Goal: Task Accomplishment & Management: Use online tool/utility

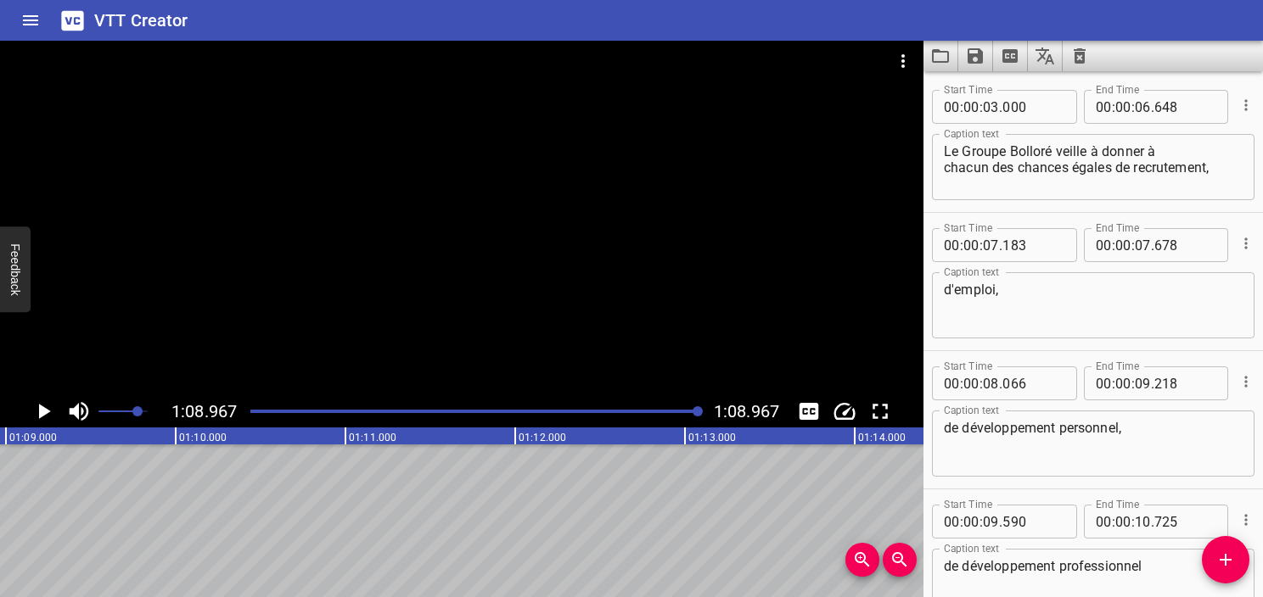
click at [1080, 44] on button "Clear captions" at bounding box center [1080, 56] width 34 height 31
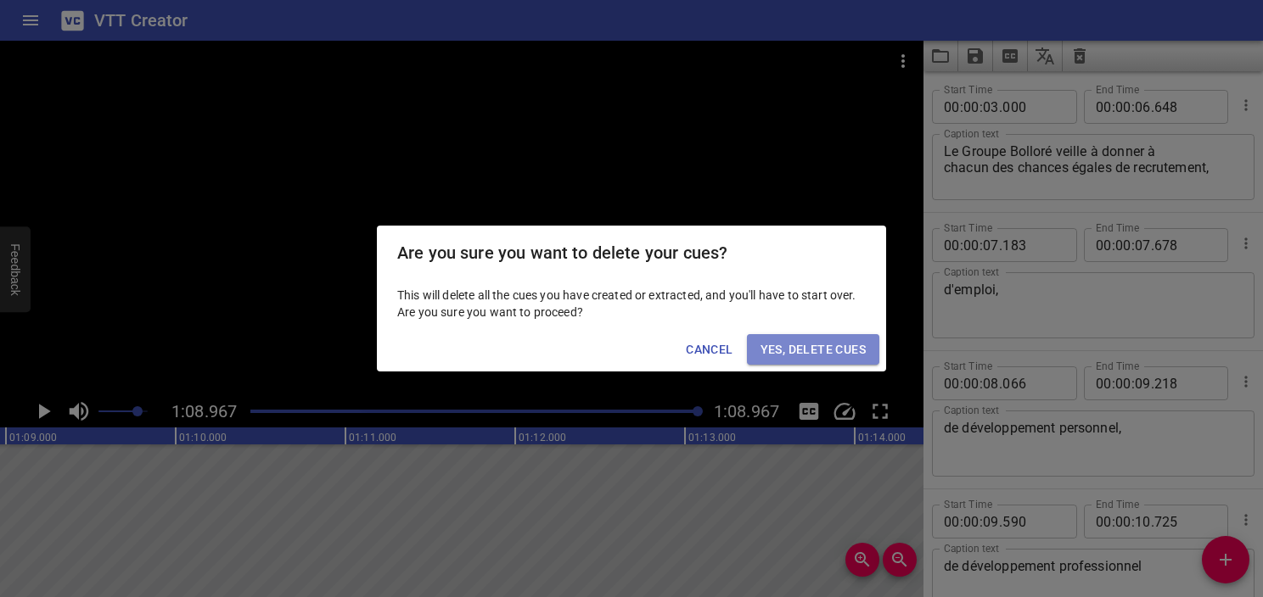
click at [842, 353] on span "Yes, Delete Cues" at bounding box center [812, 349] width 105 height 21
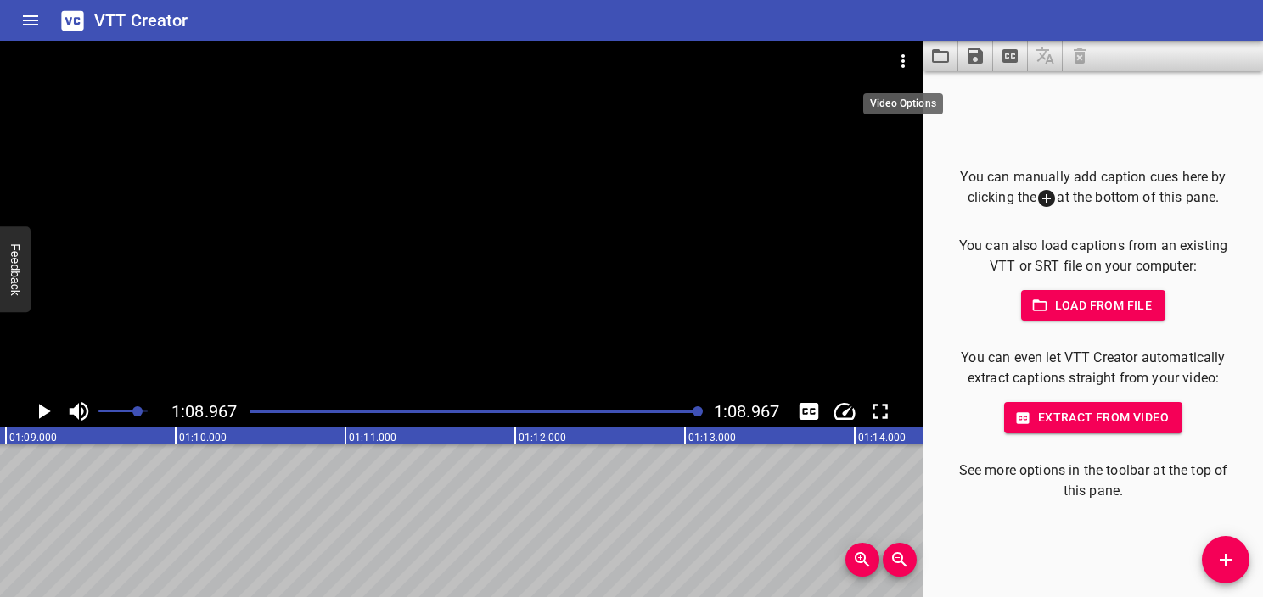
click at [902, 53] on icon "Video Options" at bounding box center [903, 61] width 20 height 20
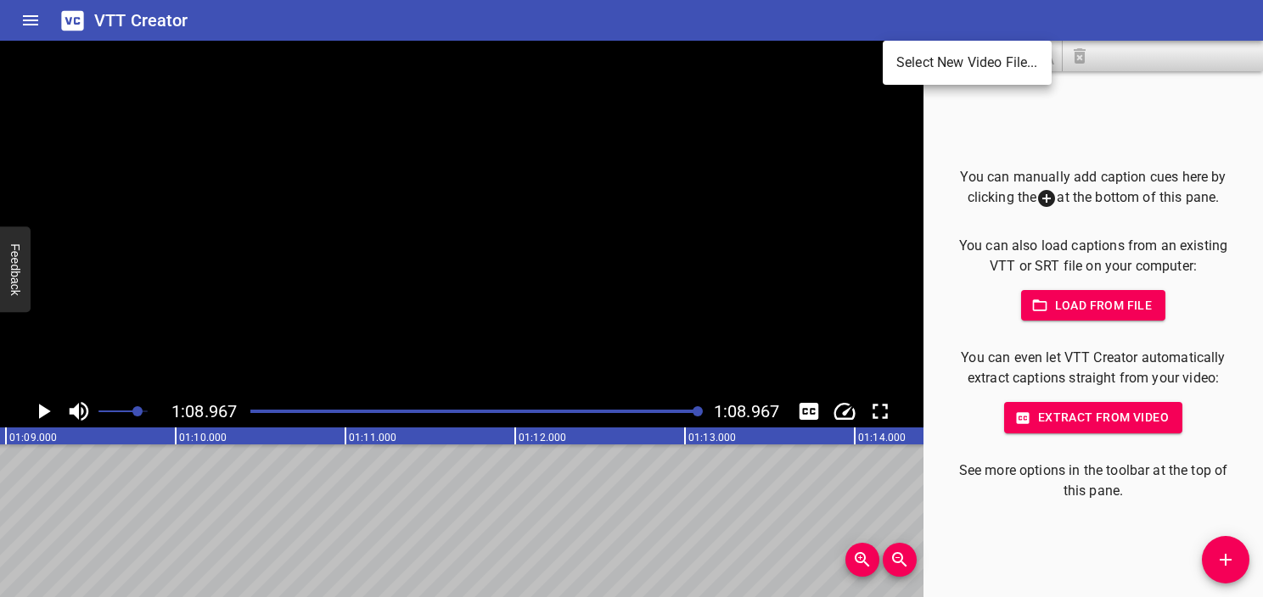
click at [901, 64] on li "Select New Video File..." at bounding box center [967, 63] width 169 height 31
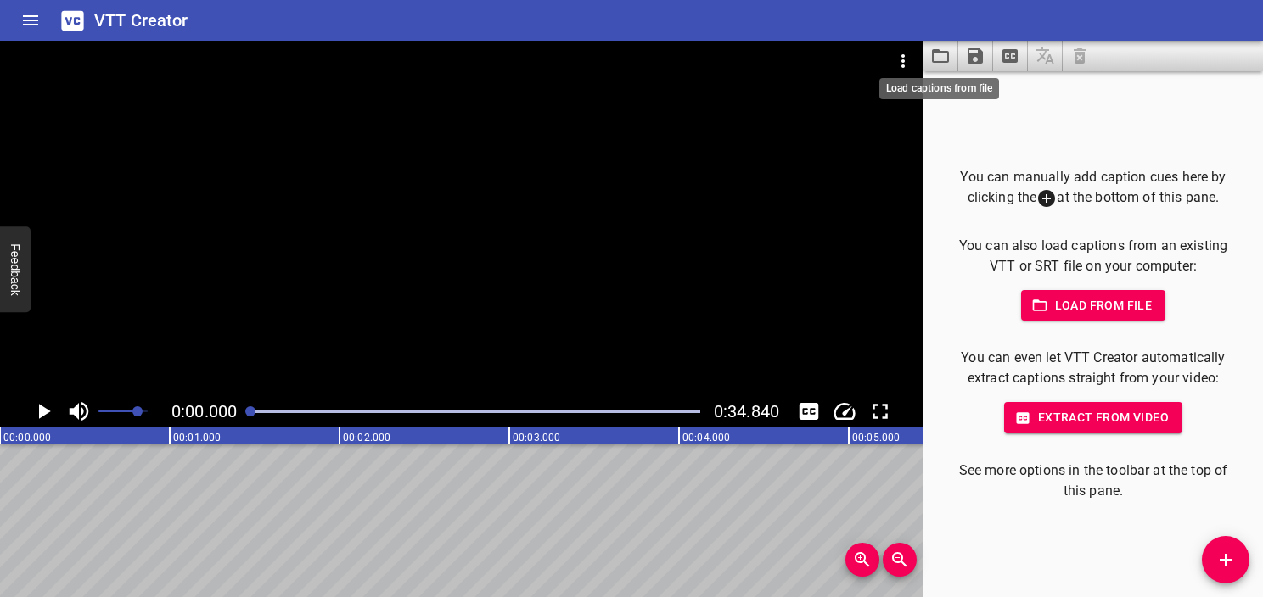
click at [945, 53] on icon "Load captions from file" at bounding box center [940, 56] width 20 height 20
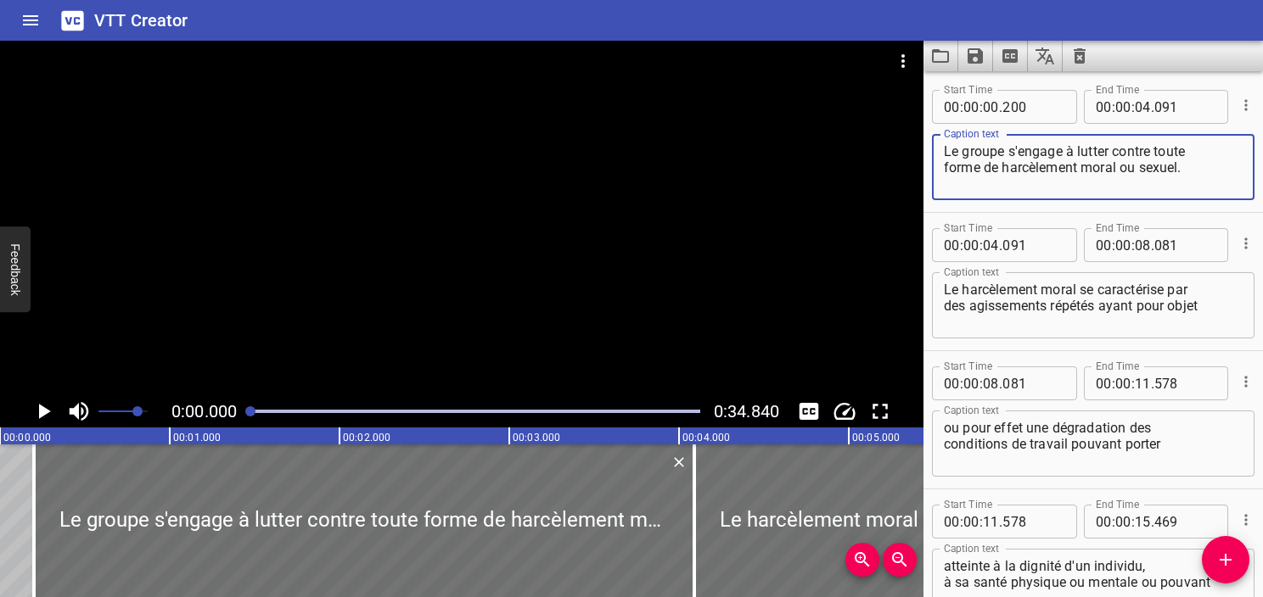
click at [966, 149] on textarea "Le groupe s'engage à lutter contre toute forme de harcèlement moral ou sexuel." at bounding box center [1093, 167] width 299 height 48
type textarea "Le Groupe s'engage à lutter contre toute forme de harcèlement moral ou sexuel."
click at [326, 238] on div at bounding box center [461, 218] width 923 height 355
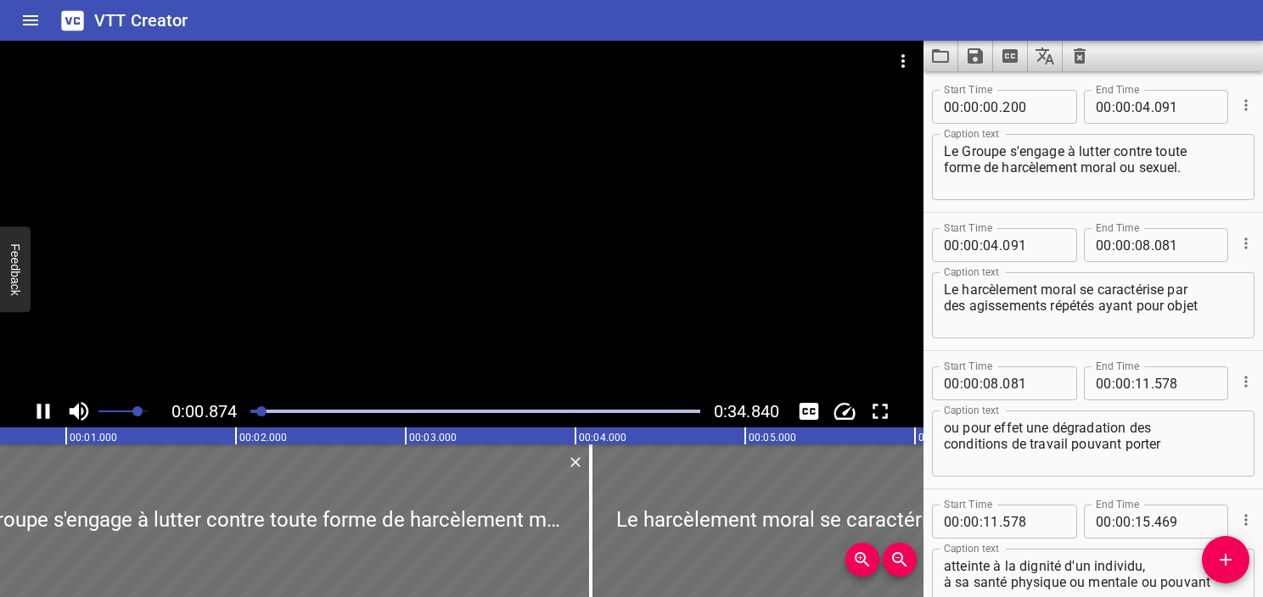
click at [326, 260] on div at bounding box center [461, 218] width 923 height 355
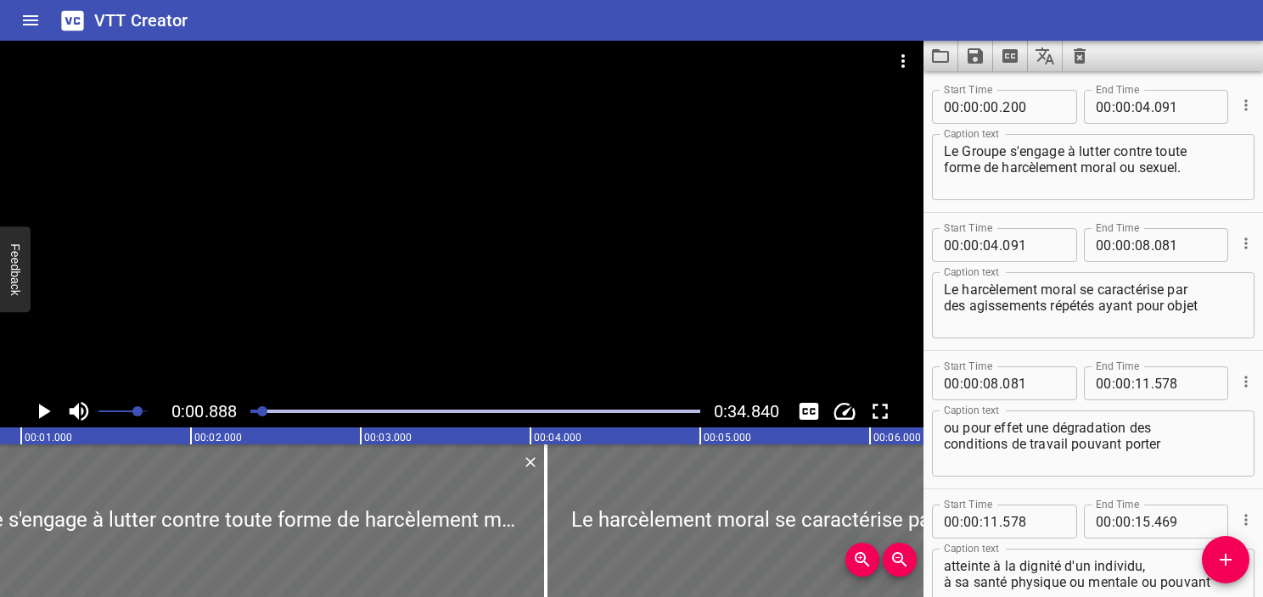
scroll to position [0, 150]
click at [660, 259] on div at bounding box center [461, 218] width 923 height 355
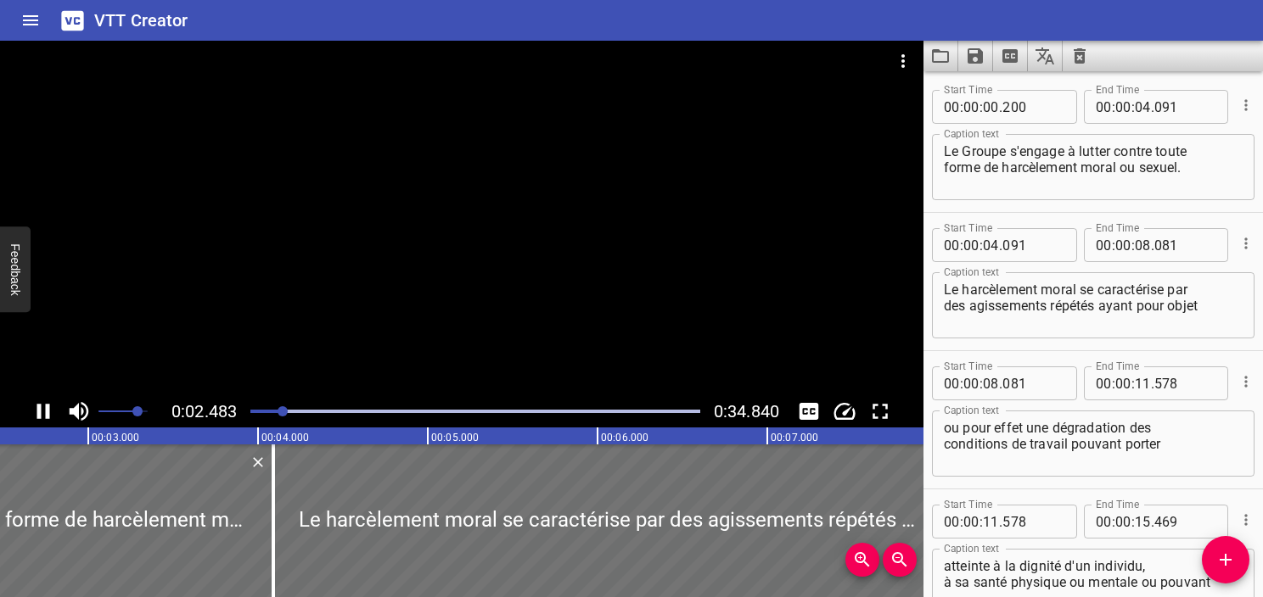
click at [258, 411] on div "Play progress" at bounding box center [58, 411] width 450 height 3
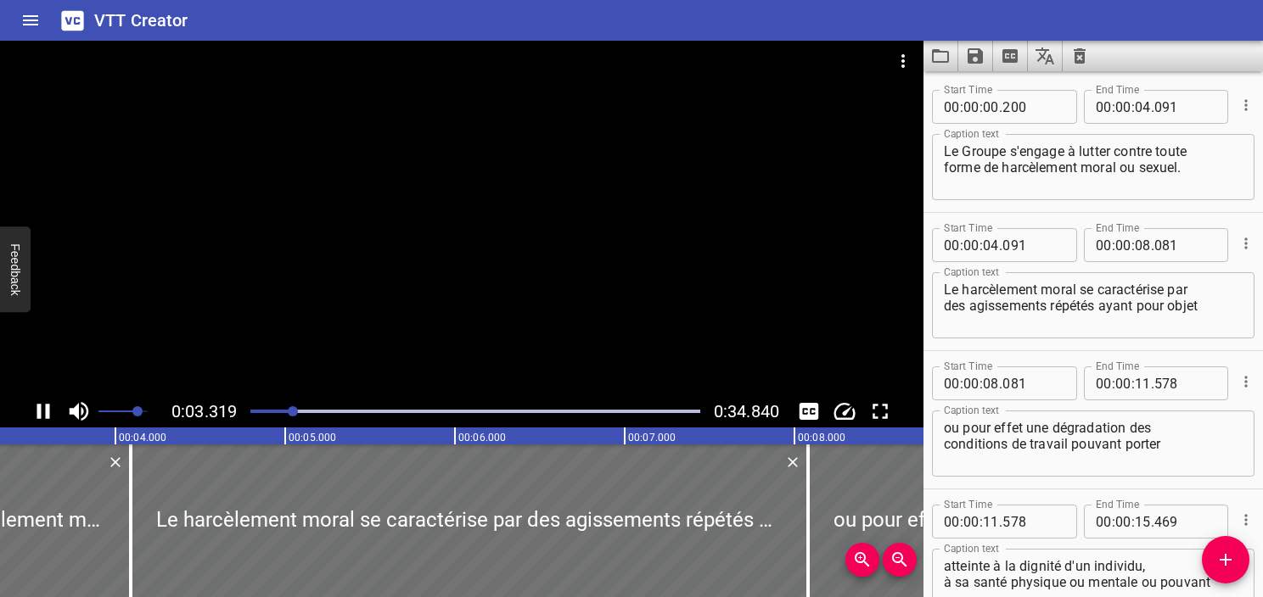
click at [46, 418] on icon "Play/Pause" at bounding box center [43, 411] width 13 height 15
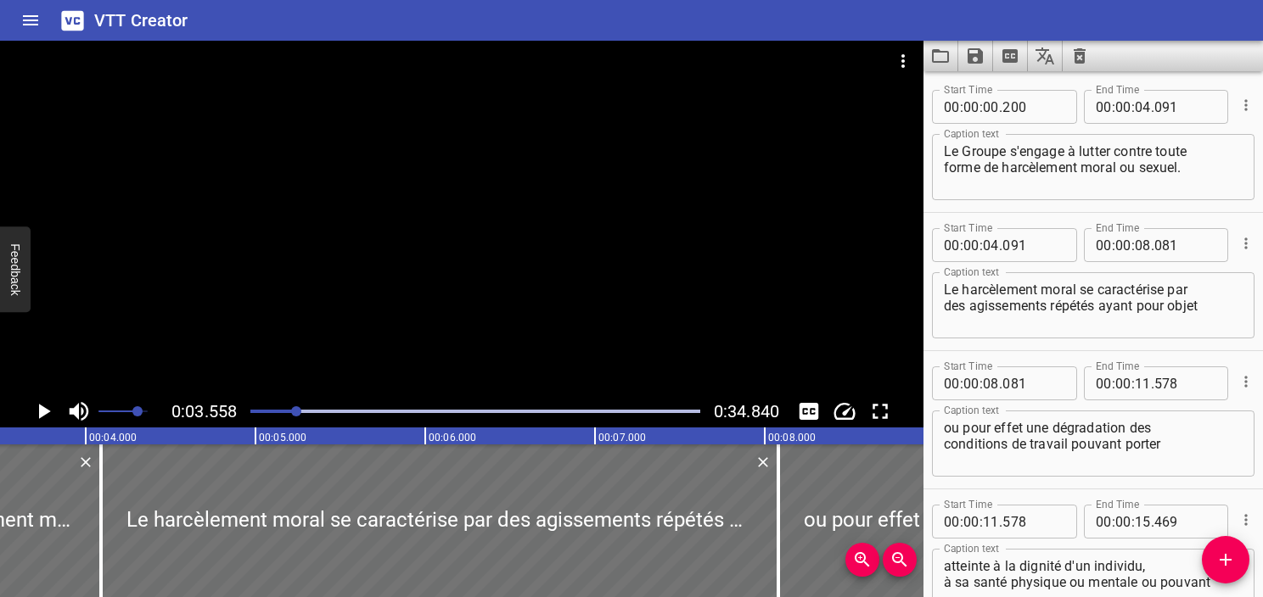
scroll to position [0, 603]
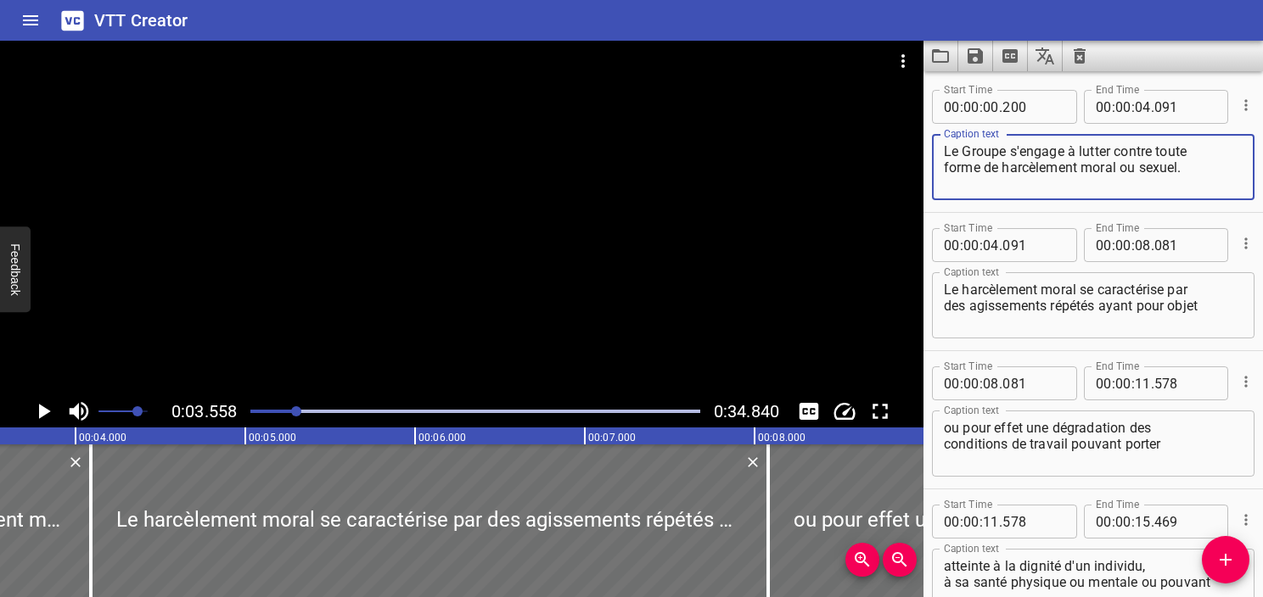
click at [1182, 183] on textarea "Le Groupe s'engage à lutter contre toute forme de harcèlement moral ou sexuel." at bounding box center [1093, 167] width 299 height 48
click at [46, 411] on icon "Play/Pause" at bounding box center [45, 411] width 12 height 15
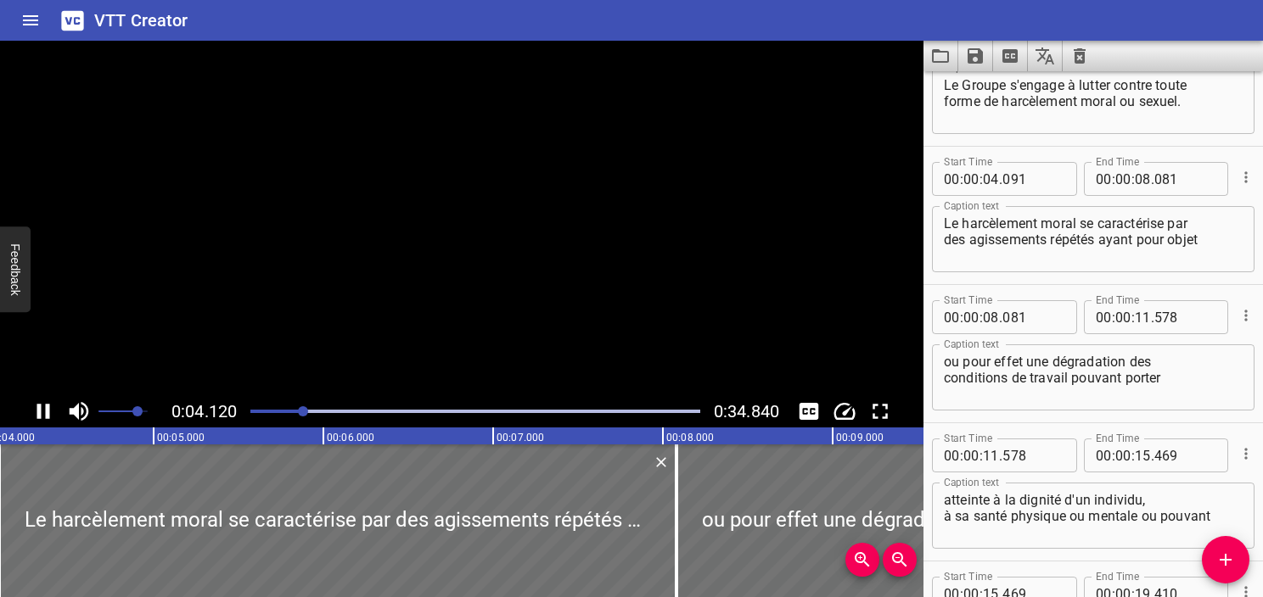
scroll to position [138, 0]
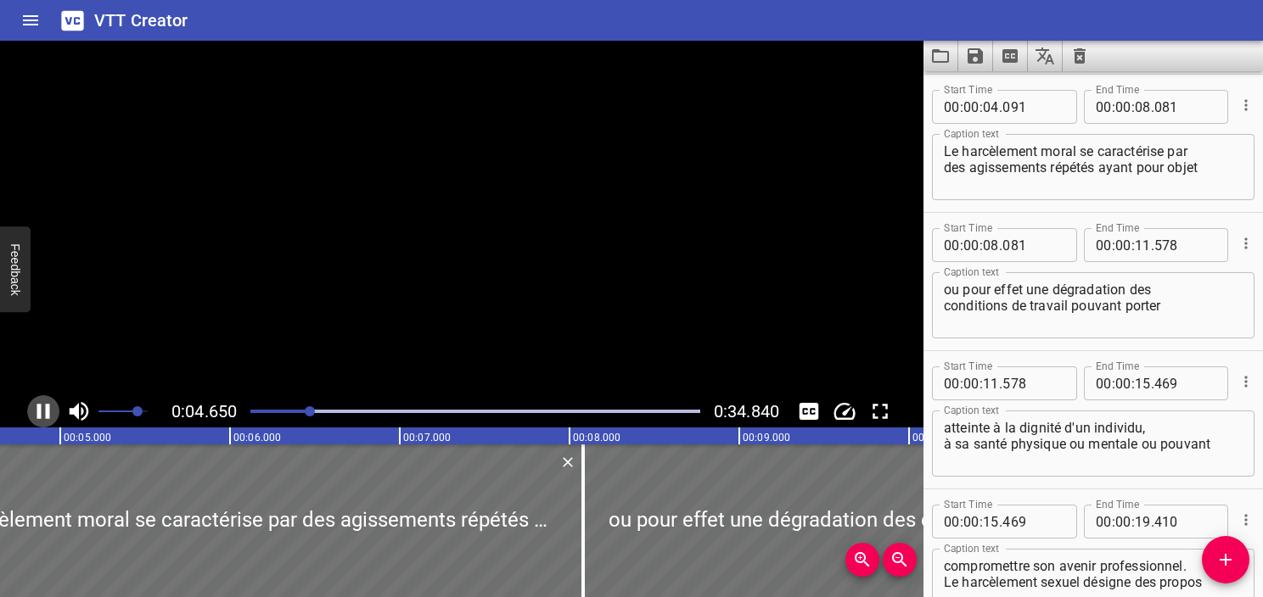
click at [46, 412] on icon "Play/Pause" at bounding box center [43, 411] width 13 height 15
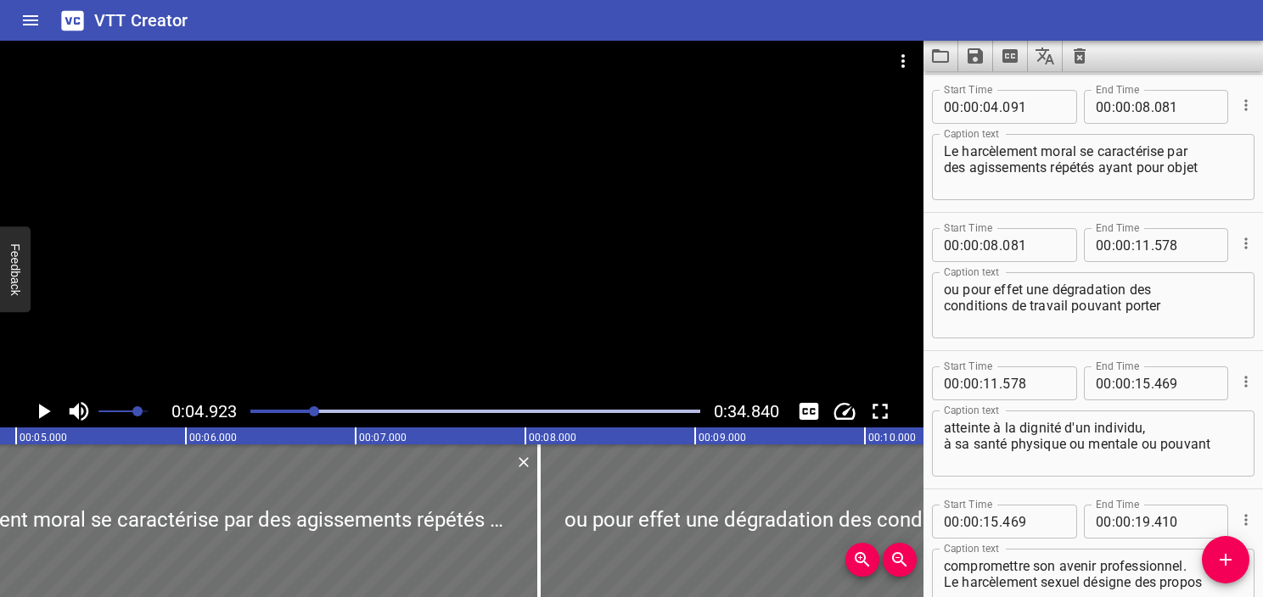
scroll to position [0, 835]
click at [46, 412] on icon "Play/Pause" at bounding box center [45, 411] width 12 height 15
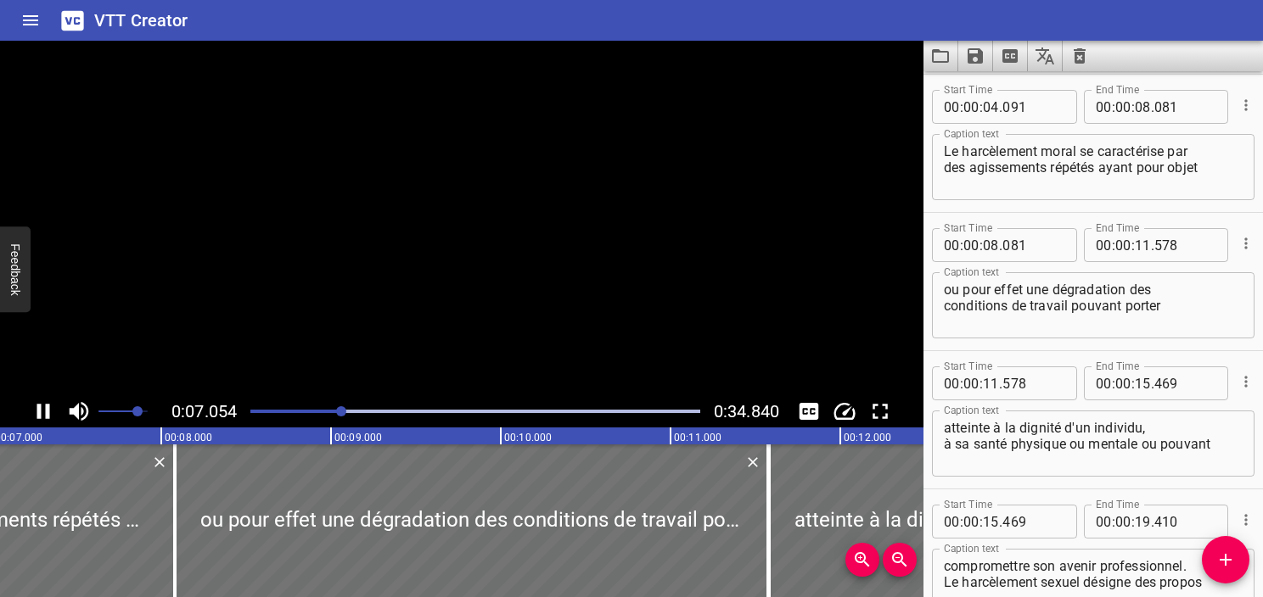
click at [46, 412] on icon "Play/Pause" at bounding box center [43, 411] width 13 height 15
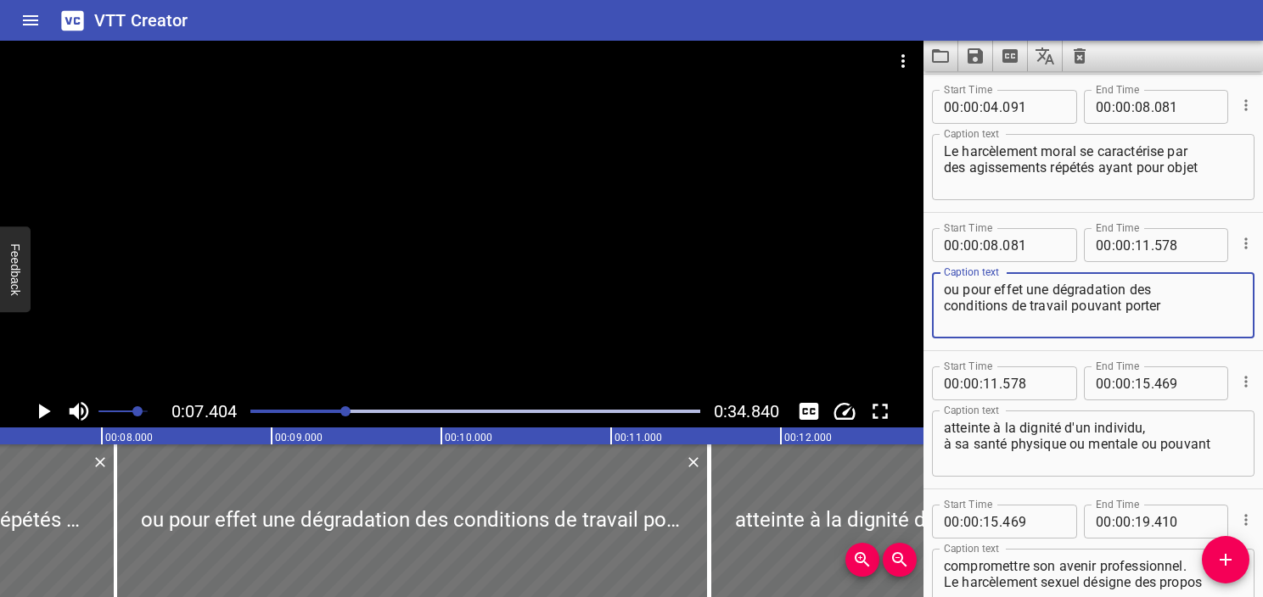
click at [1040, 310] on textarea "ou pour effet une dégradation des conditions de travail pouvant porter" at bounding box center [1093, 306] width 299 height 48
click at [1166, 174] on textarea "Le harcèlement moral se caractérise par des agissements répétés ayant pour objet" at bounding box center [1093, 167] width 299 height 48
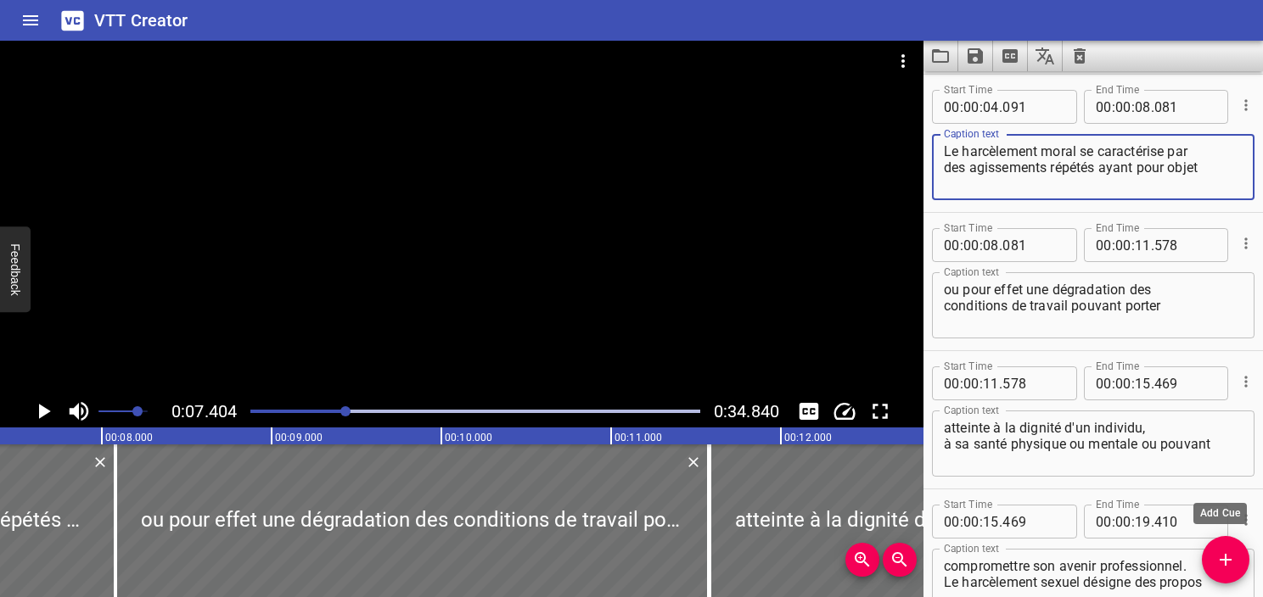
click at [1230, 552] on icon "Add Cue" at bounding box center [1225, 560] width 20 height 20
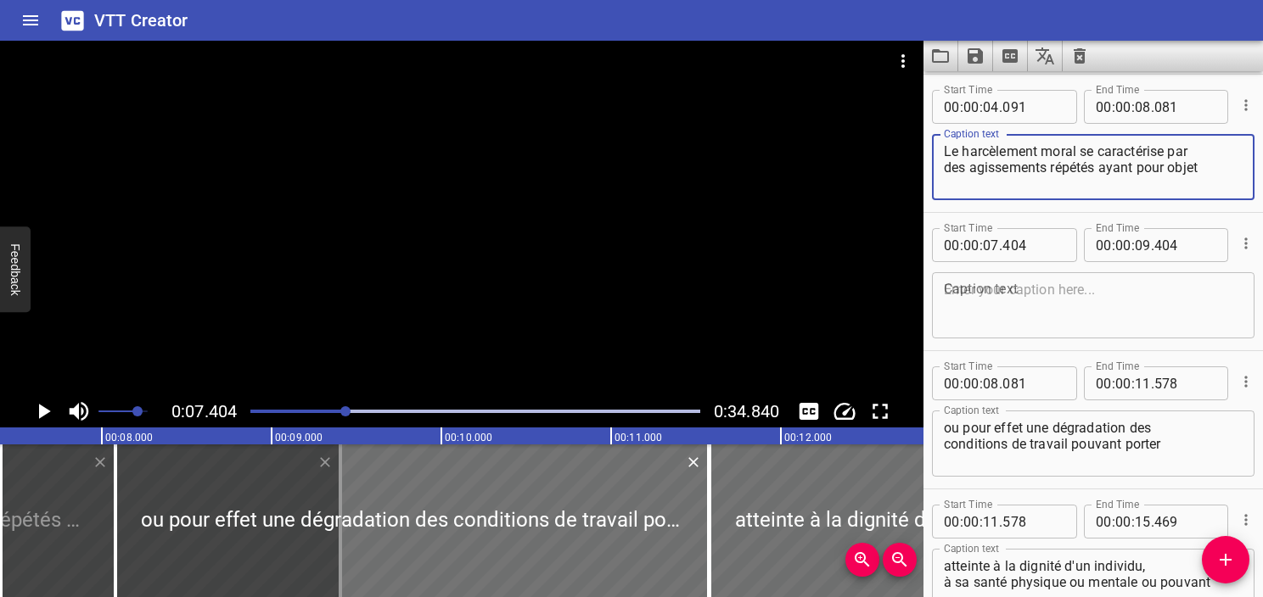
drag, startPoint x: 1097, startPoint y: 163, endPoint x: 1248, endPoint y: 171, distance: 151.3
click at [1248, 171] on div "Start Time 00 : 00 : 04 . 091 Start Time End Time 00 : 00 : 08 . 081 End Time C…" at bounding box center [1092, 143] width 339 height 137
type textarea "Le harcèlement moral se caractérise par des agissements répétés"
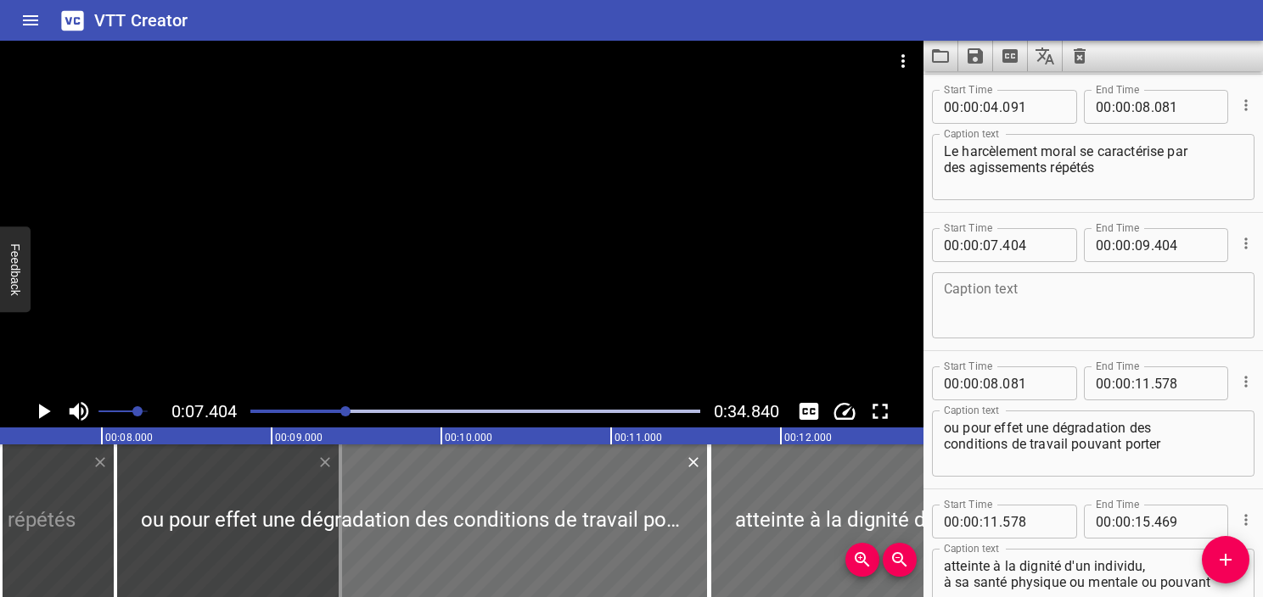
click at [941, 302] on div "Caption text" at bounding box center [1093, 305] width 322 height 66
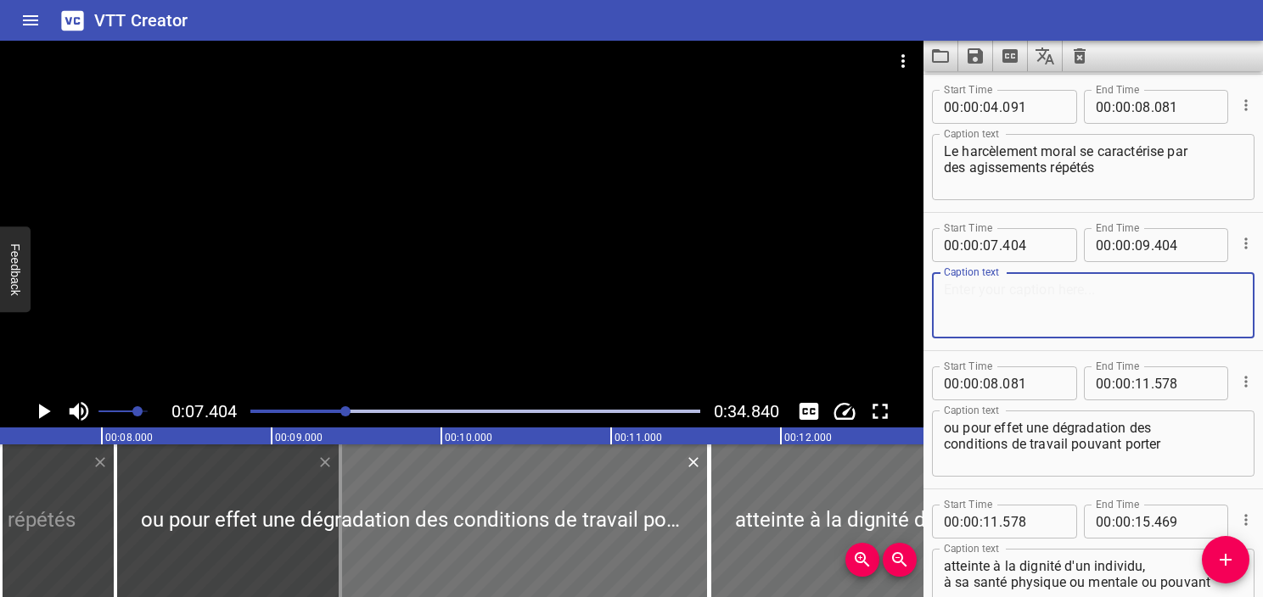
paste textarea "ayant pour objet"
type textarea "ayant pour objet"
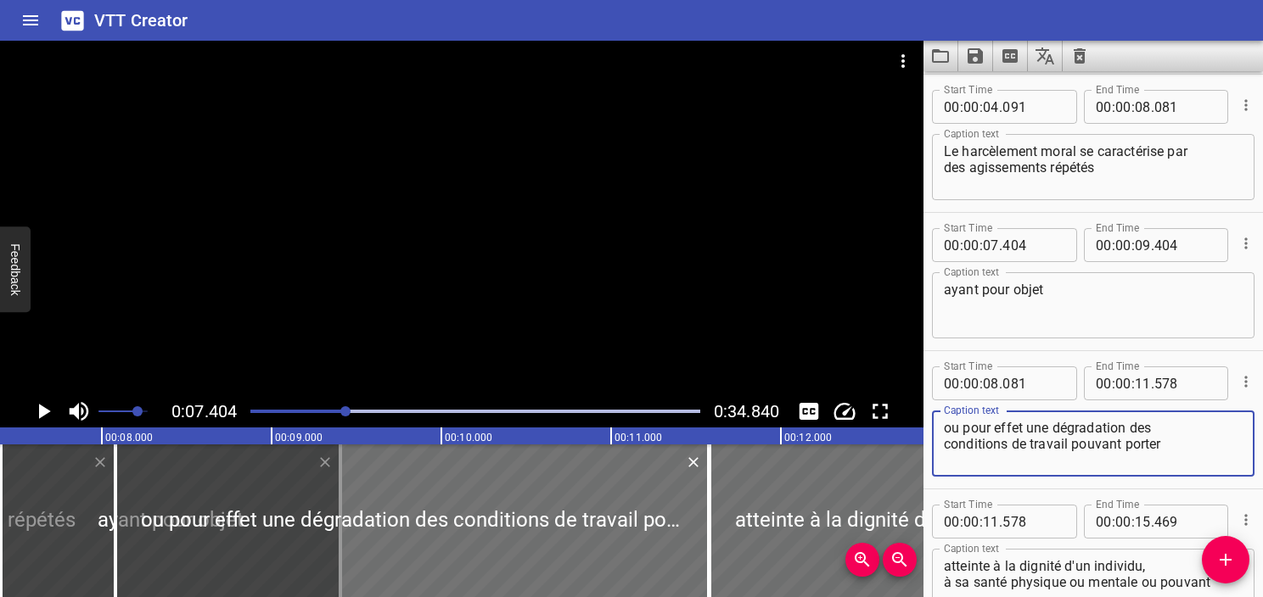
drag, startPoint x: 1025, startPoint y: 430, endPoint x: 910, endPoint y: 422, distance: 115.7
click at [910, 422] on main "0:07.404 0:34.840 00:00.000 00:01.000 00:02.000 00:03.000 00:04.000 00:05.000 0…" at bounding box center [631, 319] width 1263 height 557
type textarea "une dégradation des conditions de travail pouvant porter"
click at [1063, 302] on textarea "ayant pour objet" at bounding box center [1093, 306] width 299 height 48
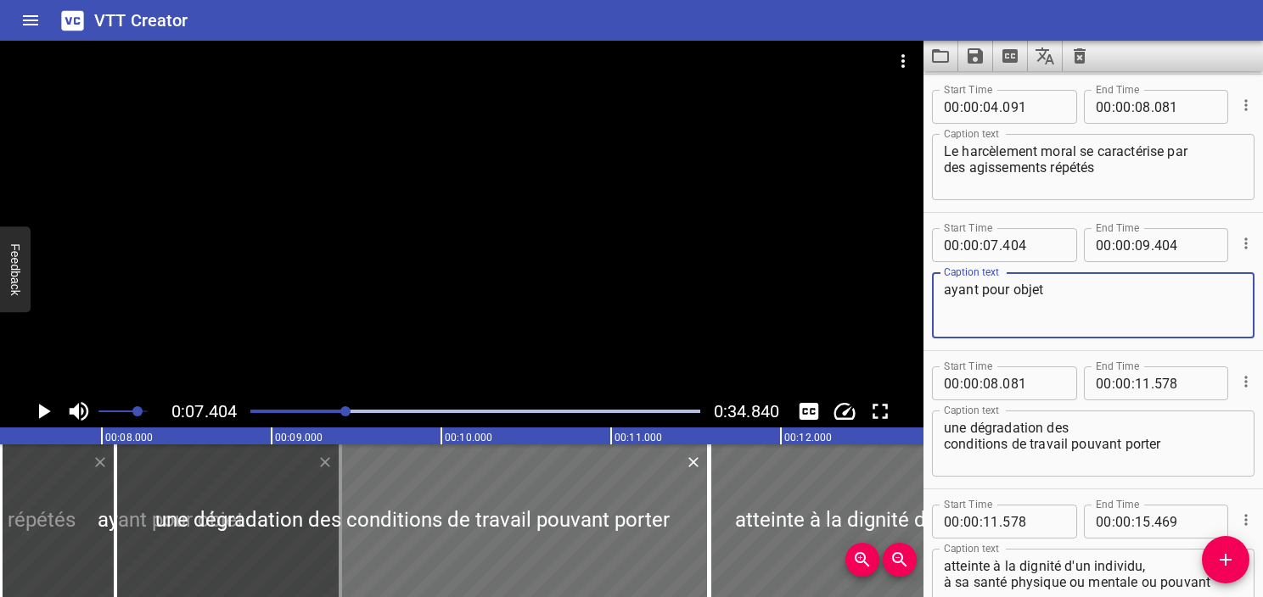
paste textarea "ou pour effet"
type textarea "ayant pour objet ou pour effet"
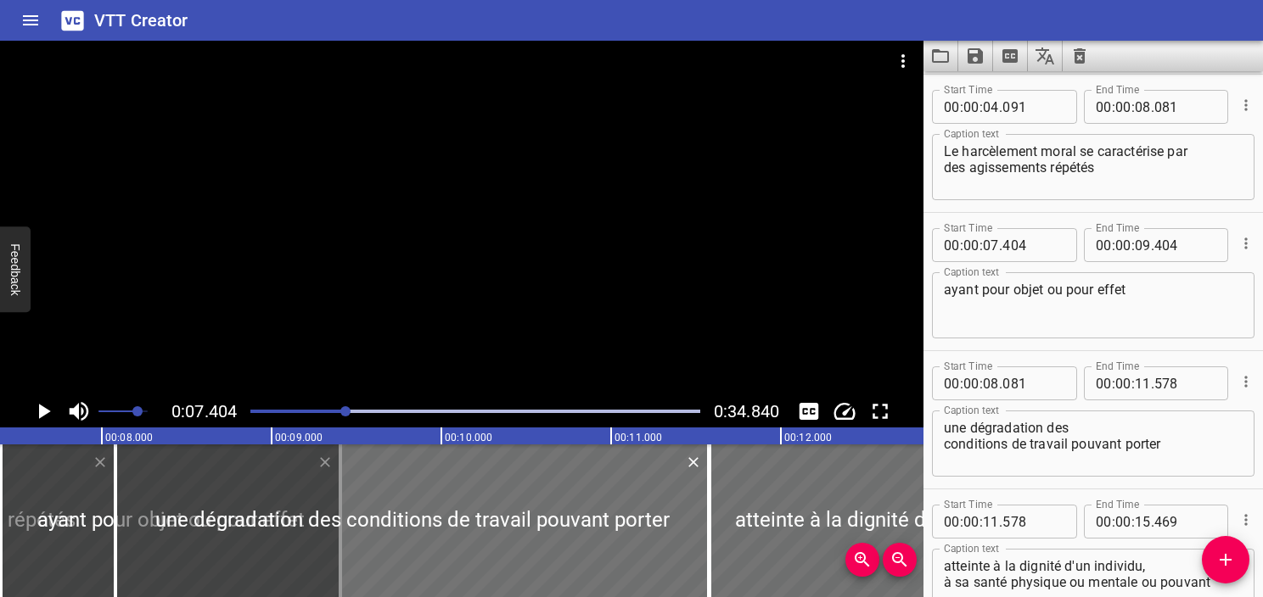
click at [332, 411] on div "Play progress" at bounding box center [121, 411] width 450 height 3
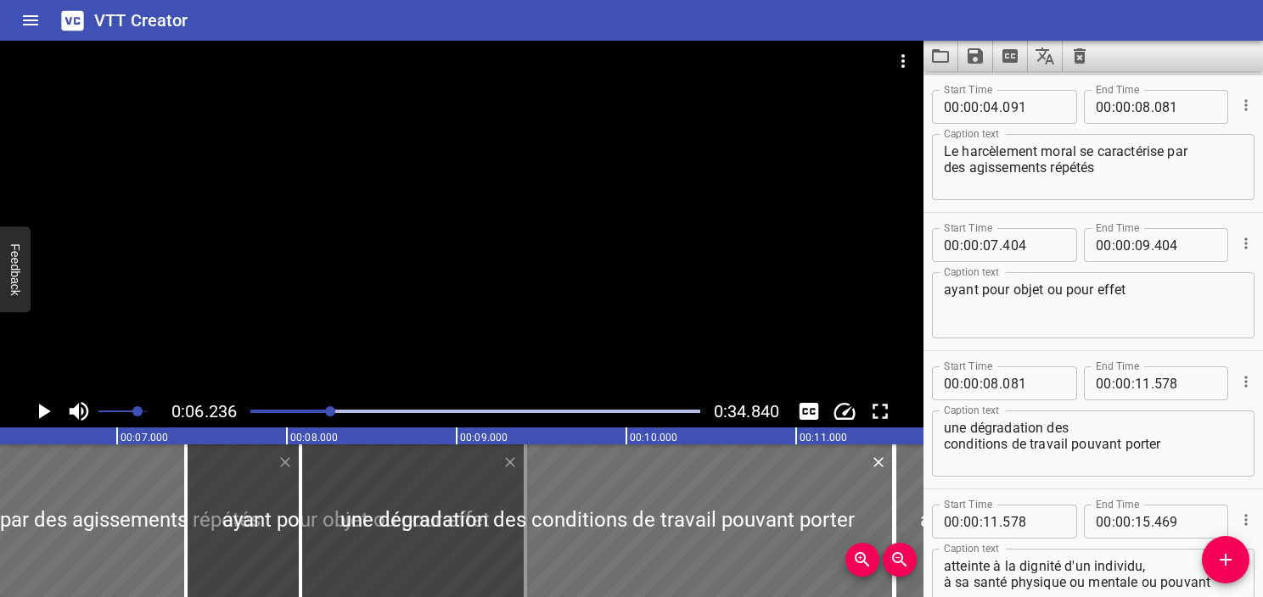
scroll to position [0, 1058]
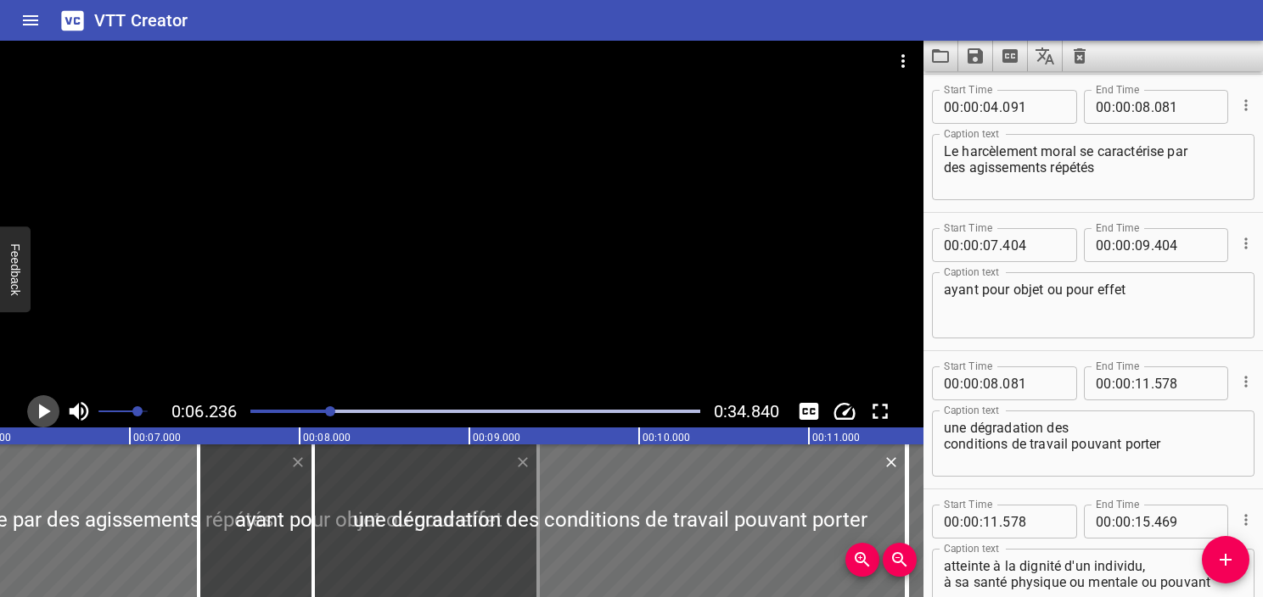
click at [41, 413] on icon "Play/Pause" at bounding box center [45, 411] width 12 height 15
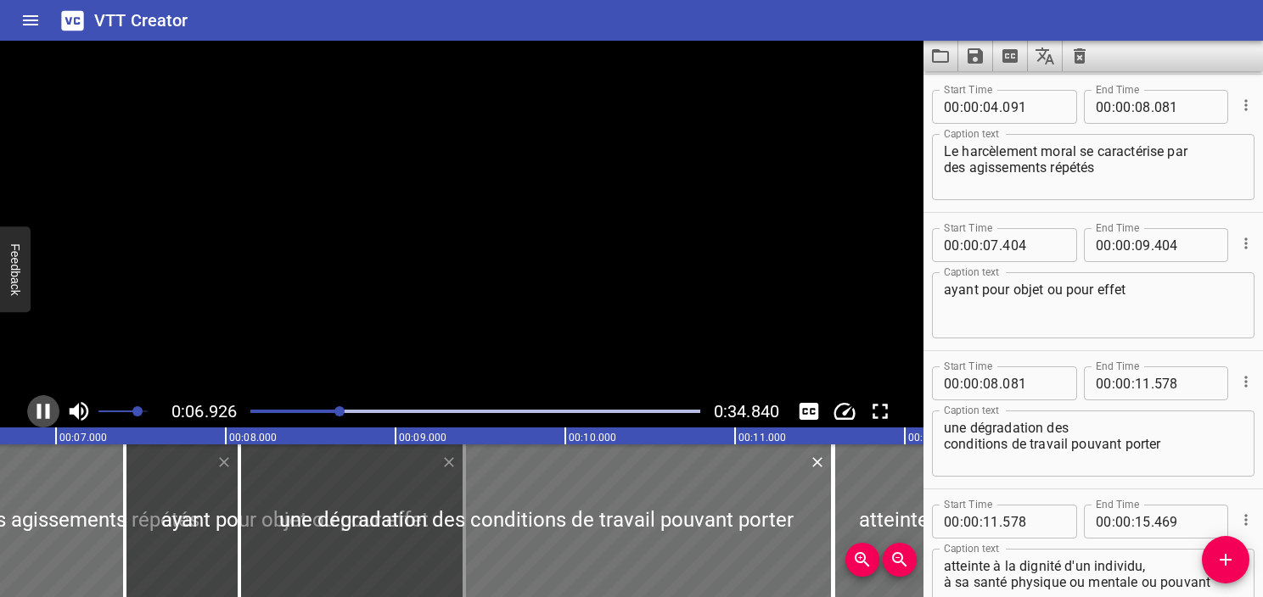
click at [41, 412] on icon "Play/Pause" at bounding box center [43, 411] width 13 height 15
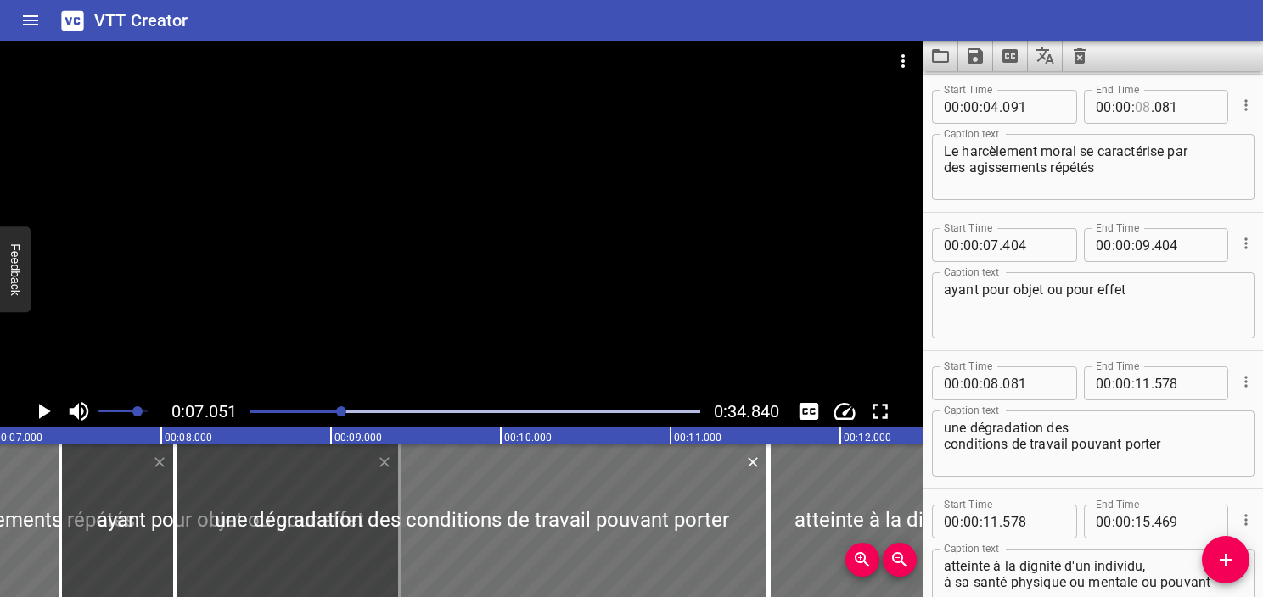
click at [1136, 112] on input "number" at bounding box center [1143, 107] width 16 height 34
type input "07"
type input "051"
click at [1123, 164] on textarea "Le harcèlement moral se caractérise par des agissements répétés" at bounding box center [1093, 167] width 299 height 48
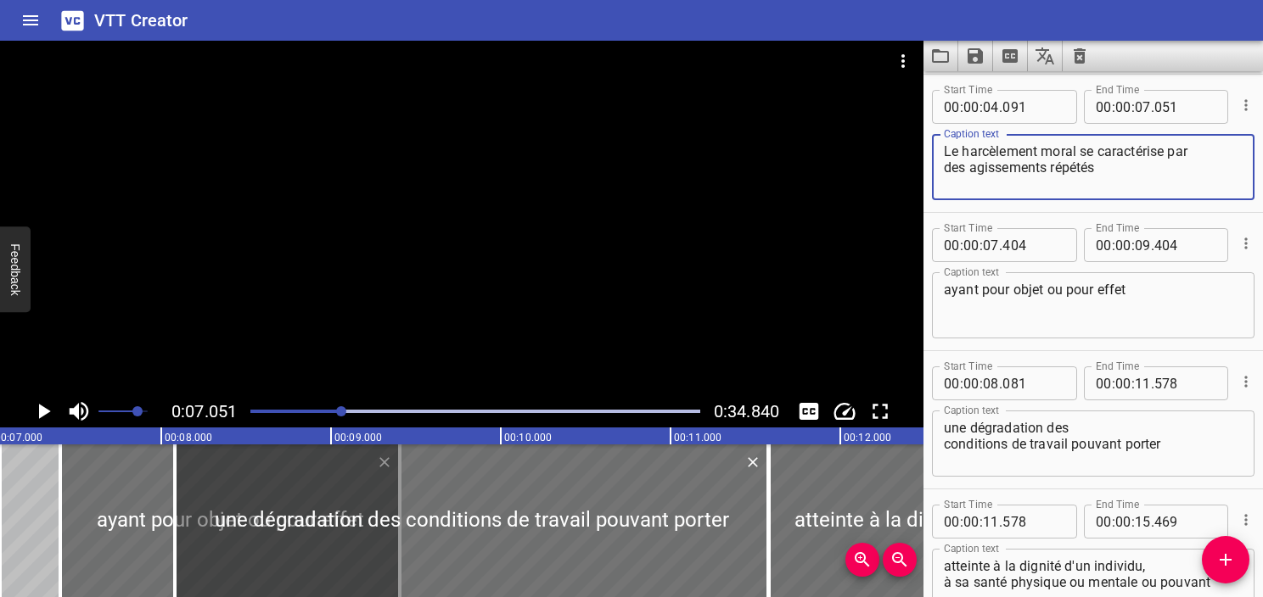
click at [945, 285] on textarea "ayant pour objet ou pour effet" at bounding box center [1093, 306] width 299 height 48
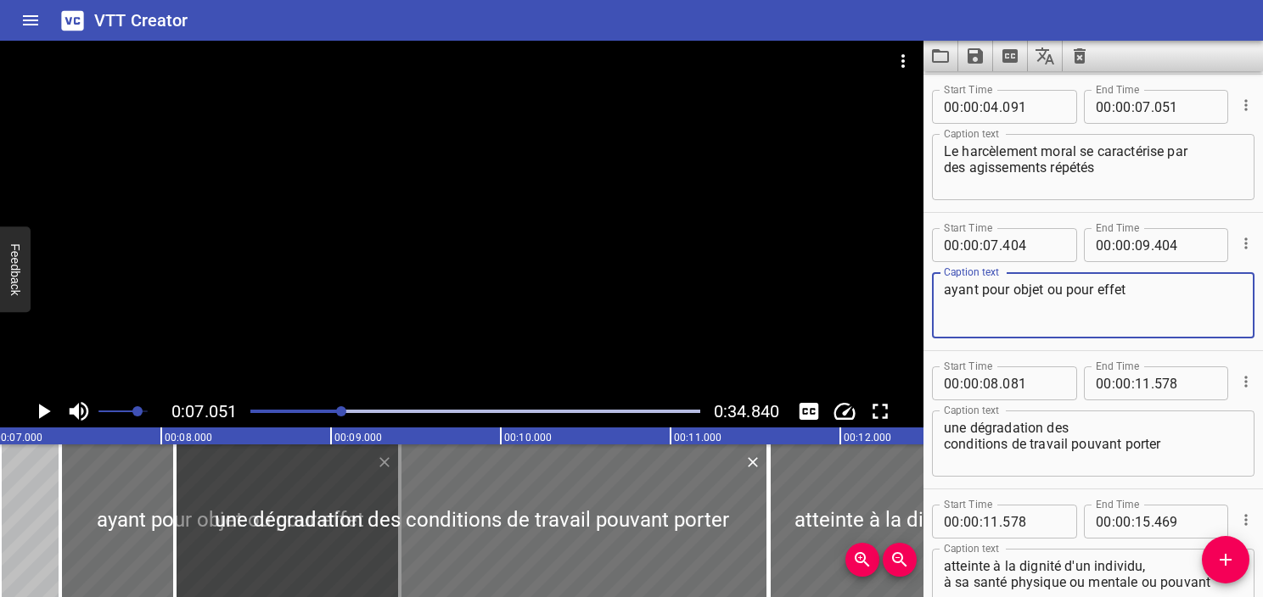
type textarea "ayant pour objet ou pour effet"
click at [43, 404] on icon "Play/Pause" at bounding box center [43, 411] width 25 height 25
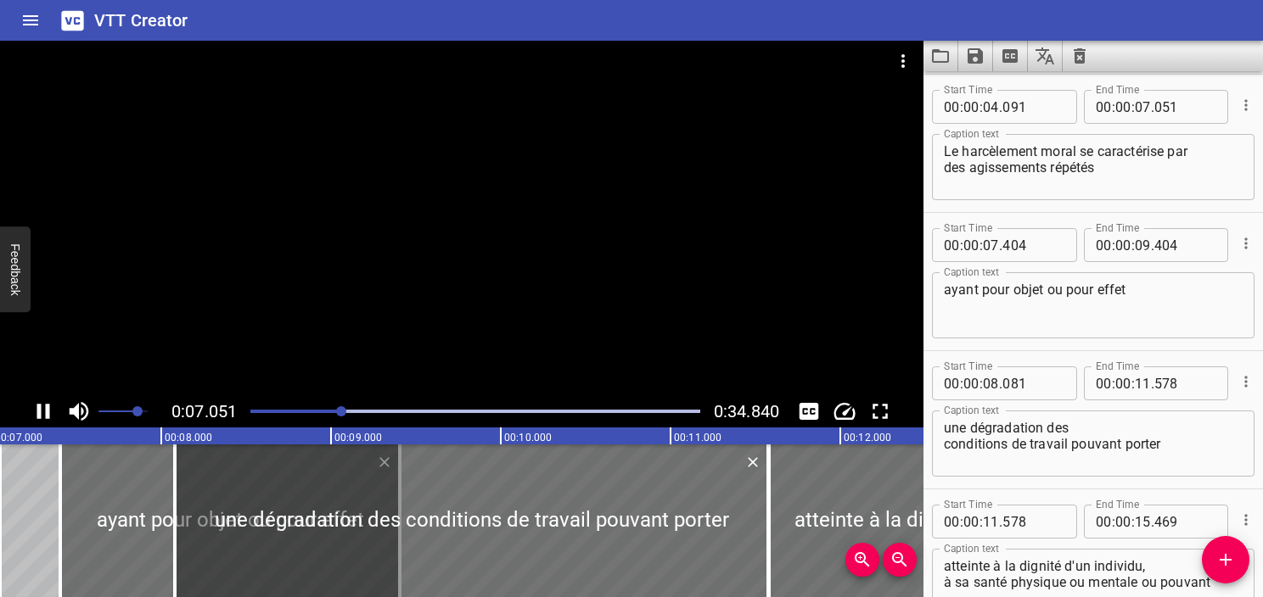
click at [43, 404] on icon "Play/Pause" at bounding box center [43, 411] width 25 height 25
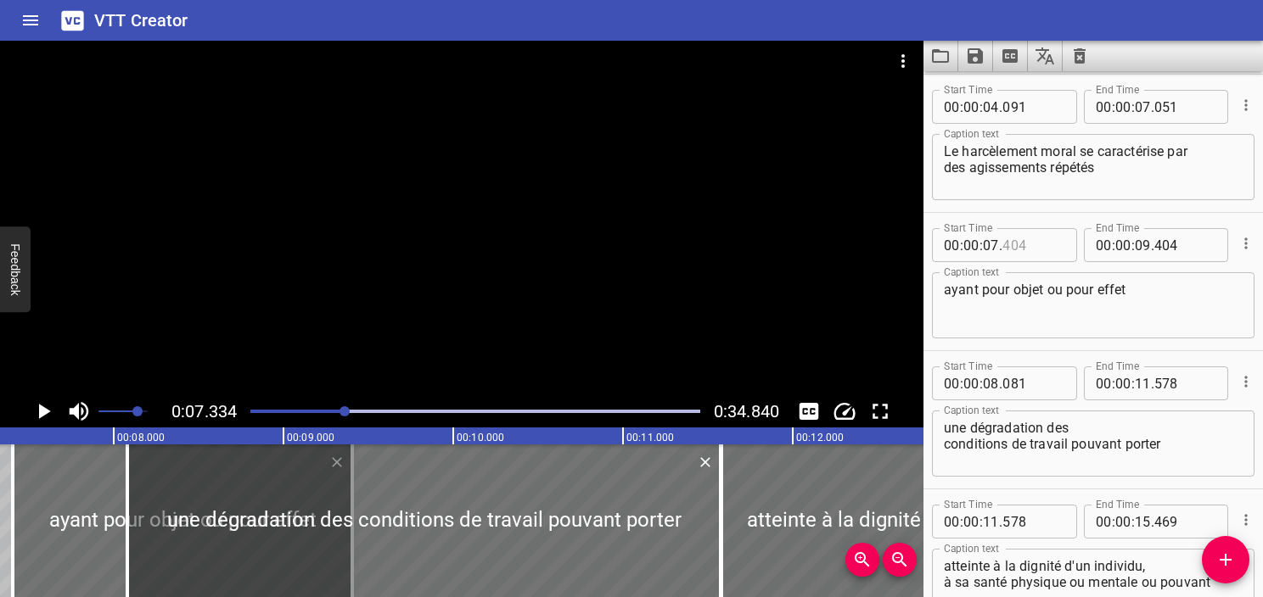
click at [1015, 248] on input "number" at bounding box center [1033, 245] width 62 height 34
type input "334"
click at [44, 419] on icon "Play/Pause" at bounding box center [43, 411] width 25 height 25
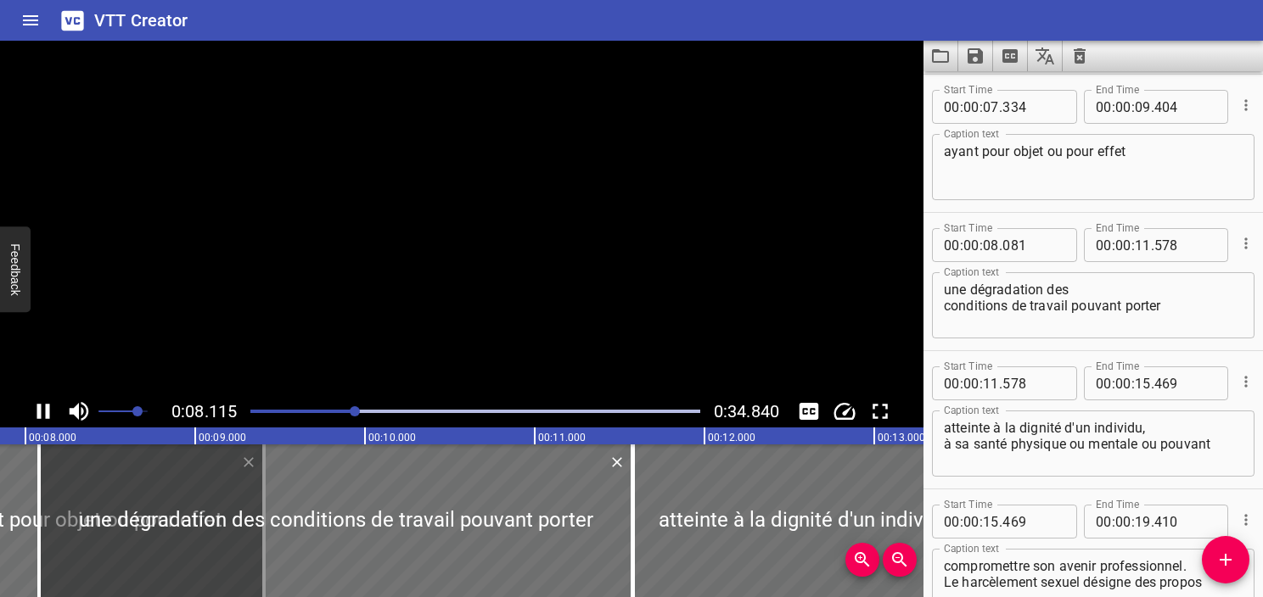
scroll to position [414, 0]
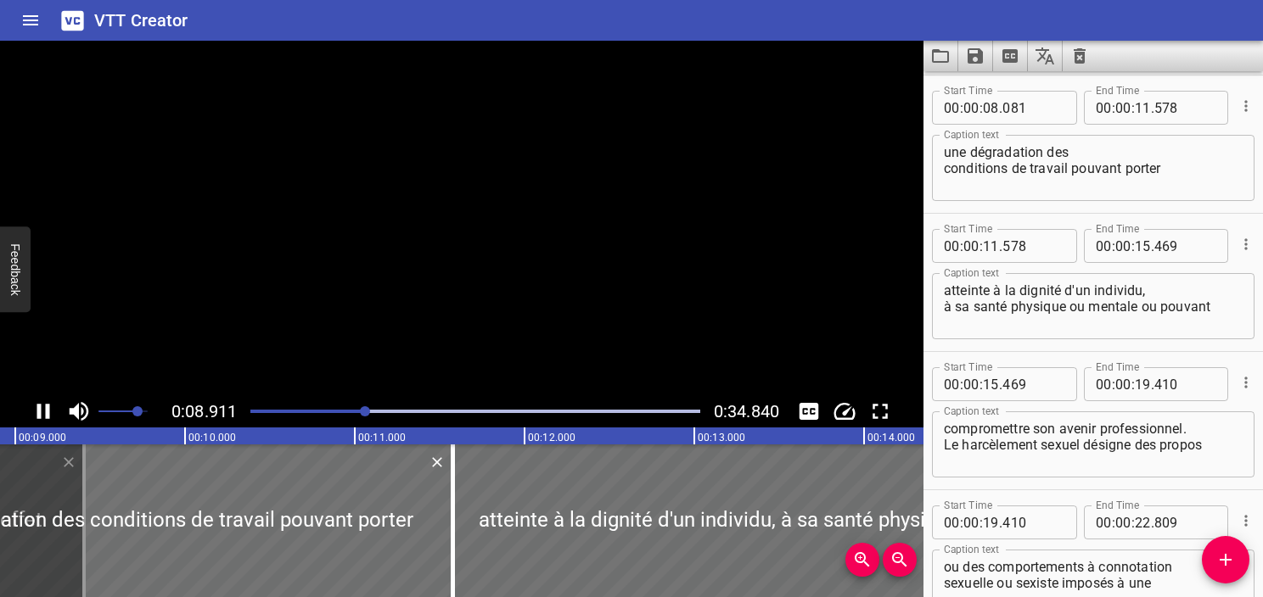
click at [43, 419] on icon "Play/Pause" at bounding box center [43, 411] width 25 height 25
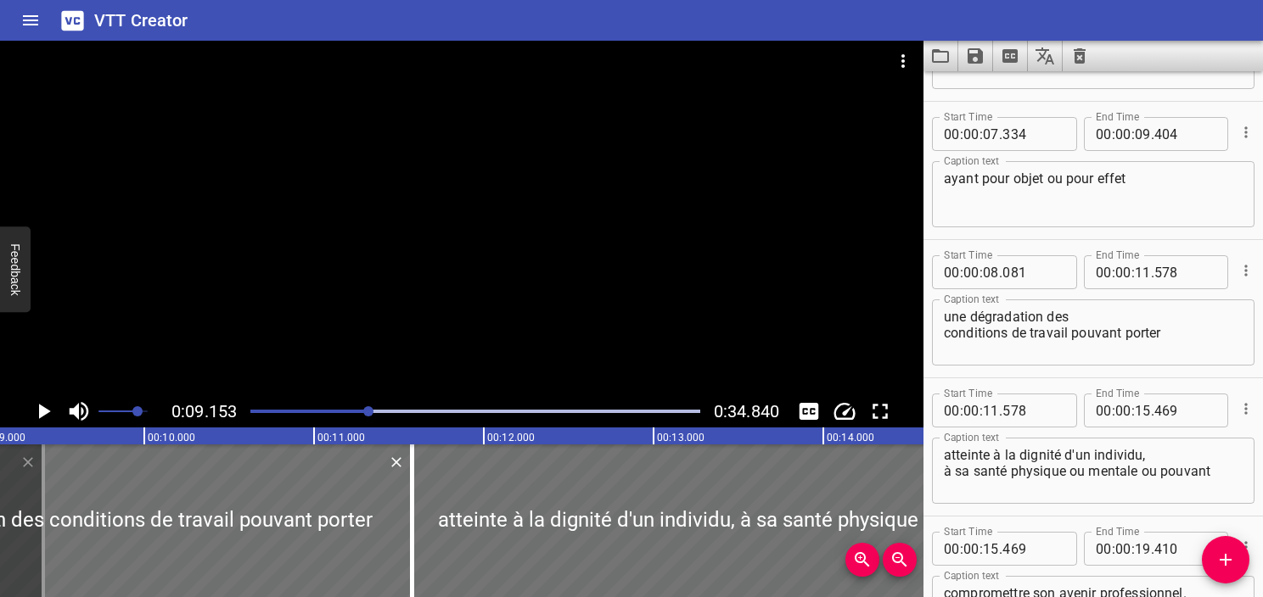
scroll to position [250, 0]
click at [1161, 132] on input "number" at bounding box center [1185, 134] width 62 height 34
type input "152"
click at [1120, 238] on div "Start Time 00 : 00 : 07 . 334 Start Time End Time 00 : 00 : 09 . 152 End Time C…" at bounding box center [1092, 170] width 339 height 137
click at [947, 338] on textarea "une dégradation des conditions de travail pouvant porter" at bounding box center [1093, 333] width 299 height 48
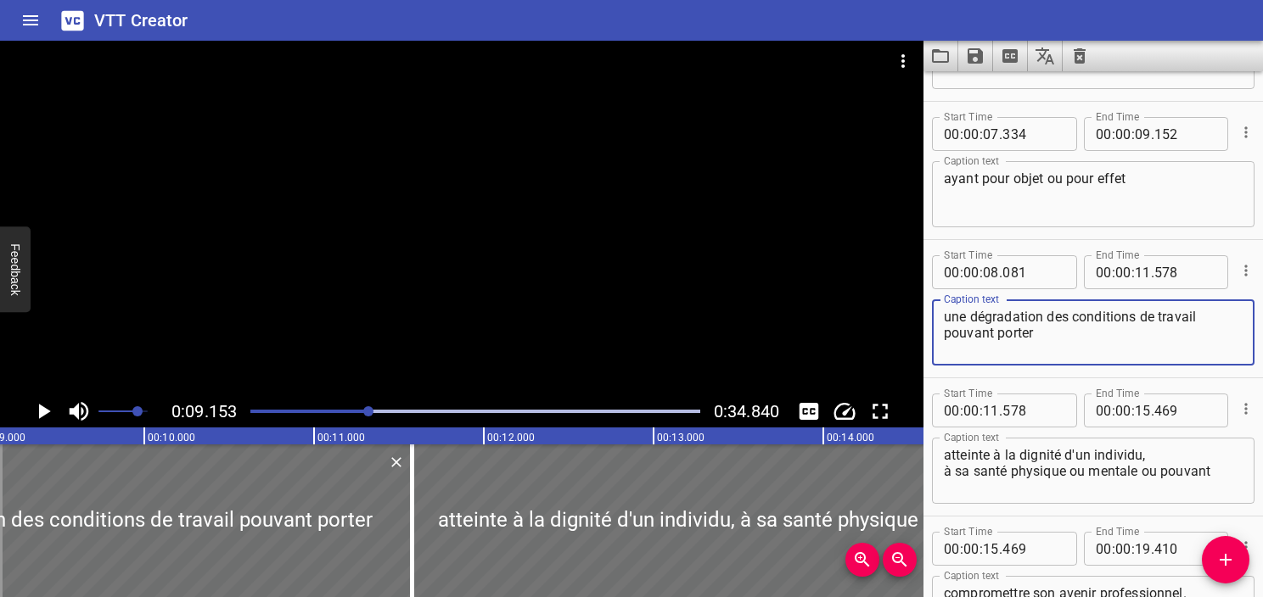
type textarea "une dégradation des conditions de travail pouvant porter"
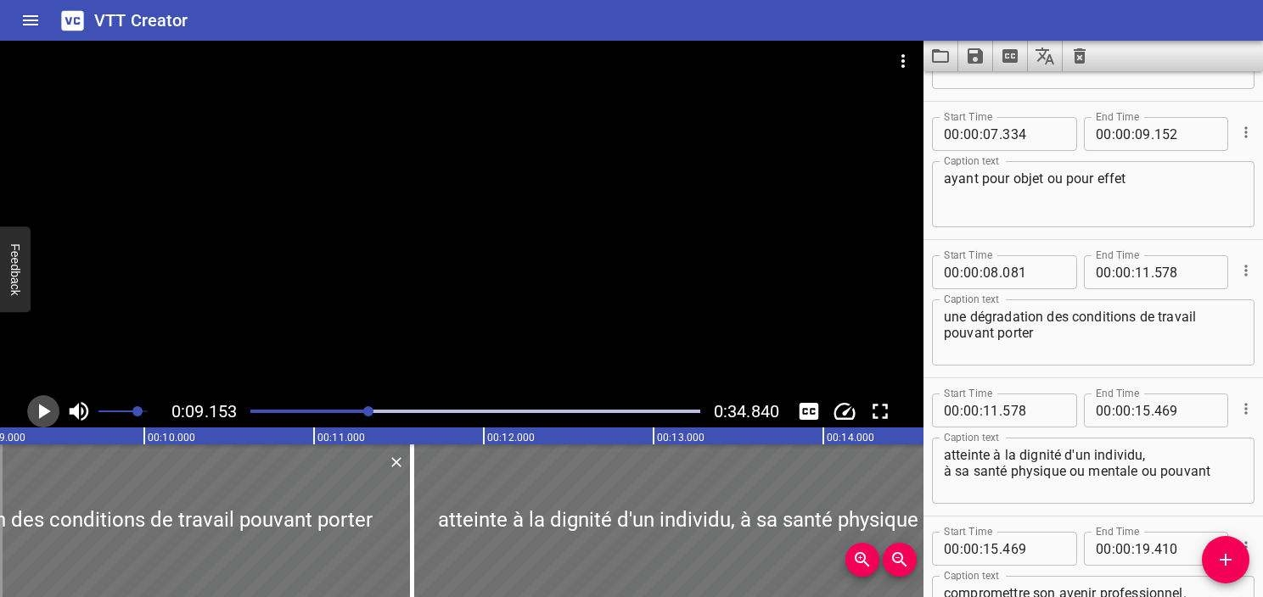
click at [45, 408] on icon "Play/Pause" at bounding box center [45, 411] width 12 height 15
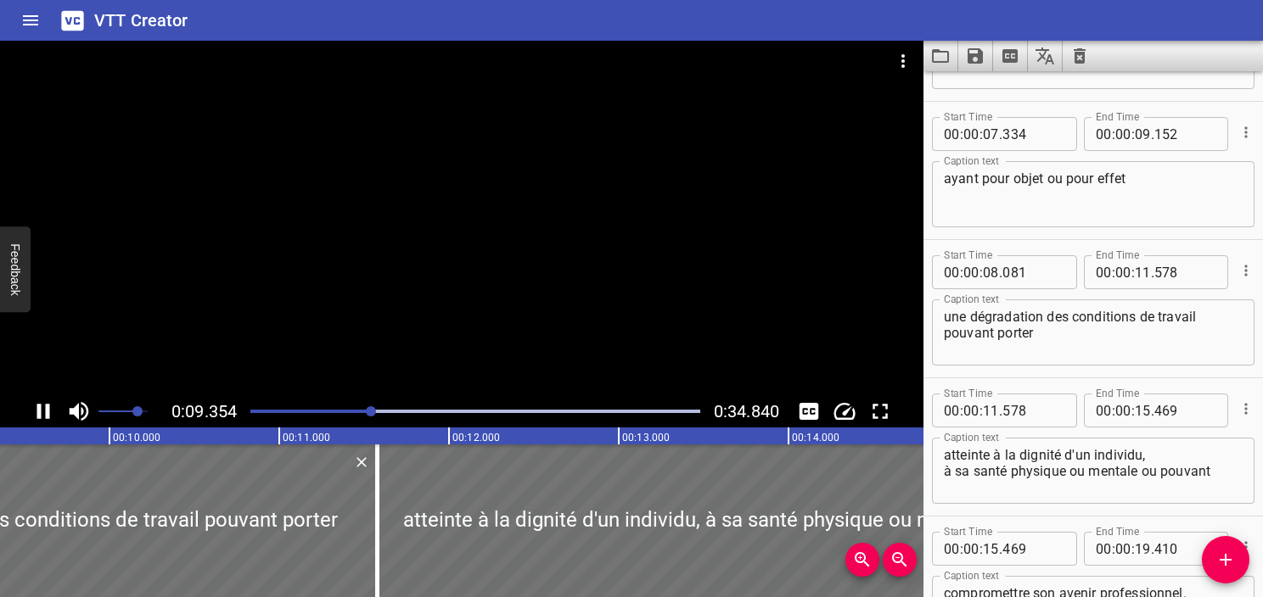
click at [45, 408] on icon "Play/Pause" at bounding box center [43, 411] width 13 height 15
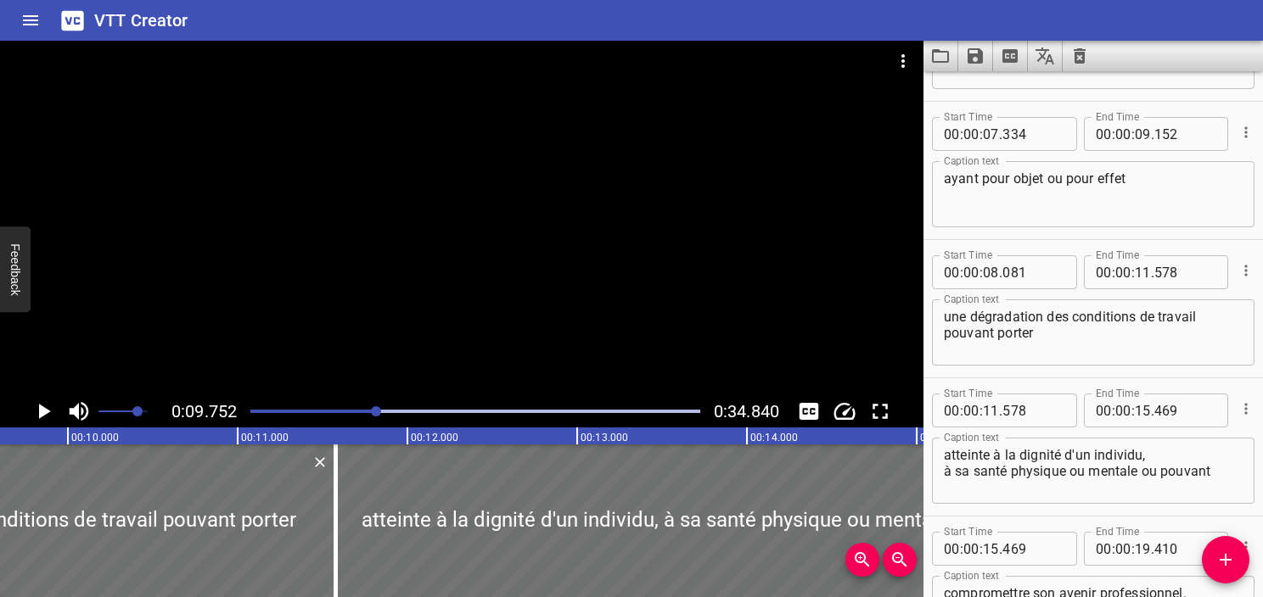
scroll to position [0, 1655]
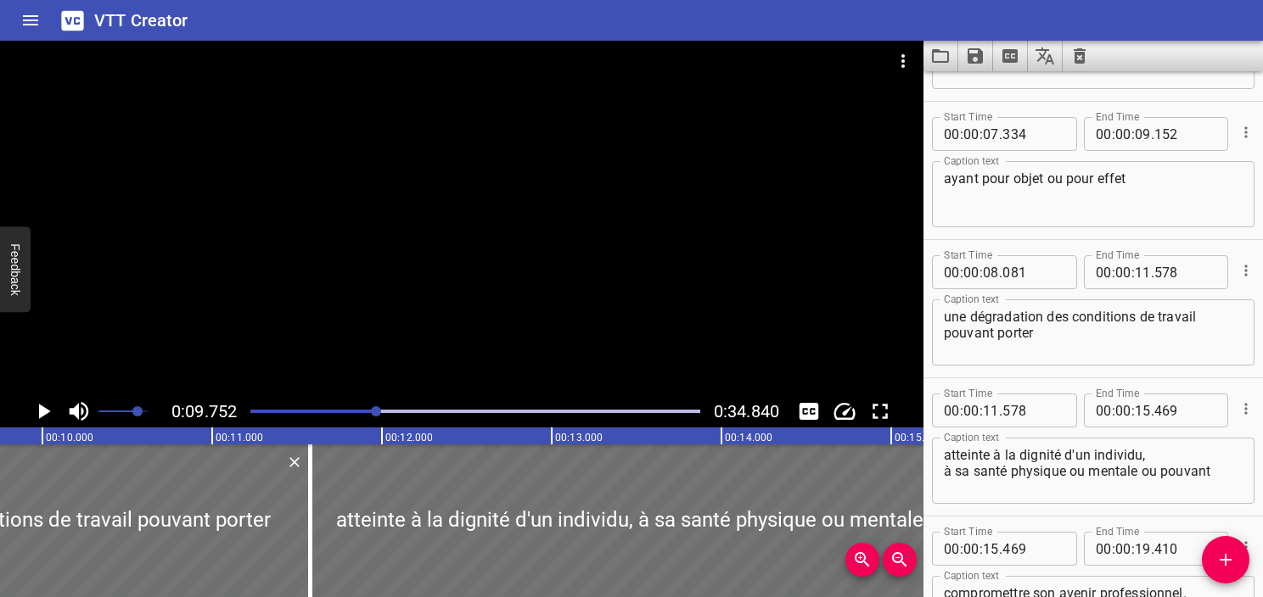
click at [364, 414] on div at bounding box center [475, 412] width 470 height 24
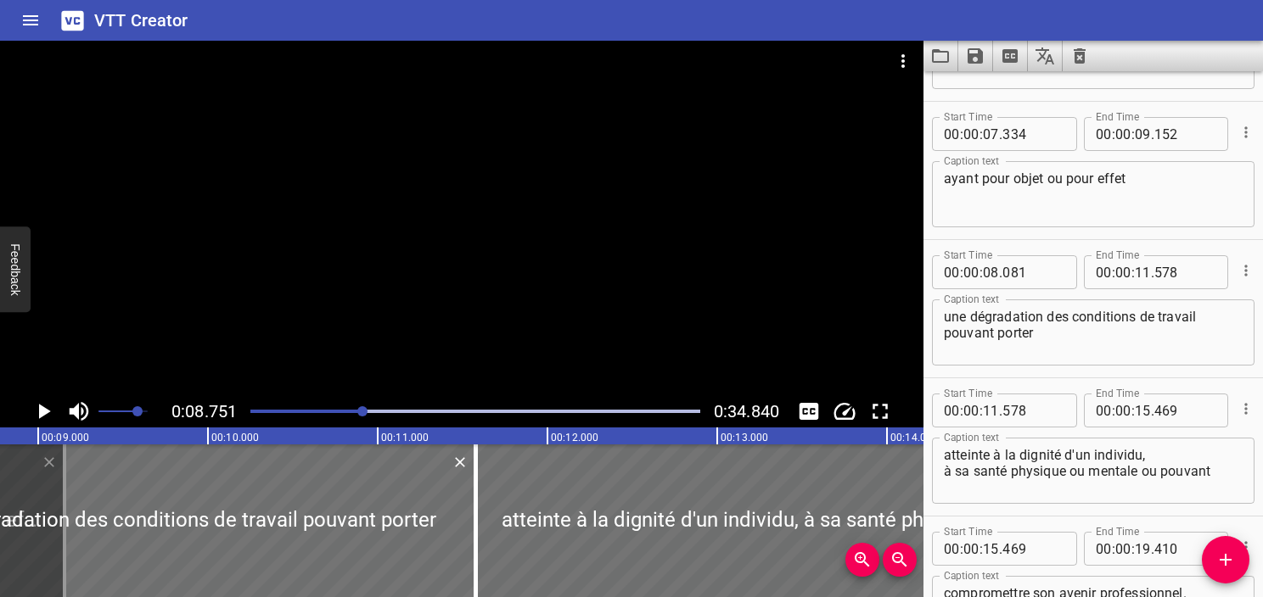
scroll to position [0, 1485]
click at [42, 414] on icon "Play/Pause" at bounding box center [45, 411] width 12 height 15
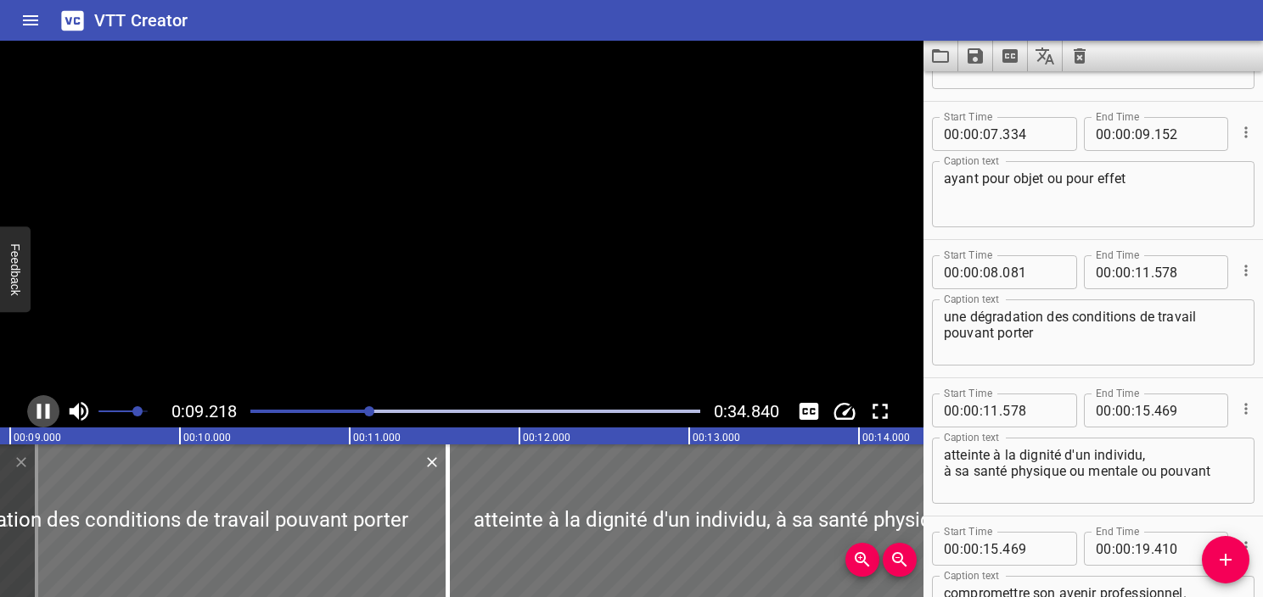
click at [42, 413] on icon "Play/Pause" at bounding box center [43, 411] width 25 height 25
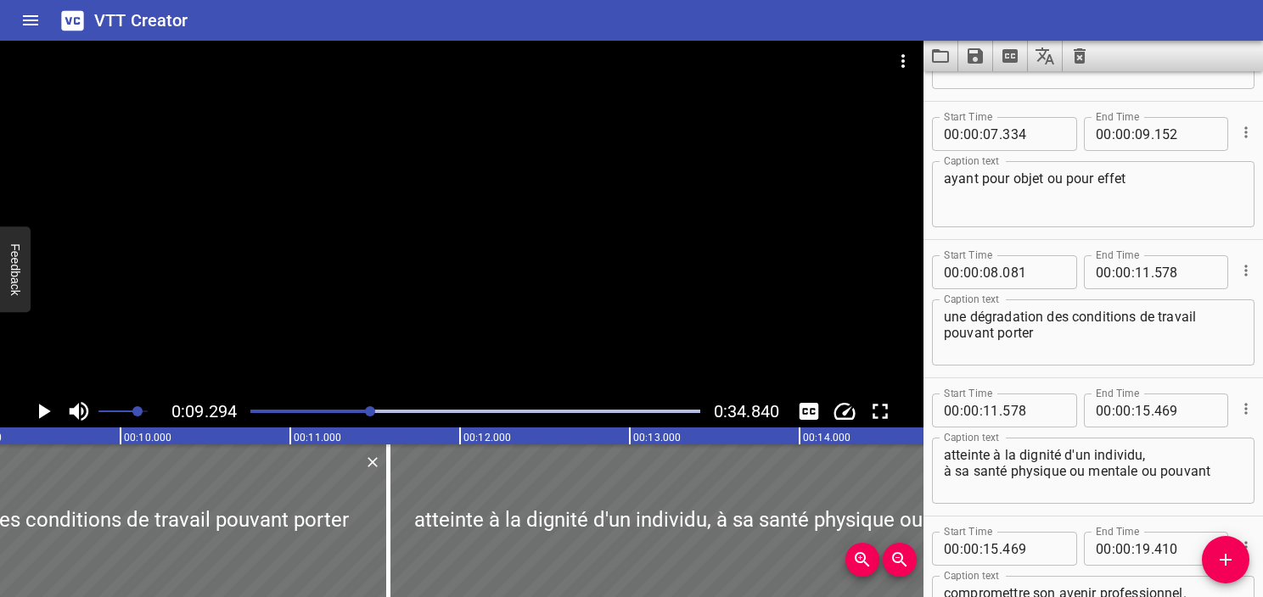
scroll to position [0, 1578]
click at [990, 273] on input "number" at bounding box center [991, 272] width 16 height 34
type input "09"
type input "294"
click at [35, 412] on icon "Play/Pause" at bounding box center [43, 411] width 25 height 25
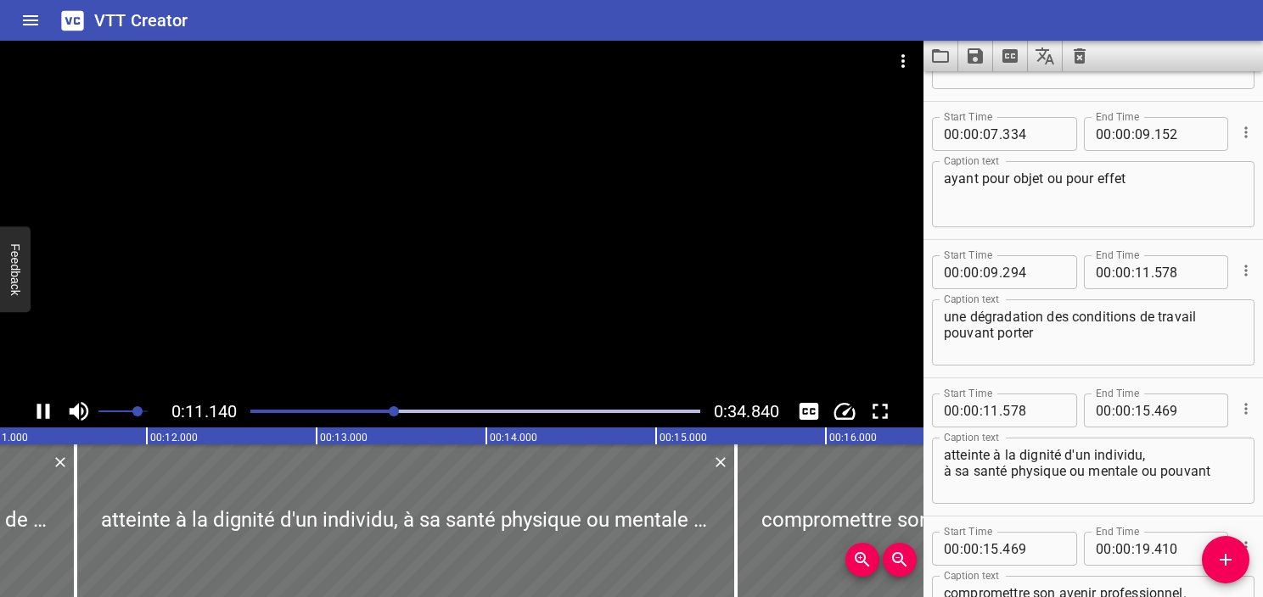
click at [43, 405] on icon "Play/Pause" at bounding box center [43, 411] width 25 height 25
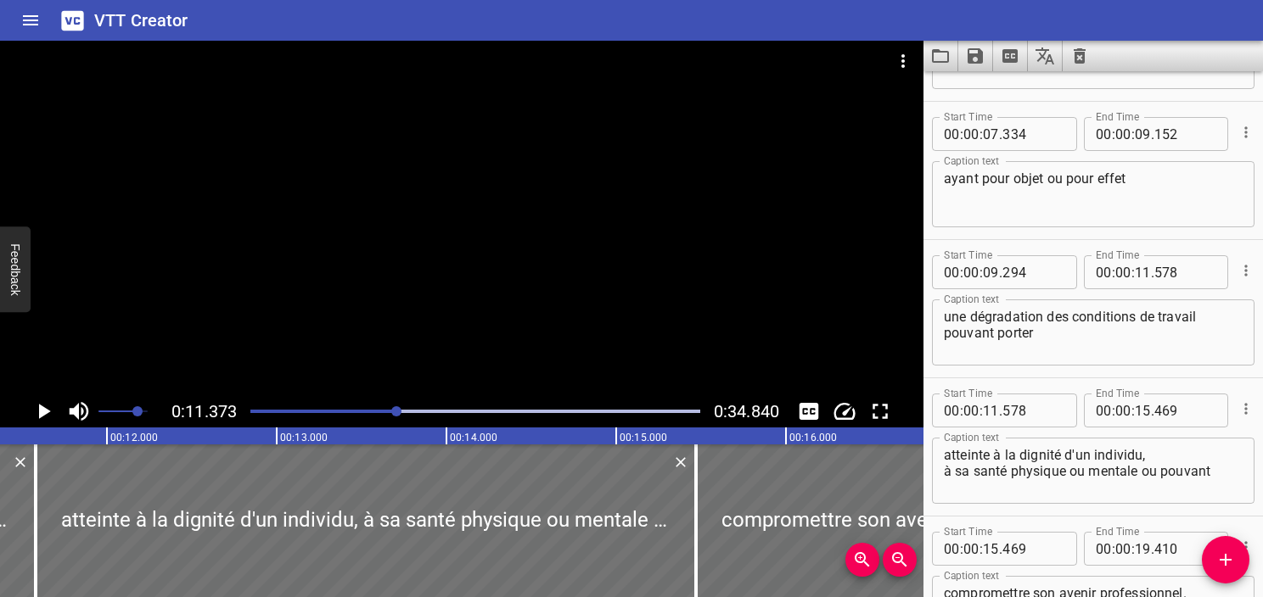
click at [43, 405] on icon "Play/Pause" at bounding box center [43, 411] width 25 height 25
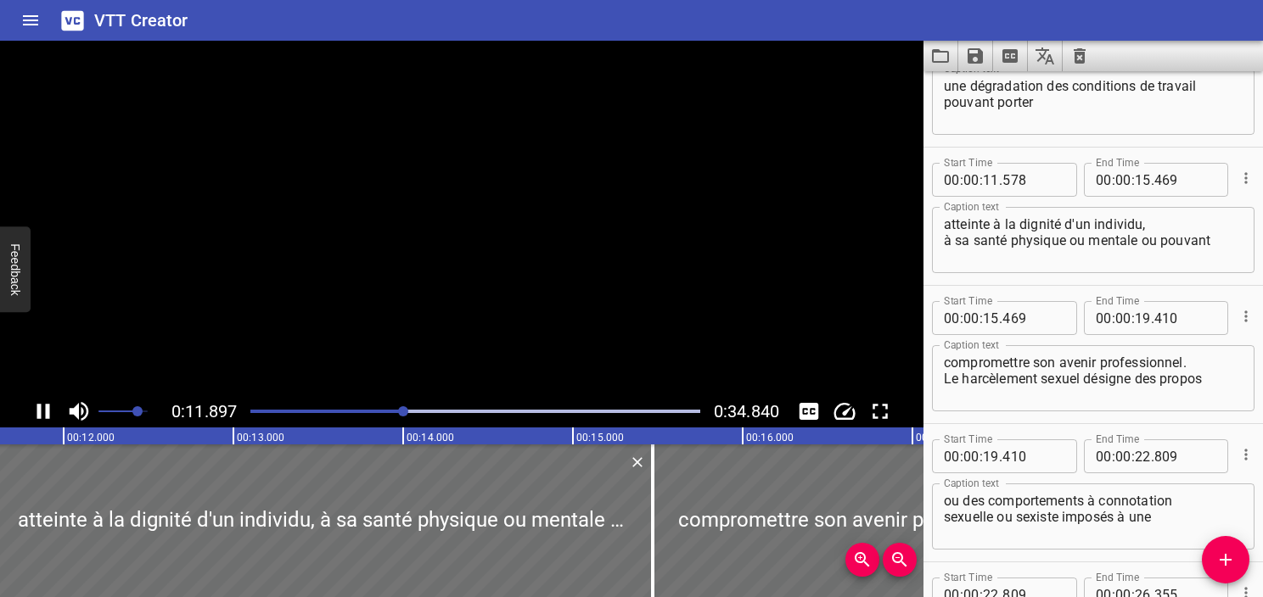
scroll to position [553, 0]
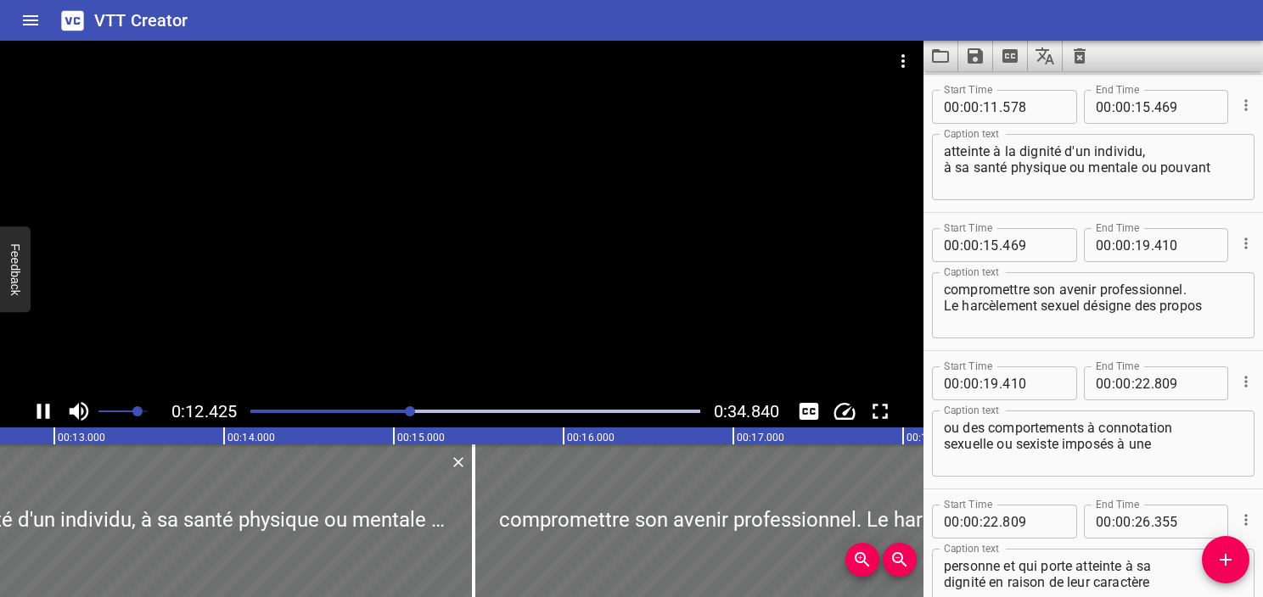
click at [44, 404] on icon "Play/Pause" at bounding box center [43, 411] width 25 height 25
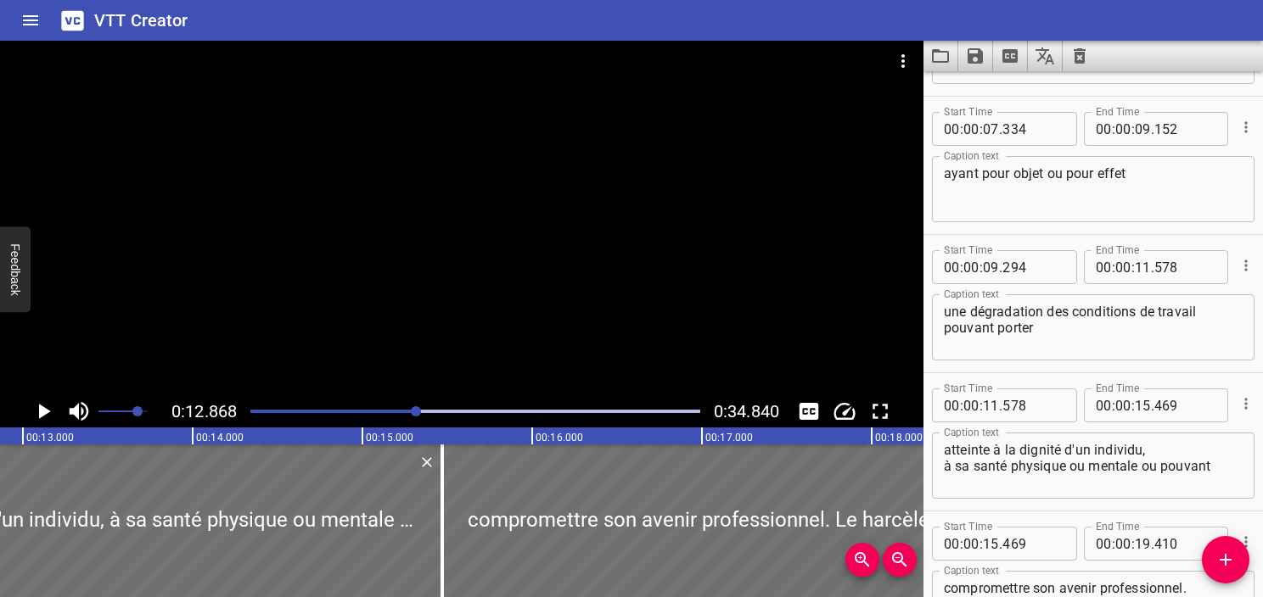
scroll to position [257, 0]
click at [1138, 266] on input "number" at bounding box center [1143, 265] width 16 height 34
type input "12"
type input "868"
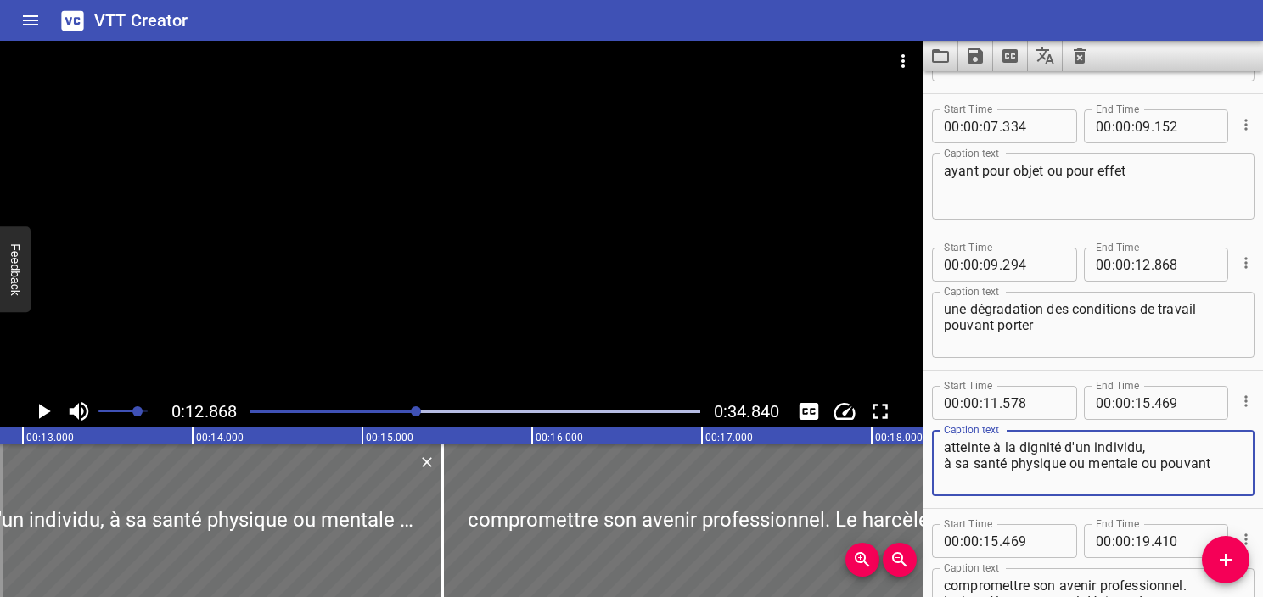
click at [1160, 451] on textarea "atteinte à la dignité d'un individu, à sa santé physique ou mentale ou pouvant" at bounding box center [1093, 464] width 299 height 48
drag, startPoint x: 1141, startPoint y: 448, endPoint x: 917, endPoint y: 428, distance: 224.1
click at [917, 428] on main "0:12.868 0:34.840 00:00.000 00:01.000 00:02.000 00:03.000 00:04.000 00:05.000 0…" at bounding box center [631, 319] width 1263 height 557
type textarea ", à sa santé physique ou mentale ou pouvant"
click at [1054, 320] on textarea "une dégradation des conditions de travail pouvant porter" at bounding box center [1093, 325] width 299 height 48
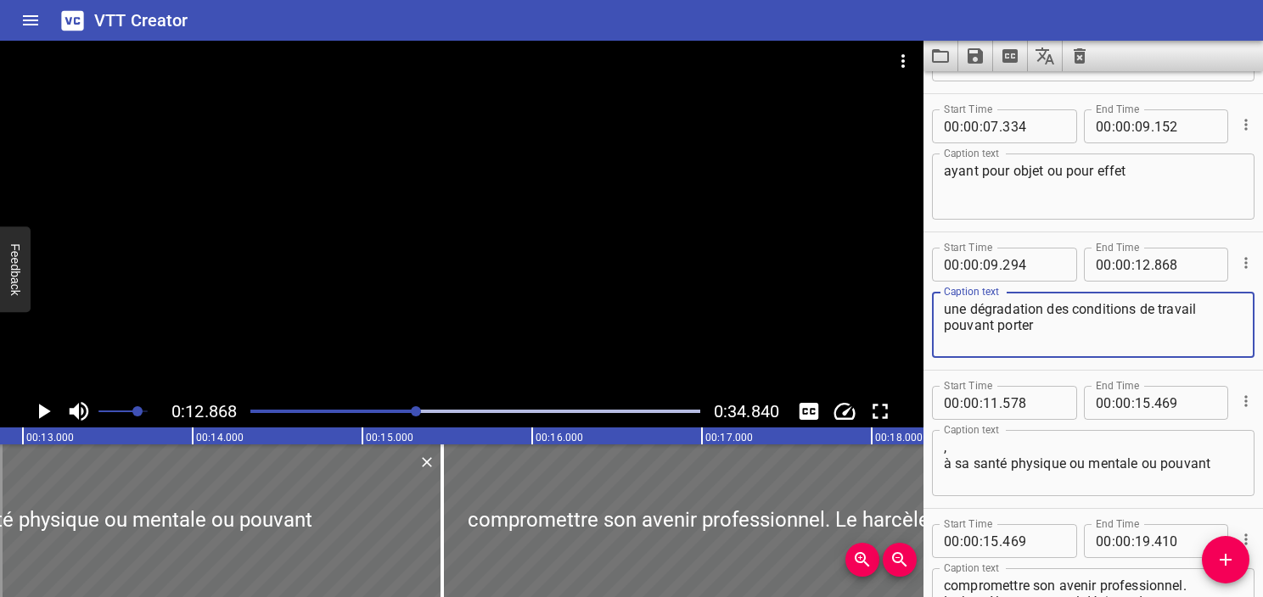
paste textarea "atteinte à la dignité d'un individu"
type textarea "une dégradation des conditions de travail pouvant porter atteinte à la dignité …"
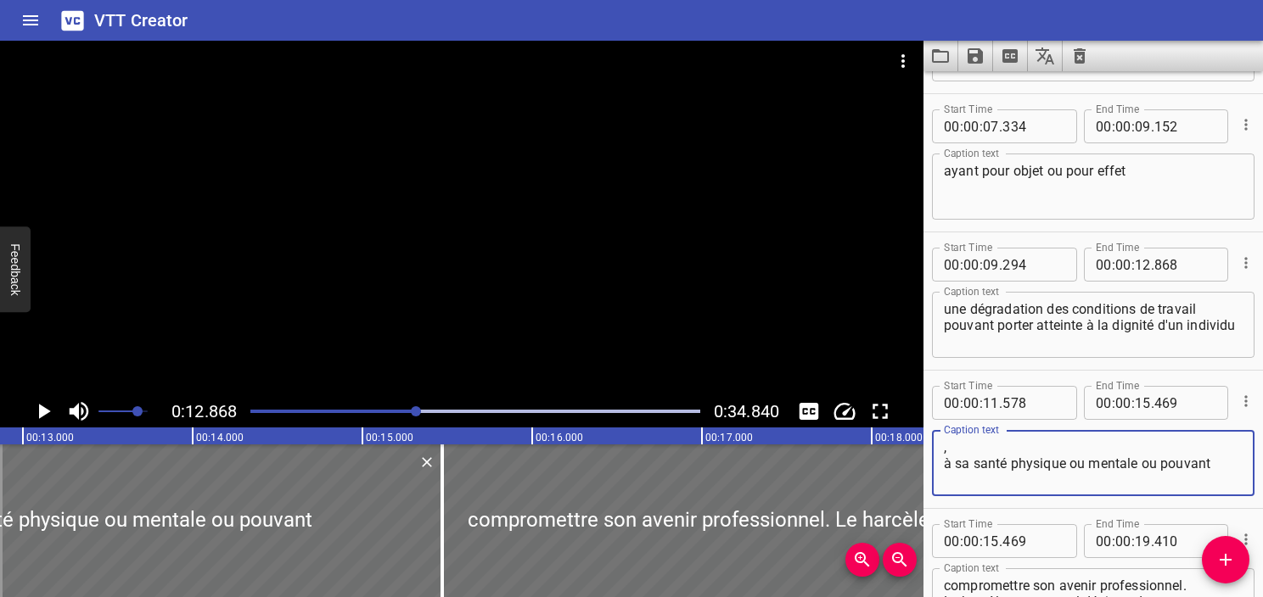
click at [945, 475] on textarea ", à sa santé physique ou mentale ou pouvant" at bounding box center [1093, 464] width 299 height 48
type textarea ",à sa santé physique ou mentale ou pouvant"
click at [1007, 333] on textarea "une dégradation des conditions de travail pouvant porter atteinte à la dignité …" at bounding box center [1093, 325] width 299 height 48
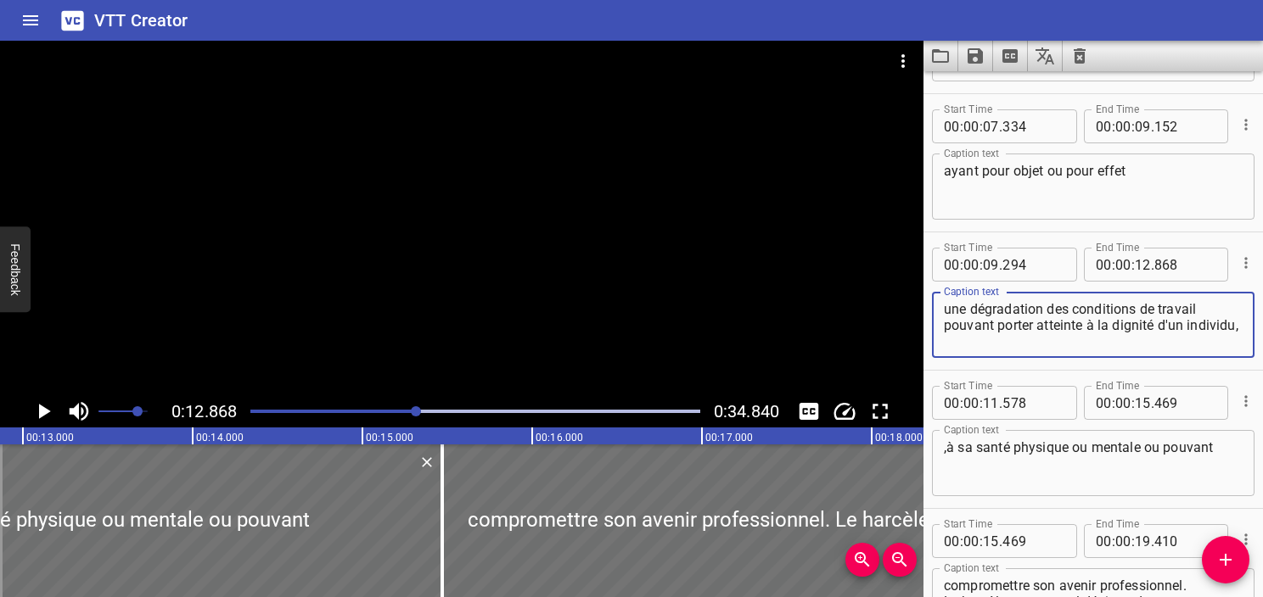
type textarea "une dégradation des conditions de travail pouvant porter atteinte à la dignité …"
click at [945, 448] on textarea ",à sa santé physique ou mentale ou pouvant" at bounding box center [1093, 464] width 299 height 48
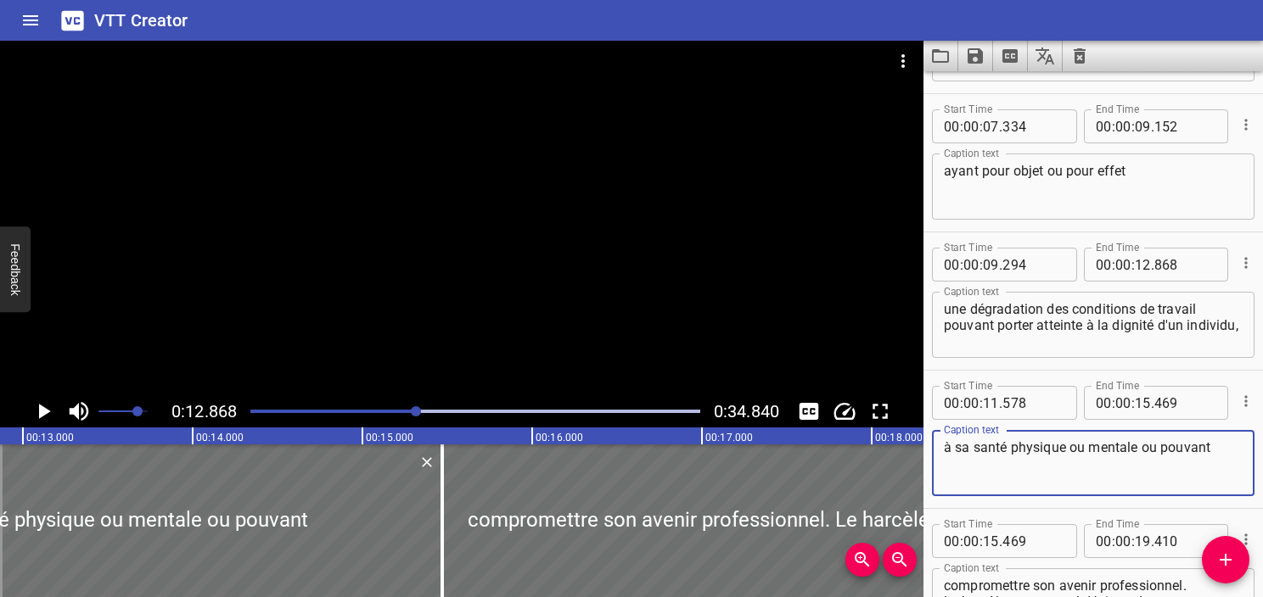
type textarea "à sa santé physique ou mentale ou pouvant"
click at [1024, 342] on textarea "une dégradation des conditions de travail pouvant porter atteinte à la dignité …" at bounding box center [1093, 325] width 299 height 48
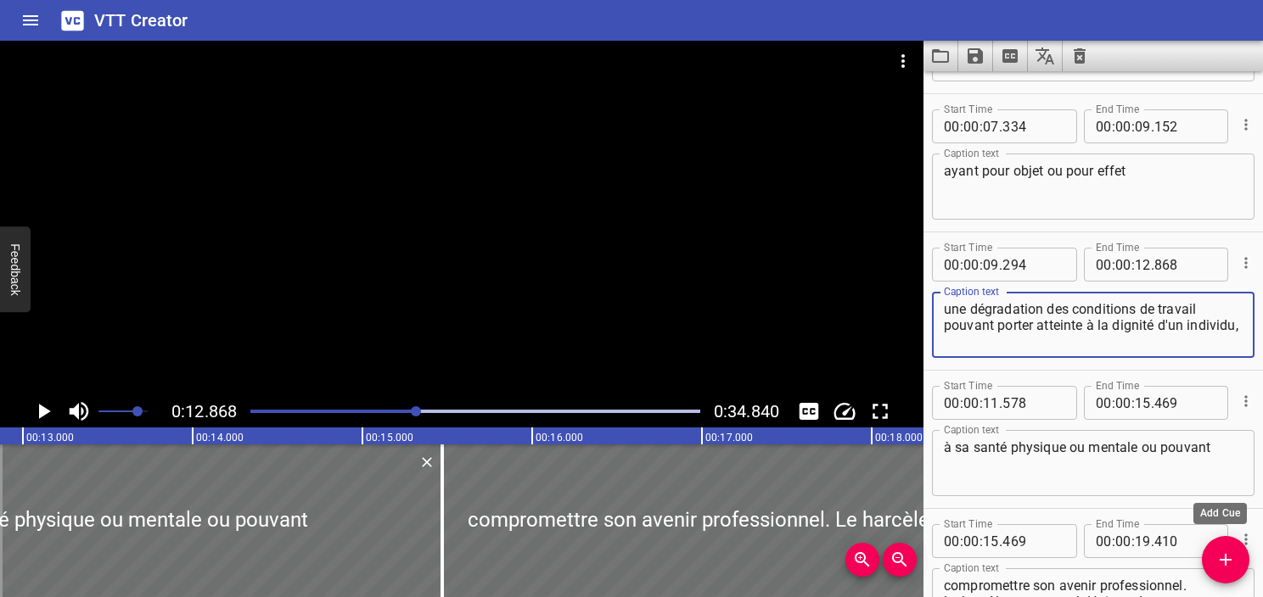
click at [1228, 554] on icon "Add Cue" at bounding box center [1225, 560] width 20 height 20
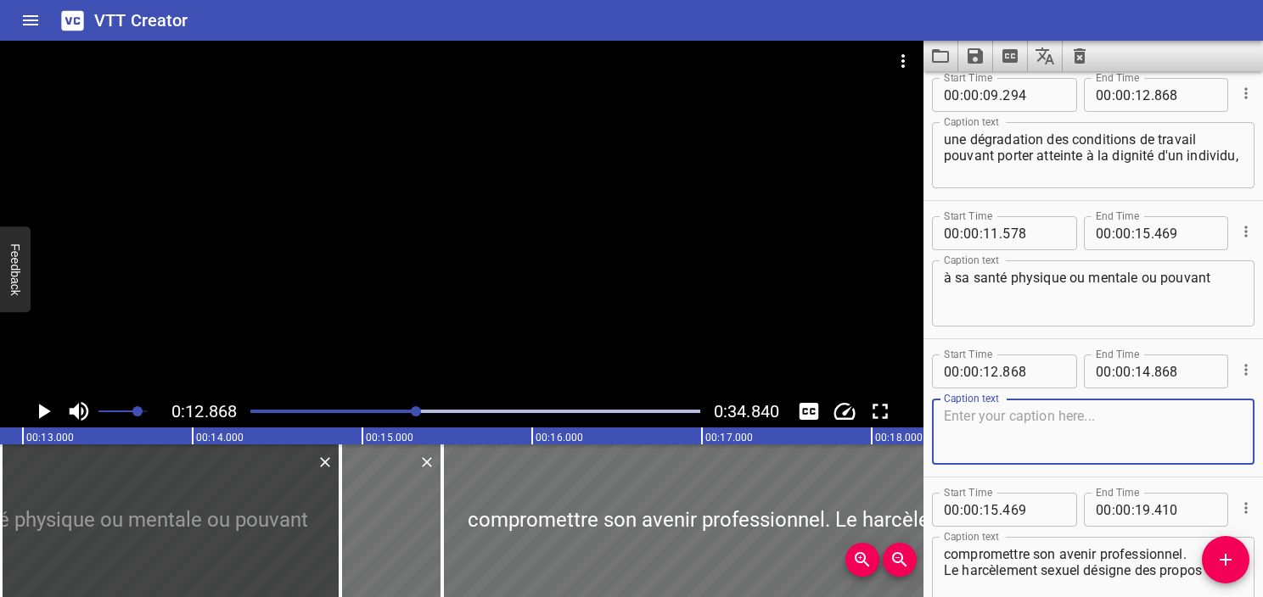
scroll to position [427, 0]
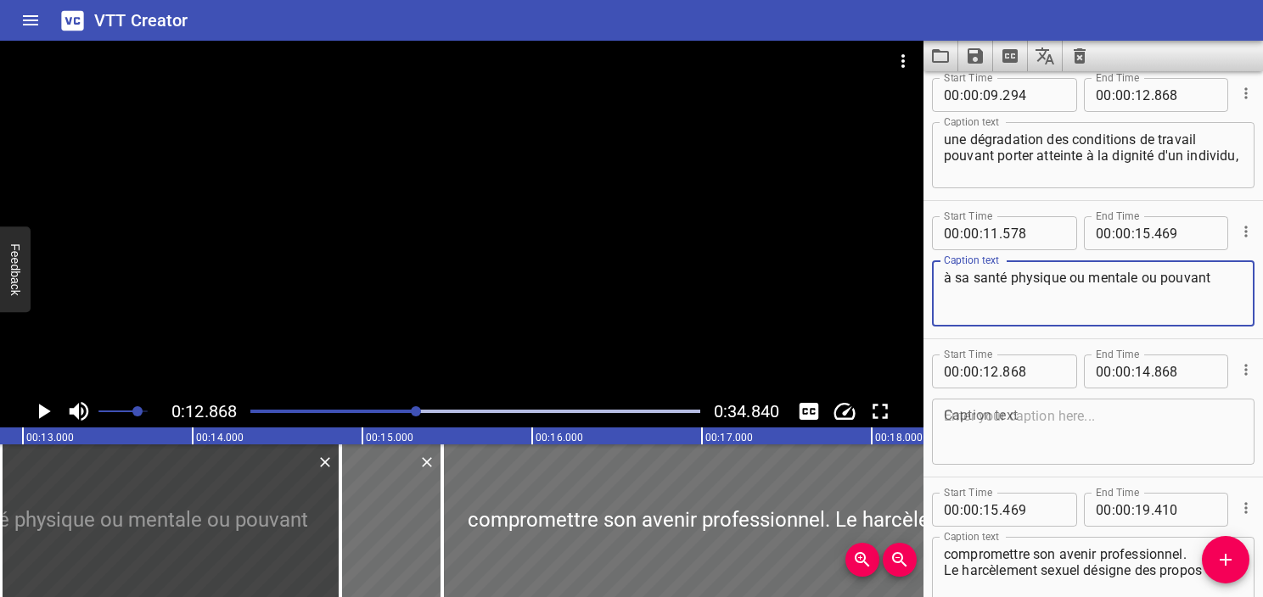
drag, startPoint x: 1212, startPoint y: 289, endPoint x: 884, endPoint y: 280, distance: 327.7
click at [884, 280] on main "0:12.868 0:34.840 00:00.000 00:01.000 00:02.000 00:03.000 00:04.000 00:05.000 0…" at bounding box center [631, 319] width 1263 height 557
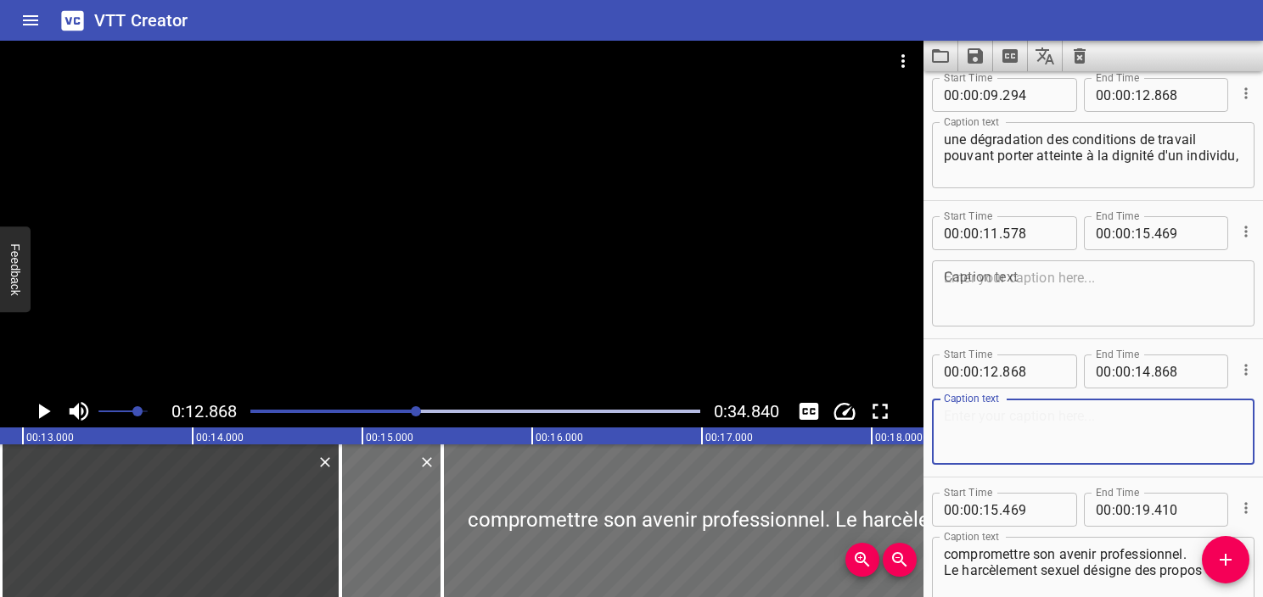
click at [963, 423] on textarea at bounding box center [1093, 432] width 299 height 48
paste textarea "à sa santé physique ou mentale ou pouvant"
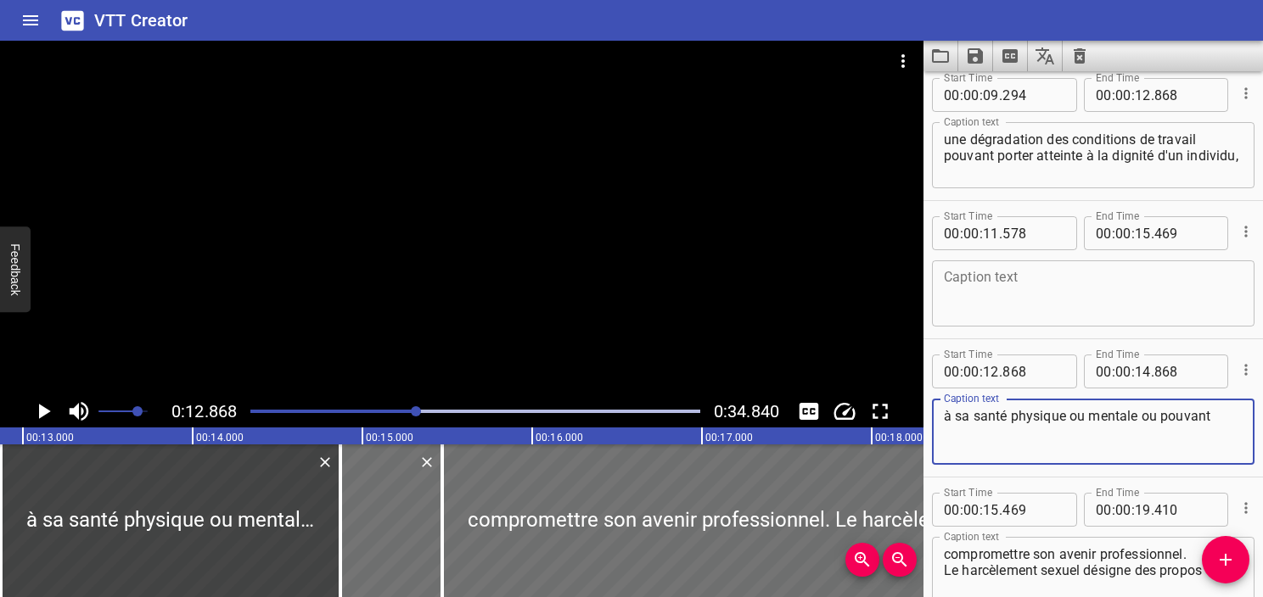
type textarea "à sa santé physique ou mentale ou pouvant"
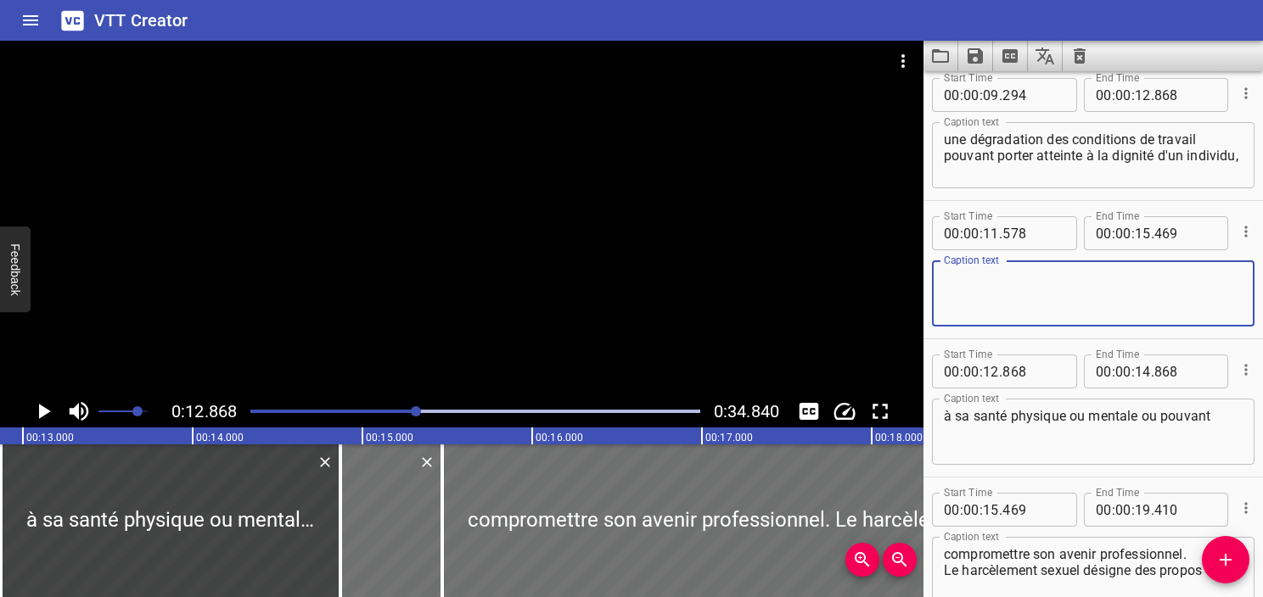
click at [961, 300] on textarea at bounding box center [1093, 294] width 299 height 48
click at [1197, 132] on textarea "une dégradation des conditions de travail pouvant porter atteinte à la dignité …" at bounding box center [1093, 156] width 299 height 48
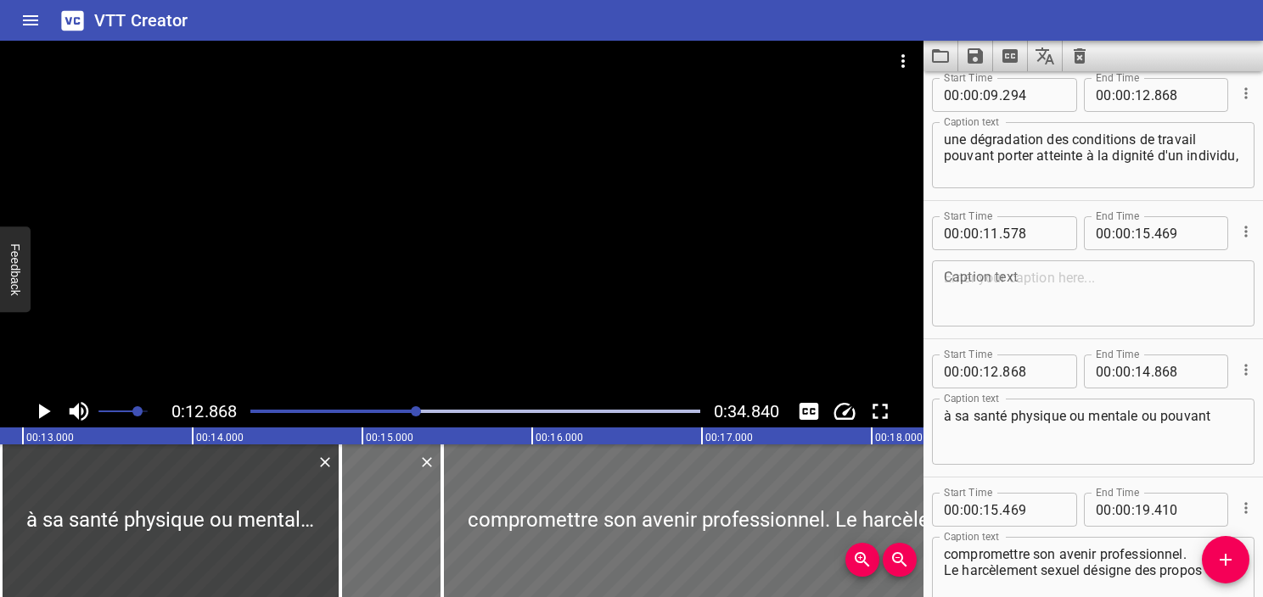
drag, startPoint x: 939, startPoint y: 154, endPoint x: 1019, endPoint y: 173, distance: 82.1
click at [1019, 173] on div "une dégradation des conditions de travail pouvant porter atteinte à la dignité …" at bounding box center [1093, 155] width 322 height 66
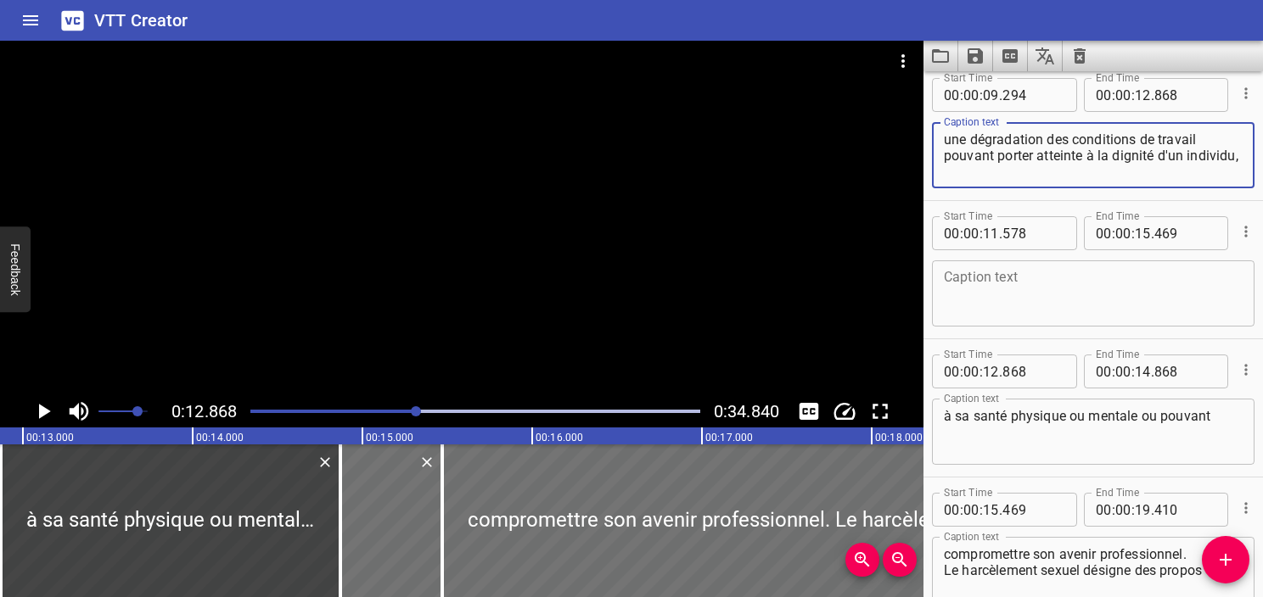
drag, startPoint x: 1015, startPoint y: 176, endPoint x: 927, endPoint y: 154, distance: 91.0
click at [927, 154] on div "Start Time 00 : 00 : 09 . 294 Start Time End Time 00 : 00 : 12 . 868 End Time C…" at bounding box center [1092, 131] width 339 height 137
type textarea "une dégradation des conditions de travail"
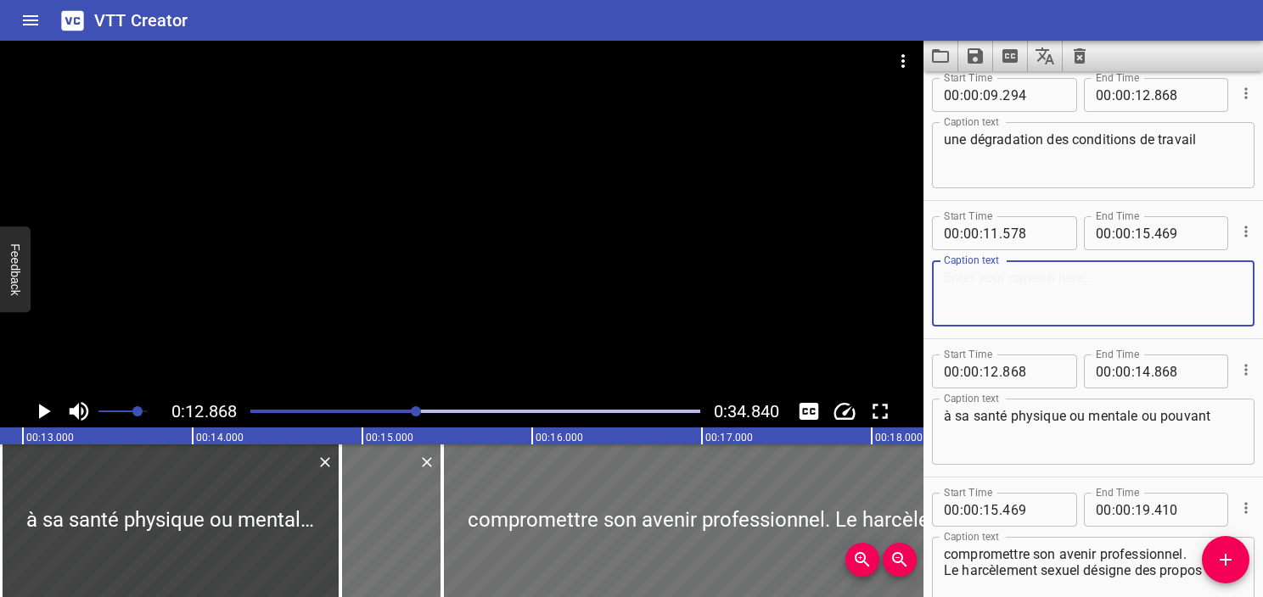
click at [967, 275] on textarea at bounding box center [1093, 294] width 299 height 48
paste textarea "pouvant porter atteinte à la dignité d'un individu,"
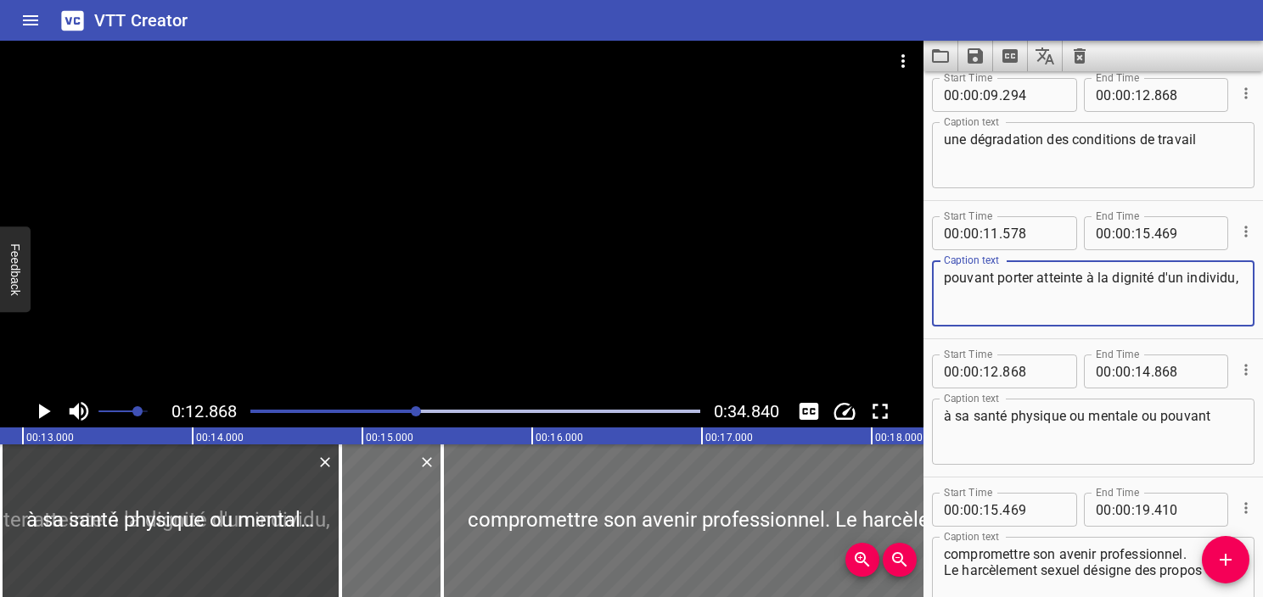
type textarea "pouvant porter atteinte à la dignité d'un individu,"
click at [1059, 177] on textarea "une dégradation des conditions de travail" at bounding box center [1093, 156] width 299 height 48
click at [411, 410] on div "Play progress" at bounding box center [192, 411] width 450 height 3
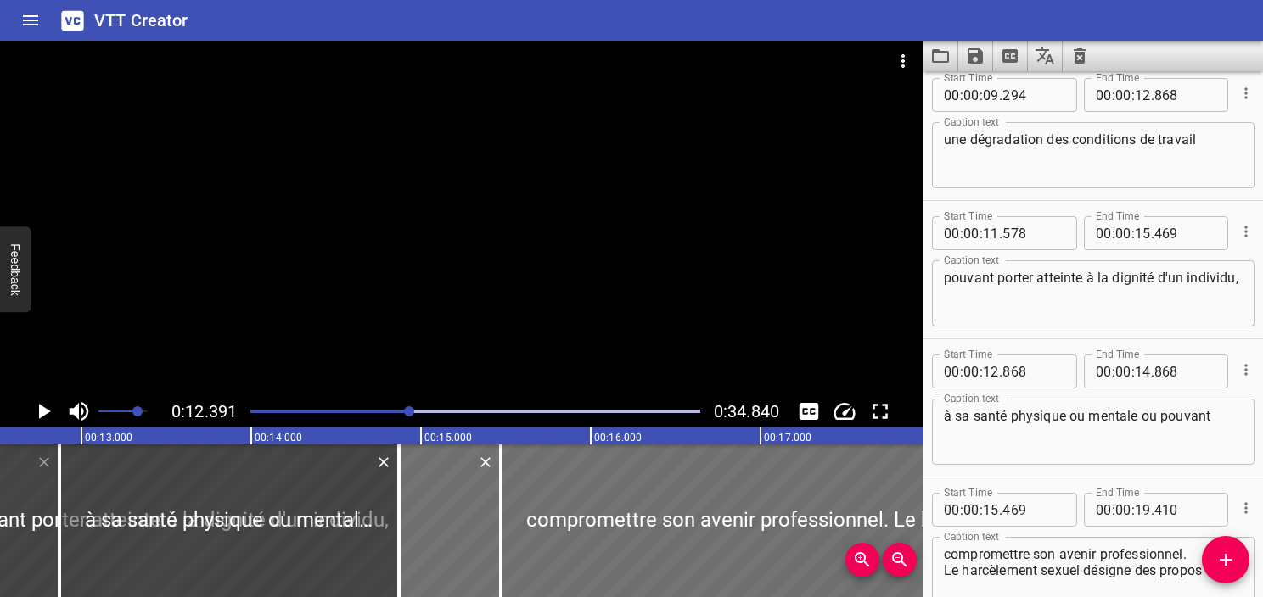
scroll to position [0, 2103]
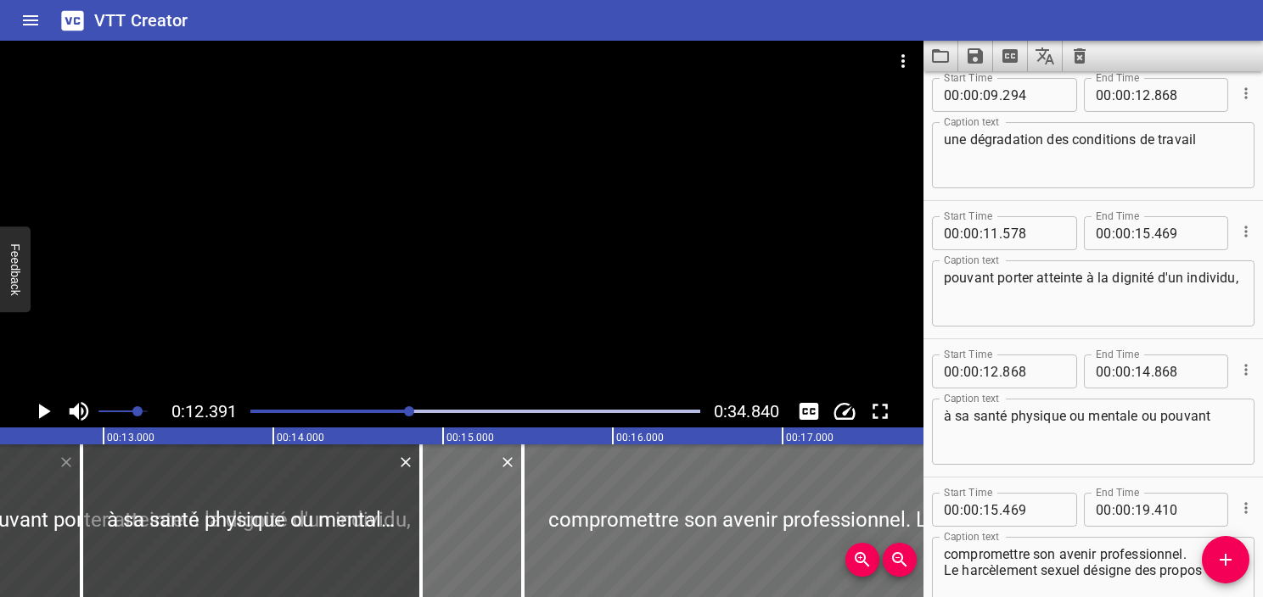
click at [42, 412] on icon "Play/Pause" at bounding box center [45, 411] width 12 height 15
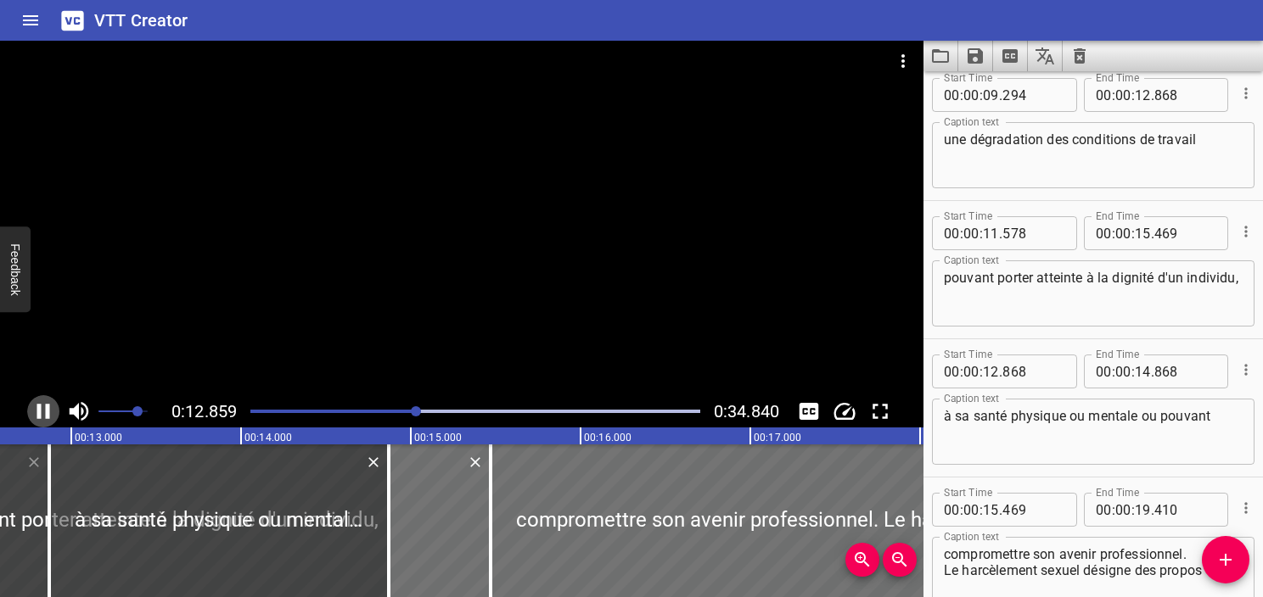
click at [42, 414] on icon "Play/Pause" at bounding box center [43, 411] width 25 height 25
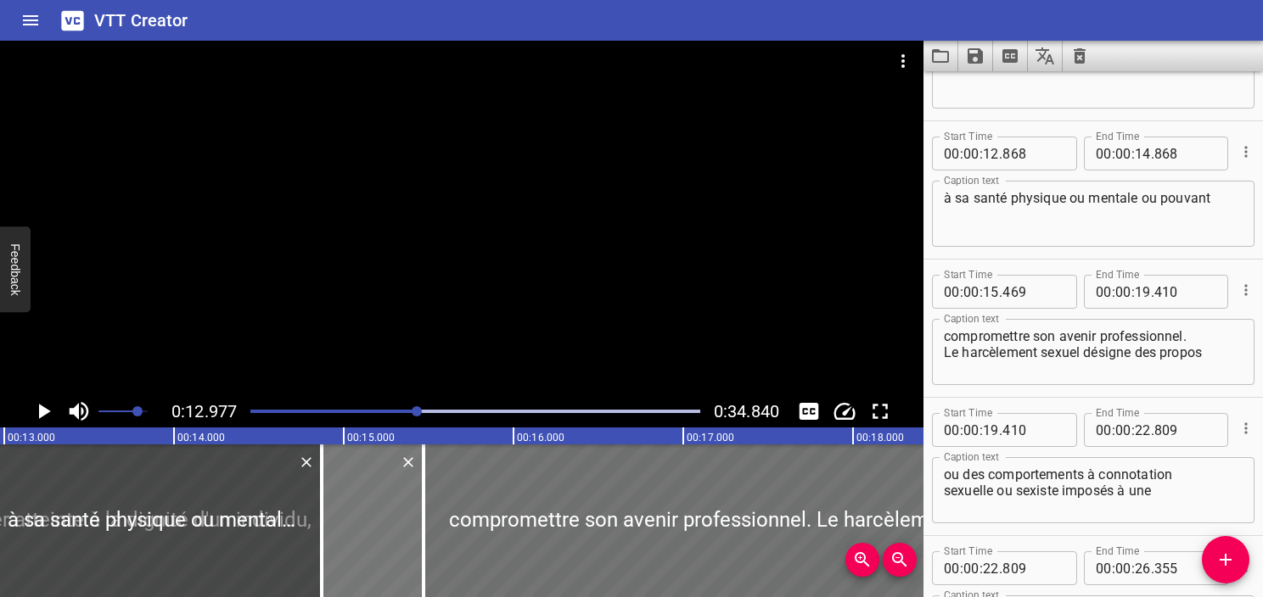
scroll to position [692, 0]
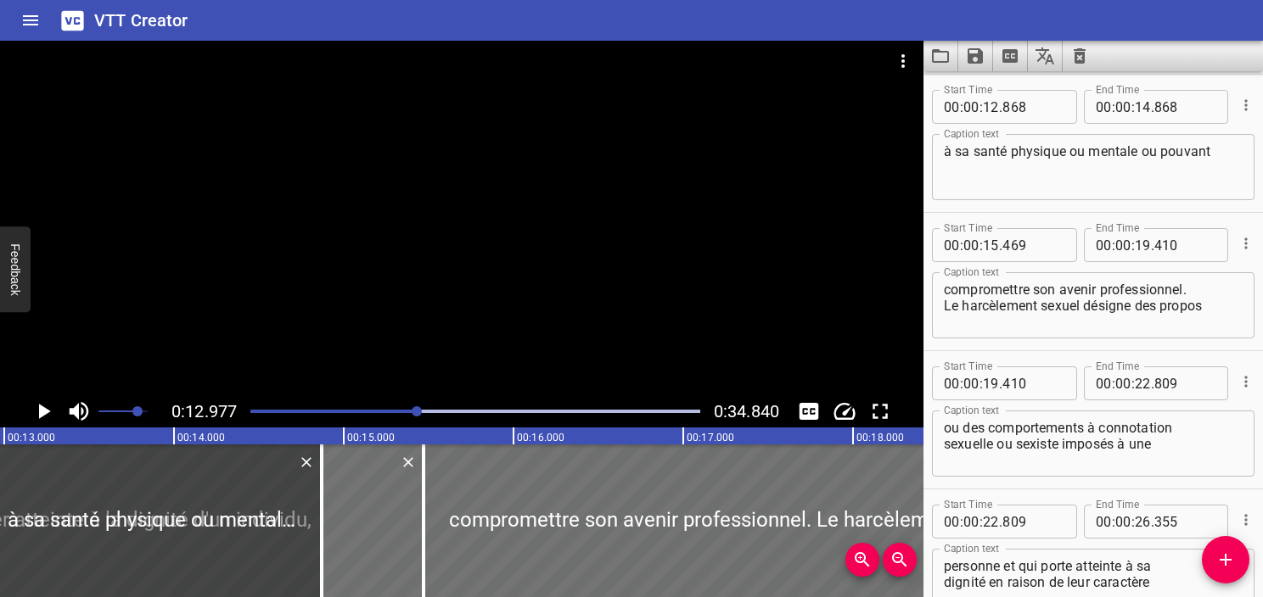
click at [388, 415] on div at bounding box center [475, 412] width 470 height 24
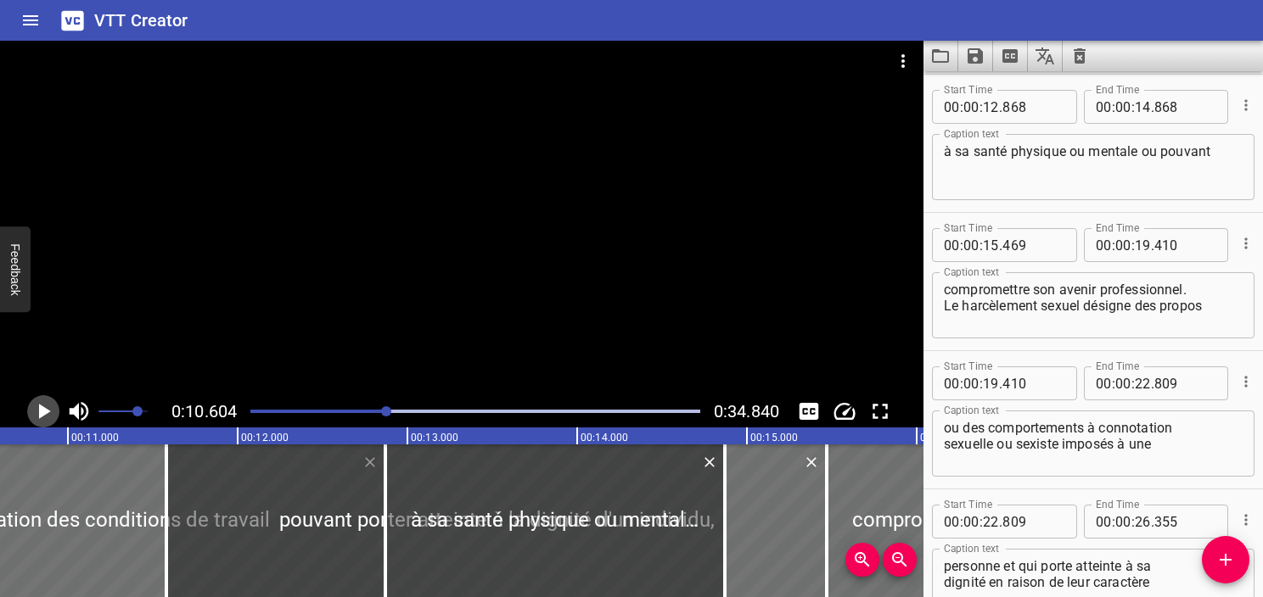
click at [51, 411] on icon "Play/Pause" at bounding box center [43, 411] width 25 height 25
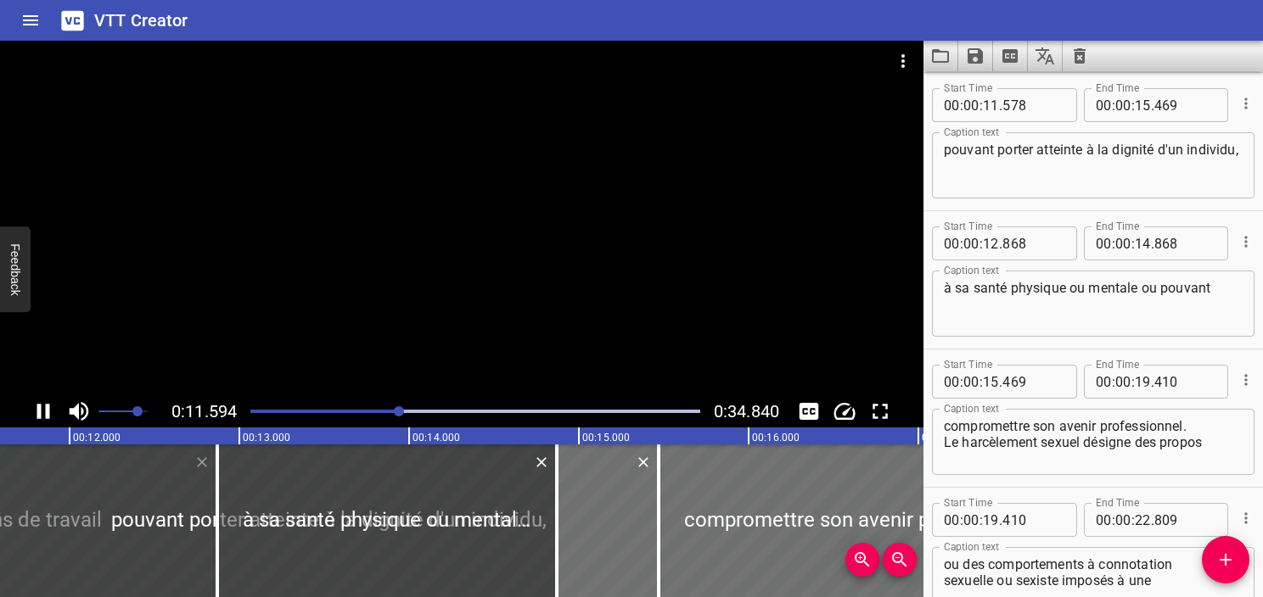
scroll to position [553, 0]
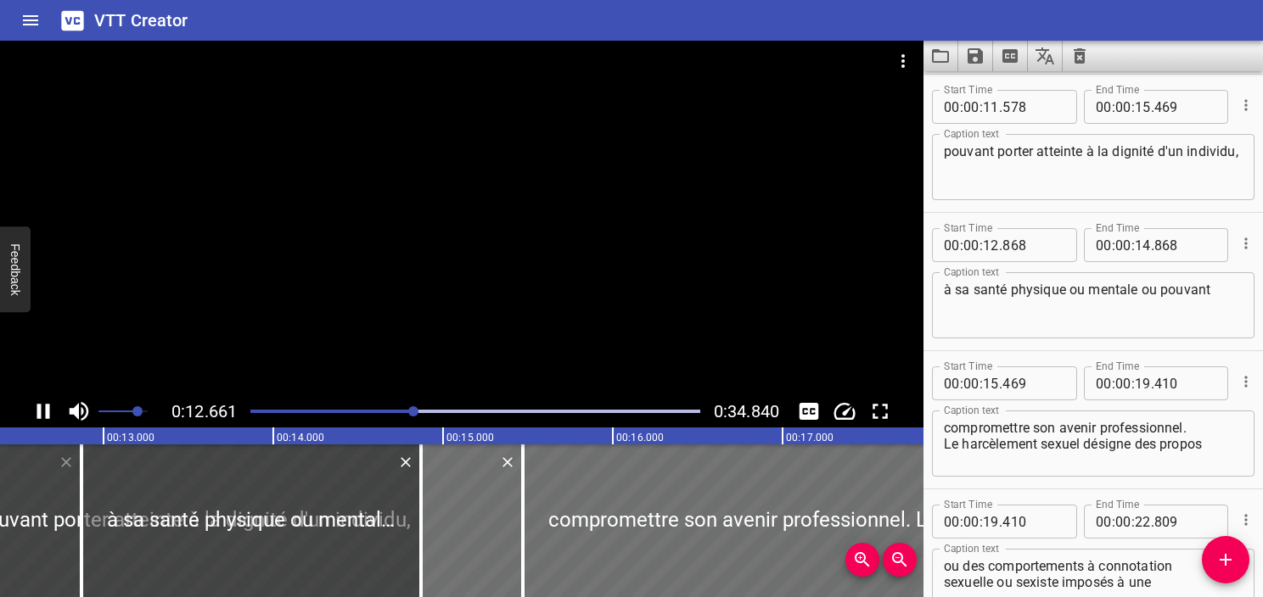
click at [48, 409] on icon "Play/Pause" at bounding box center [43, 411] width 13 height 15
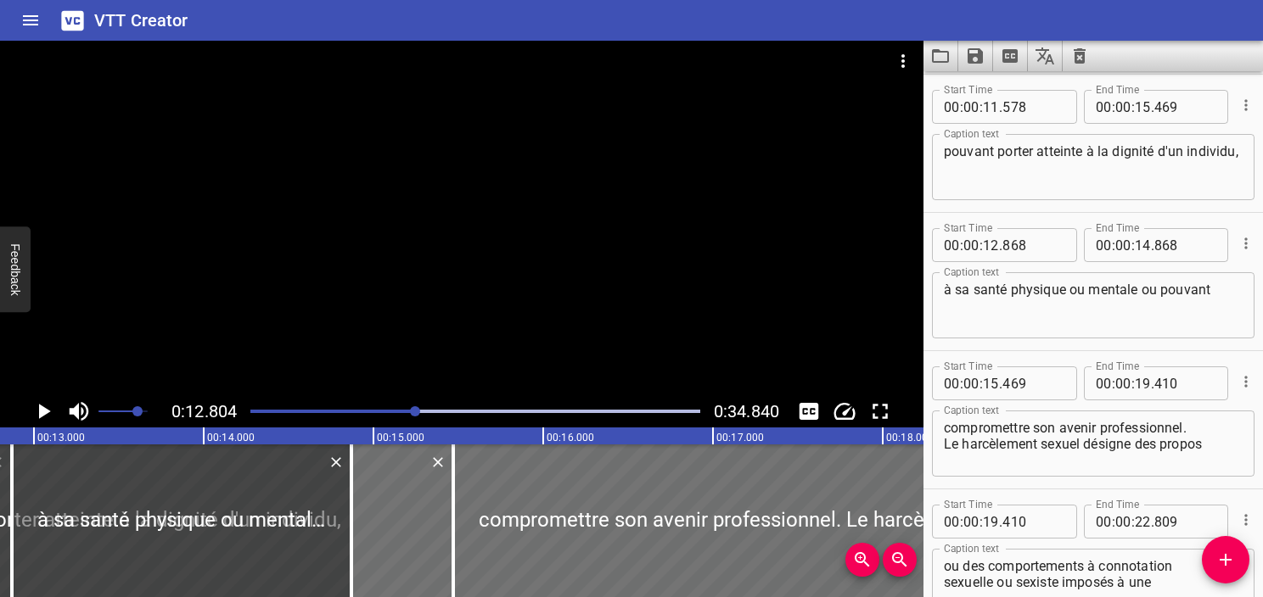
click at [48, 409] on icon "Play/Pause" at bounding box center [43, 411] width 25 height 25
click at [48, 409] on icon "Play/Pause" at bounding box center [43, 411] width 13 height 15
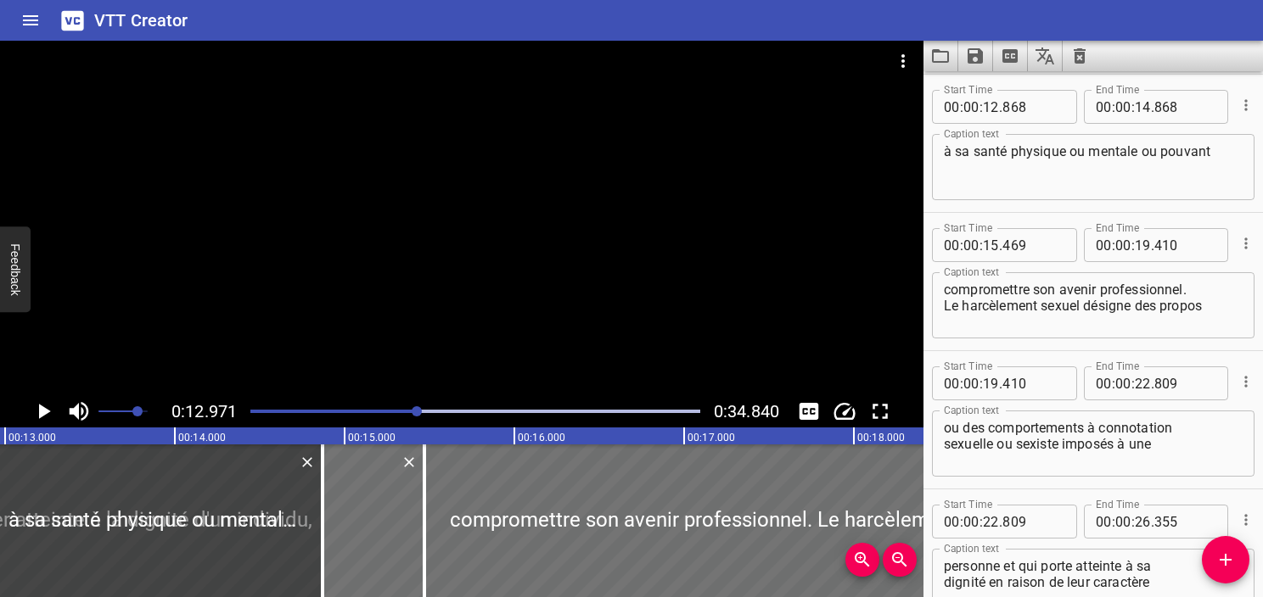
click at [48, 409] on icon "Play/Pause" at bounding box center [43, 411] width 25 height 25
click at [48, 409] on icon "Play/Pause" at bounding box center [43, 411] width 13 height 15
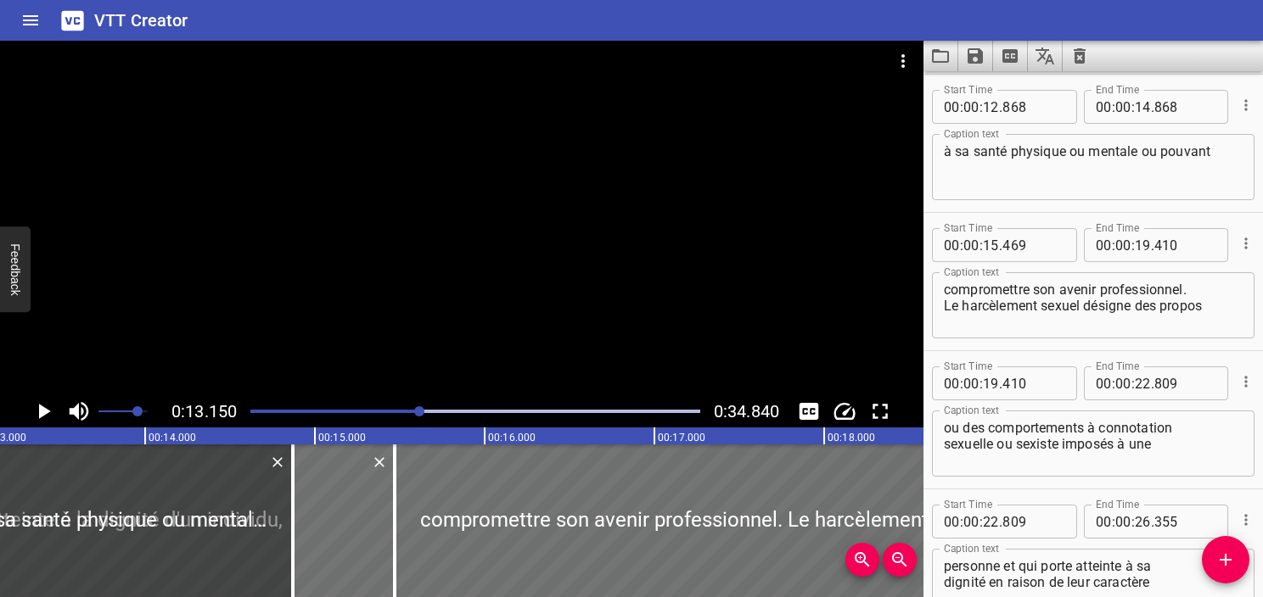
click at [48, 409] on icon "Play/Pause" at bounding box center [43, 411] width 25 height 25
click at [48, 409] on icon "Play/Pause" at bounding box center [43, 411] width 13 height 15
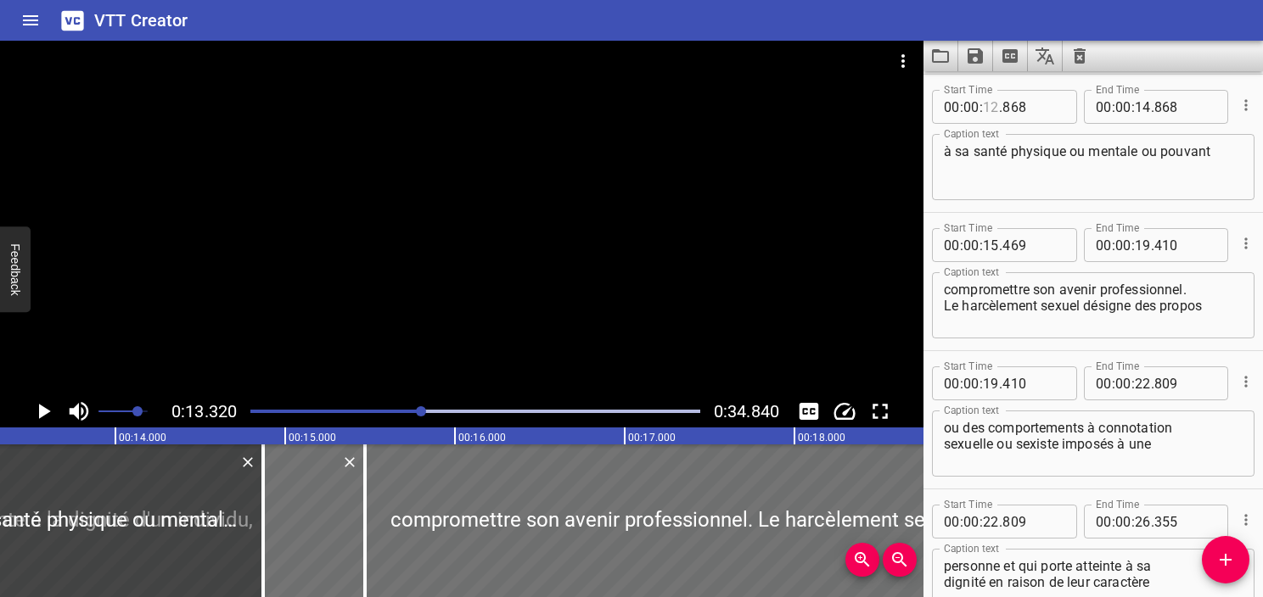
click at [995, 107] on input "number" at bounding box center [991, 107] width 16 height 34
type input "13"
type input "320"
click at [27, 411] on button "Play/Pause" at bounding box center [43, 411] width 32 height 32
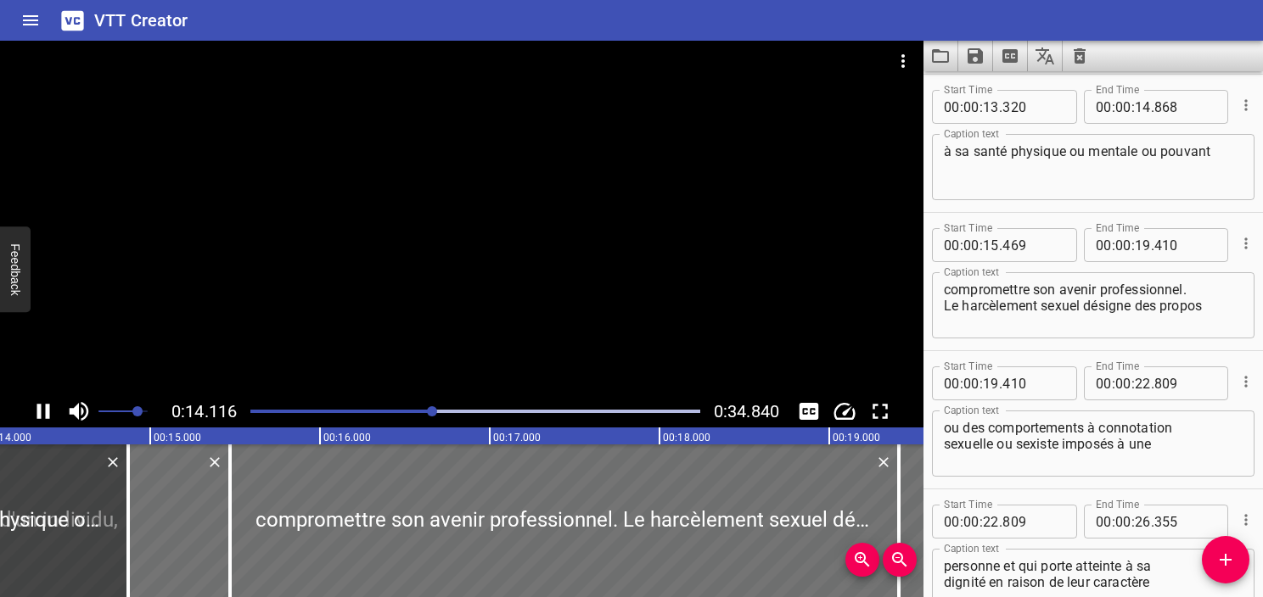
click at [35, 412] on icon "Play/Pause" at bounding box center [43, 411] width 25 height 25
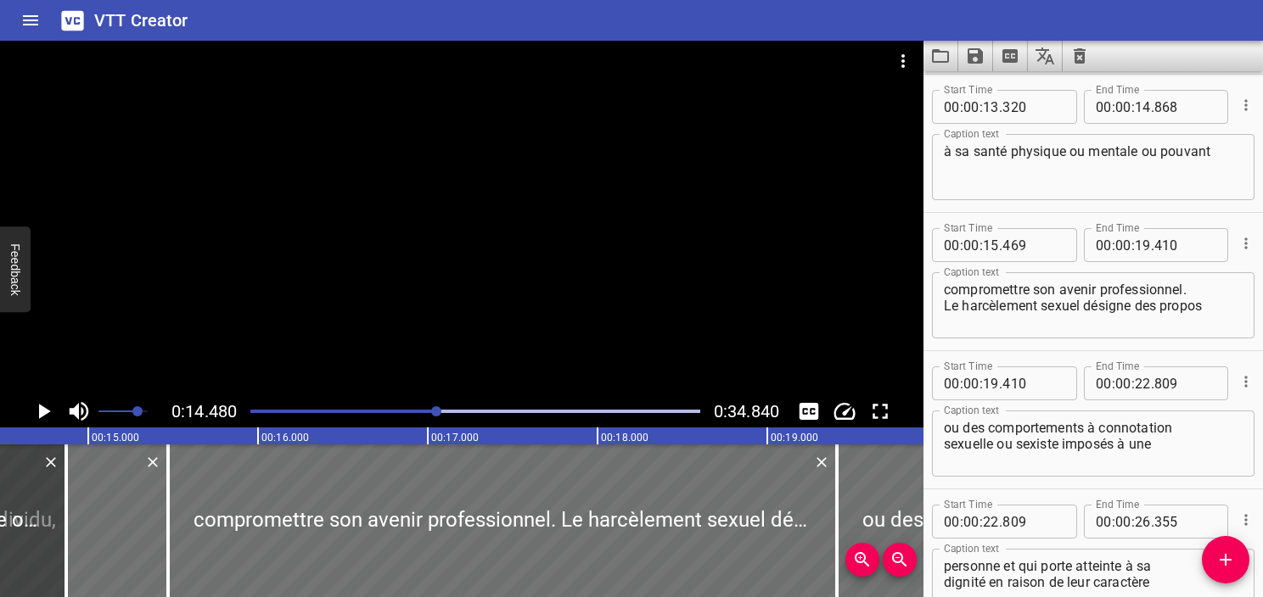
click at [36, 412] on icon "Play/Pause" at bounding box center [43, 411] width 25 height 25
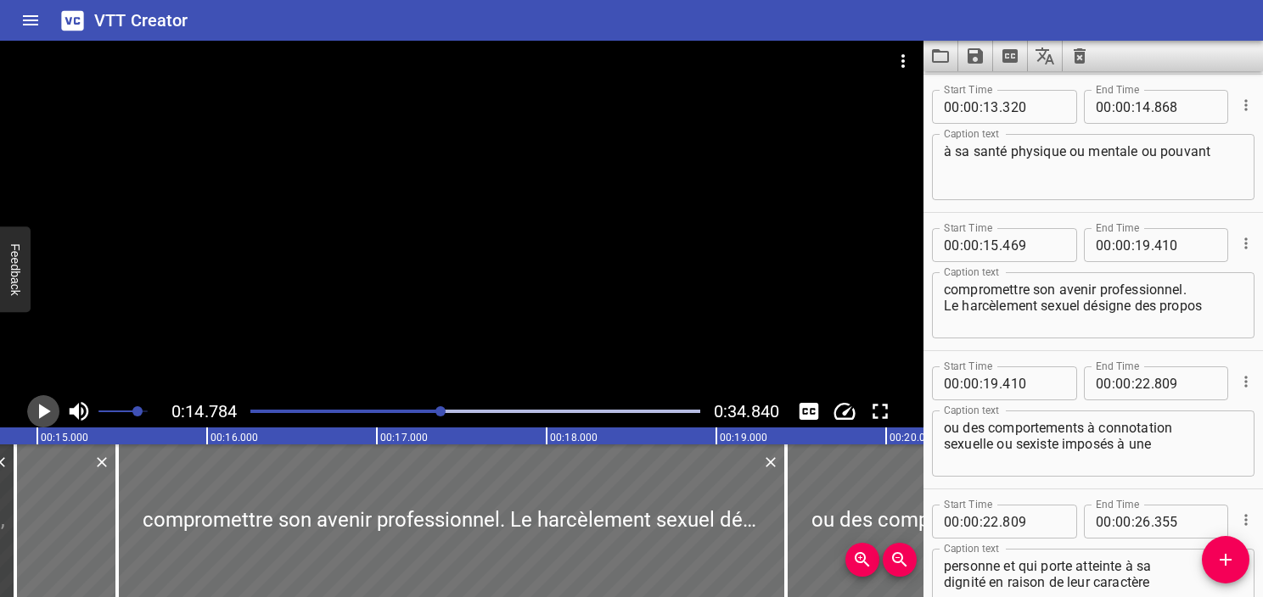
click at [36, 412] on icon "Play/Pause" at bounding box center [43, 411] width 25 height 25
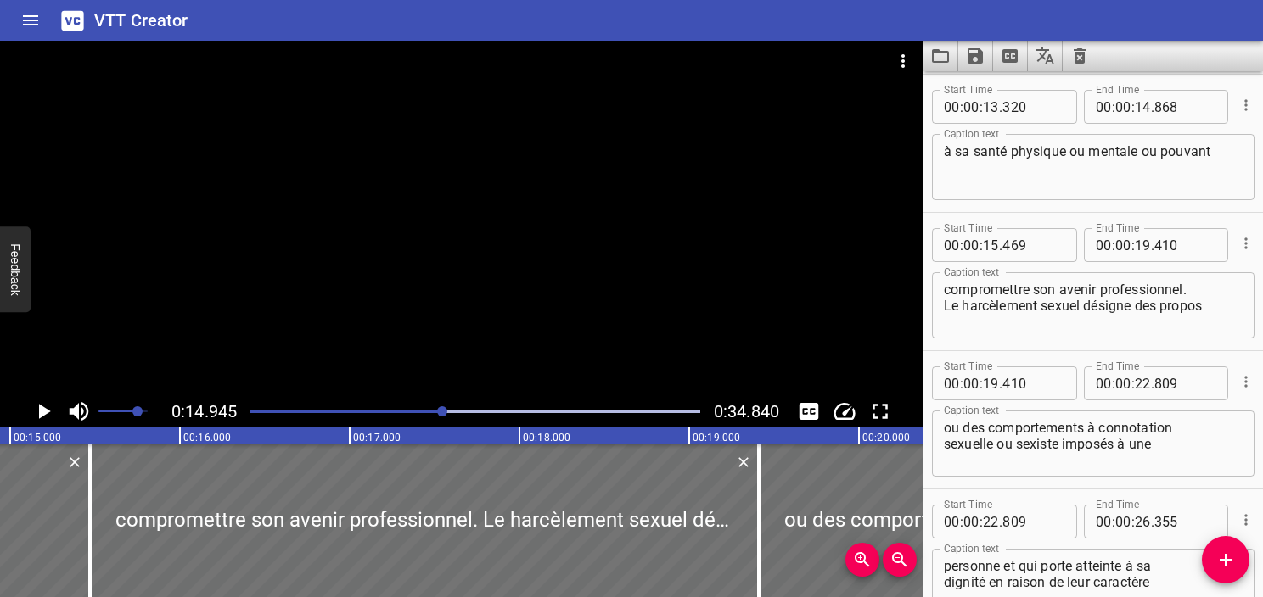
click at [36, 412] on icon "Play/Pause" at bounding box center [43, 411] width 25 height 25
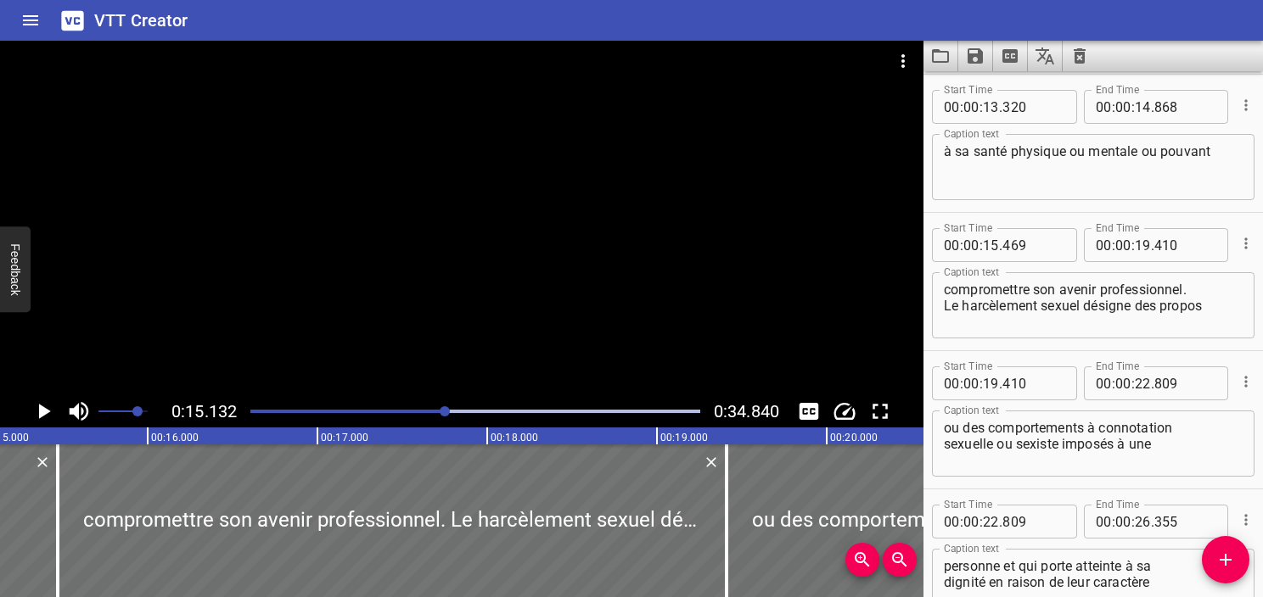
click at [36, 412] on icon "Play/Pause" at bounding box center [43, 411] width 25 height 25
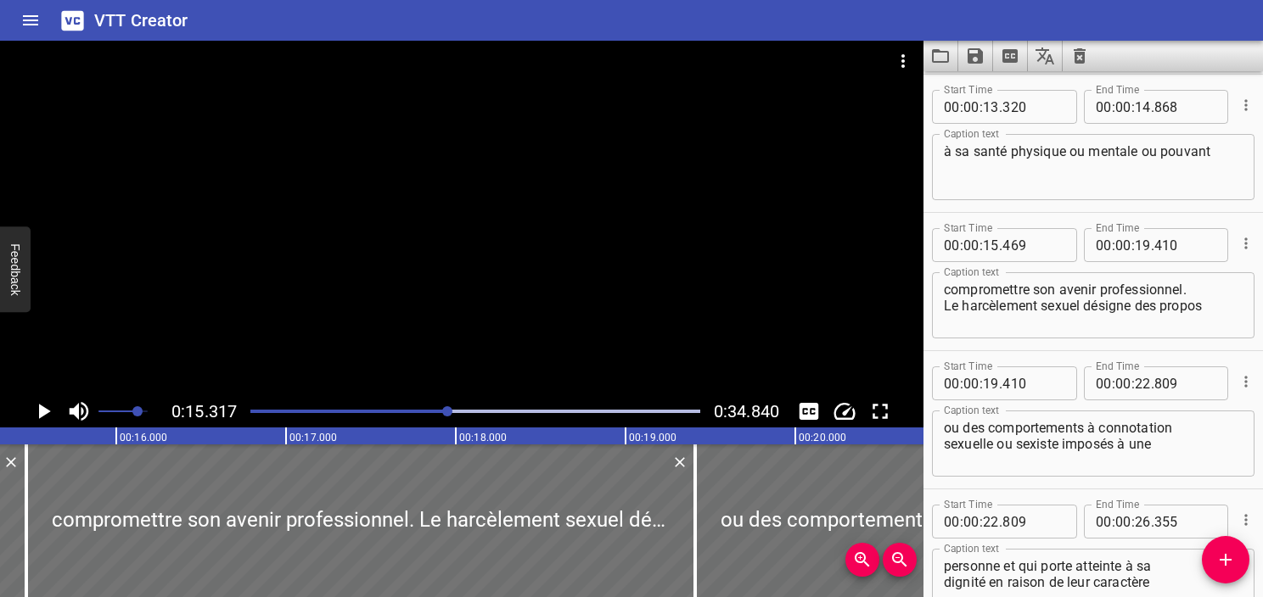
click at [443, 412] on div at bounding box center [447, 412] width 10 height 10
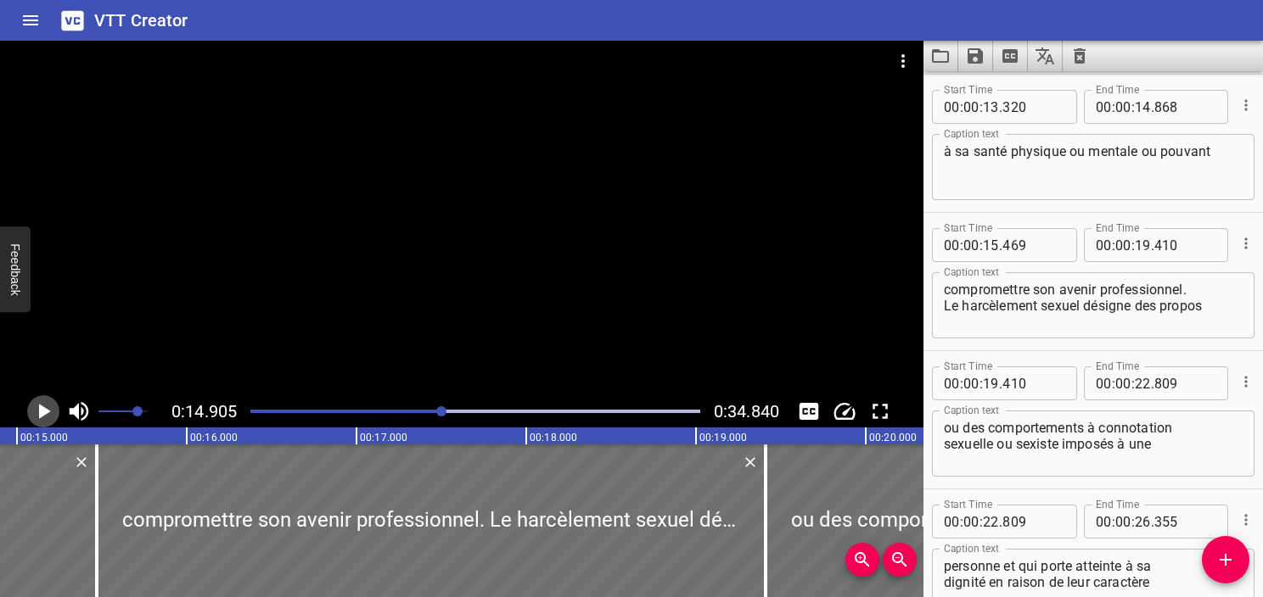
click at [34, 414] on icon "Play/Pause" at bounding box center [43, 411] width 25 height 25
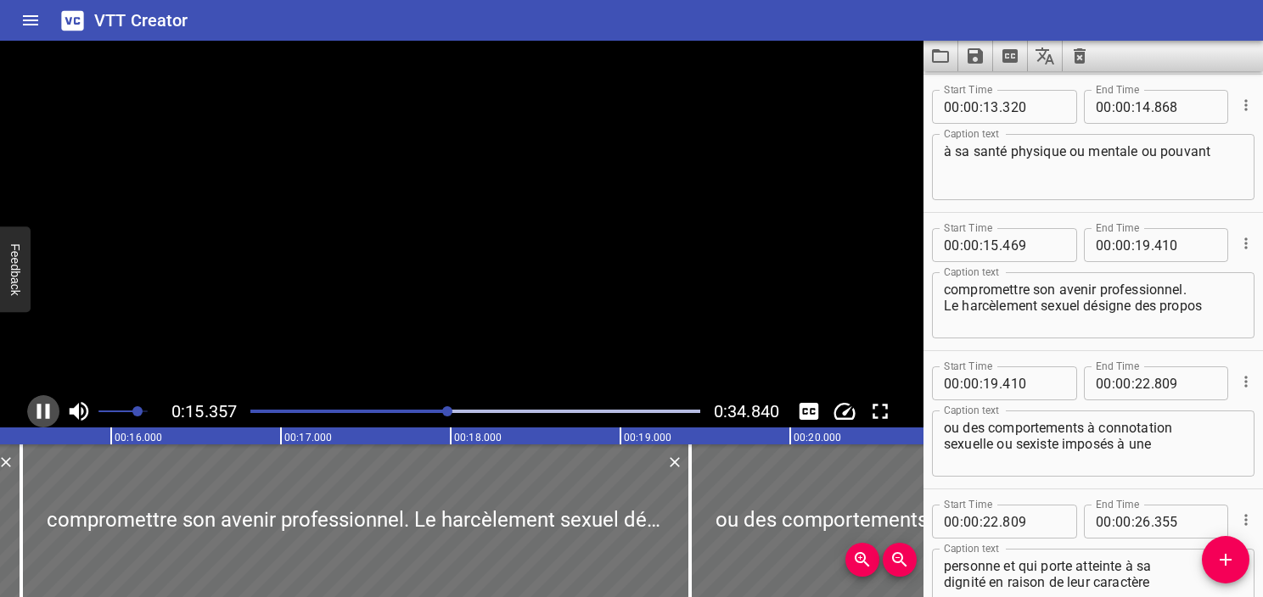
click at [34, 414] on icon "Play/Pause" at bounding box center [43, 411] width 25 height 25
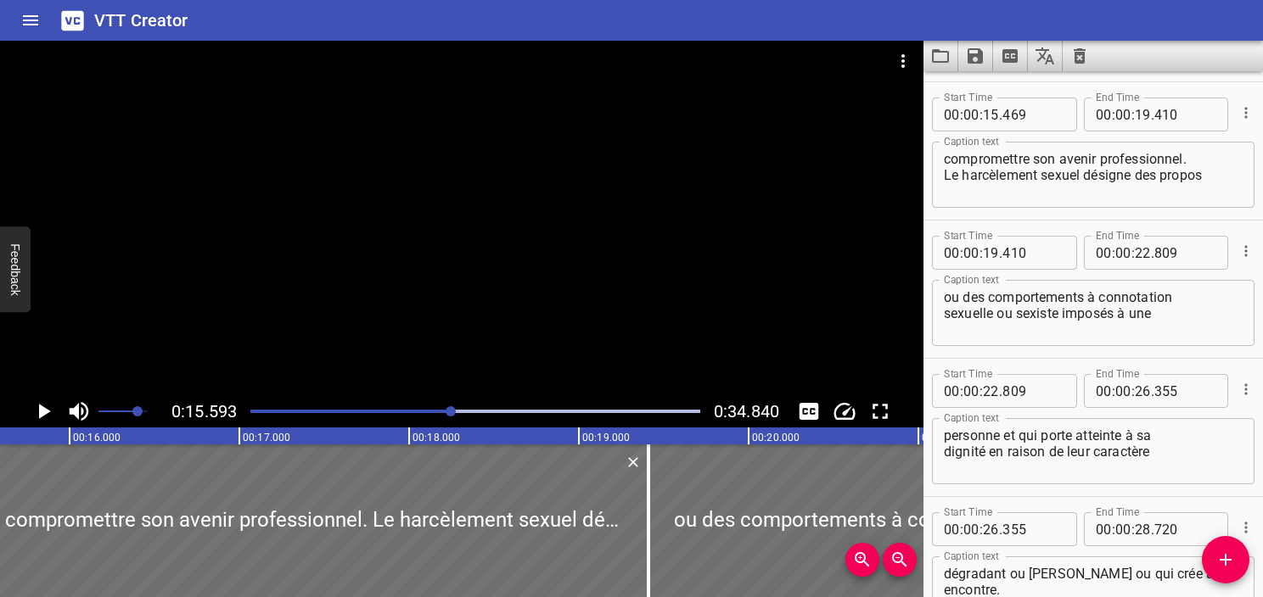
scroll to position [830, 0]
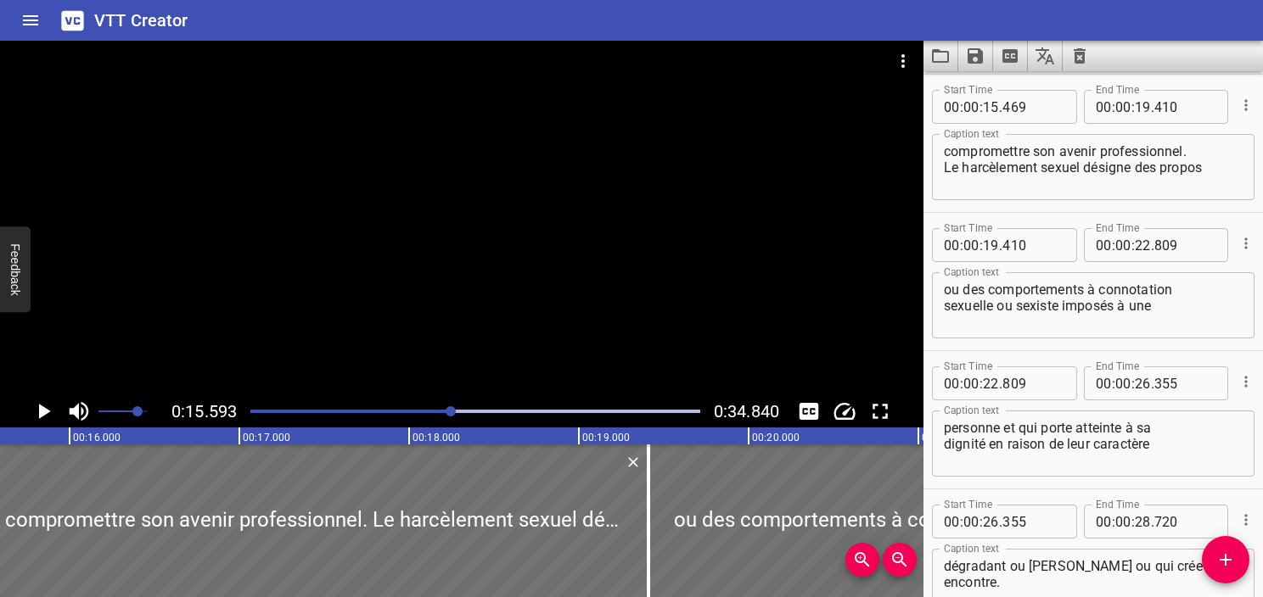
click at [436, 416] on div at bounding box center [475, 412] width 470 height 24
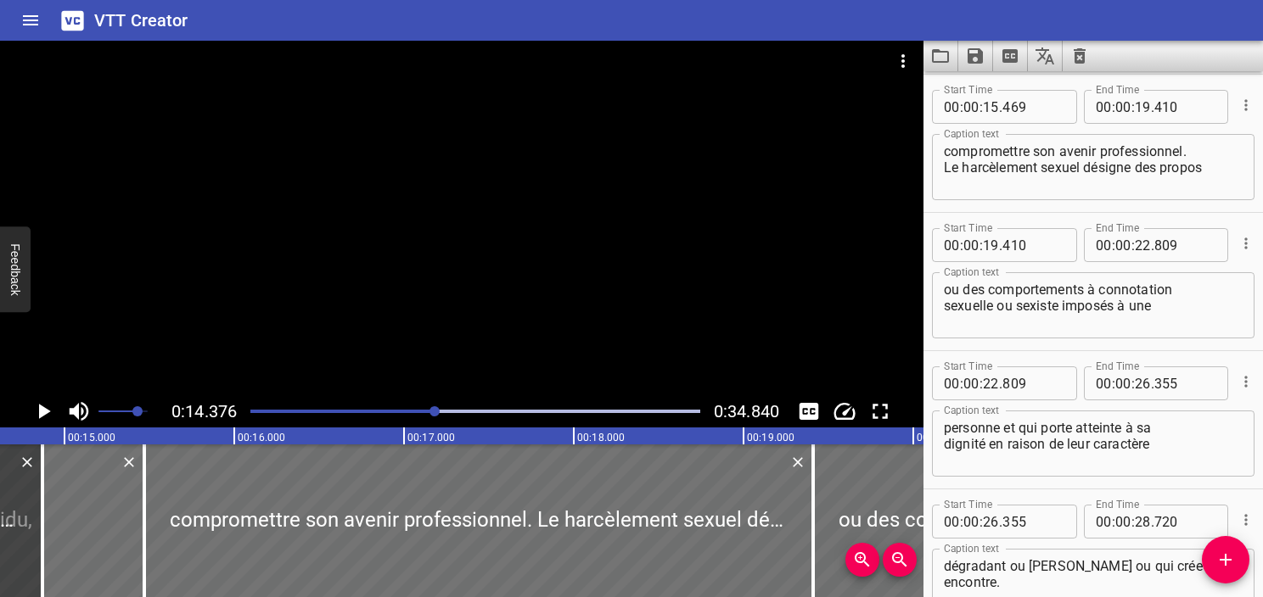
scroll to position [0, 2440]
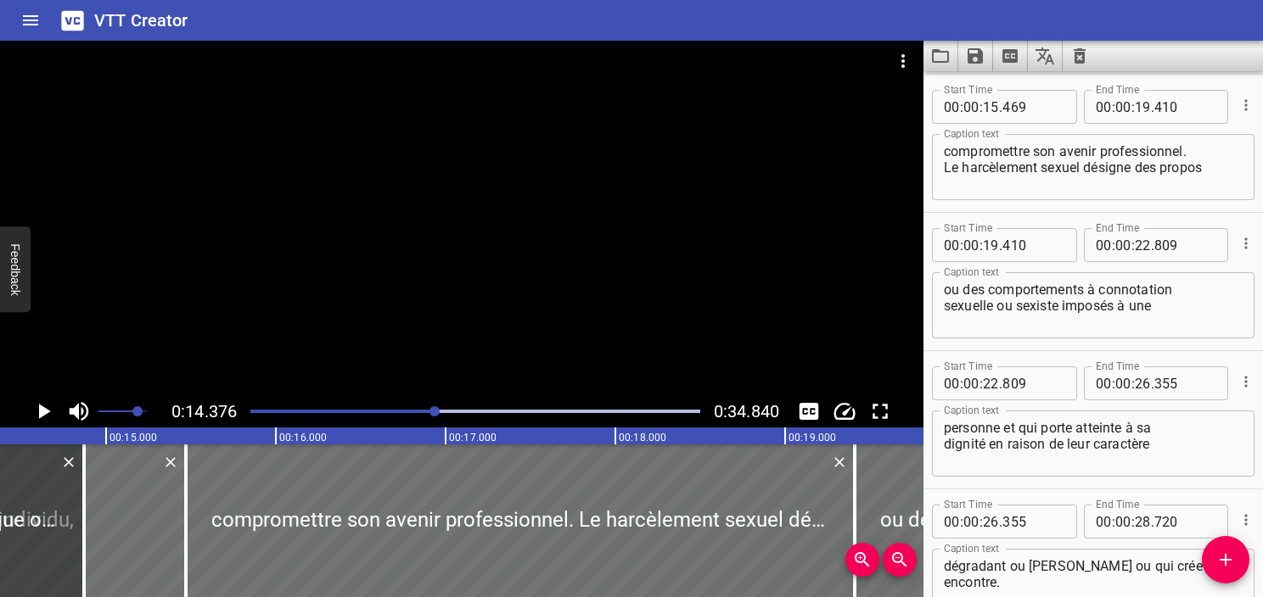
click at [43, 415] on icon "Play/Pause" at bounding box center [45, 411] width 12 height 15
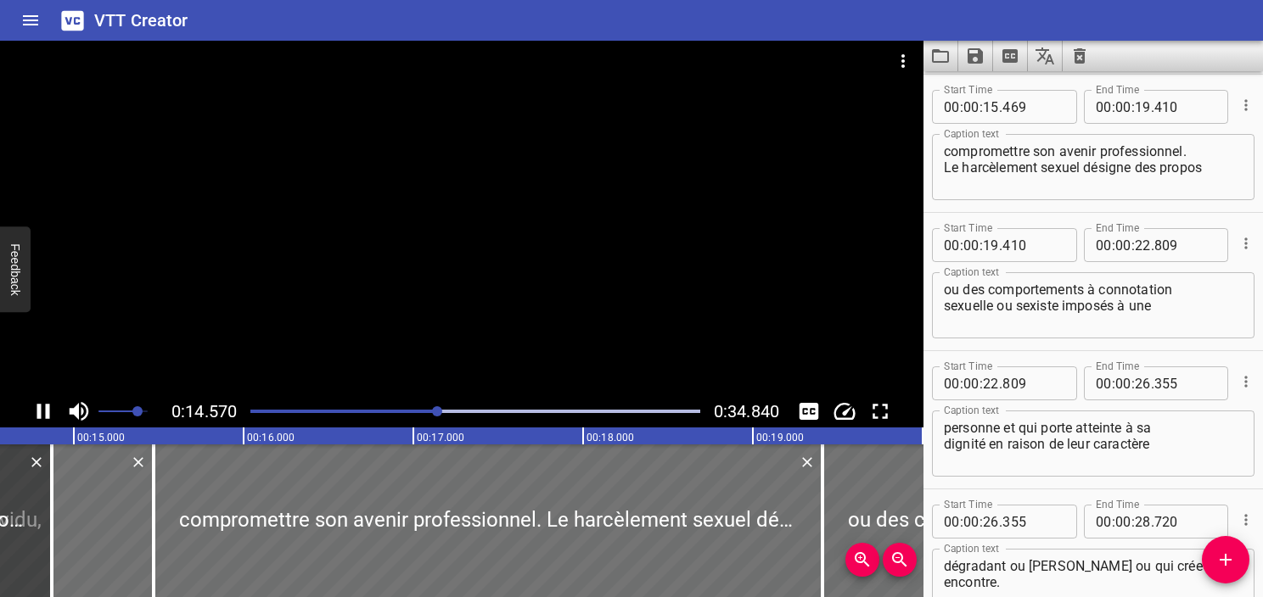
click at [43, 415] on icon "Play/Pause" at bounding box center [43, 411] width 25 height 25
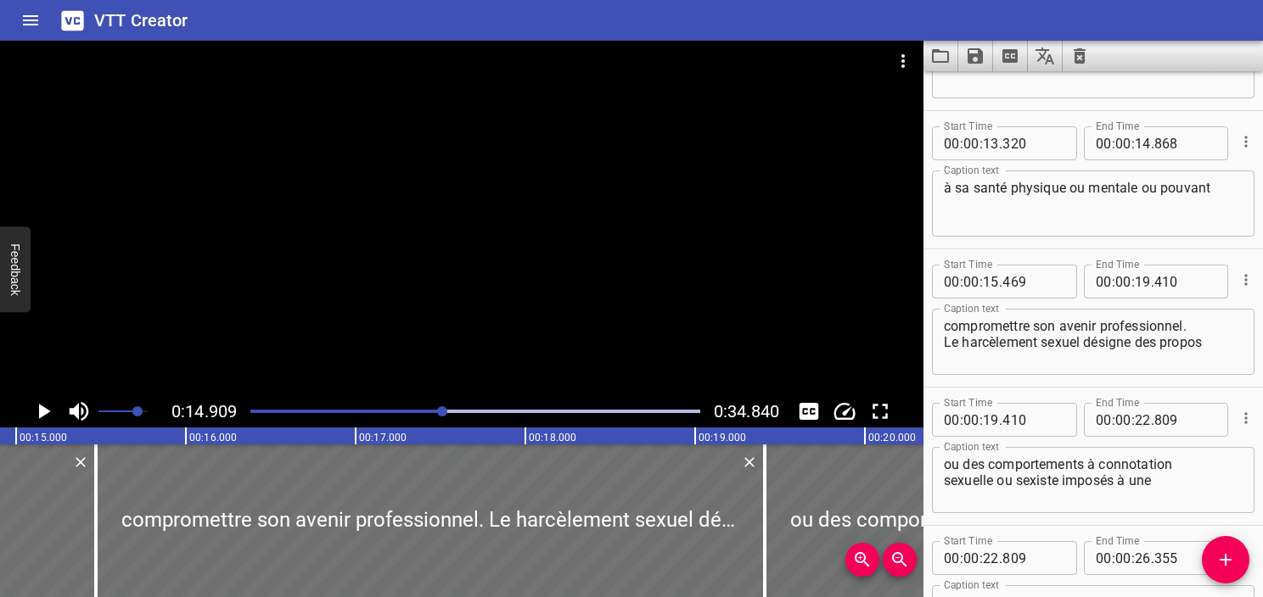
scroll to position [662, 0]
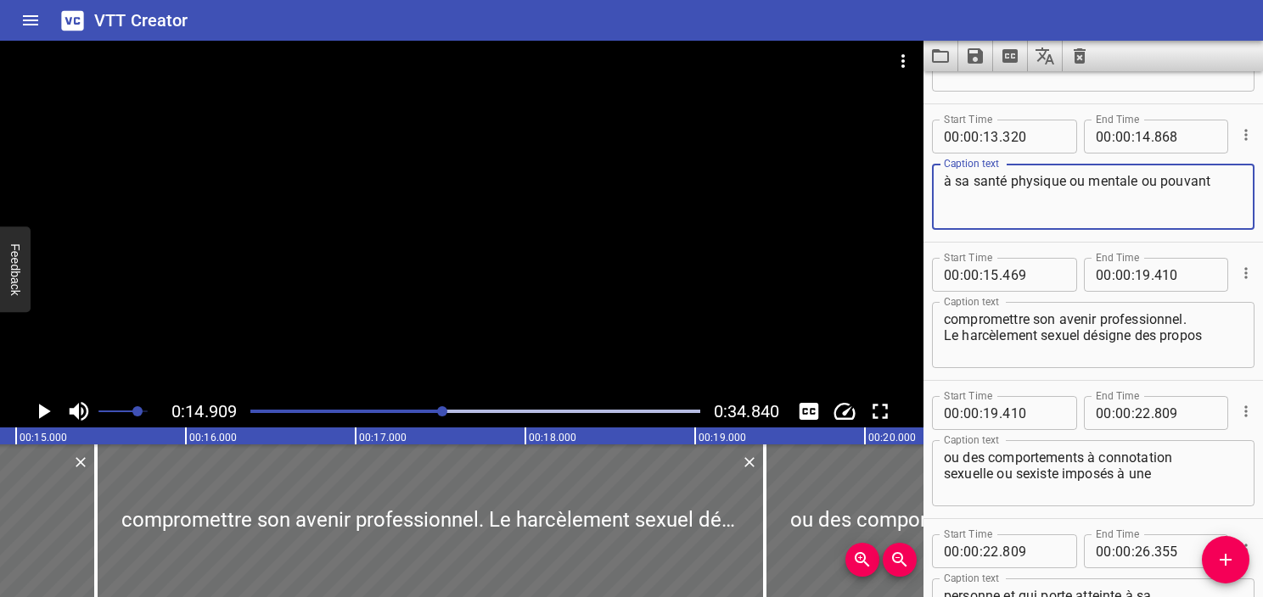
drag, startPoint x: 1138, startPoint y: 175, endPoint x: 1232, endPoint y: 190, distance: 95.4
click at [1232, 190] on div "à sa santé physique ou mentale ou pouvant Caption text" at bounding box center [1093, 197] width 322 height 66
type textarea "à sa santé physique ou mentale"
click at [949, 316] on textarea "compromettre son avenir professionnel. Le harcèlement sexuel désigne des propos" at bounding box center [1093, 335] width 299 height 48
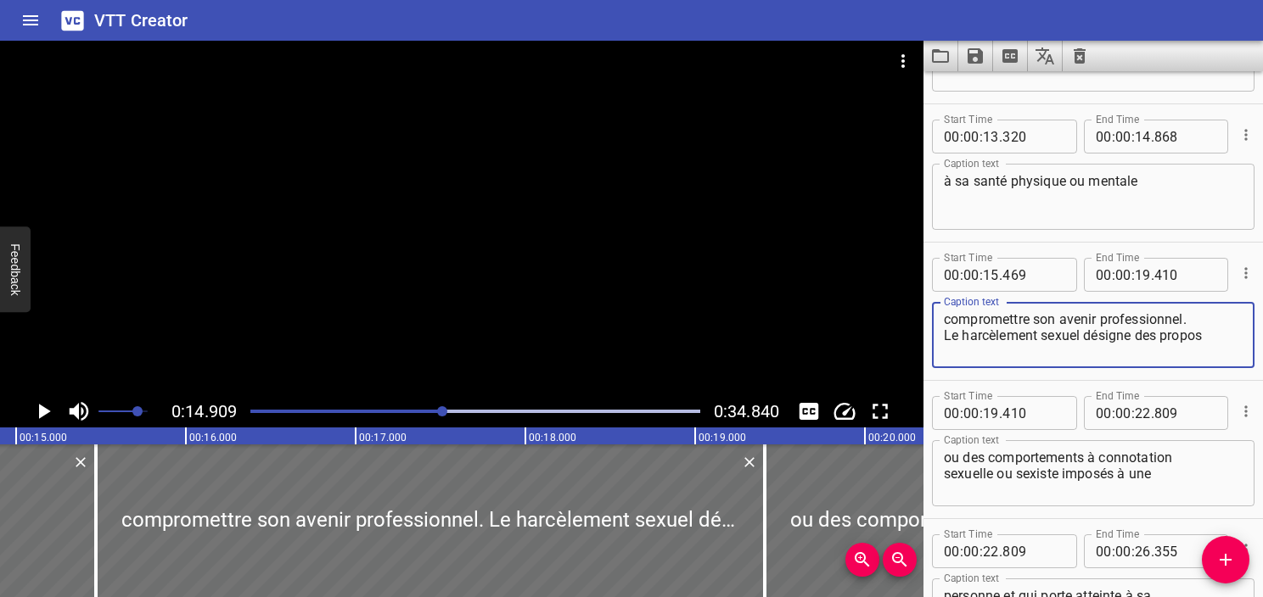
paste textarea "ou pouvant"
type textarea "ou pouvant compromettre son avenir professionnel. Le harcèlement sexuel désigne…"
click at [1159, 134] on input "number" at bounding box center [1185, 137] width 62 height 34
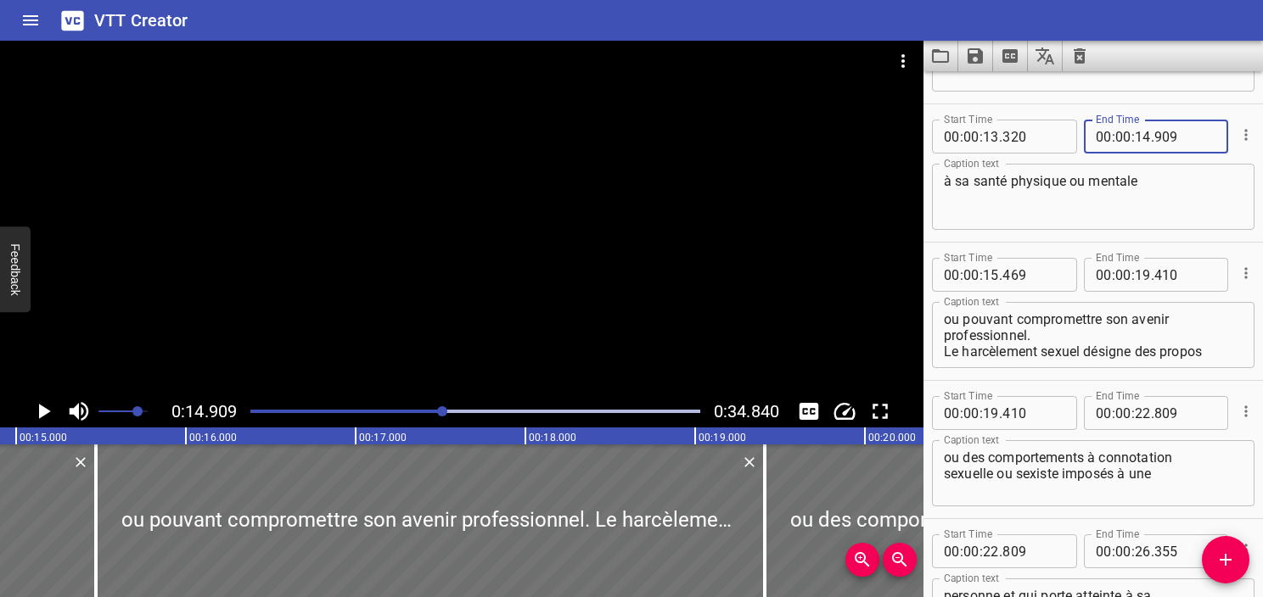
type input "909"
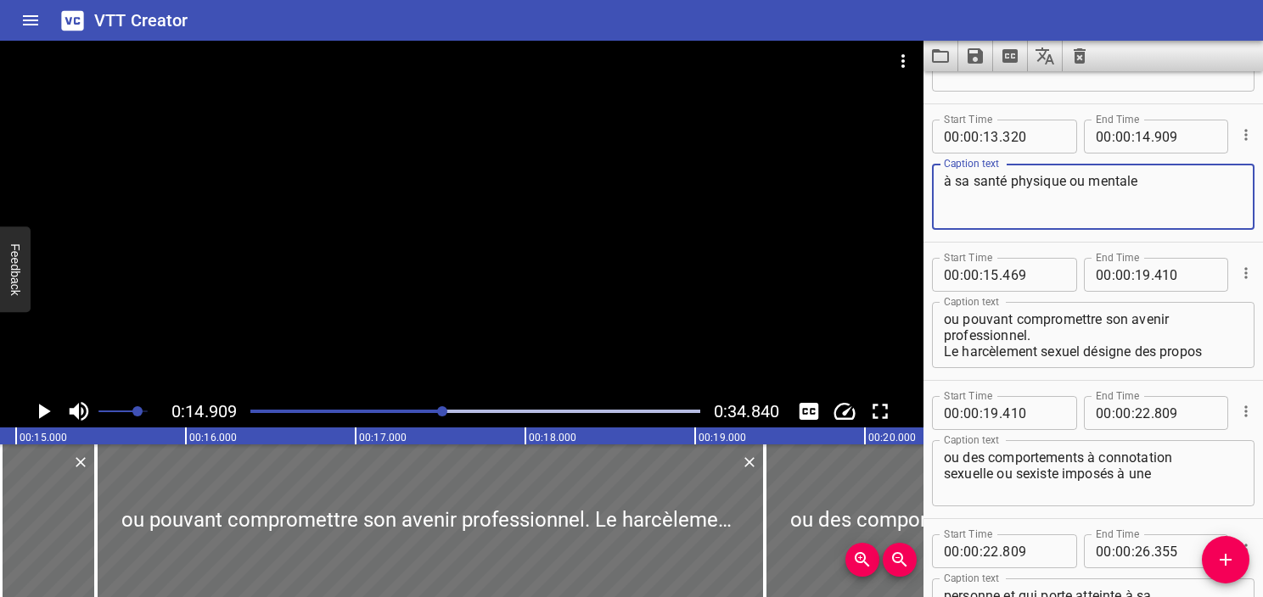
click at [1165, 207] on textarea "à sa santé physique ou mentale" at bounding box center [1093, 197] width 299 height 48
click at [940, 319] on div "ou pouvant compromettre son avenir professionnel. Le harcèlement sexuel désigne…" at bounding box center [1093, 335] width 322 height 66
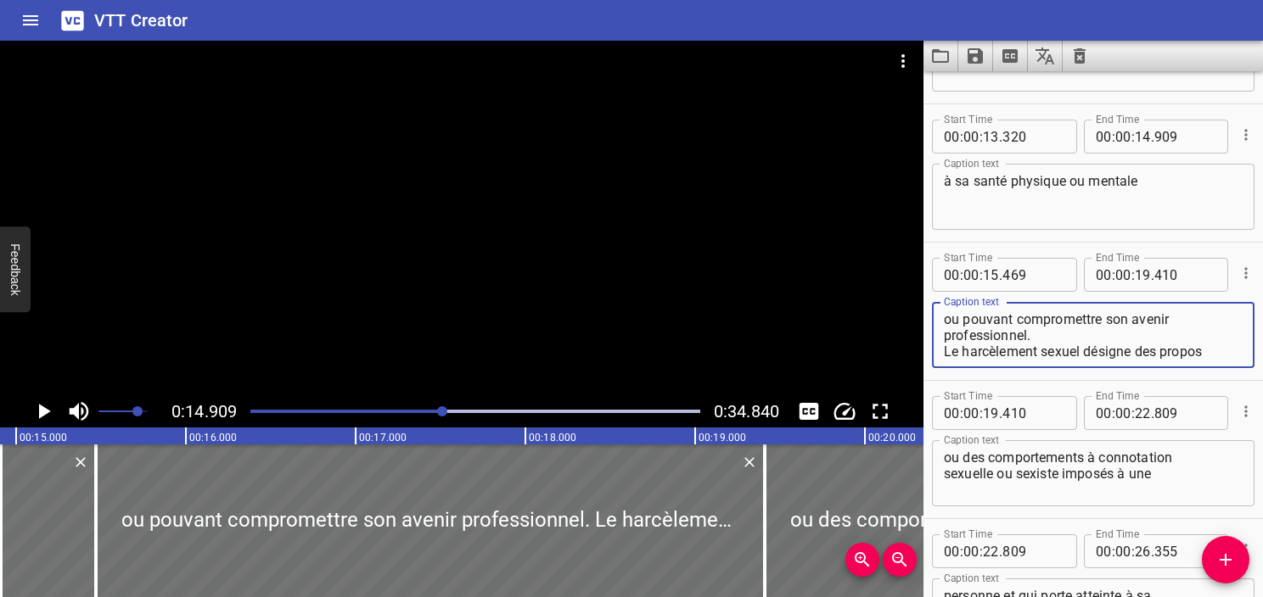
click at [951, 319] on textarea "ou pouvant compromettre son avenir professionnel. Le harcèlement sexuel désigne…" at bounding box center [1093, 335] width 299 height 48
type textarea "ou pouvant compromettre son avenir professionnel. Le harcèlement sexuel désigne…"
click at [434, 412] on div "Play progress" at bounding box center [218, 411] width 450 height 3
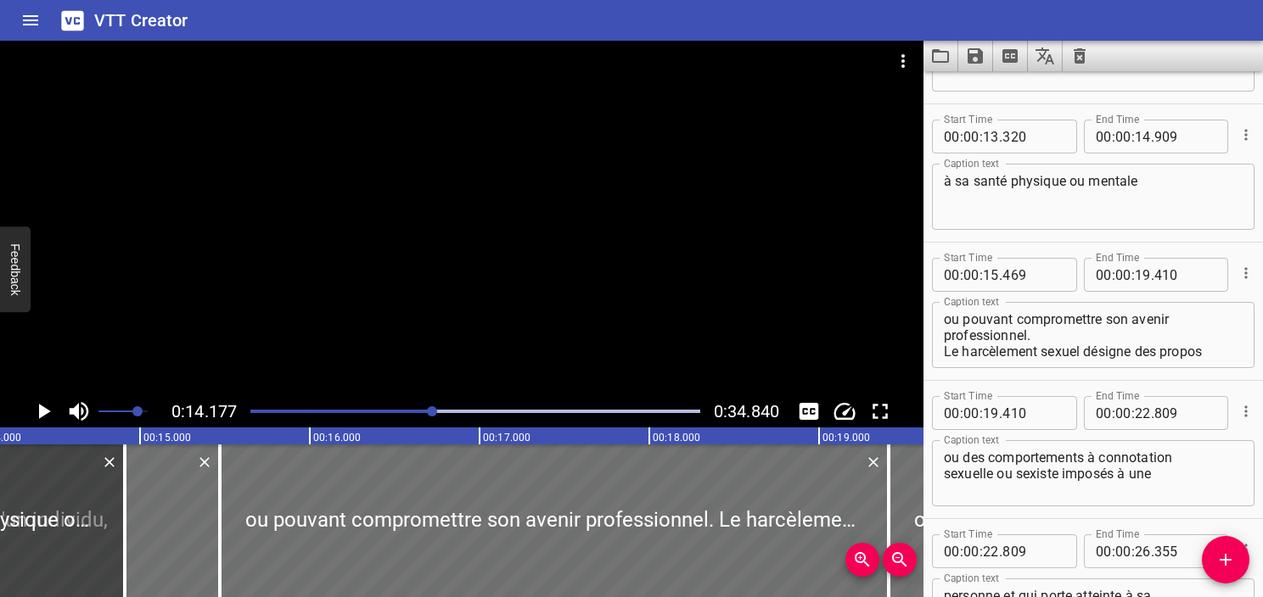
click at [46, 417] on icon "Play/Pause" at bounding box center [43, 411] width 25 height 25
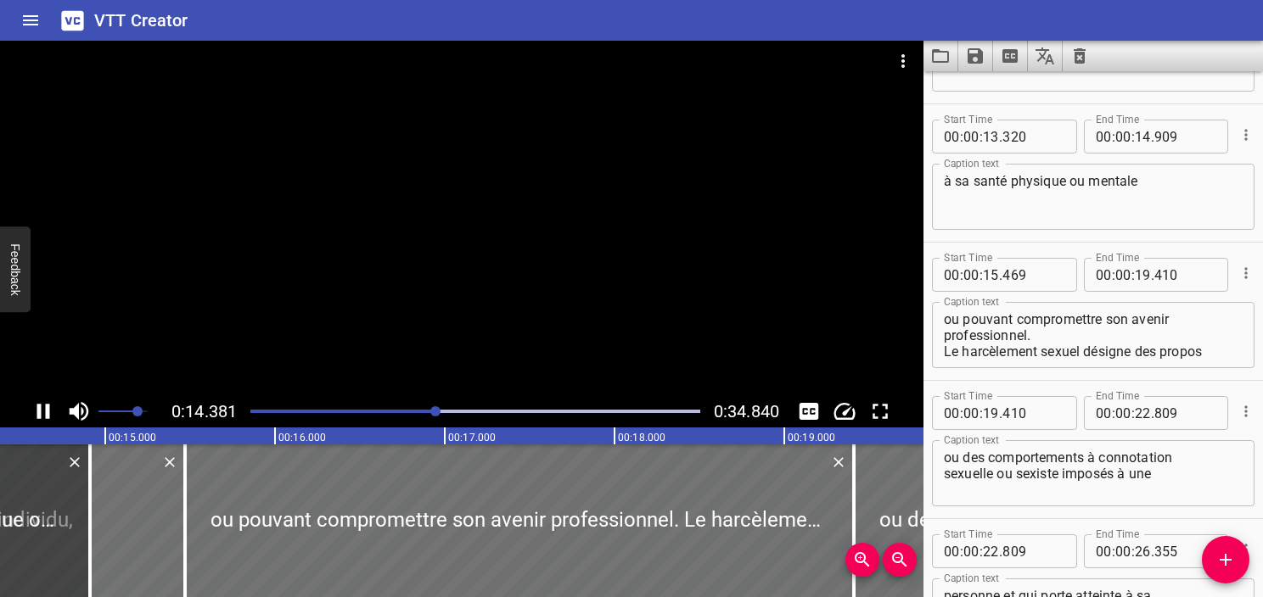
click at [46, 417] on icon "Play/Pause" at bounding box center [43, 411] width 13 height 15
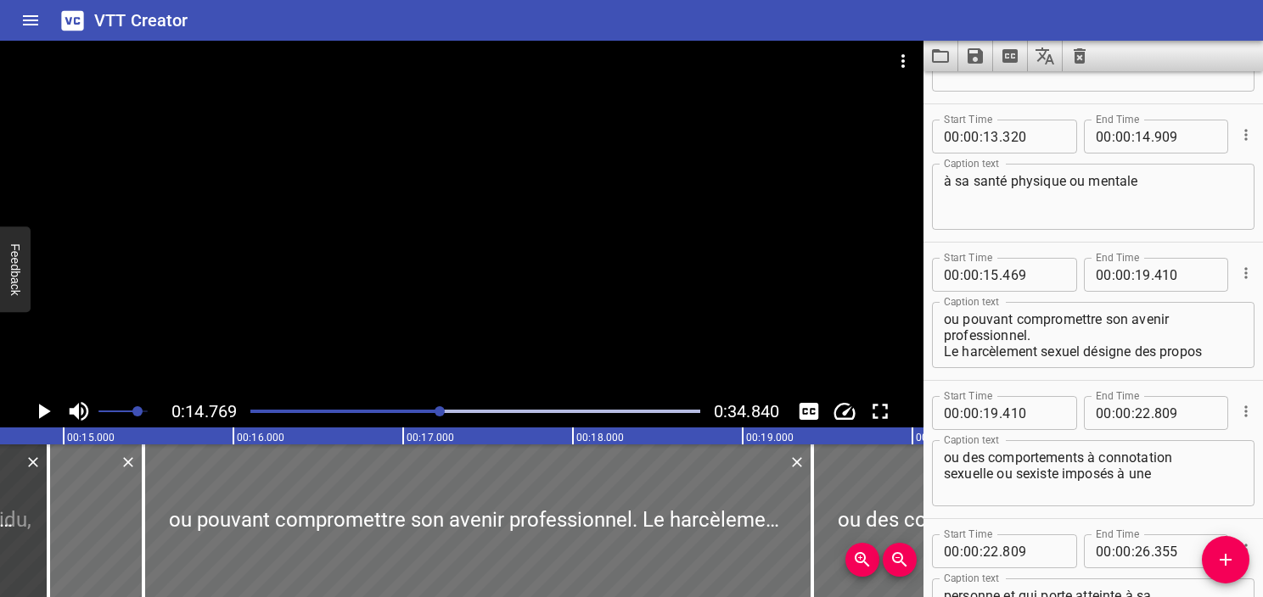
scroll to position [0, 2506]
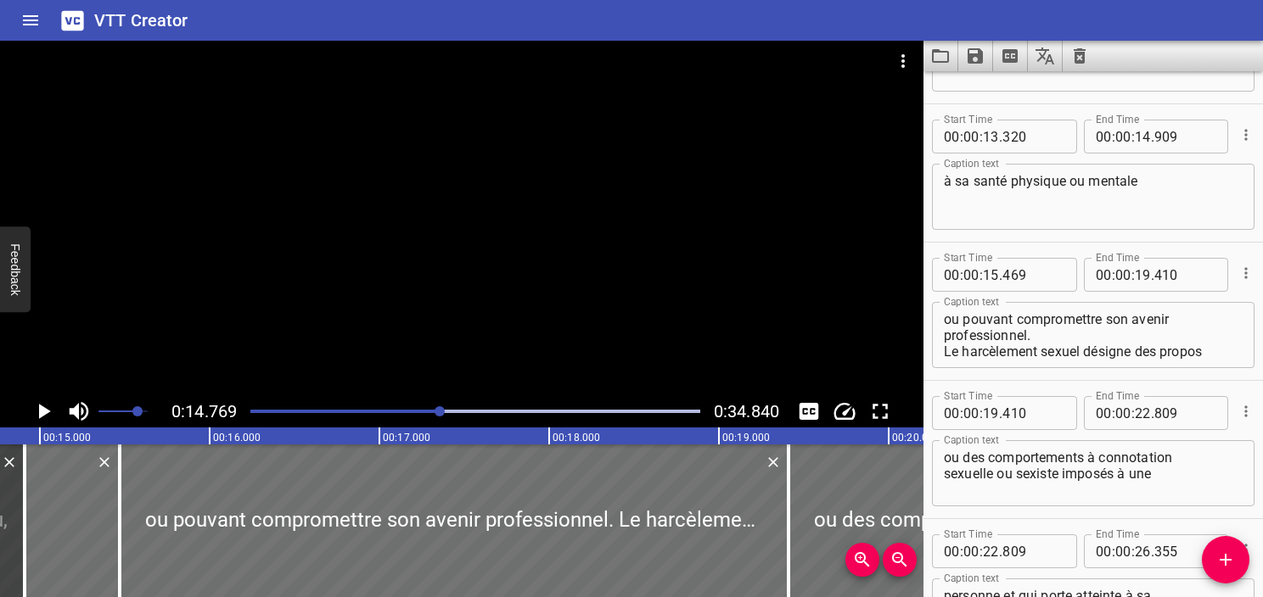
click at [46, 417] on icon "Play/Pause" at bounding box center [43, 411] width 25 height 25
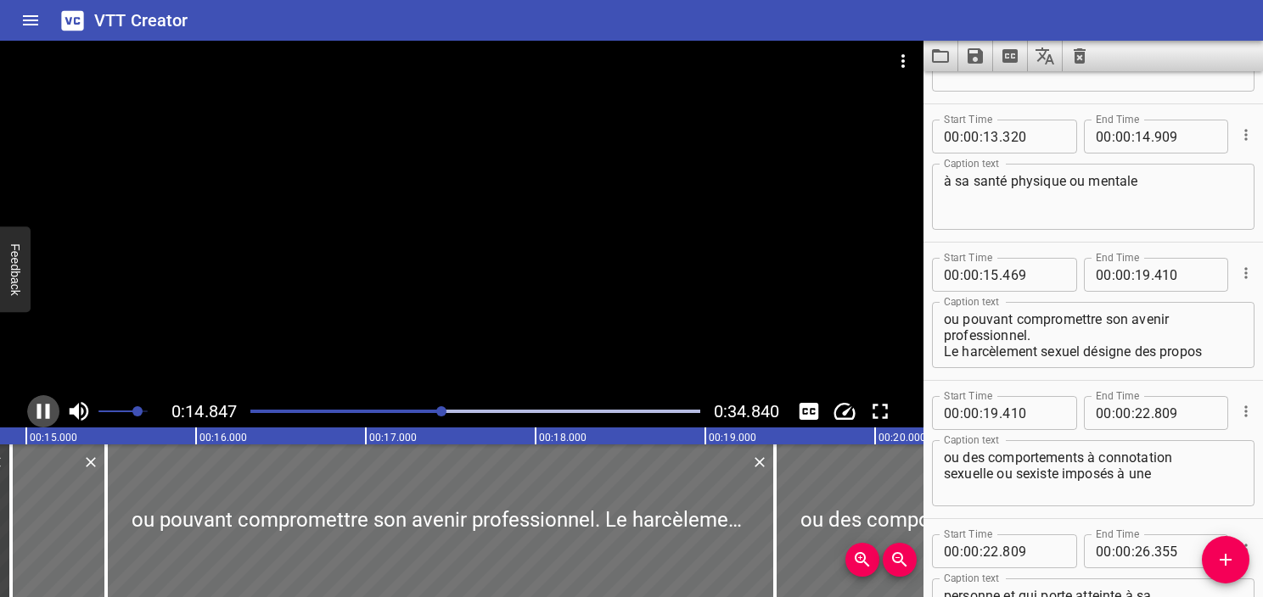
click at [46, 417] on icon "Play/Pause" at bounding box center [43, 411] width 13 height 15
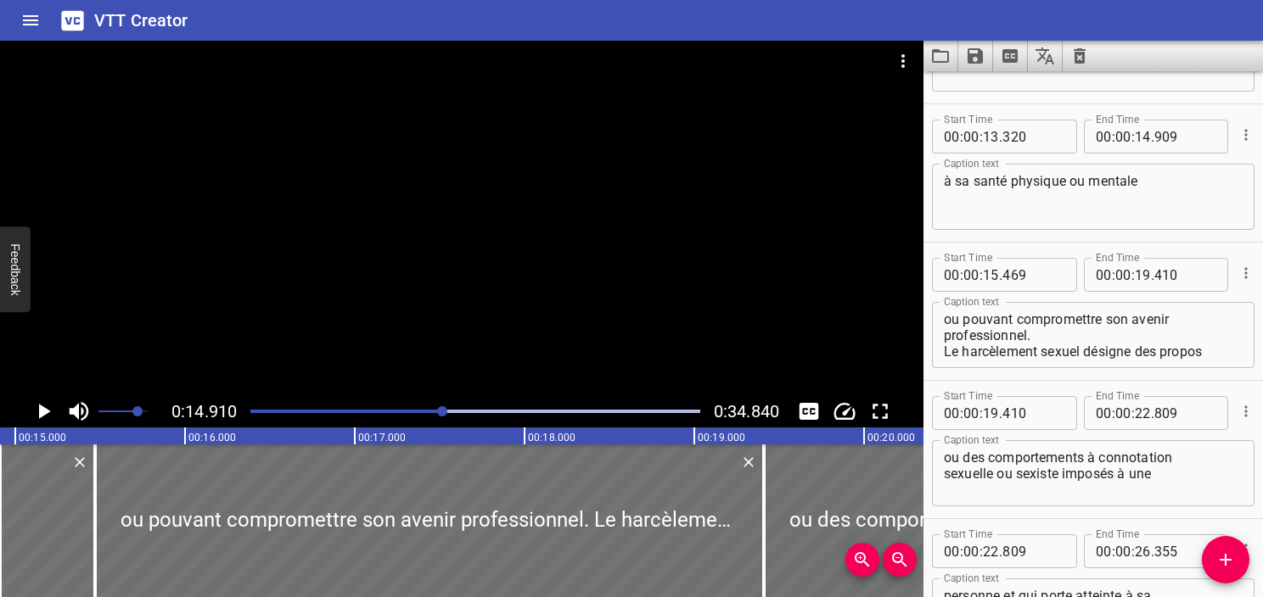
click at [46, 417] on icon "Play/Pause" at bounding box center [43, 411] width 25 height 25
click at [46, 417] on icon "Play/Pause" at bounding box center [43, 411] width 13 height 15
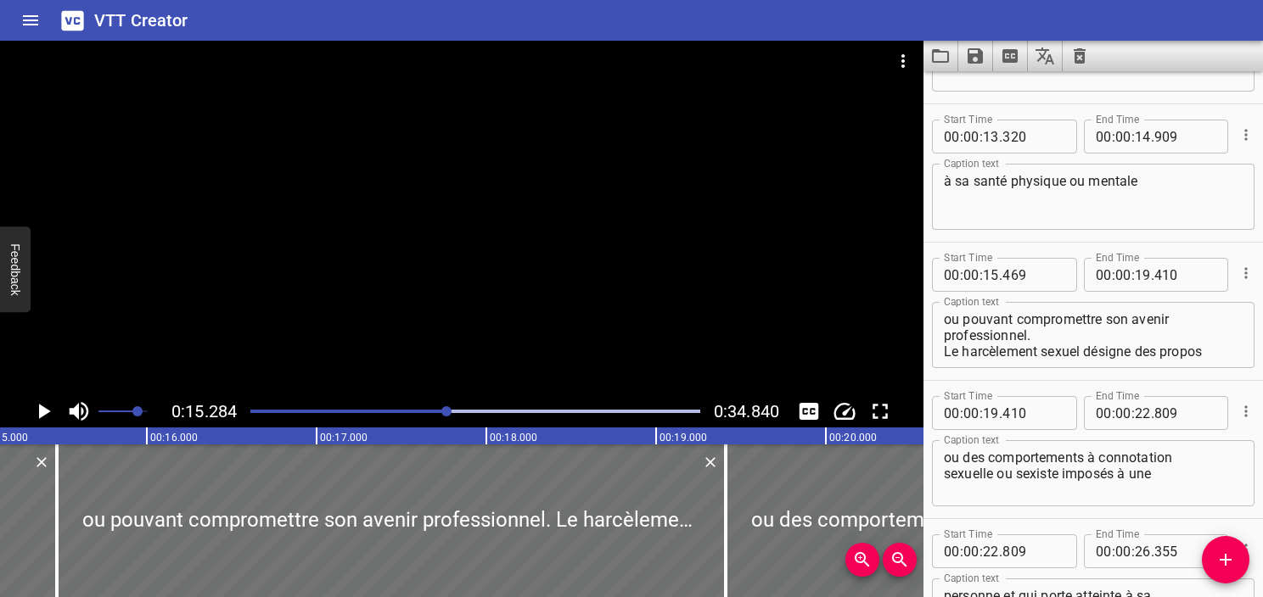
scroll to position [0, 2594]
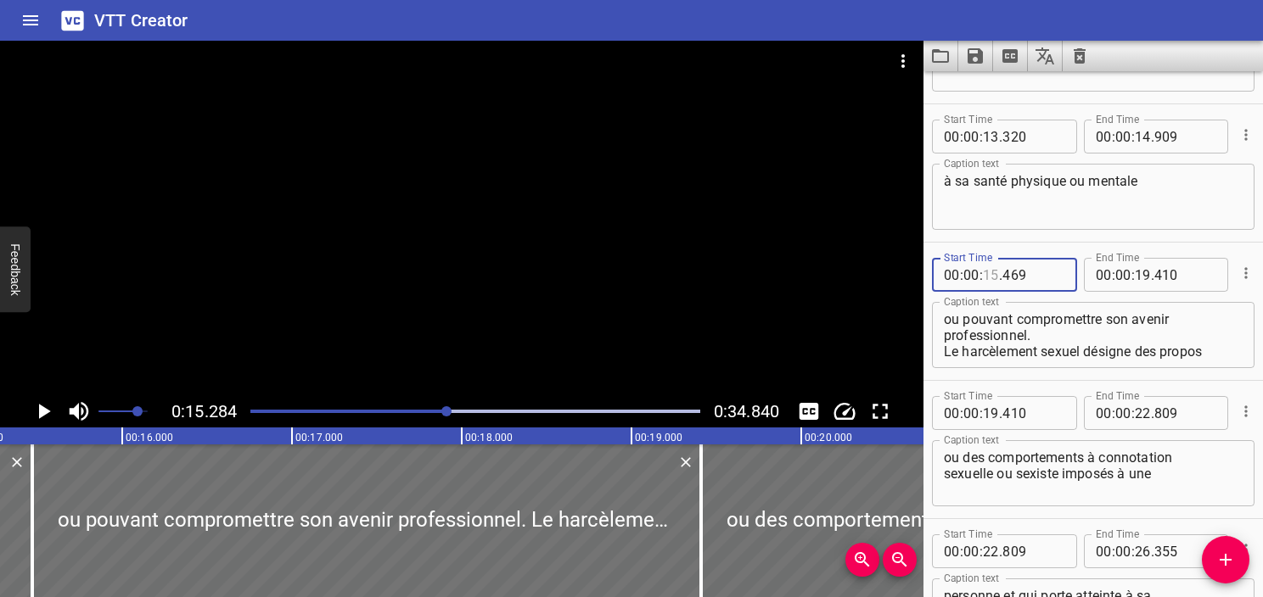
click at [990, 279] on input "number" at bounding box center [991, 275] width 16 height 34
type input "15"
click at [1014, 281] on input "number" at bounding box center [1033, 275] width 62 height 34
type input "284"
click at [1012, 334] on textarea "ou pouvant compromettre son avenir professionnel. Le harcèlement sexuel désigne…" at bounding box center [1093, 335] width 299 height 48
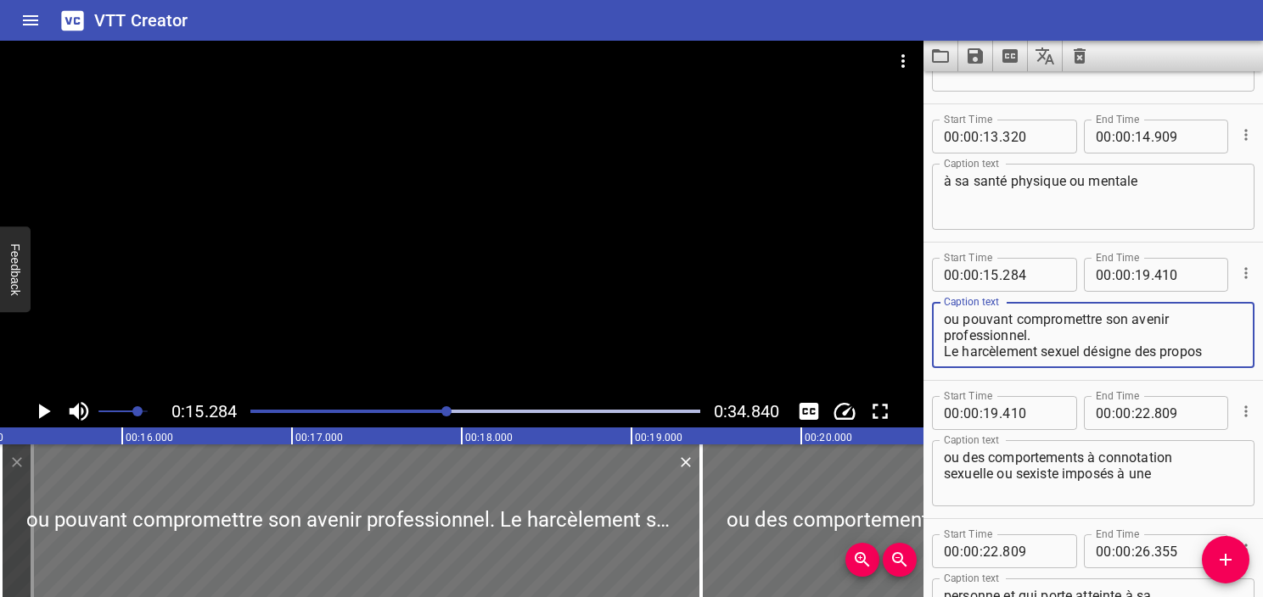
click at [42, 417] on icon "Play/Pause" at bounding box center [45, 411] width 12 height 15
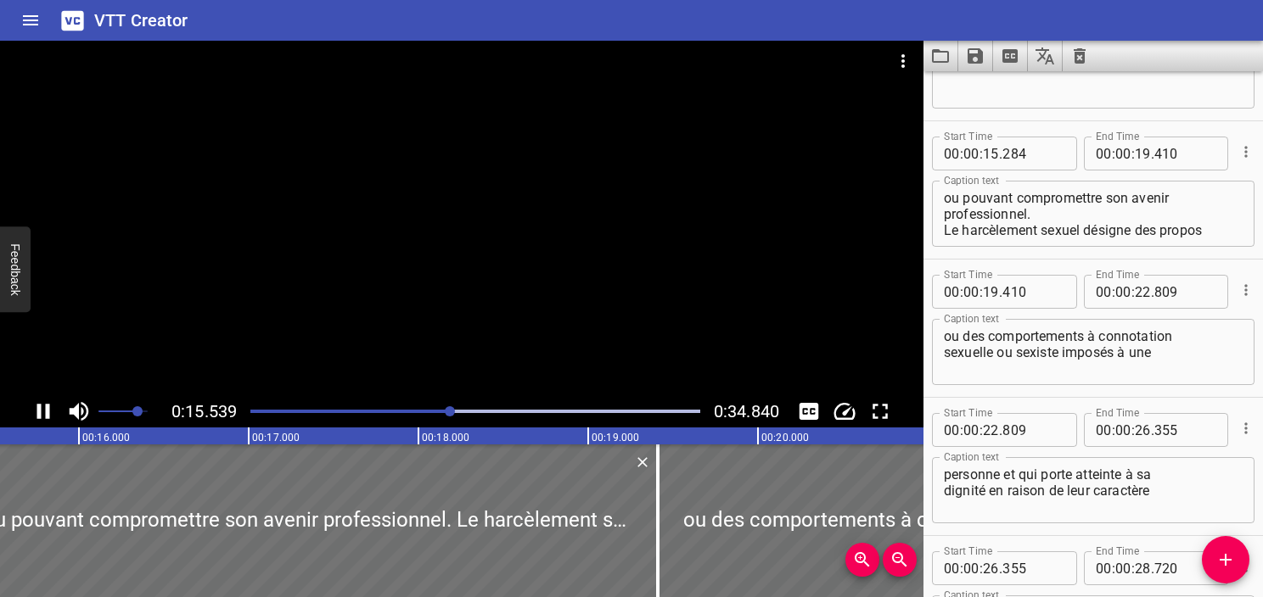
scroll to position [830, 0]
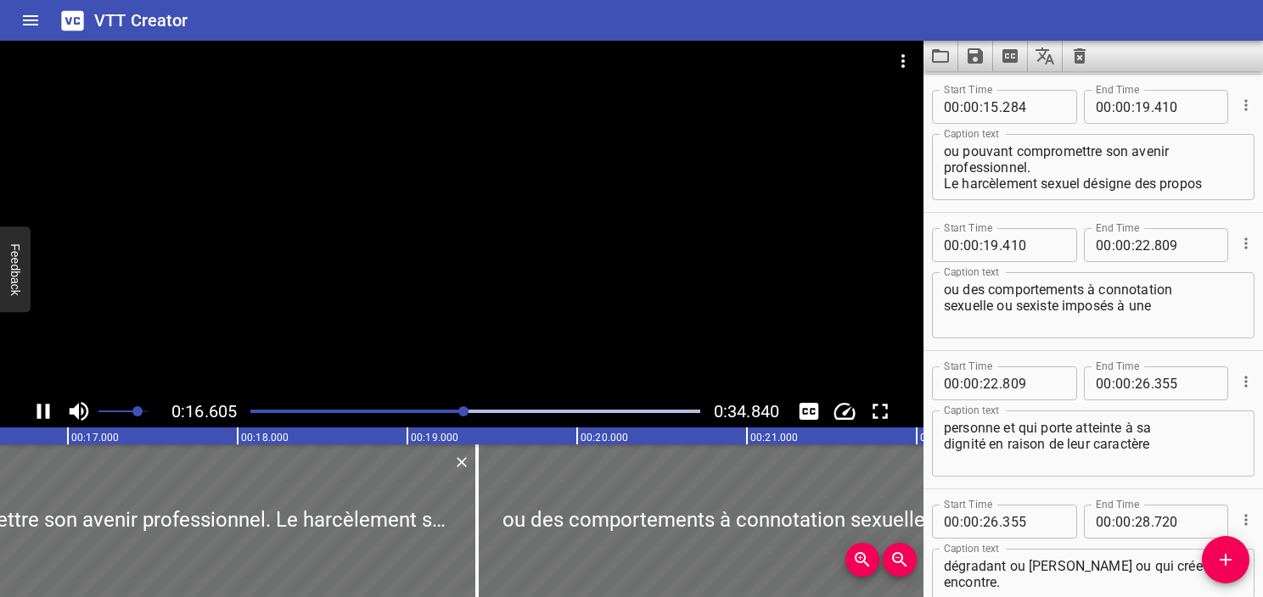
click at [42, 418] on icon "Play/Pause" at bounding box center [43, 411] width 25 height 25
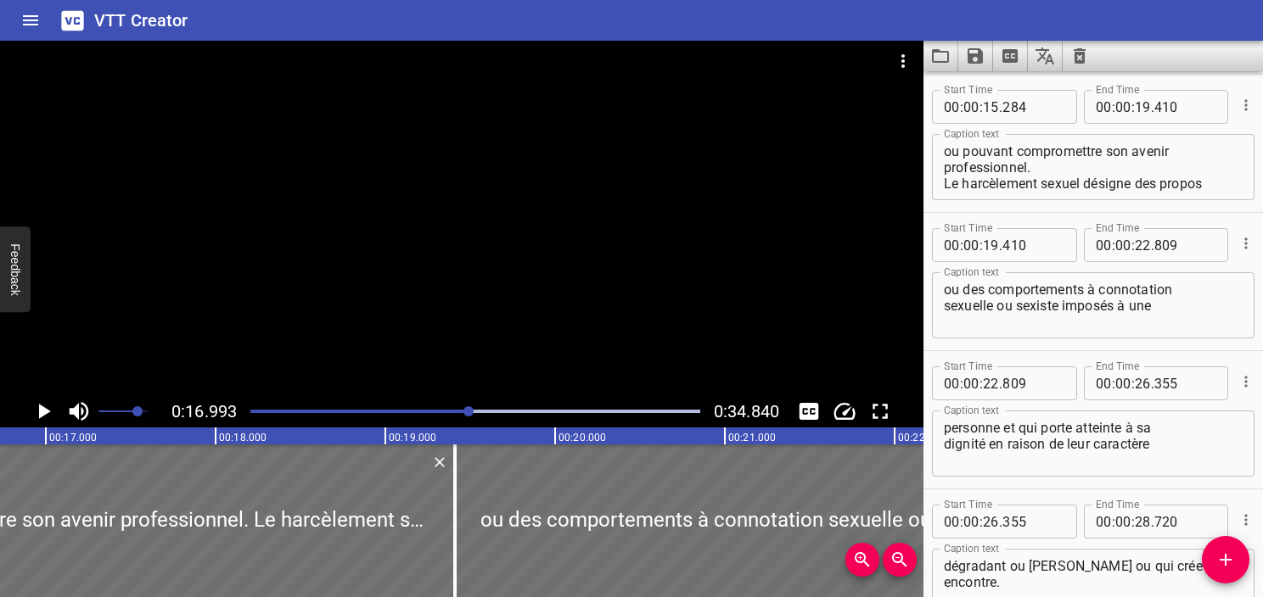
scroll to position [0, 2884]
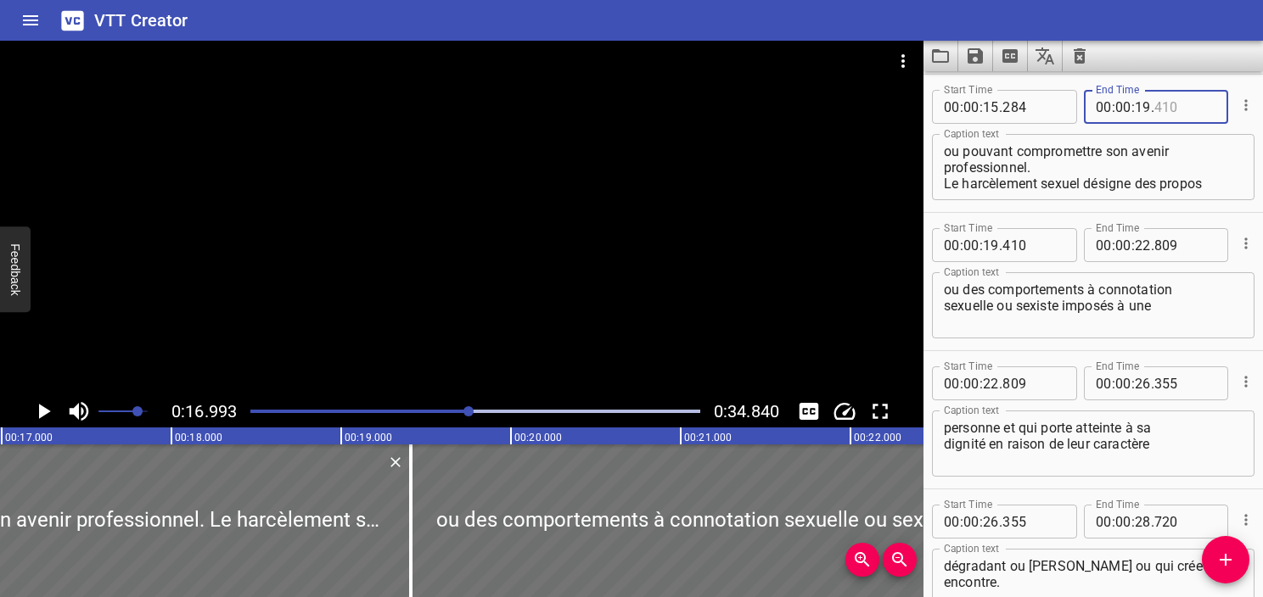
click at [1154, 108] on input "number" at bounding box center [1185, 107] width 62 height 34
type input "410"
click at [1135, 106] on input "number" at bounding box center [1143, 107] width 16 height 34
type input "16"
type input "993"
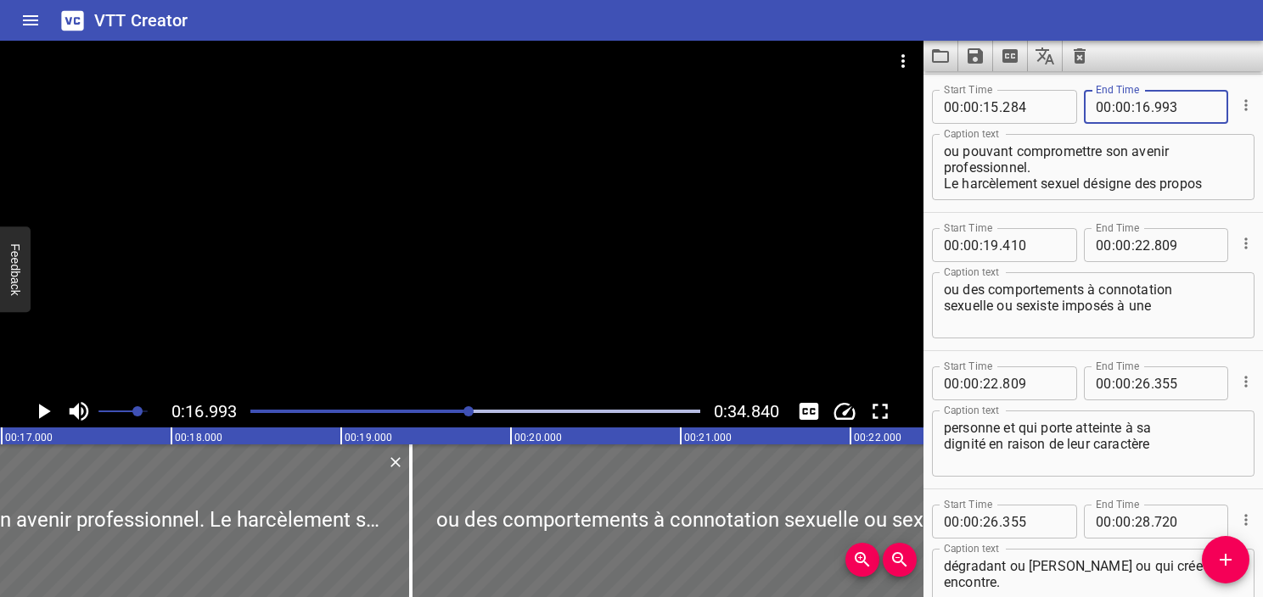
click at [1076, 160] on textarea "ou pouvant compromettre son avenir professionnel. Le harcèlement sexuel désigne…" at bounding box center [1093, 167] width 299 height 48
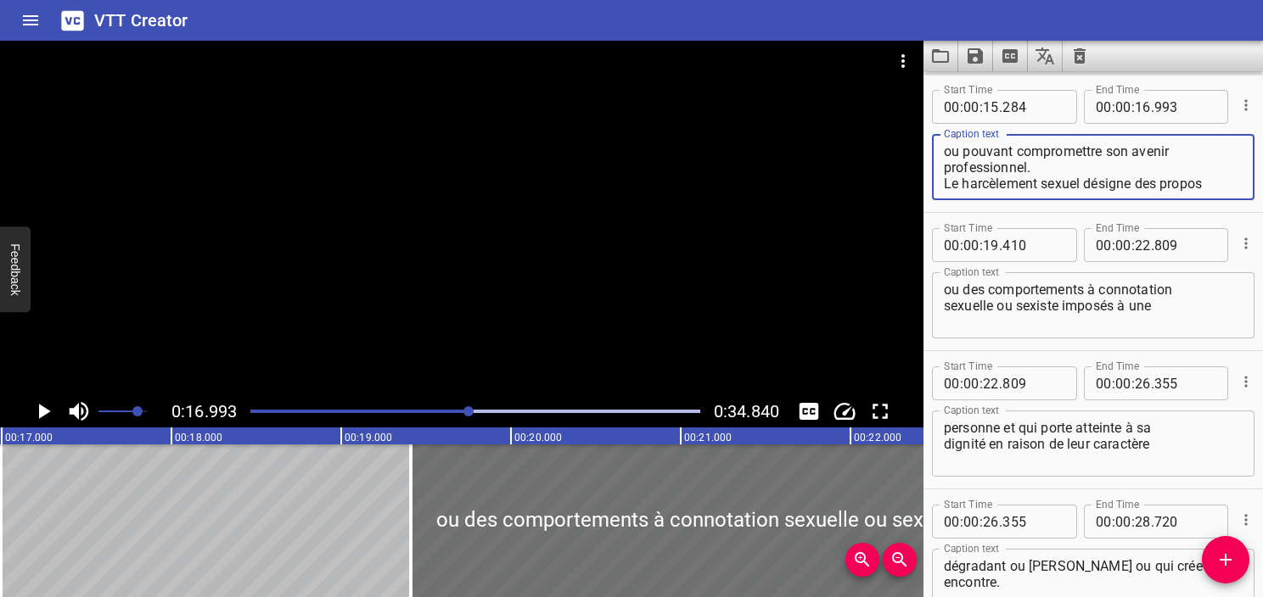
click at [944, 185] on textarea "ou pouvant compromettre son avenir professionnel. Le harcèlement sexuel désigne…" at bounding box center [1093, 167] width 299 height 48
type textarea "ou pouvant compromettre son avenir professionnel."
click at [941, 290] on div "ou des comportements à connotation sexuelle ou sexiste imposés à une Caption te…" at bounding box center [1093, 305] width 322 height 66
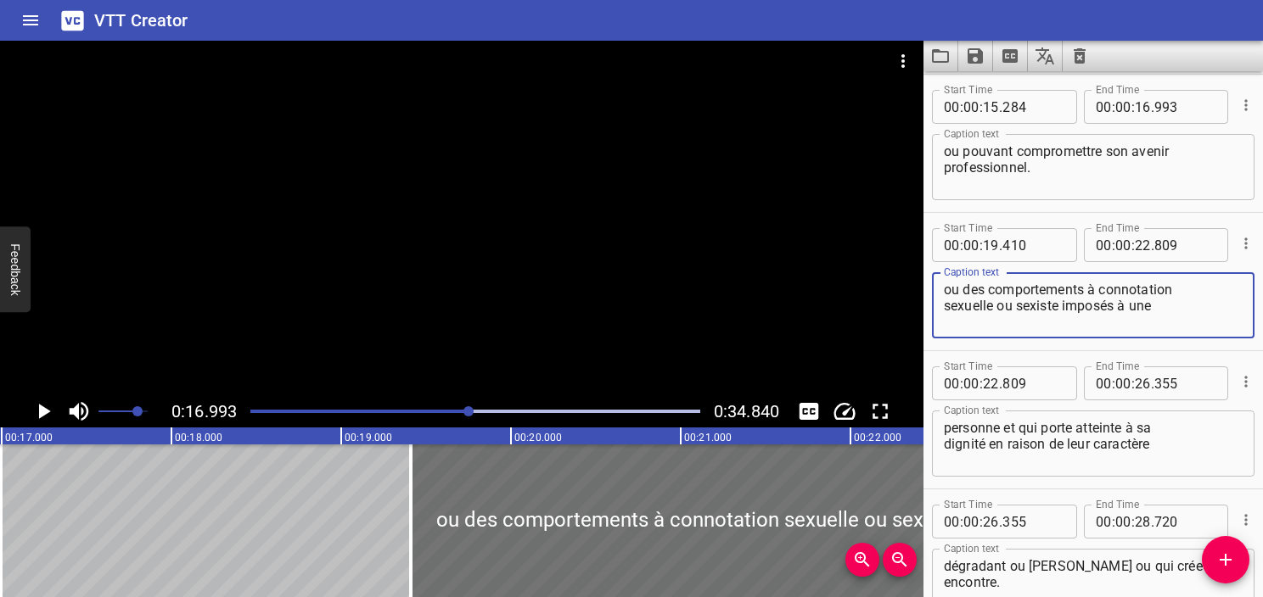
paste textarea "Le harcèlement sexuel désigne des propos"
type textarea "Le harcèlement sexuel désigne des propos ou des comportements à connotation sex…"
click at [1040, 180] on textarea "ou pouvant compromettre son avenir professionnel." at bounding box center [1093, 167] width 299 height 48
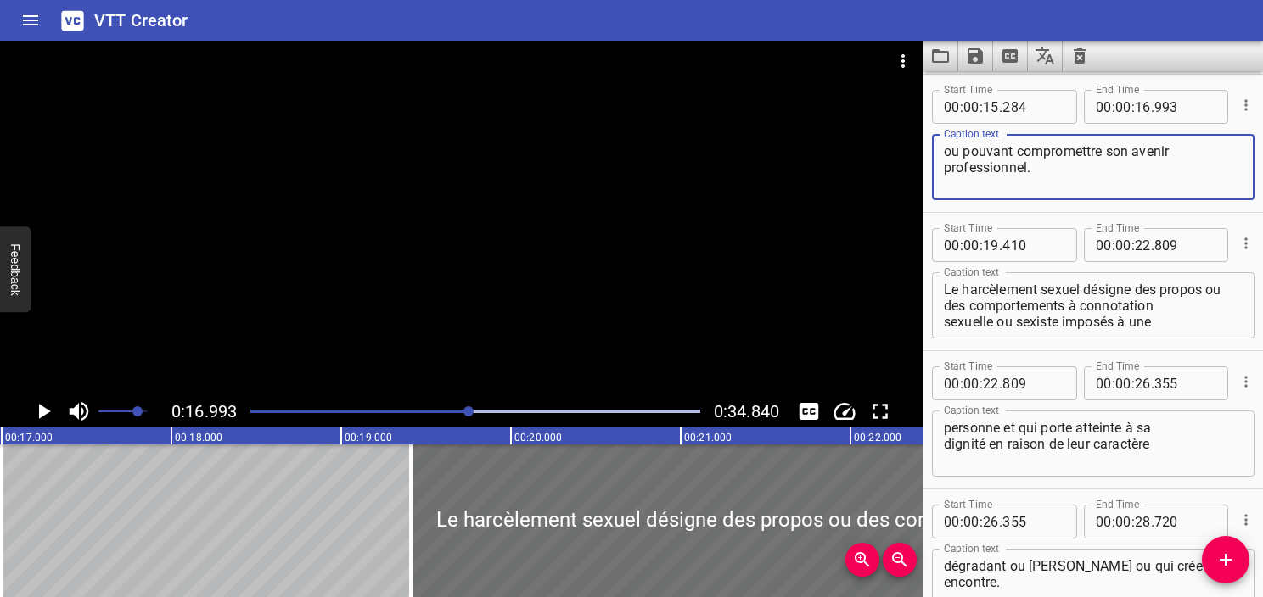
type textarea "ou pouvant compromettre son avenir professionnel."
click at [41, 418] on icon "Play/Pause" at bounding box center [43, 411] width 25 height 25
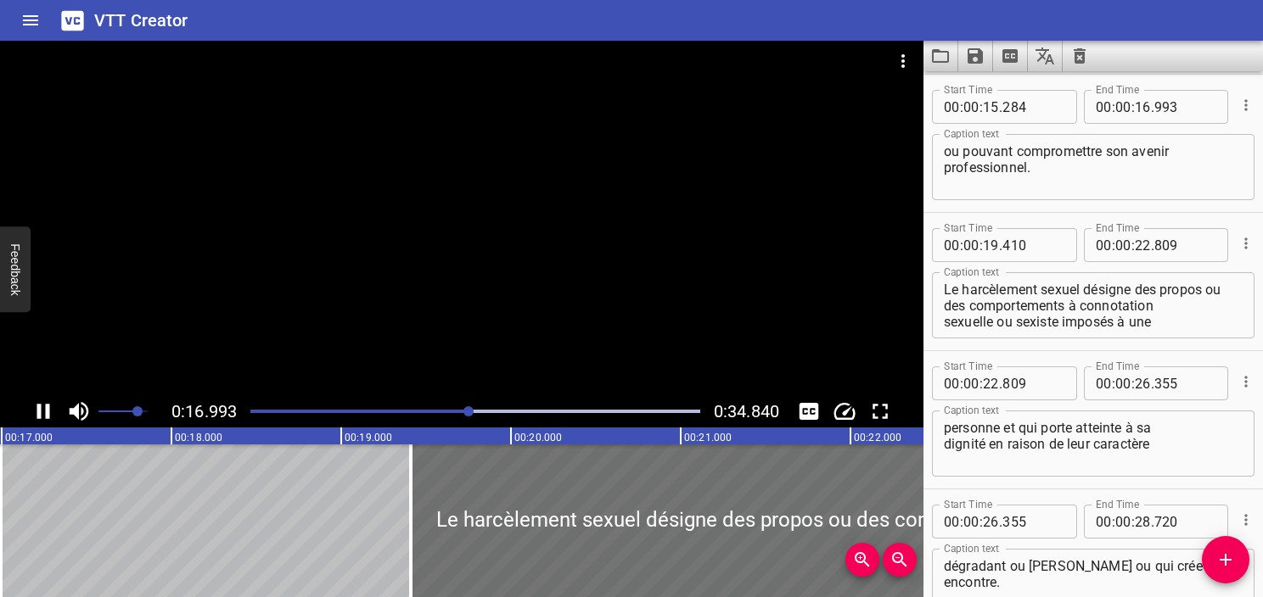
click at [41, 418] on icon "Play/Pause" at bounding box center [43, 411] width 13 height 15
click at [41, 418] on icon "Play/Pause" at bounding box center [45, 411] width 12 height 15
click at [41, 418] on icon "Play/Pause" at bounding box center [43, 411] width 13 height 15
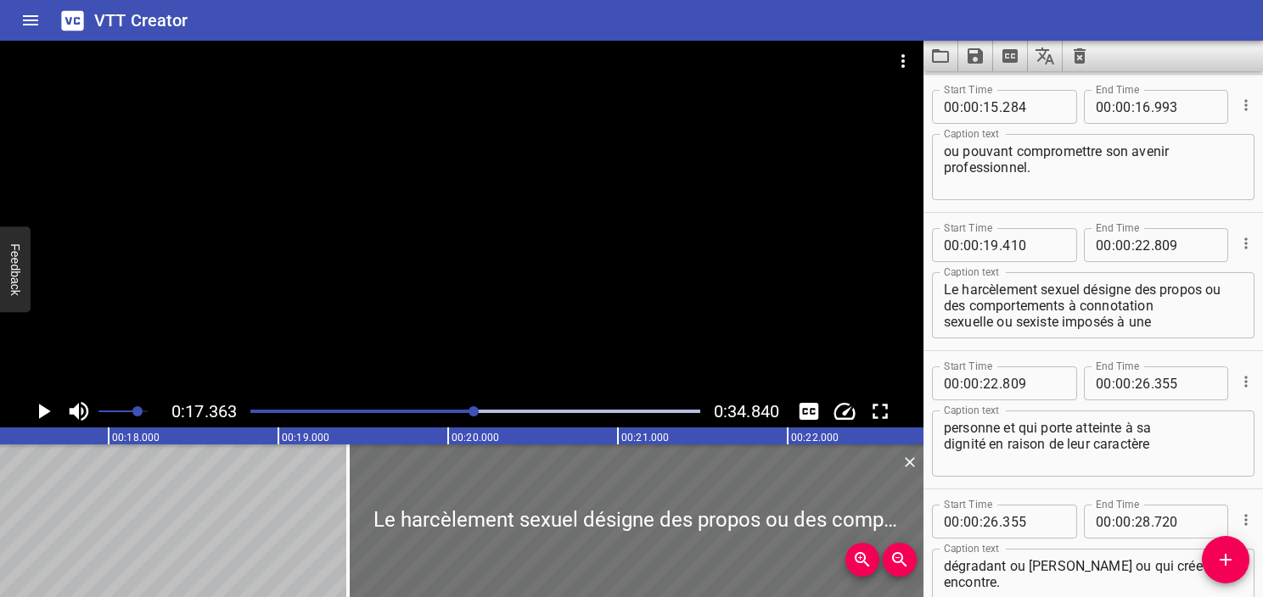
click at [41, 417] on icon "Play/Pause" at bounding box center [45, 411] width 12 height 15
click at [41, 417] on icon "Play/Pause" at bounding box center [43, 411] width 13 height 15
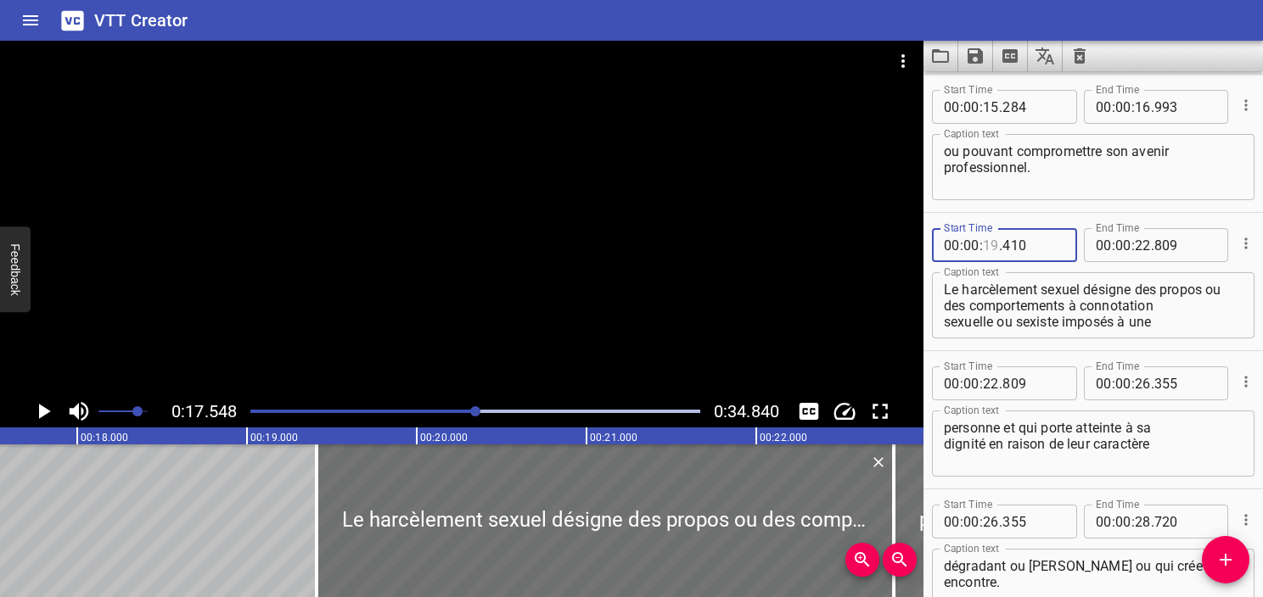
click at [984, 246] on input "number" at bounding box center [991, 245] width 16 height 34
type input "17"
type input "548"
click at [44, 418] on icon "Play/Pause" at bounding box center [43, 411] width 25 height 25
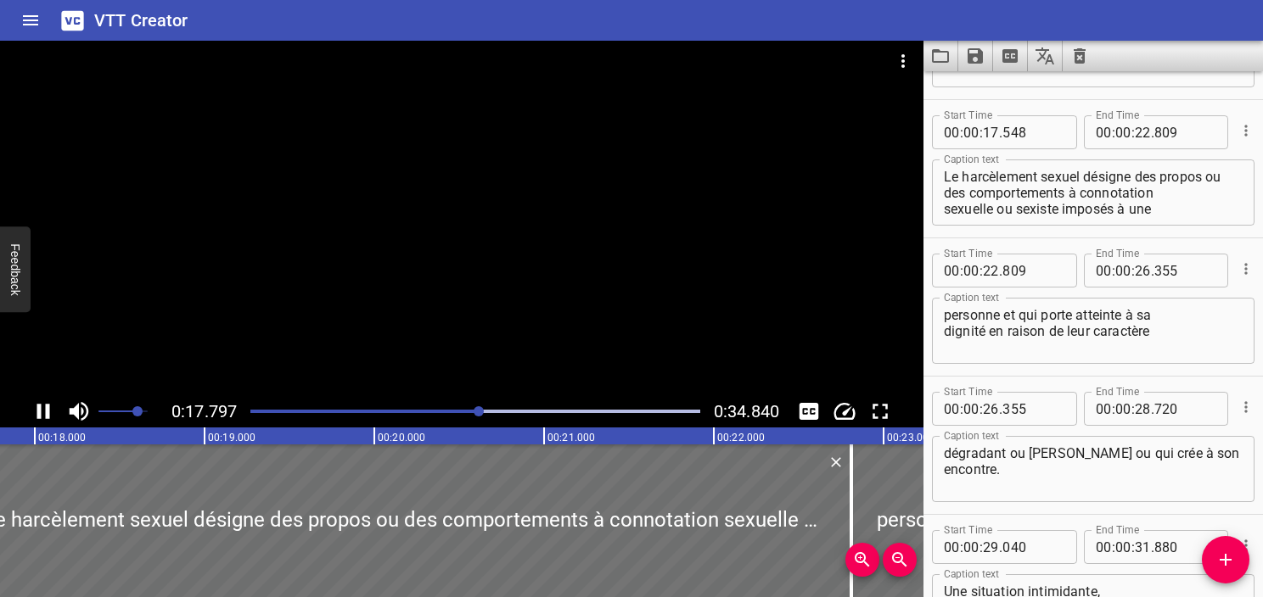
scroll to position [967, 0]
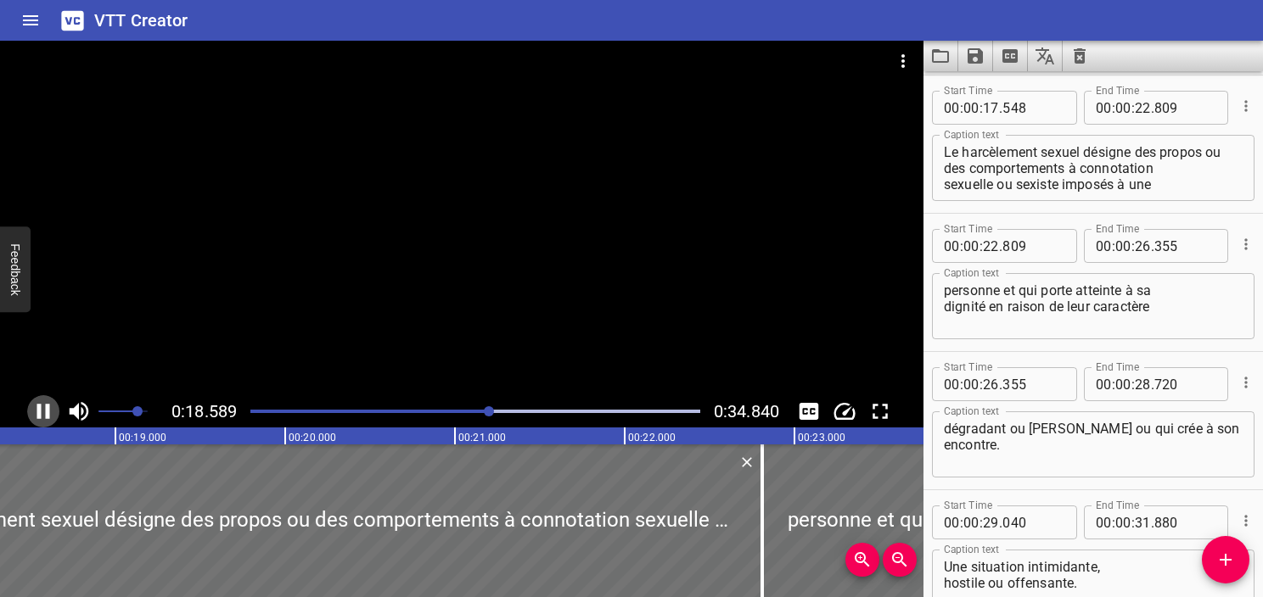
click at [41, 412] on icon "Play/Pause" at bounding box center [43, 411] width 25 height 25
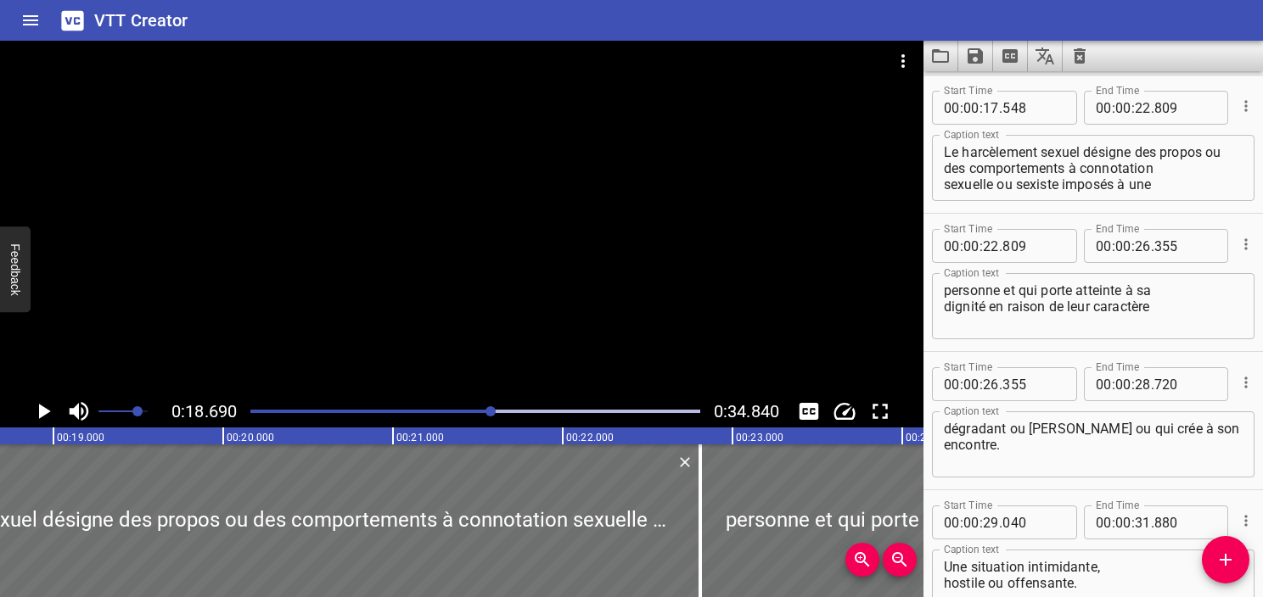
click at [41, 412] on icon "Play/Pause" at bounding box center [45, 411] width 12 height 15
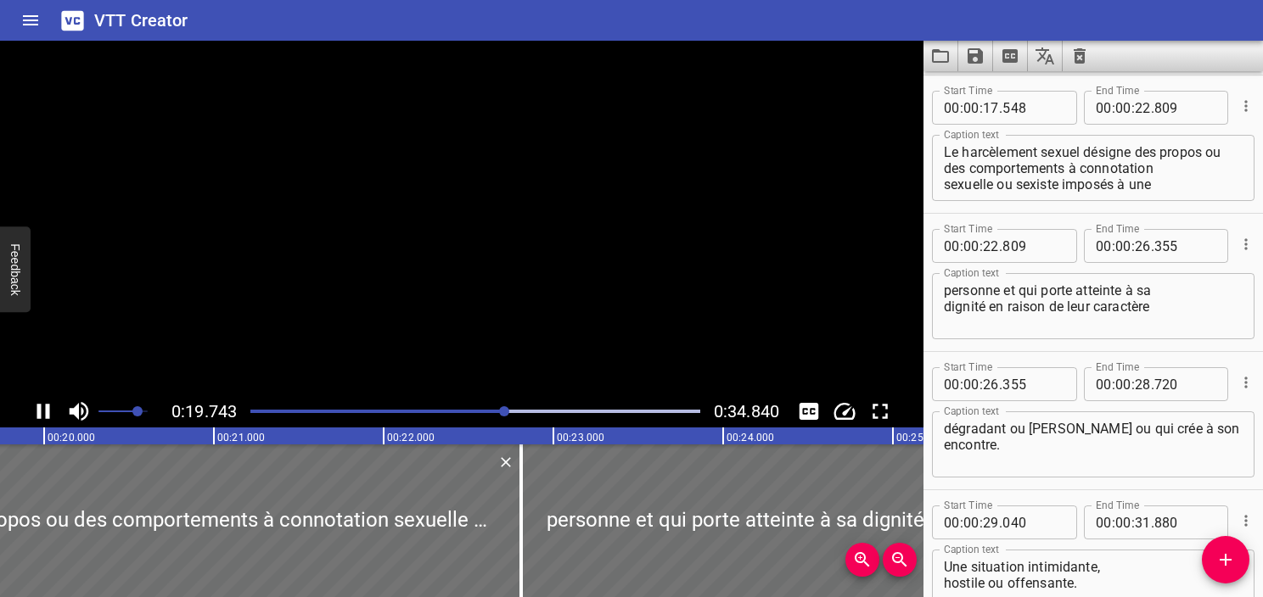
click at [41, 412] on icon "Play/Pause" at bounding box center [43, 411] width 25 height 25
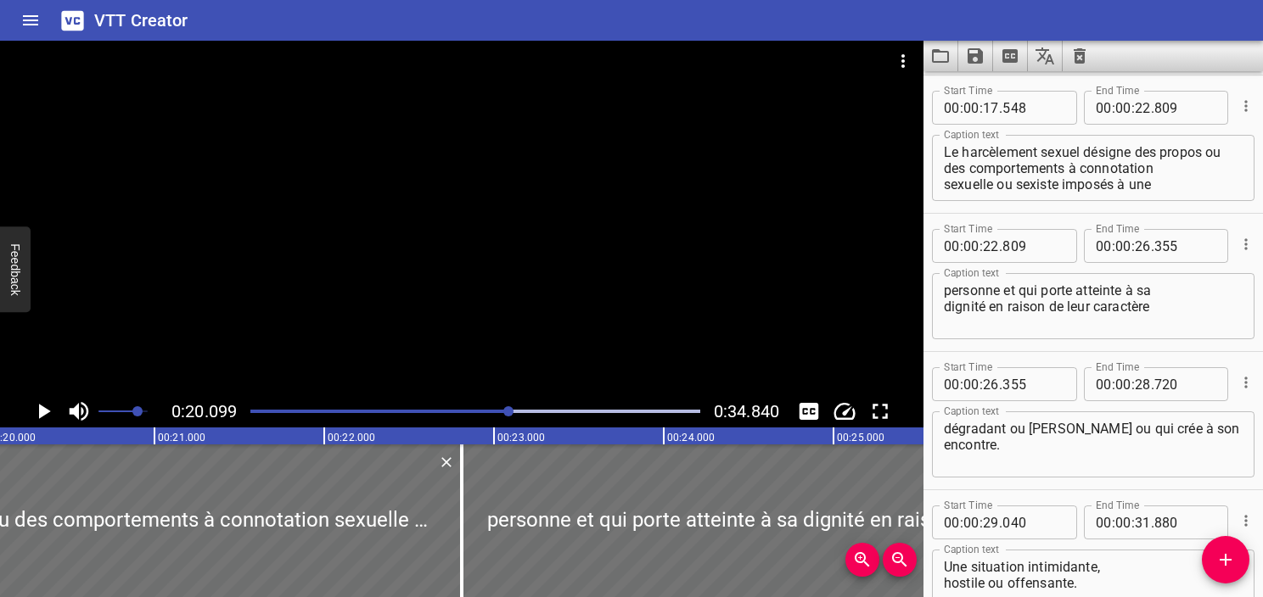
scroll to position [0, 3412]
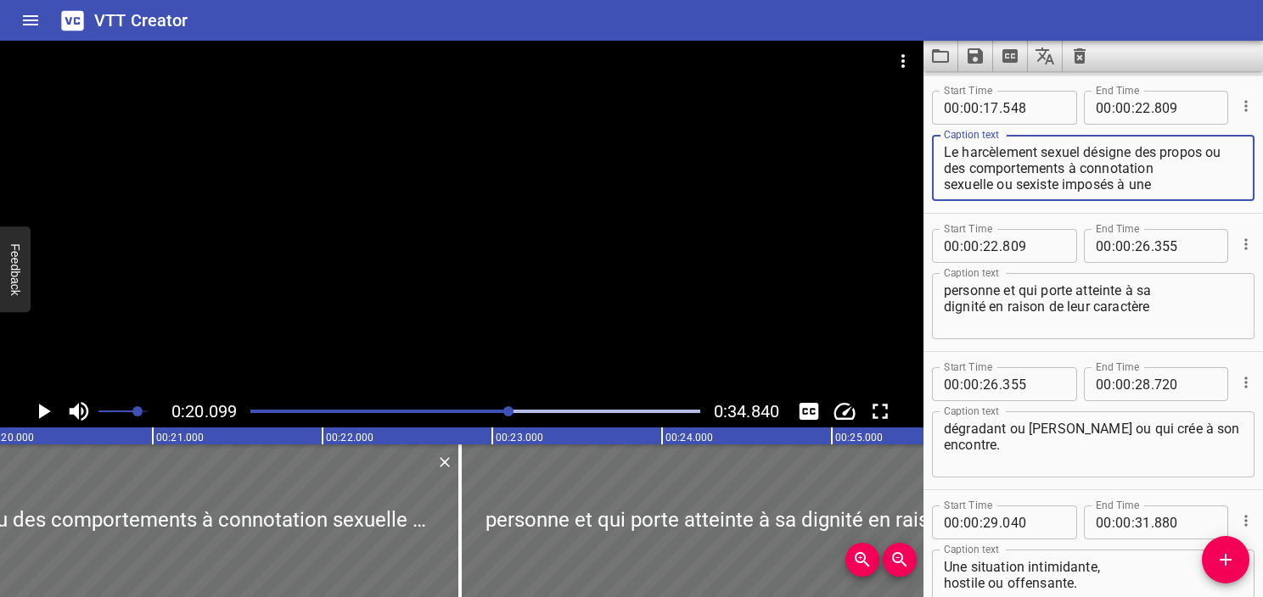
click at [1196, 157] on textarea "Le harcèlement sexuel désigne des propos ou des comportements à connotation sex…" at bounding box center [1093, 168] width 299 height 48
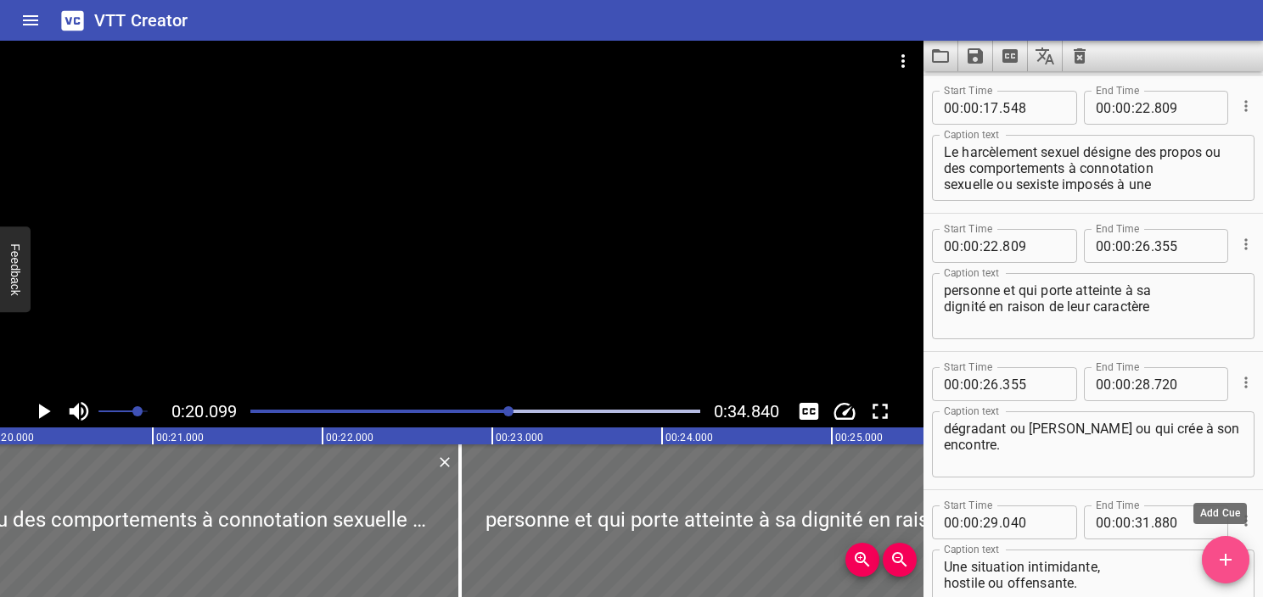
click at [1233, 555] on icon "Add Cue" at bounding box center [1225, 560] width 20 height 20
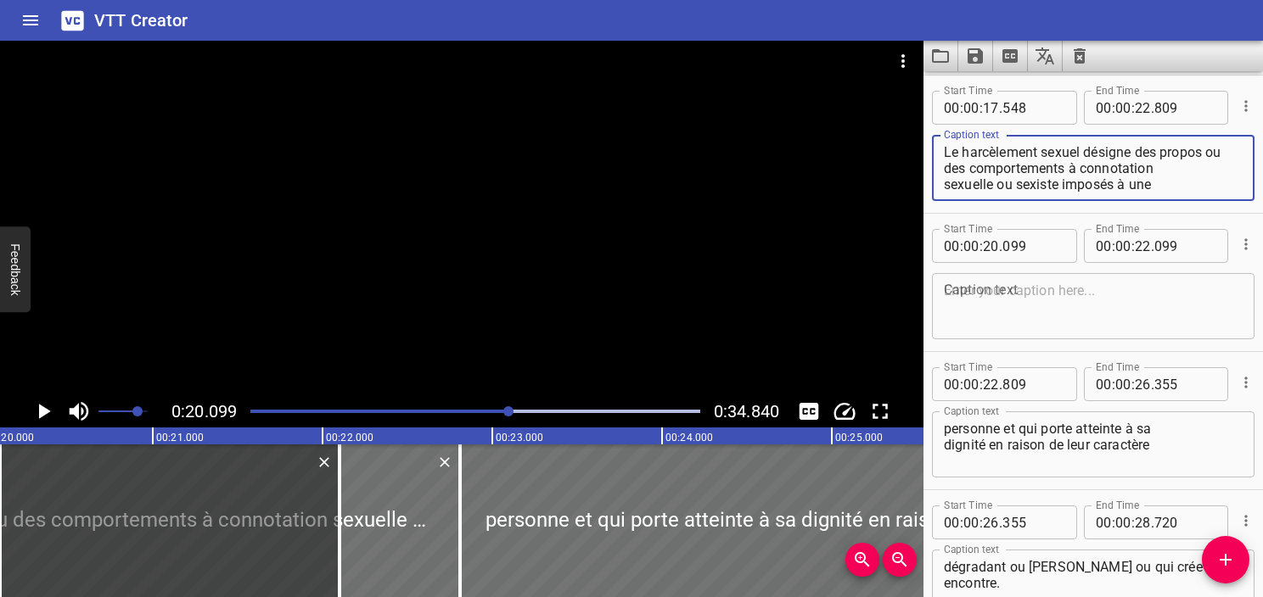
drag, startPoint x: 1206, startPoint y: 149, endPoint x: 1231, endPoint y: 193, distance: 50.9
click at [1231, 193] on div "Le harcèlement sexuel désigne des propos ou des comportements à connotation sex…" at bounding box center [1093, 168] width 322 height 66
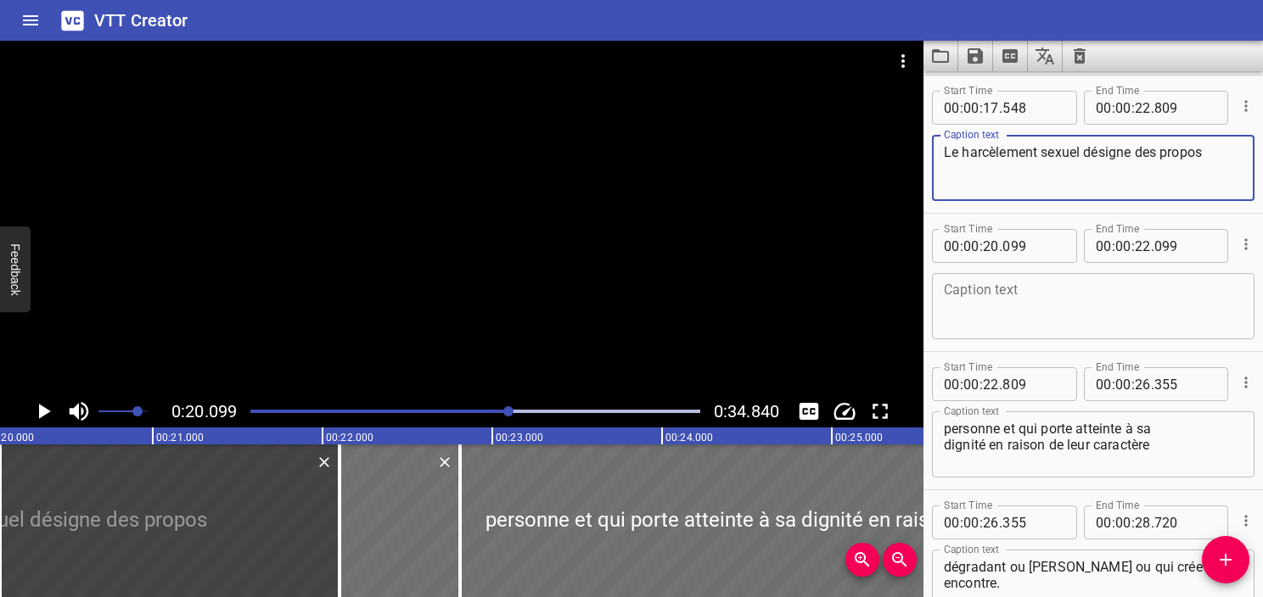
type textarea "Le harcèlement sexuel désigne des propos"
click at [1079, 295] on textarea at bounding box center [1093, 307] width 299 height 48
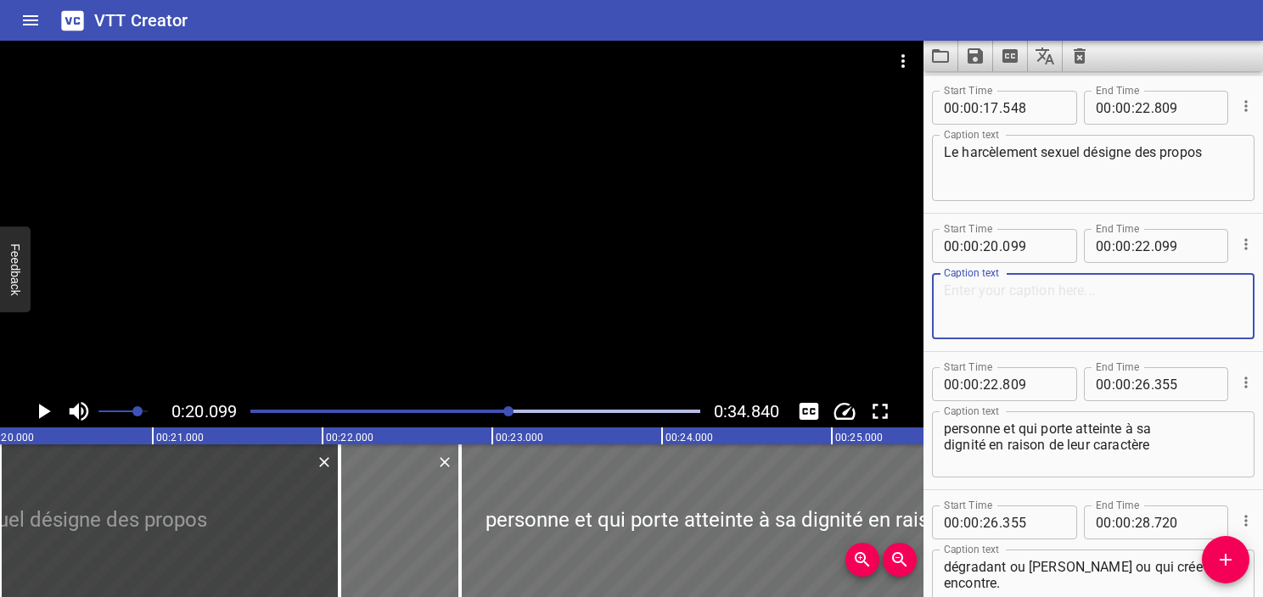
paste textarea "ou des comportements à connotation sexuelle ou sexiste imposés à une"
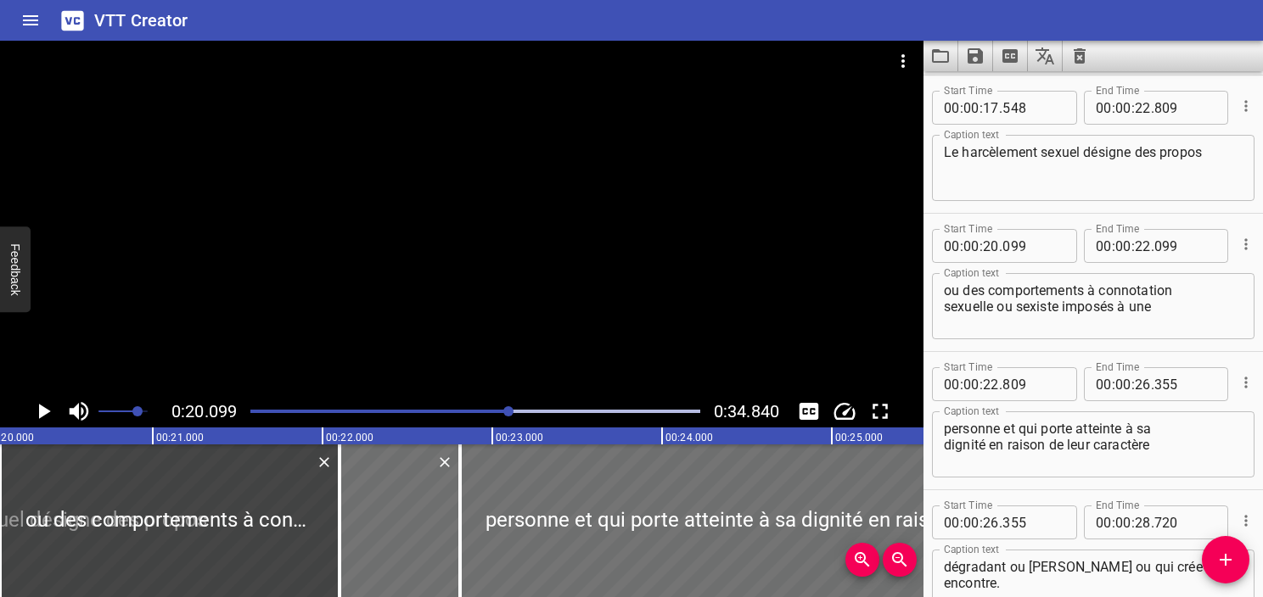
click at [1032, 197] on div "Le harcèlement sexuel désigne des propos Caption text" at bounding box center [1093, 168] width 322 height 66
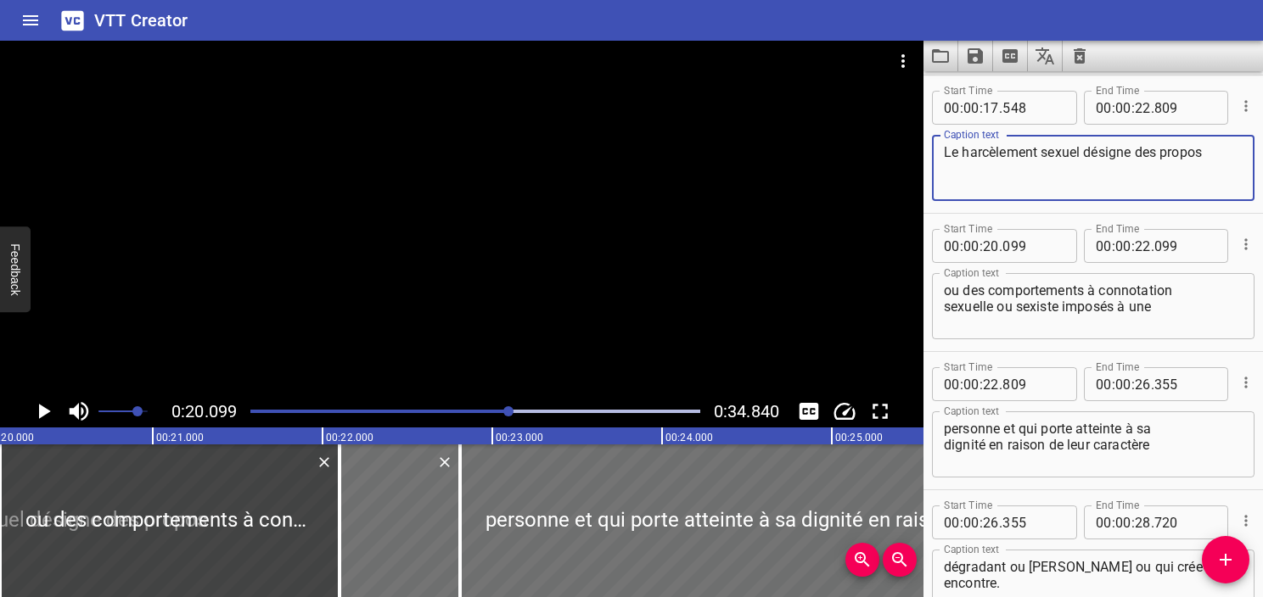
click at [942, 287] on div "ou des comportements à connotation sexuelle ou sexiste imposés à une Caption te…" at bounding box center [1093, 306] width 322 height 66
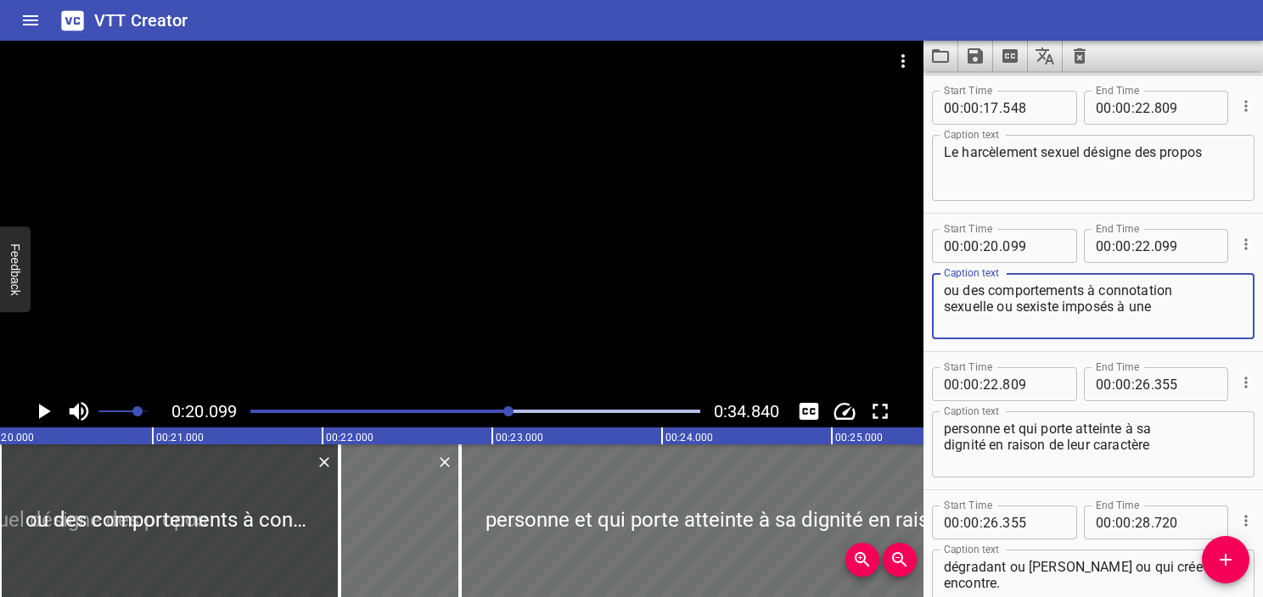
click at [947, 292] on textarea "ou des comportements à connotation sexuelle ou sexiste imposés à une" at bounding box center [1093, 307] width 299 height 48
type textarea "ou des comportements à connotation sexuelle ou sexiste imposés à une"
click at [1237, 150] on div "Le harcèlement sexuel désigne des propos Caption text" at bounding box center [1093, 168] width 322 height 66
click at [500, 410] on div "Play progress" at bounding box center [285, 411] width 450 height 3
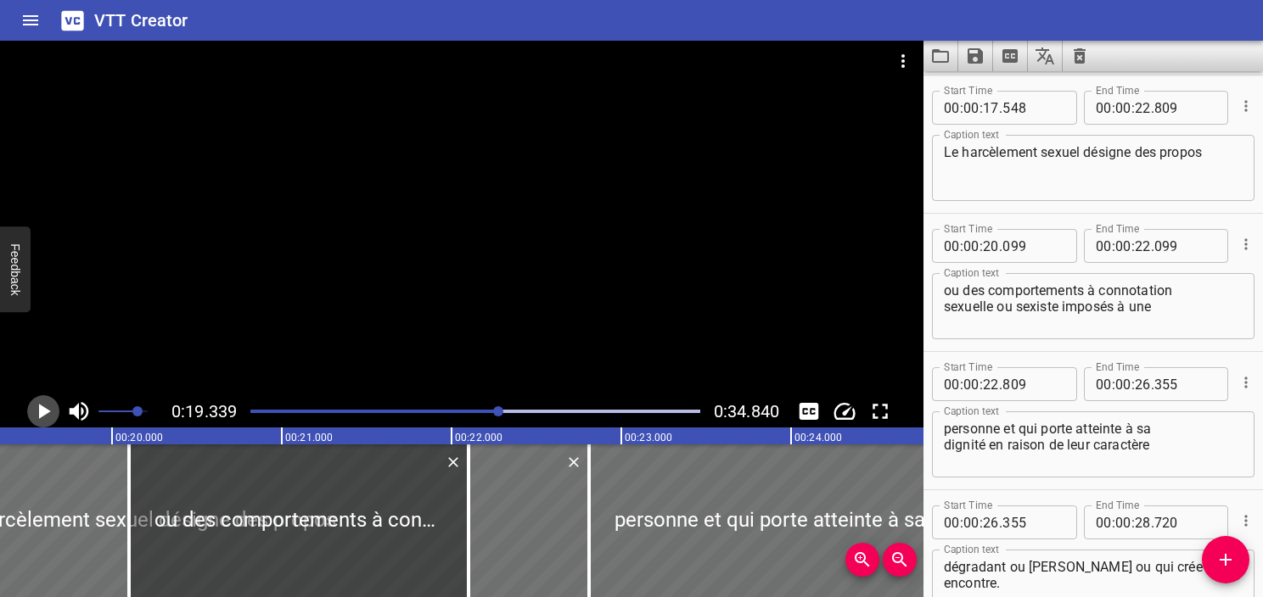
click at [36, 410] on icon "Play/Pause" at bounding box center [43, 411] width 25 height 25
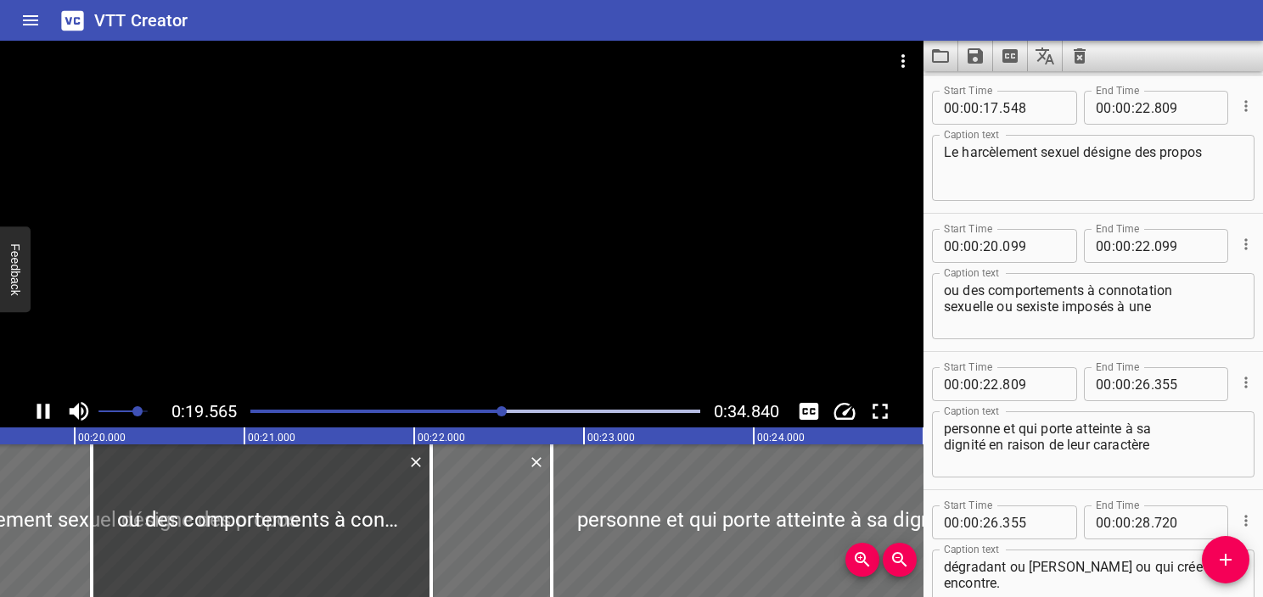
click at [37, 411] on icon "Play/Pause" at bounding box center [43, 411] width 13 height 15
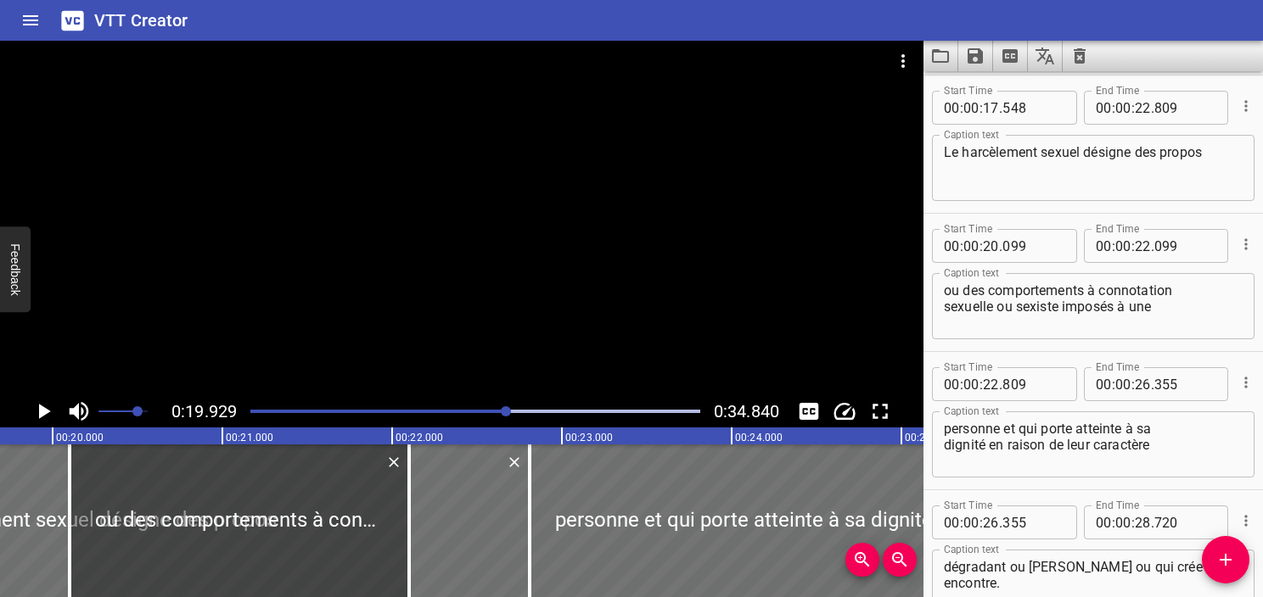
scroll to position [0, 3382]
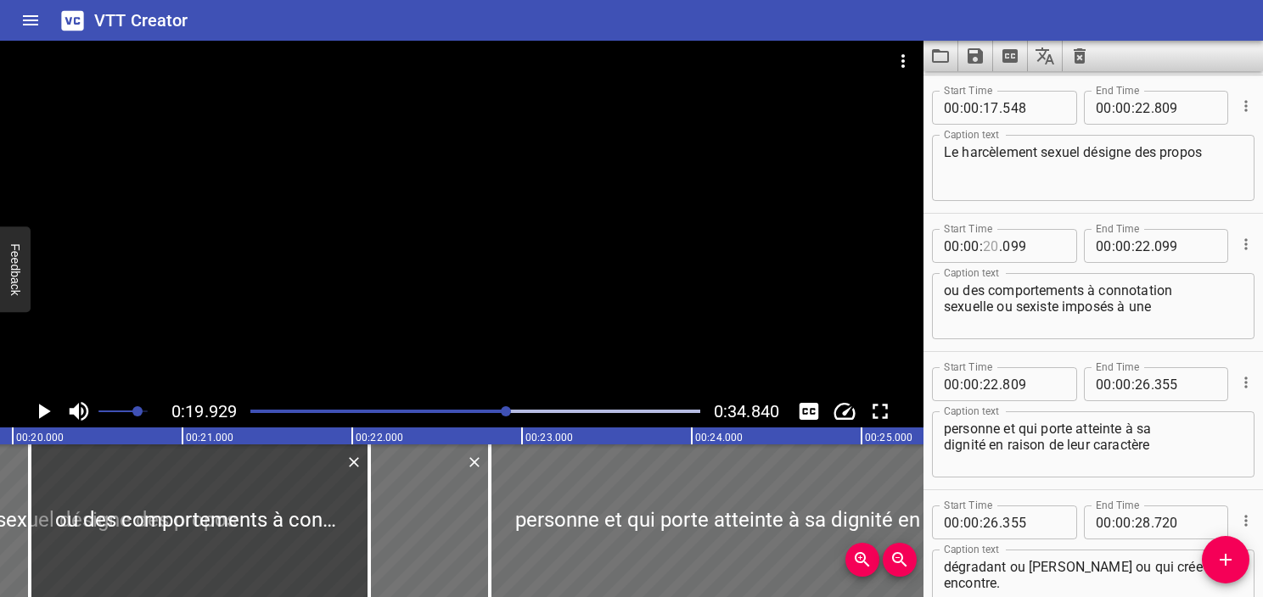
click at [989, 251] on input "number" at bounding box center [991, 246] width 16 height 34
type input "19"
type input "927"
click at [50, 417] on icon "Play/Pause" at bounding box center [43, 411] width 25 height 25
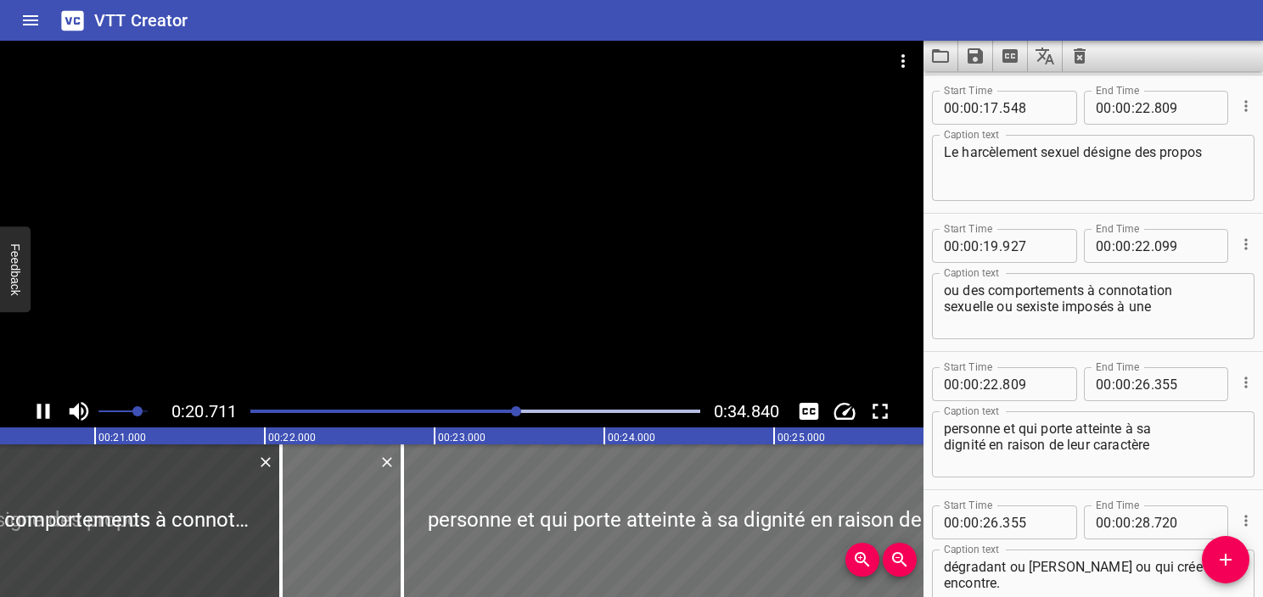
click at [48, 415] on icon "Play/Pause" at bounding box center [43, 411] width 13 height 15
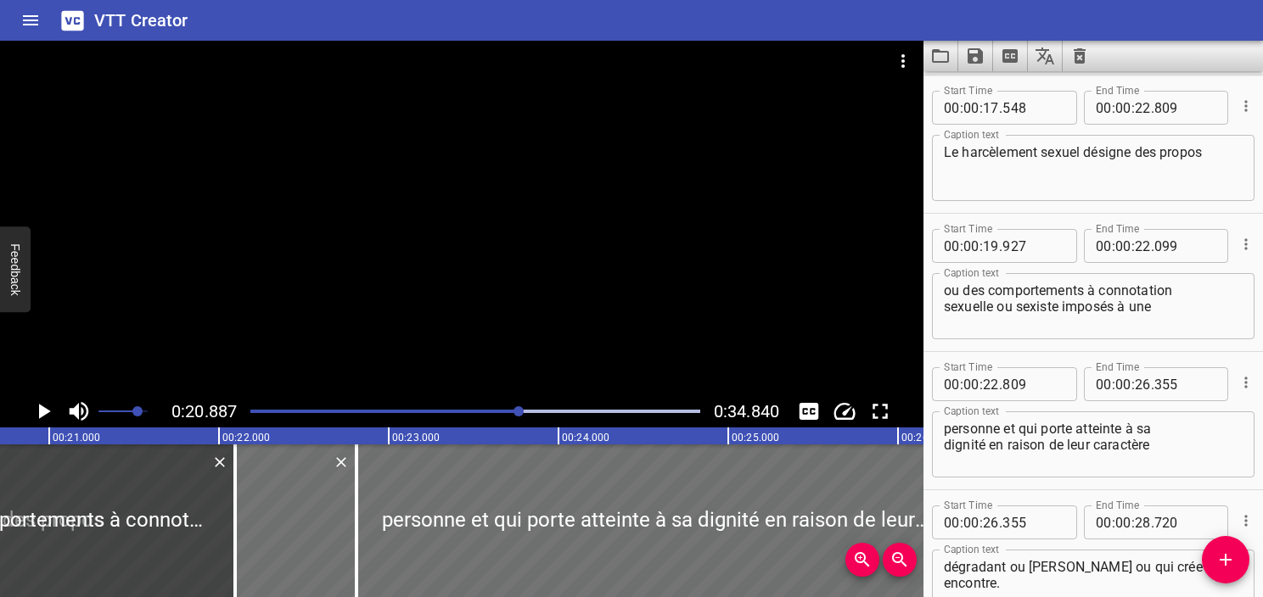
scroll to position [0, 3545]
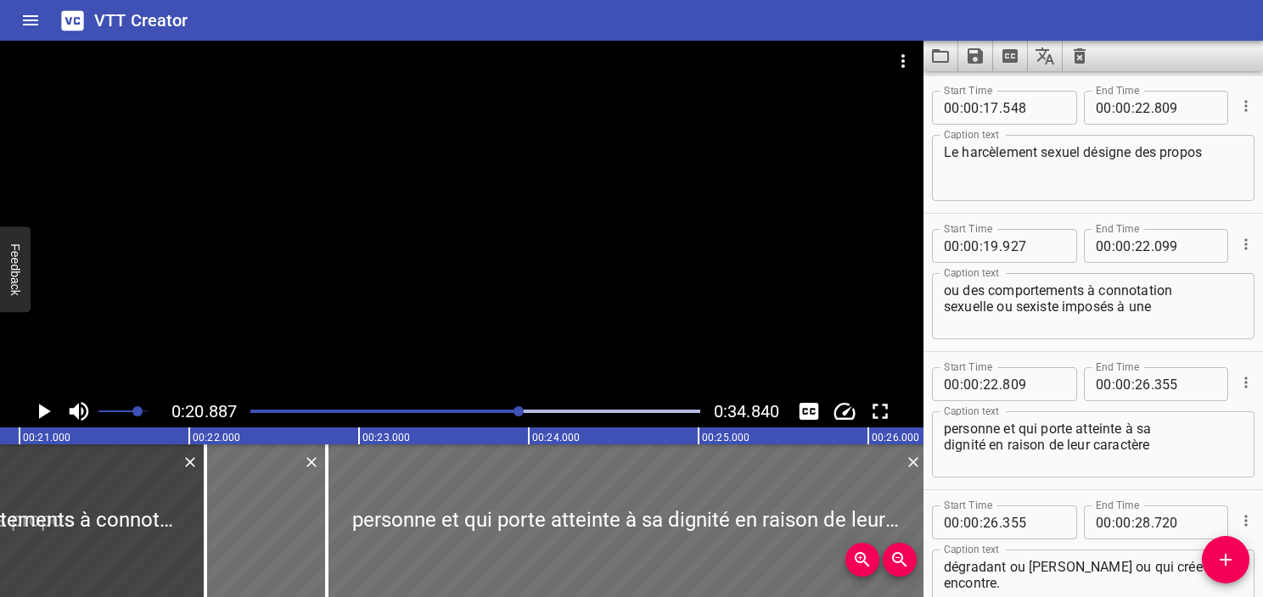
click at [509, 412] on div "Play progress" at bounding box center [295, 411] width 450 height 3
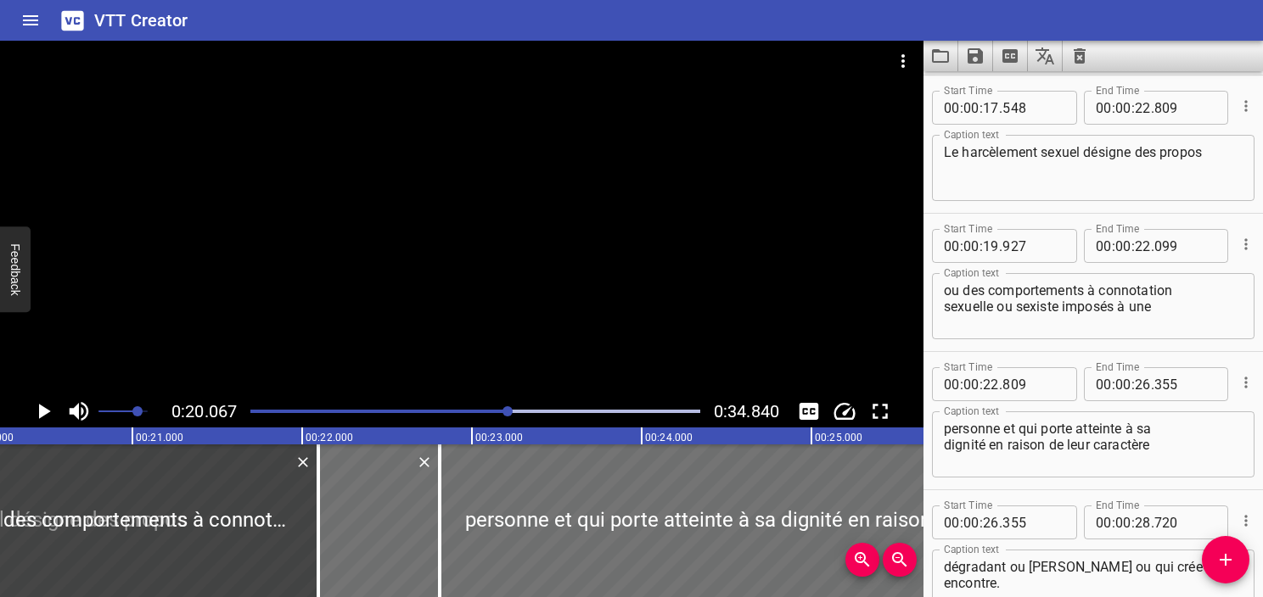
scroll to position [0, 3406]
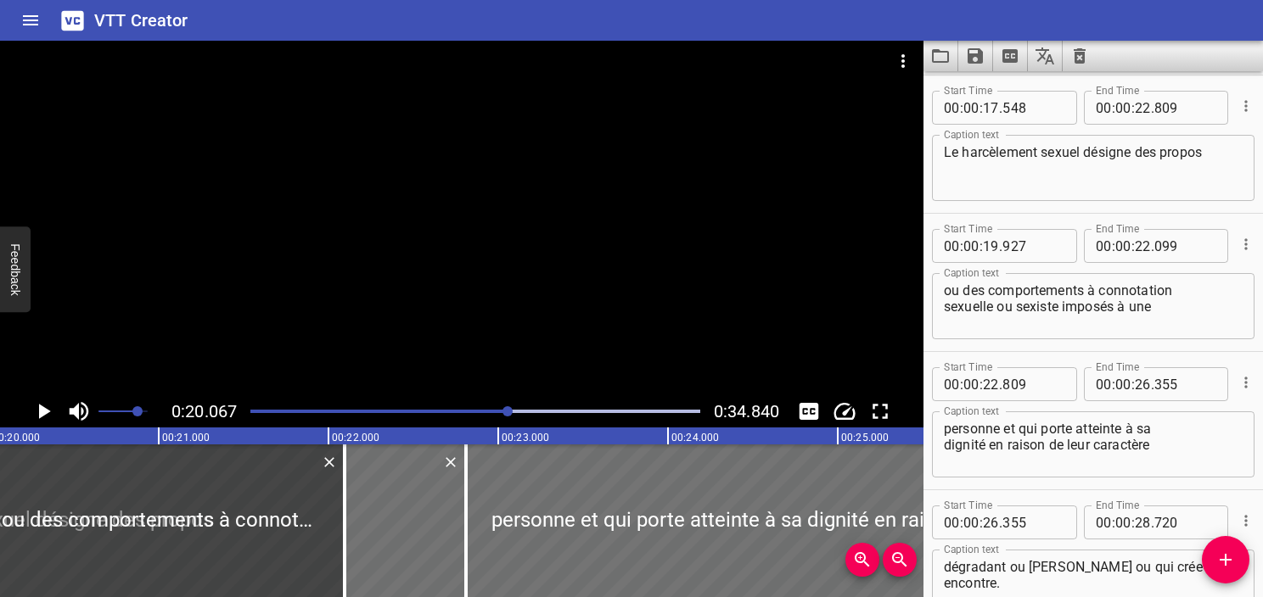
click at [45, 421] on icon "Play/Pause" at bounding box center [43, 411] width 25 height 25
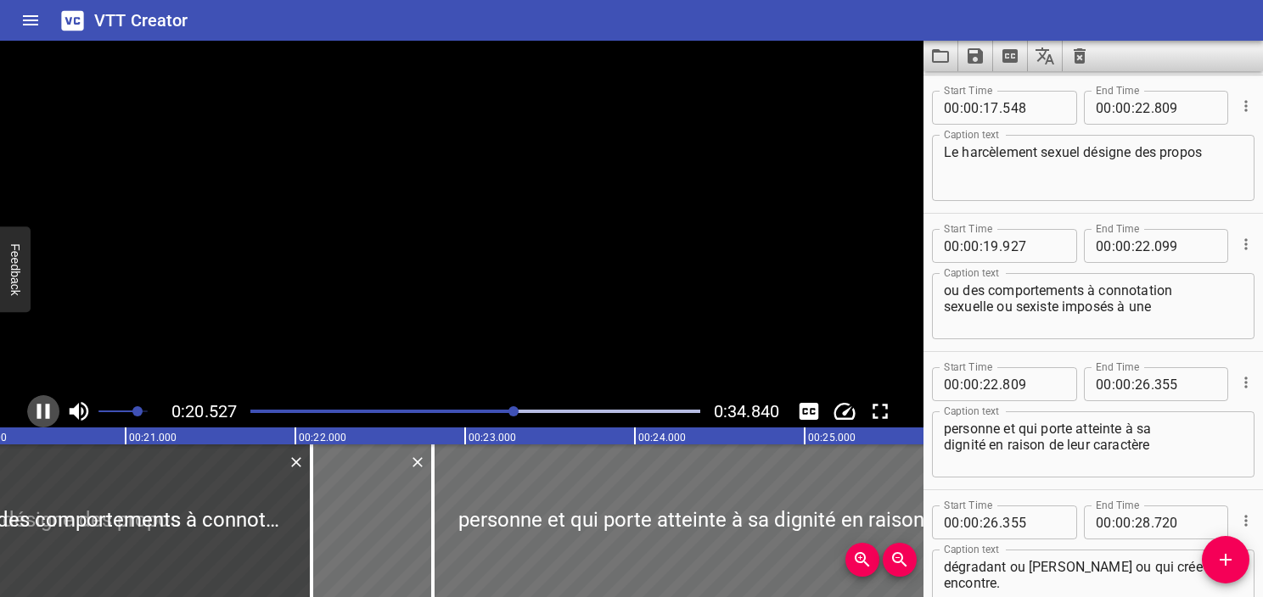
click at [45, 419] on icon "Play/Pause" at bounding box center [43, 411] width 25 height 25
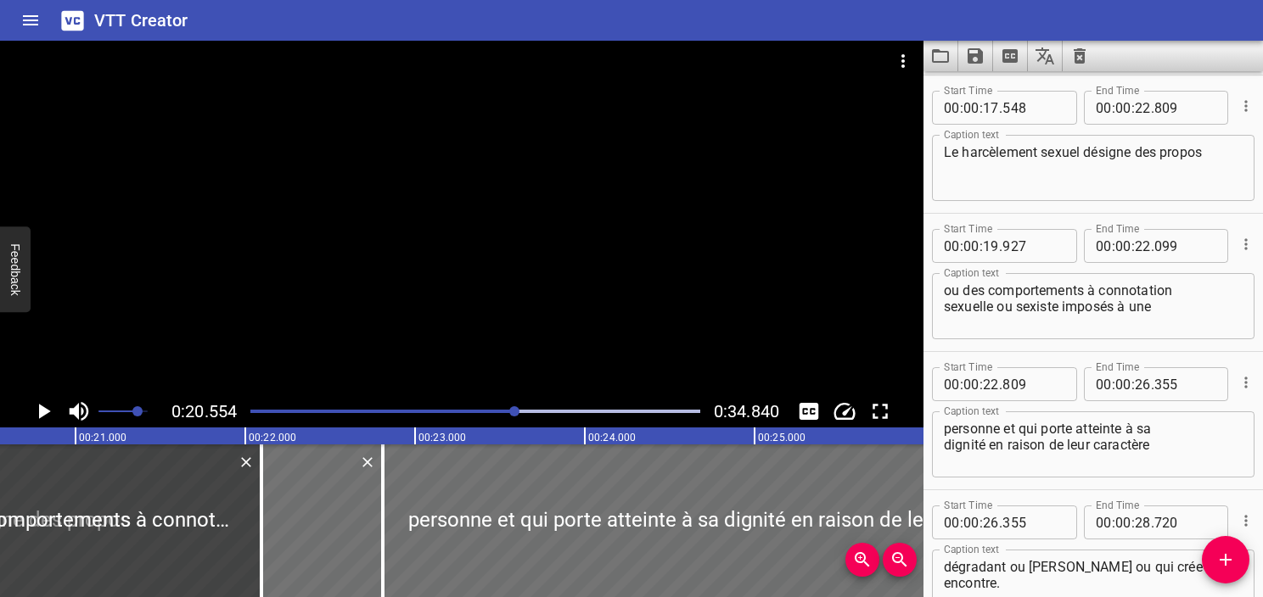
click at [492, 410] on div "Play progress" at bounding box center [291, 411] width 450 height 3
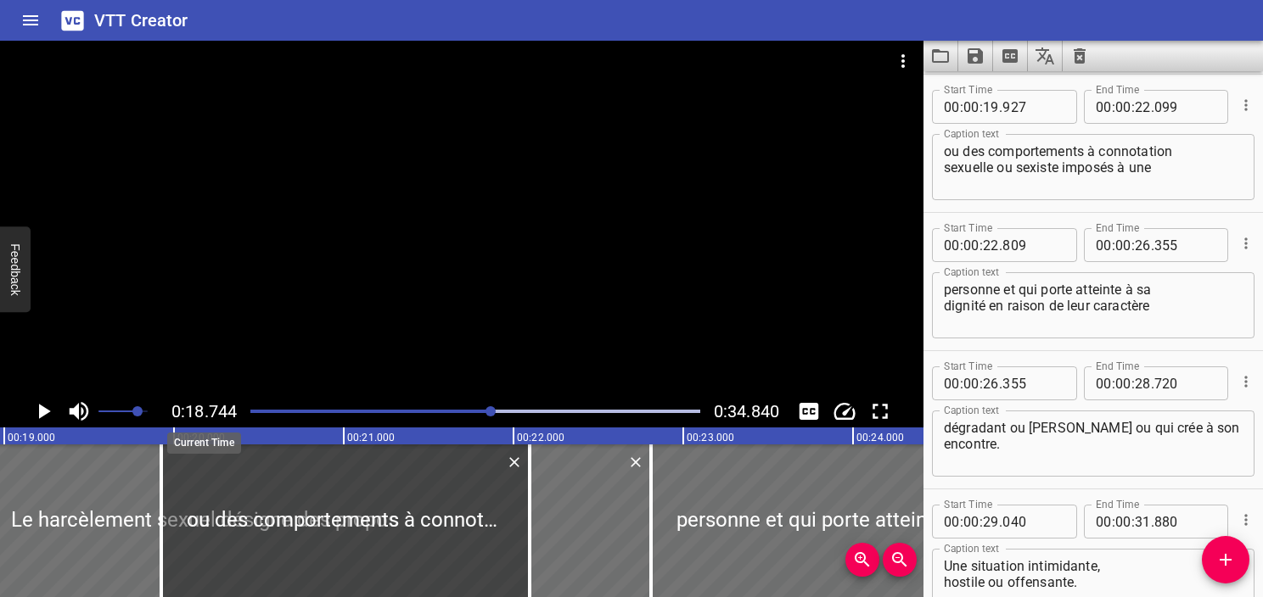
scroll to position [0, 3181]
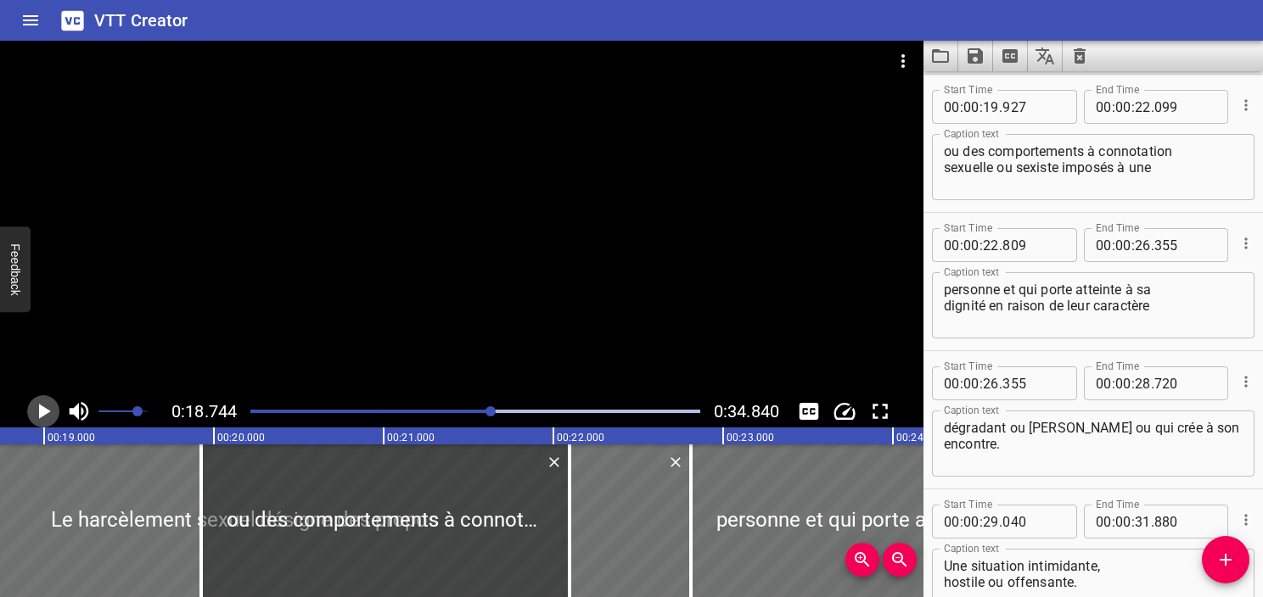
click at [43, 408] on icon "Play/Pause" at bounding box center [45, 411] width 12 height 15
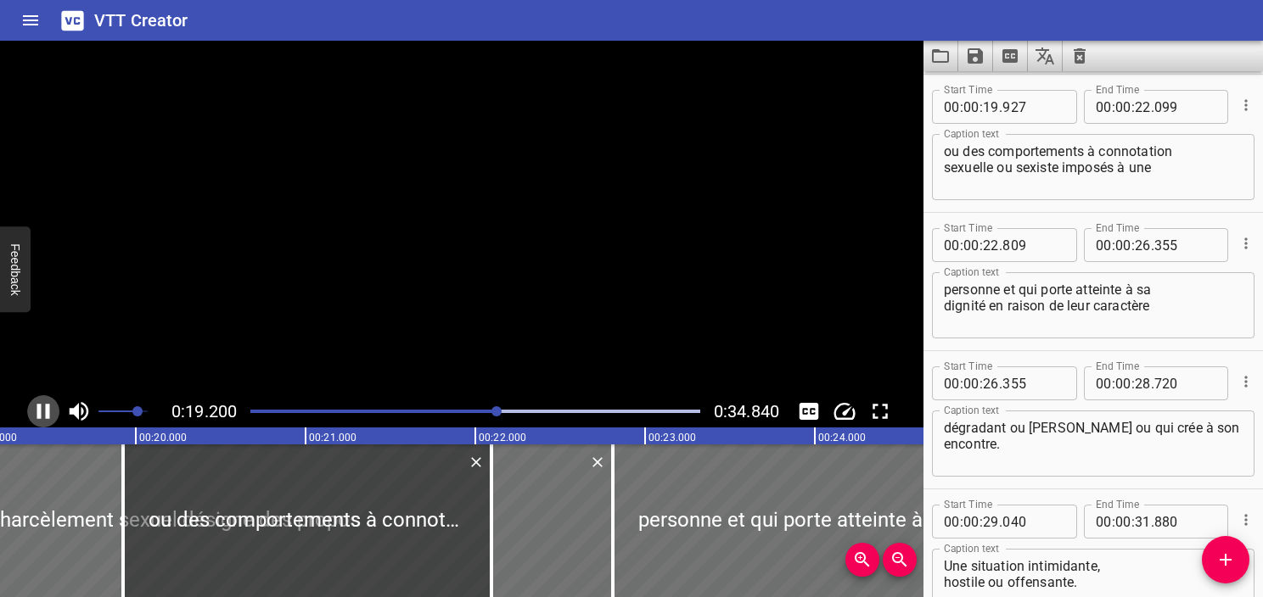
click at [43, 408] on icon "Play/Pause" at bounding box center [43, 411] width 25 height 25
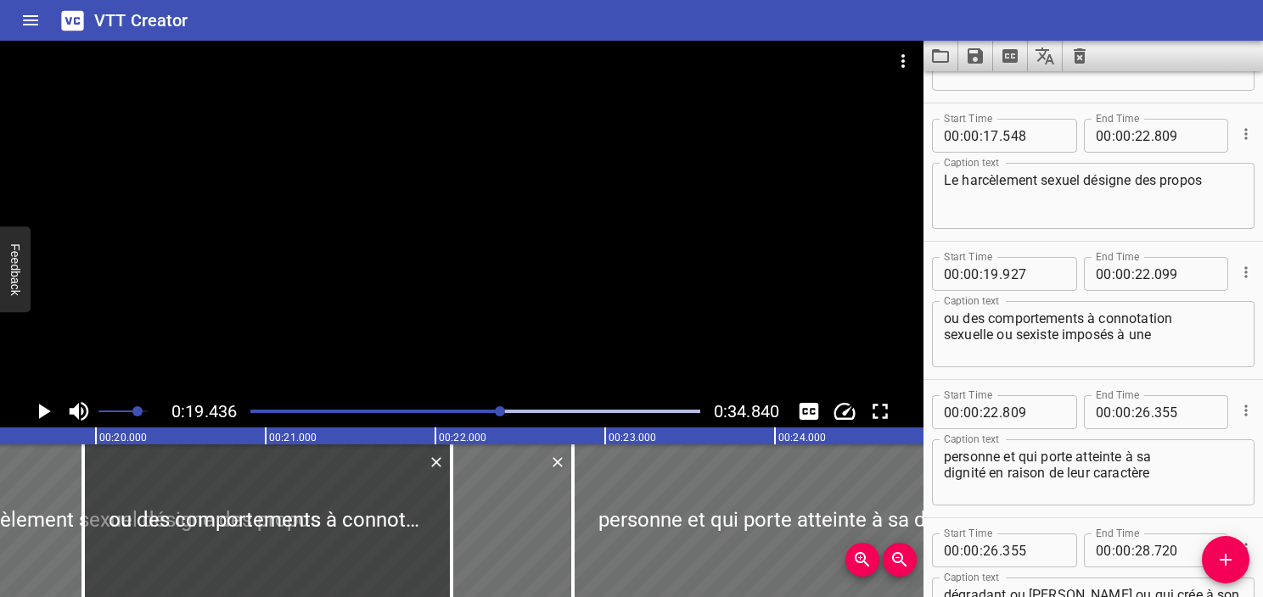
scroll to position [937, 0]
click at [1135, 138] on input "number" at bounding box center [1143, 138] width 16 height 34
type input "19"
type input "436"
click at [1118, 210] on textarea "Le harcèlement sexuel désigne des propos" at bounding box center [1093, 199] width 299 height 48
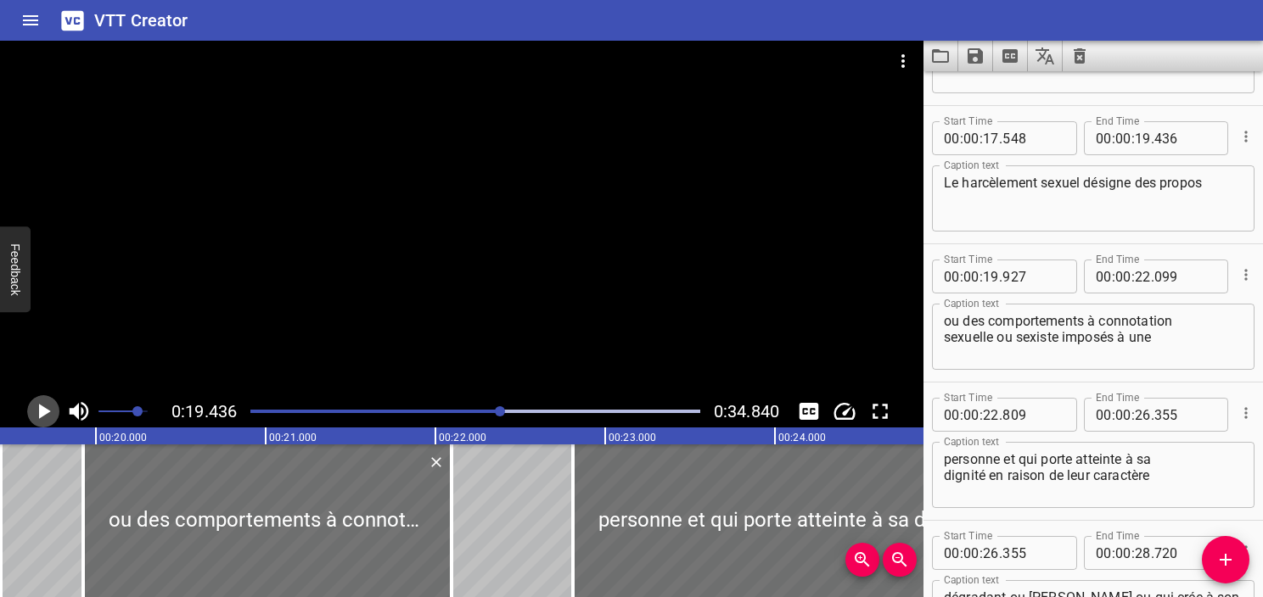
click at [47, 416] on icon "Play/Pause" at bounding box center [43, 411] width 25 height 25
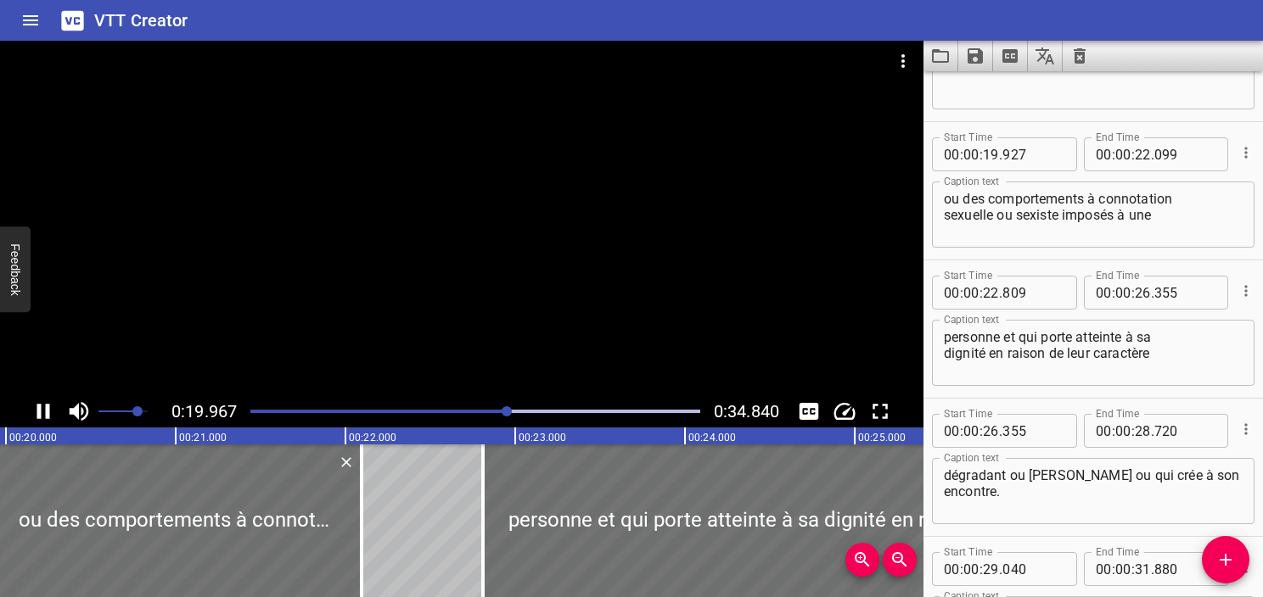
scroll to position [1107, 0]
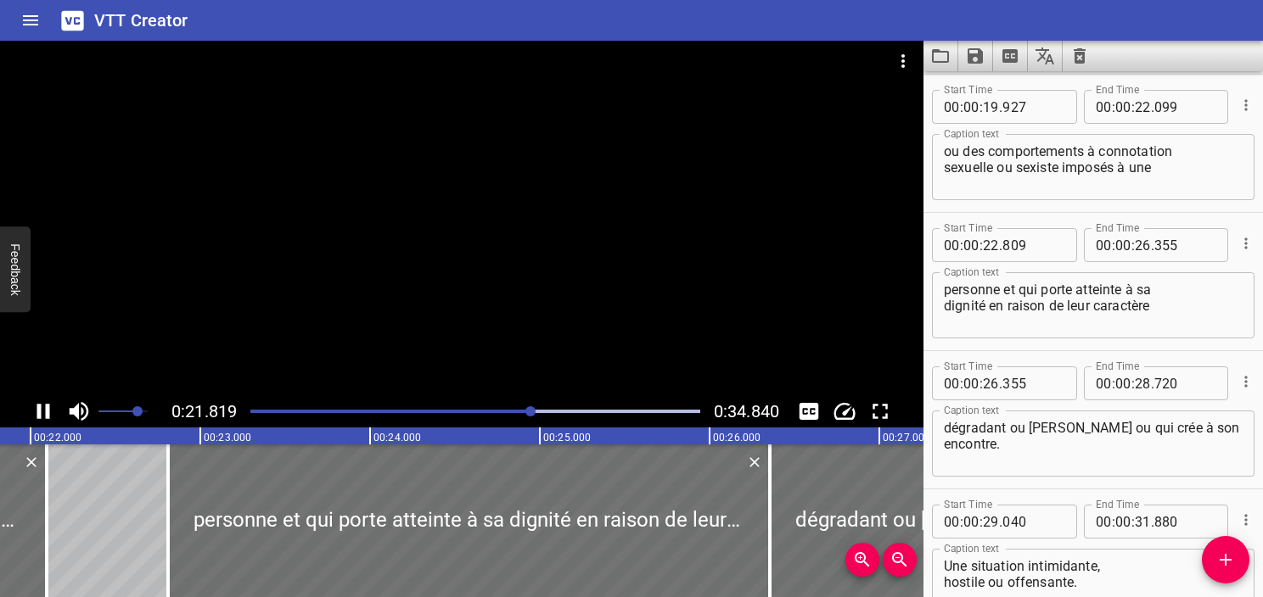
click at [47, 413] on icon "Play/Pause" at bounding box center [43, 411] width 13 height 15
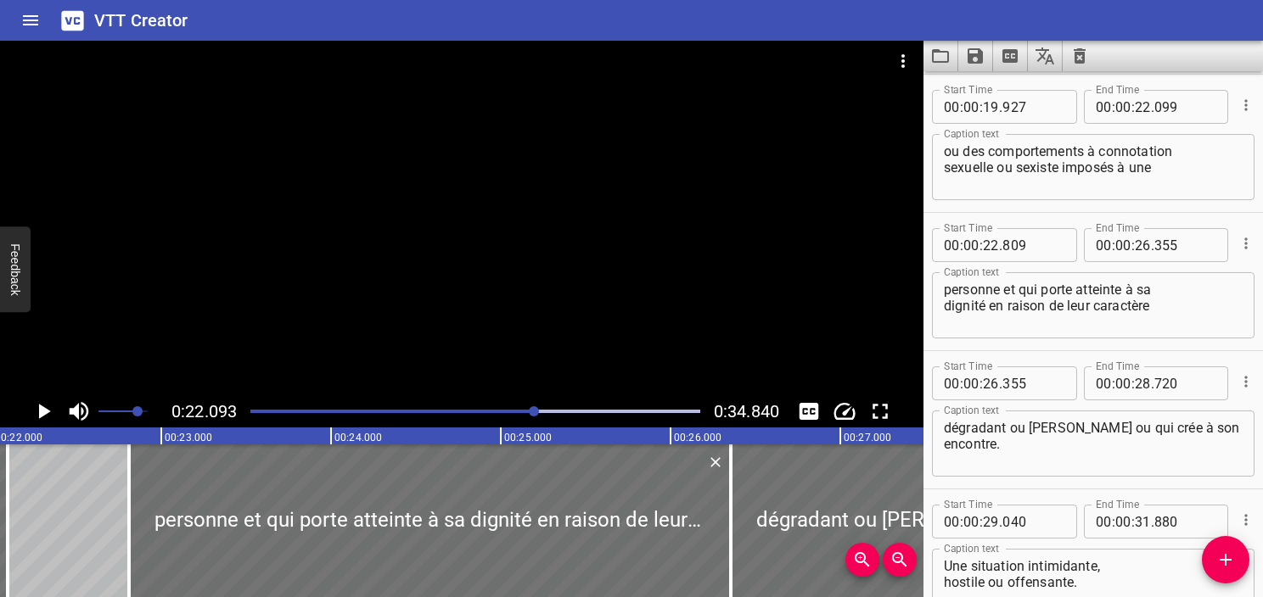
scroll to position [0, 3749]
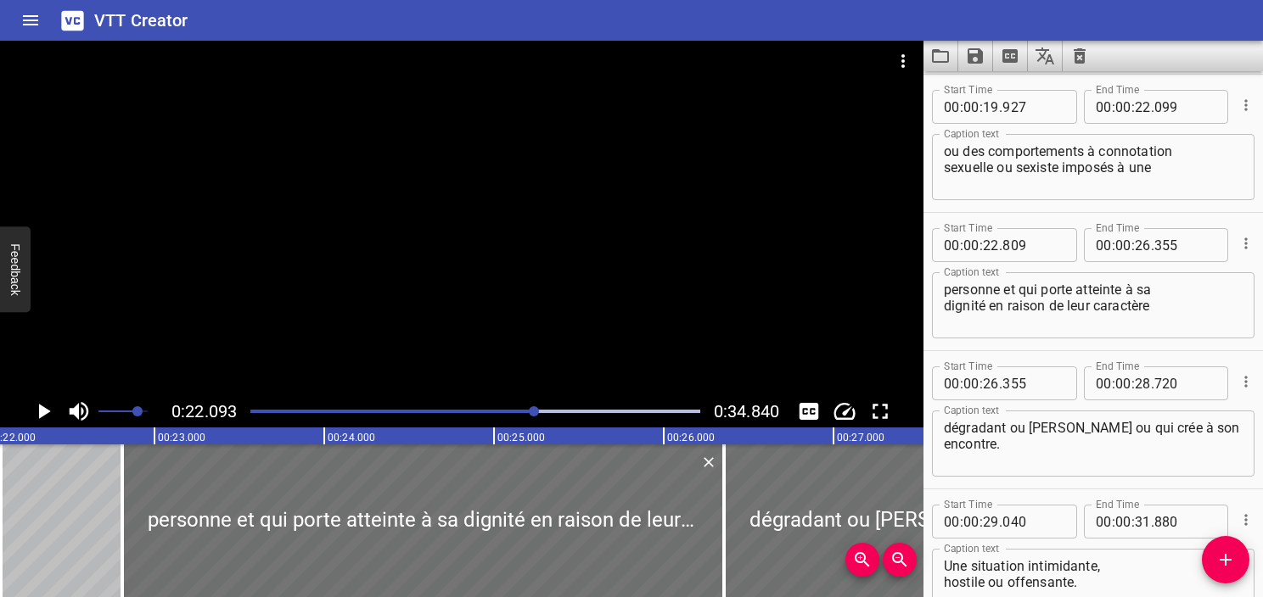
click at [1057, 174] on textarea "ou des comportements à connotation sexuelle ou sexiste imposés à une" at bounding box center [1093, 167] width 299 height 48
click at [1239, 546] on button "Add Cue" at bounding box center [1226, 560] width 48 height 48
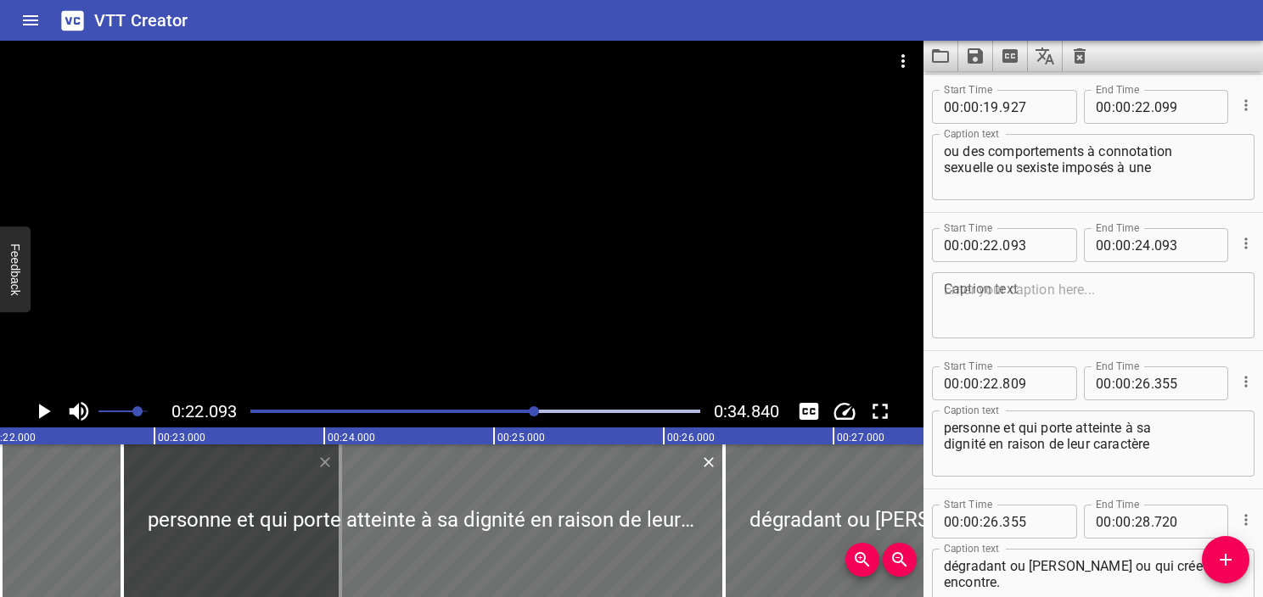
drag, startPoint x: 1239, startPoint y: 546, endPoint x: 1080, endPoint y: 87, distance: 485.8
click at [1080, 87] on div "Start Time 00 : 00 : 19 . 927 Start Time End Time 00 : 00 : 22 . 099 End Time" at bounding box center [1093, 105] width 322 height 44
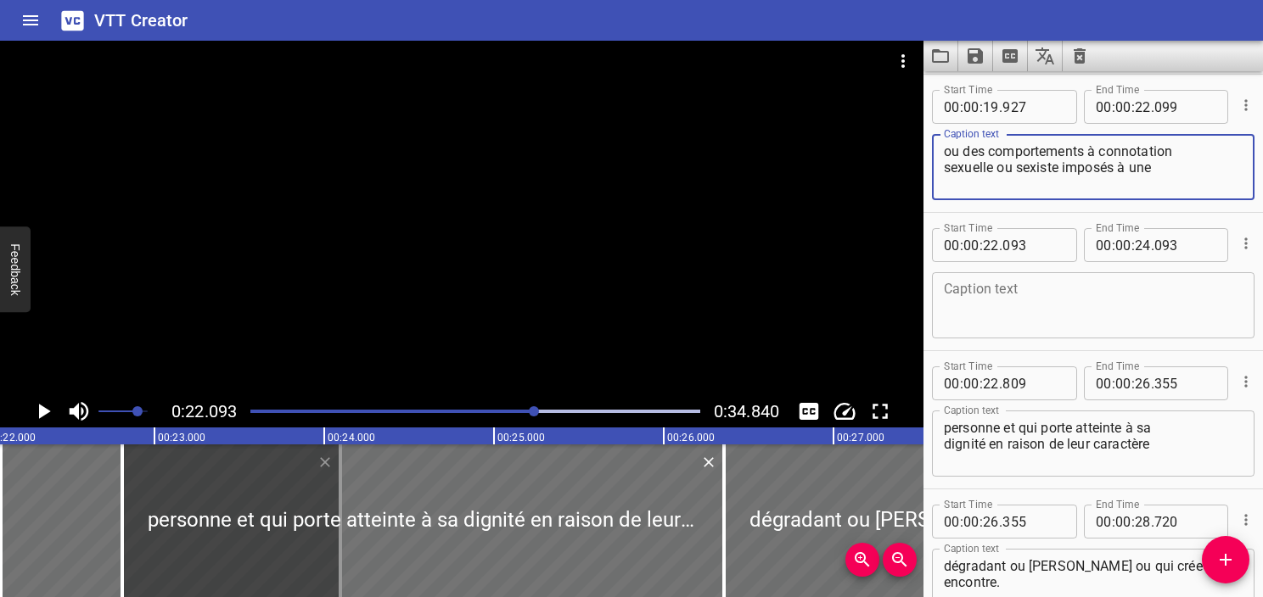
click at [1062, 166] on textarea "ou des comportements à connotation sexuelle ou sexiste imposés à une" at bounding box center [1093, 167] width 299 height 48
type textarea "ou des comportements à connotation sexuelle ou sexiste"
click at [995, 295] on textarea at bounding box center [1093, 306] width 299 height 48
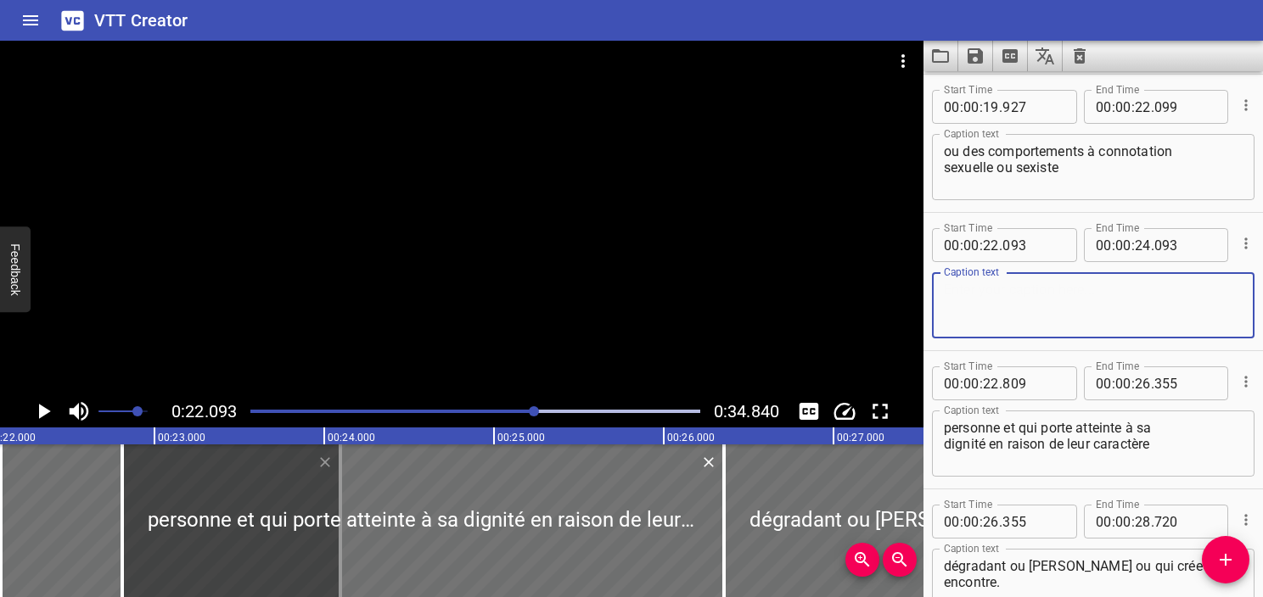
paste textarea "imposés à une"
click at [945, 296] on textarea "imposés à une" at bounding box center [1093, 306] width 299 height 48
type textarea "imposés à une"
click at [1139, 171] on textarea "ou des comportements à connotation sexuelle ou sexiste" at bounding box center [1093, 167] width 299 height 48
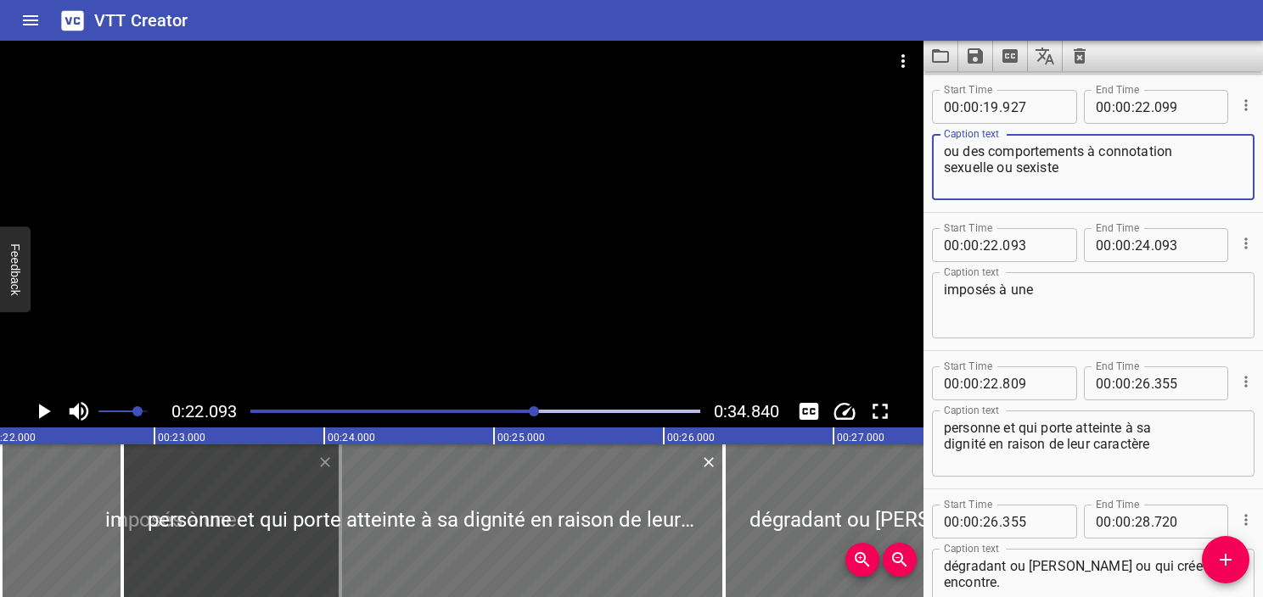
click at [1038, 304] on textarea "imposés à une" at bounding box center [1093, 306] width 299 height 48
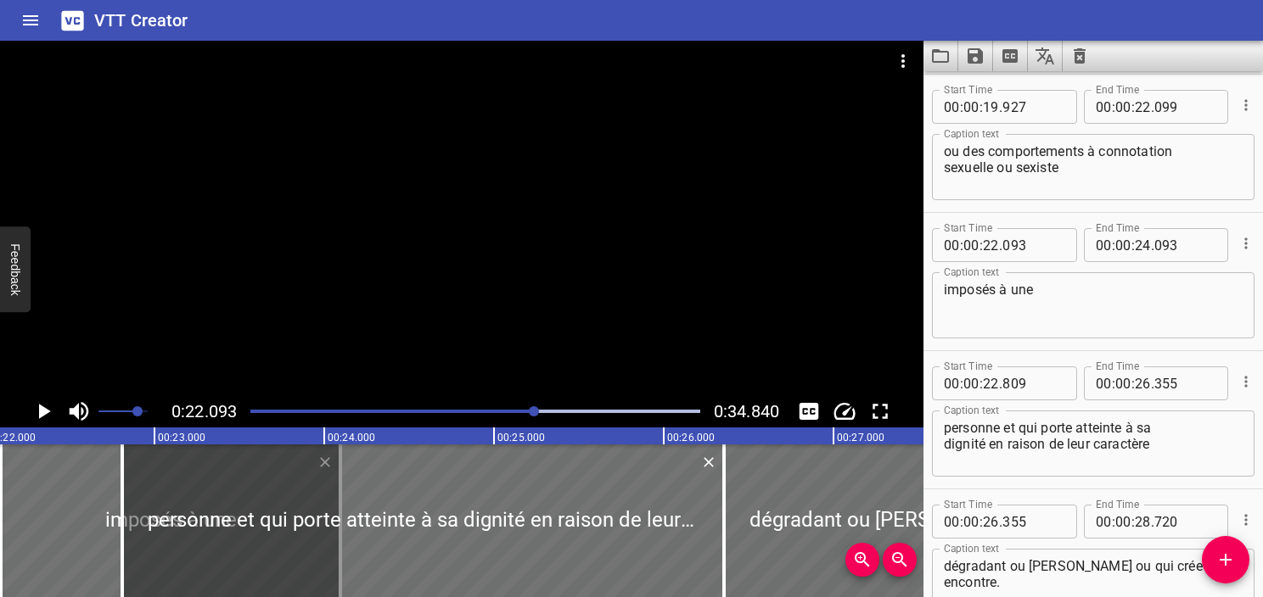
drag, startPoint x: 940, startPoint y: 431, endPoint x: 1002, endPoint y: 431, distance: 62.0
click at [1002, 431] on div "personne et qui porte atteinte à sa dignité en raison de leur caractère Caption…" at bounding box center [1093, 444] width 322 height 66
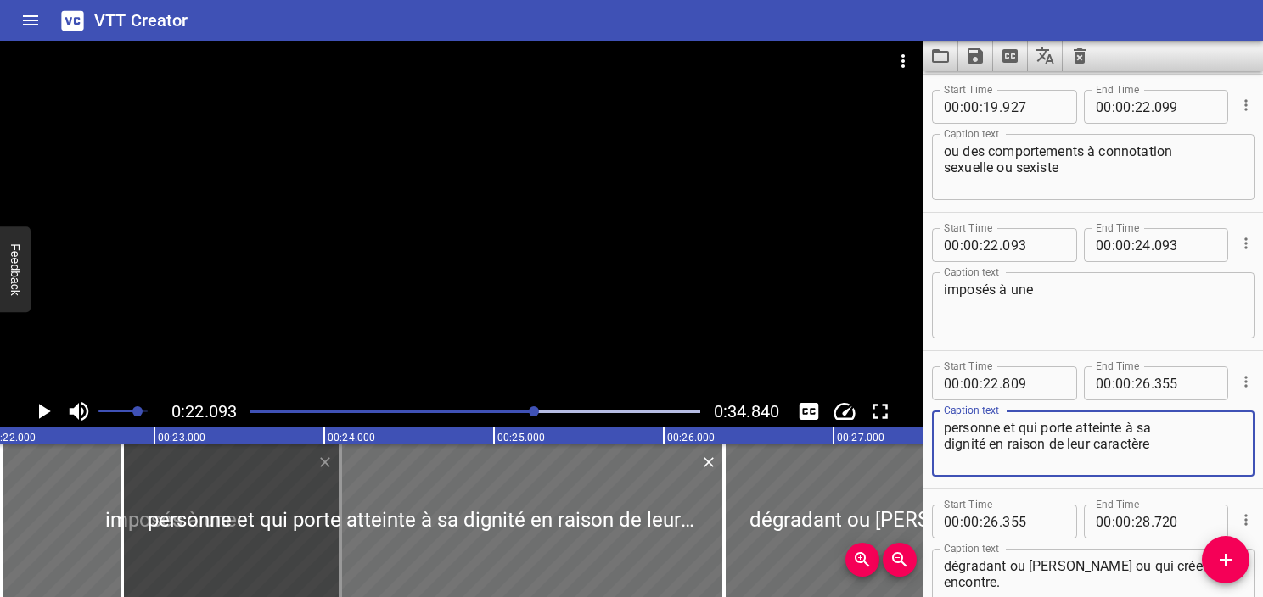
drag, startPoint x: 1002, startPoint y: 431, endPoint x: 891, endPoint y: 424, distance: 111.4
click at [891, 424] on main "0:22.093 0:34.840 00:00.000 00:01.000 00:02.000 00:03.000 00:04.000 00:05.000 0…" at bounding box center [631, 319] width 1263 height 557
type textarea "et qui porte atteinte à sa dignité en raison de leur caractère"
click at [1048, 299] on textarea "imposés à une" at bounding box center [1093, 306] width 299 height 48
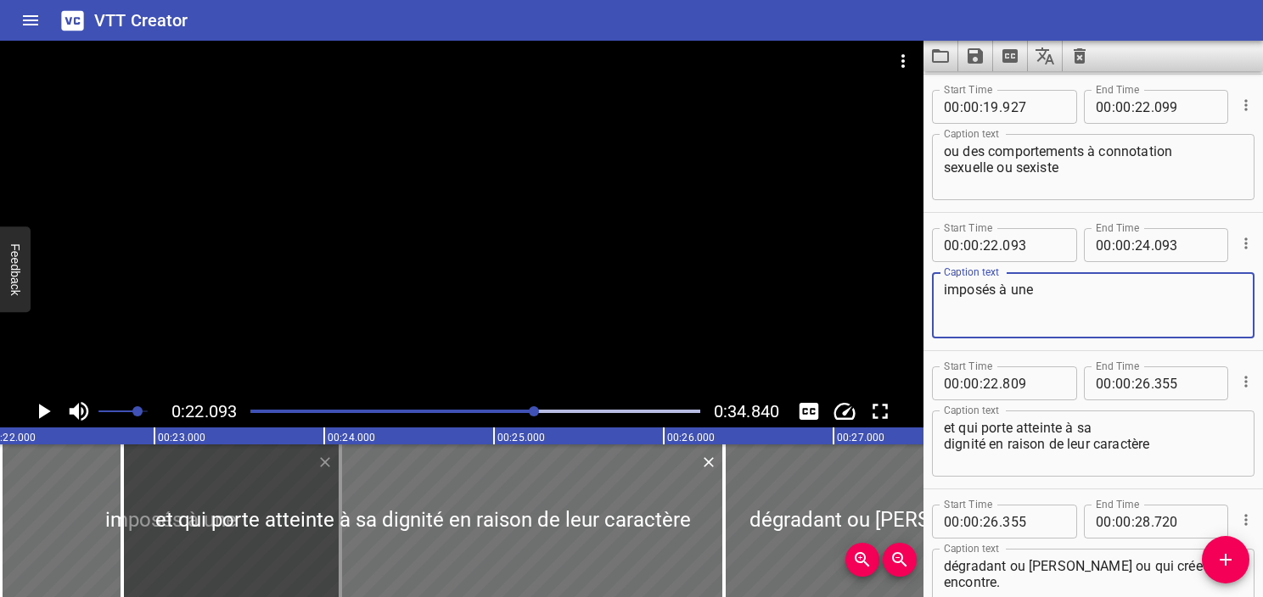
paste textarea "personne"
type textarea "imposés à une personne"
click at [39, 408] on icon "Play/Pause" at bounding box center [45, 411] width 12 height 15
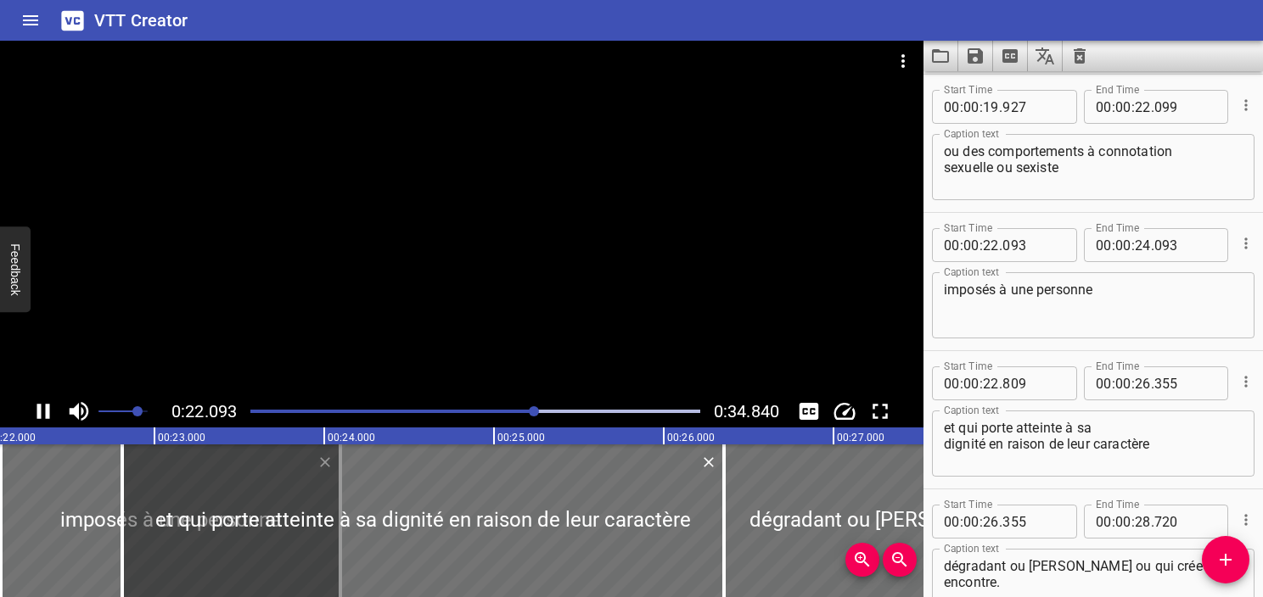
scroll to position [1245, 0]
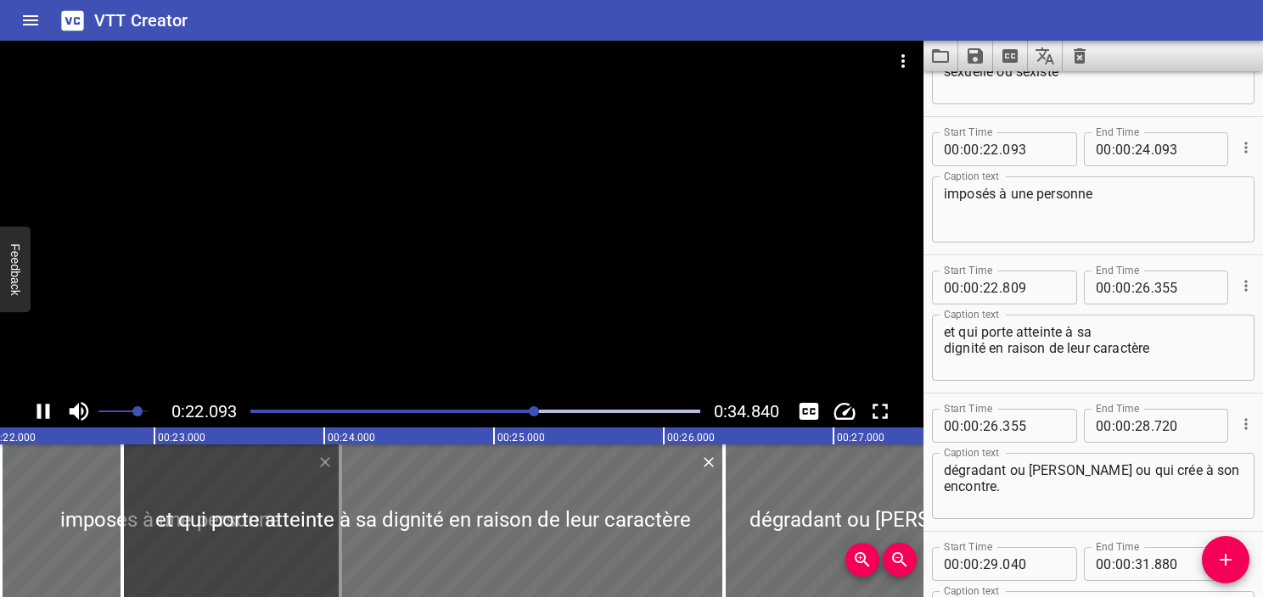
click at [39, 408] on icon "Play/Pause" at bounding box center [43, 411] width 13 height 15
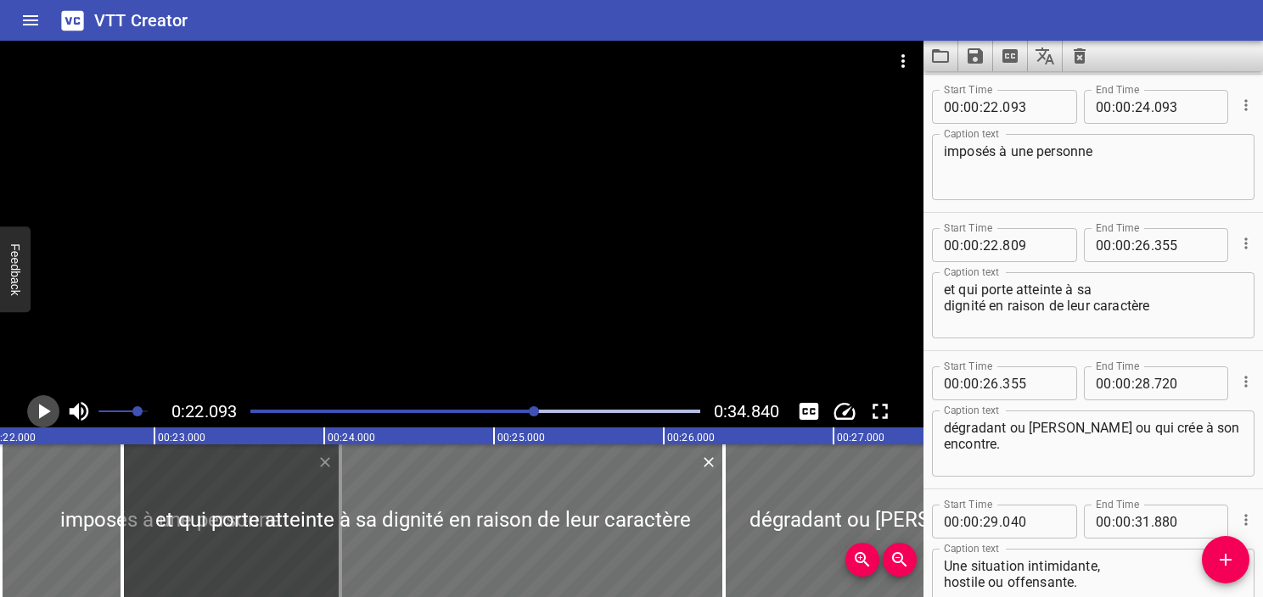
click at [39, 408] on icon "Play/Pause" at bounding box center [45, 411] width 12 height 15
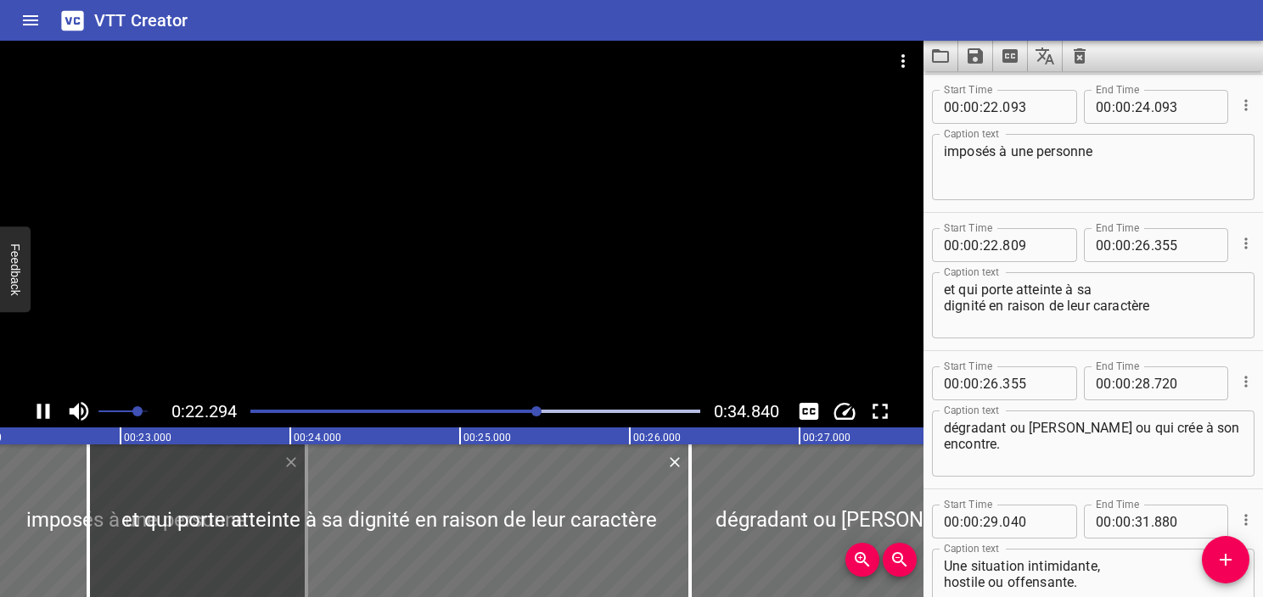
click at [39, 408] on icon "Play/Pause" at bounding box center [43, 411] width 13 height 15
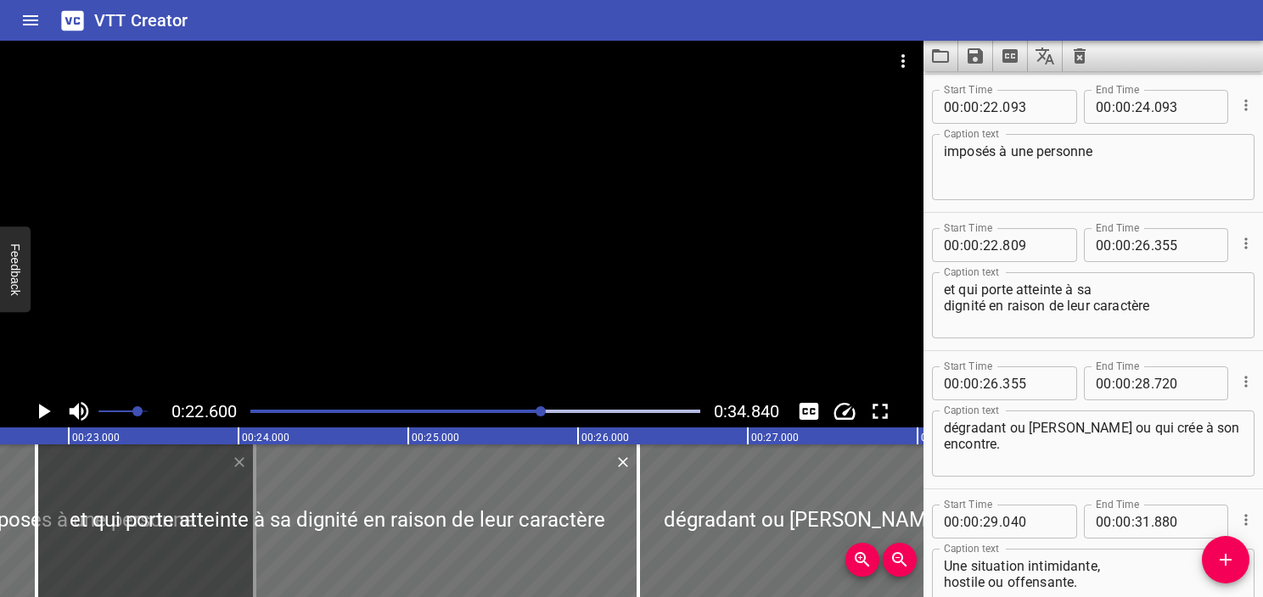
scroll to position [0, 3836]
click at [1015, 116] on input "number" at bounding box center [1033, 107] width 62 height 34
type input "599"
click at [41, 411] on icon "Play/Pause" at bounding box center [45, 411] width 12 height 15
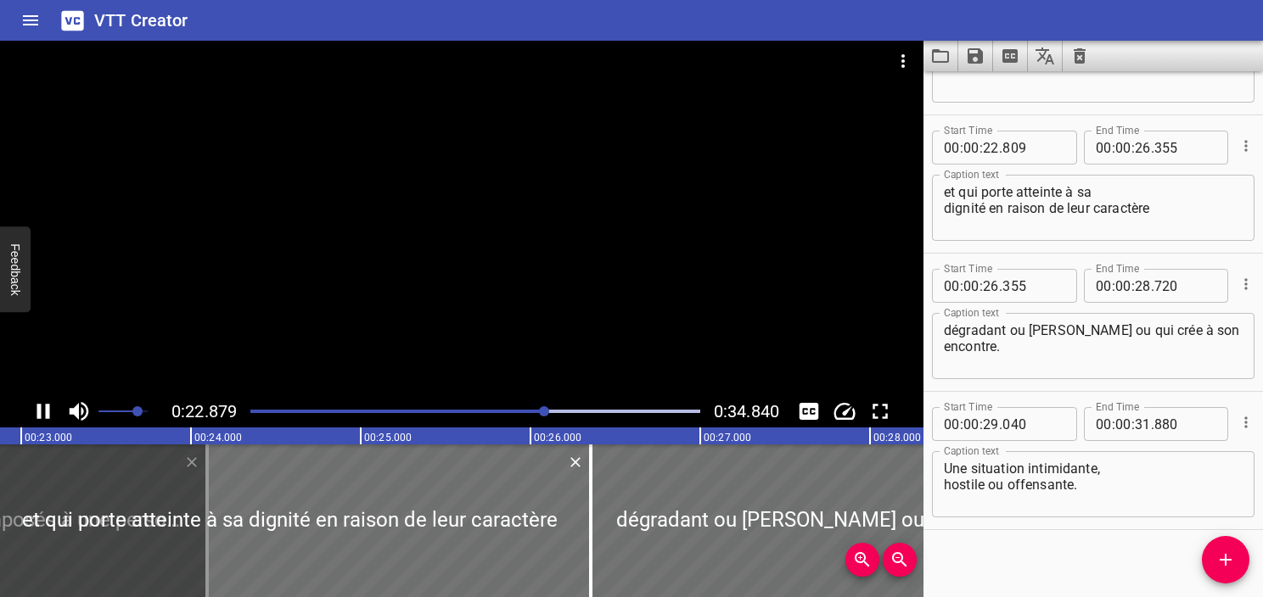
scroll to position [1351, 0]
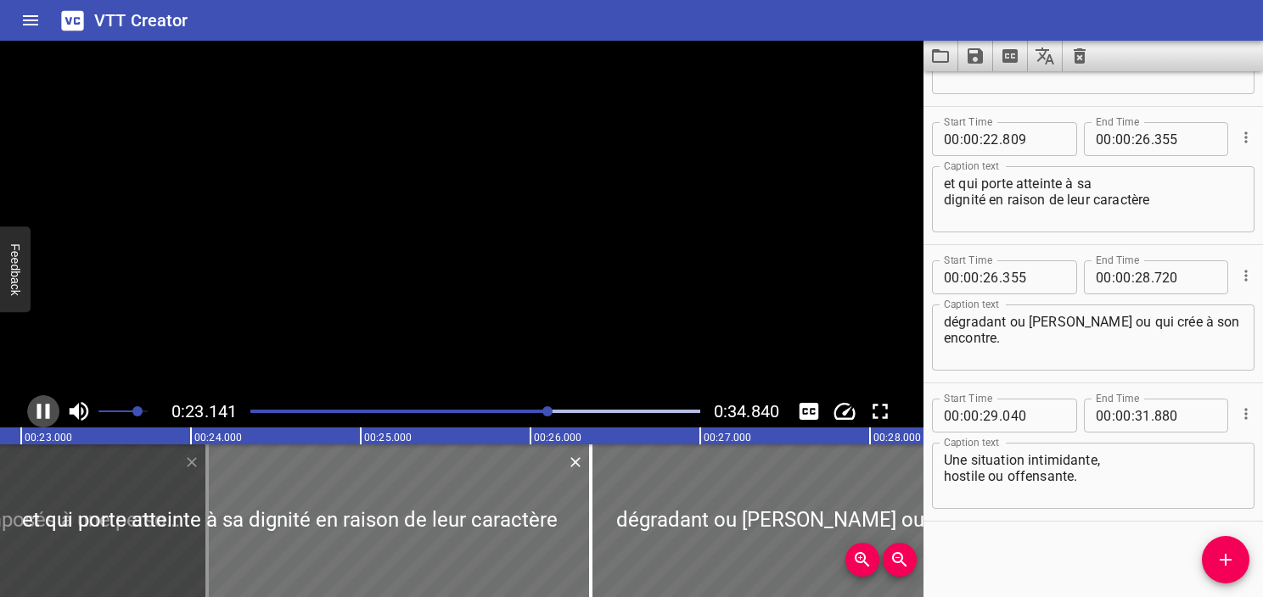
click at [41, 411] on icon "Play/Pause" at bounding box center [43, 411] width 25 height 25
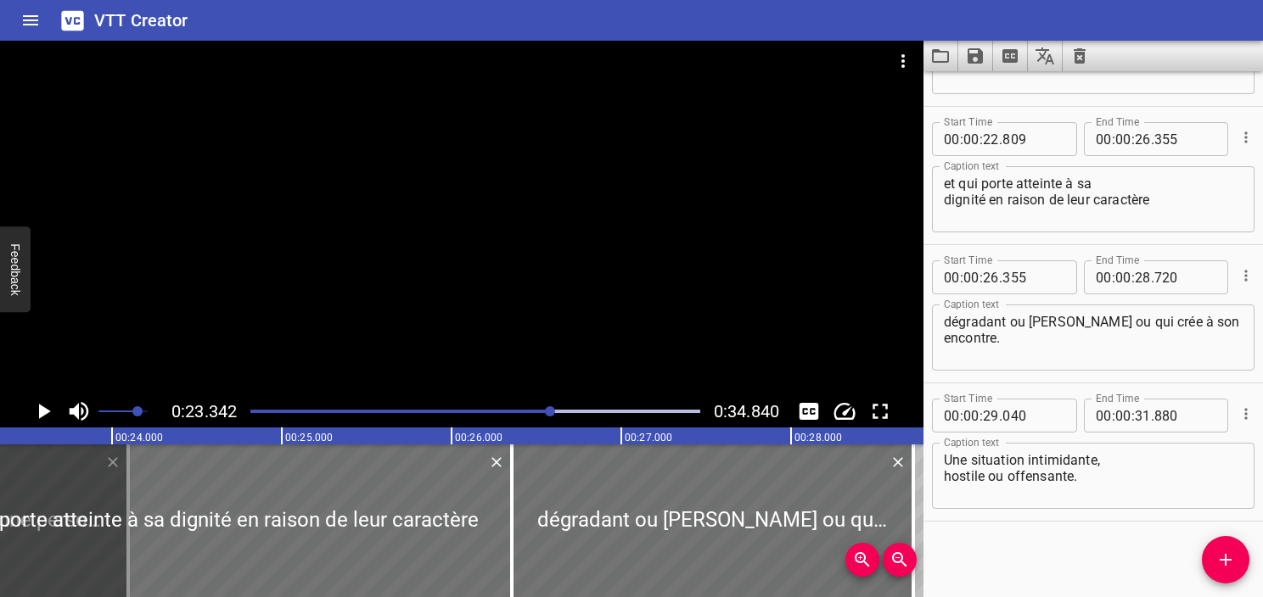
scroll to position [1191, 0]
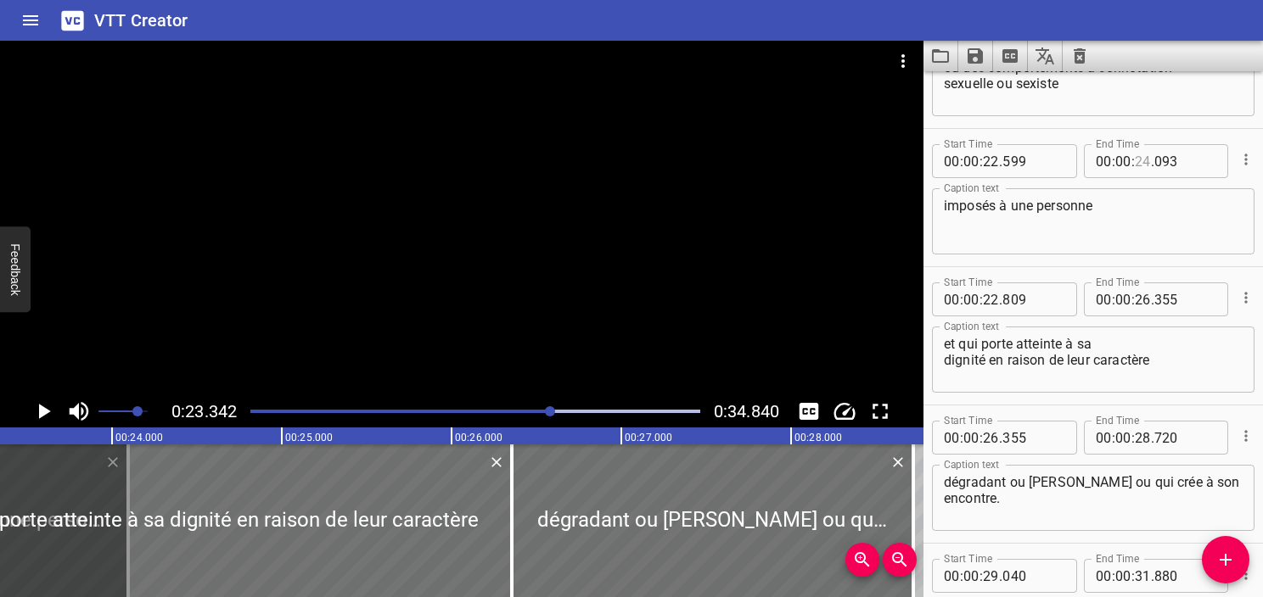
click at [1138, 161] on input "number" at bounding box center [1143, 161] width 16 height 34
type input "23"
type input "342"
click at [1135, 166] on input "number" at bounding box center [1143, 161] width 16 height 34
type input "23"
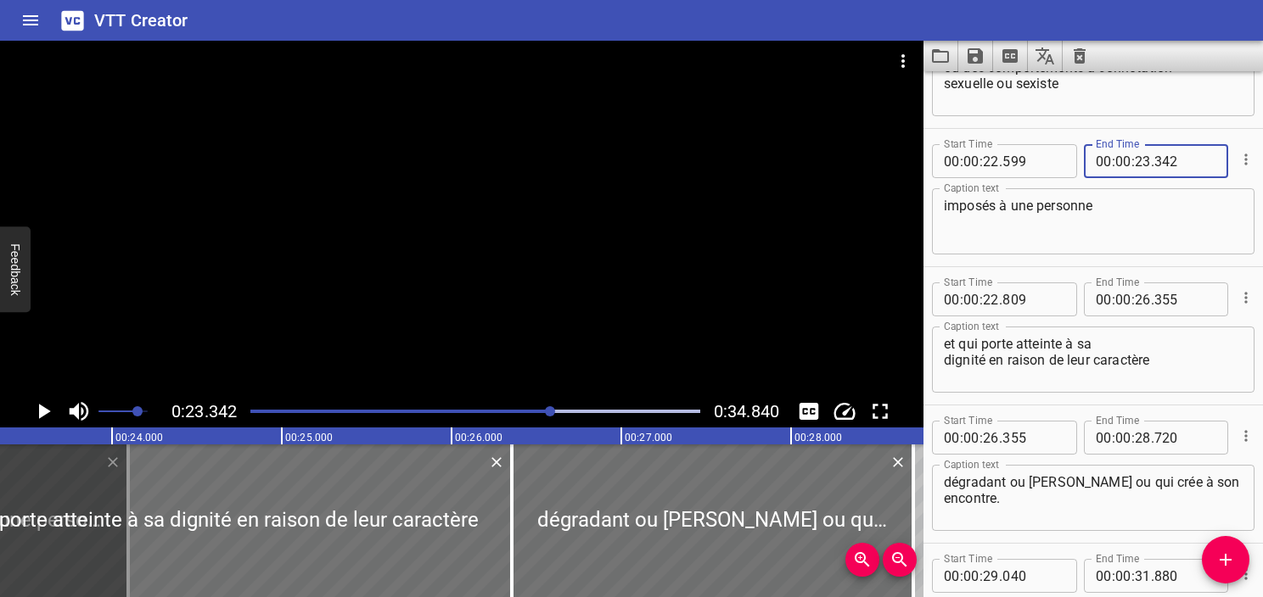
click at [1110, 202] on textarea "imposés à une personne" at bounding box center [1093, 222] width 299 height 48
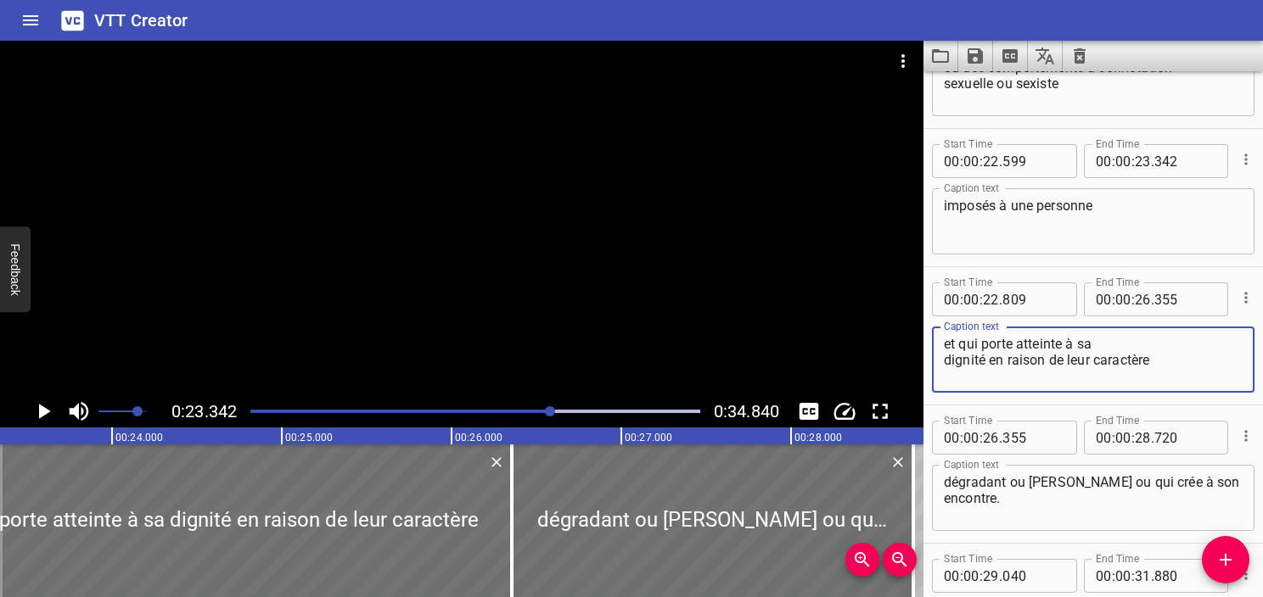
click at [951, 353] on textarea "et qui porte atteinte à sa dignité en raison de leur caractère" at bounding box center [1093, 360] width 299 height 48
click at [940, 362] on div "et qui porte atteinte à sa dignité en raison de leur caractère Caption text" at bounding box center [1093, 360] width 322 height 66
click at [945, 364] on textarea "et qui porte atteinte à sa dignité en raison de leur caractère" at bounding box center [1093, 360] width 299 height 48
type textarea "et qui porte atteinte à sa dignité en raison de leur caractère"
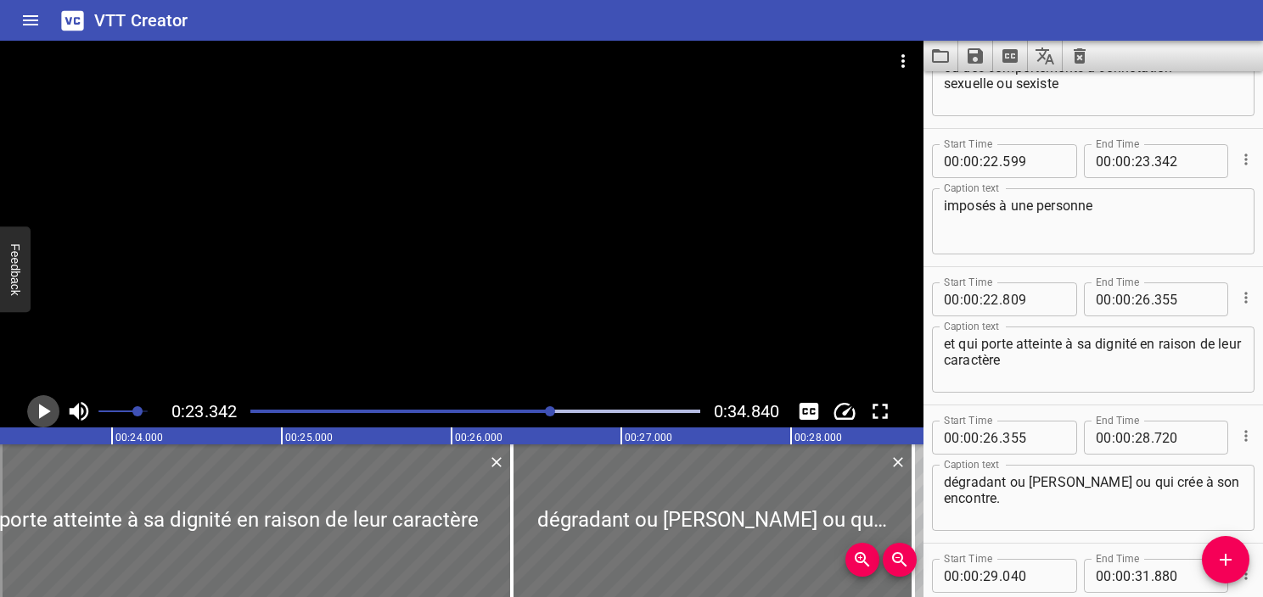
click at [41, 417] on icon "Play/Pause" at bounding box center [45, 411] width 12 height 15
click at [40, 412] on icon "Play/Pause" at bounding box center [43, 411] width 13 height 15
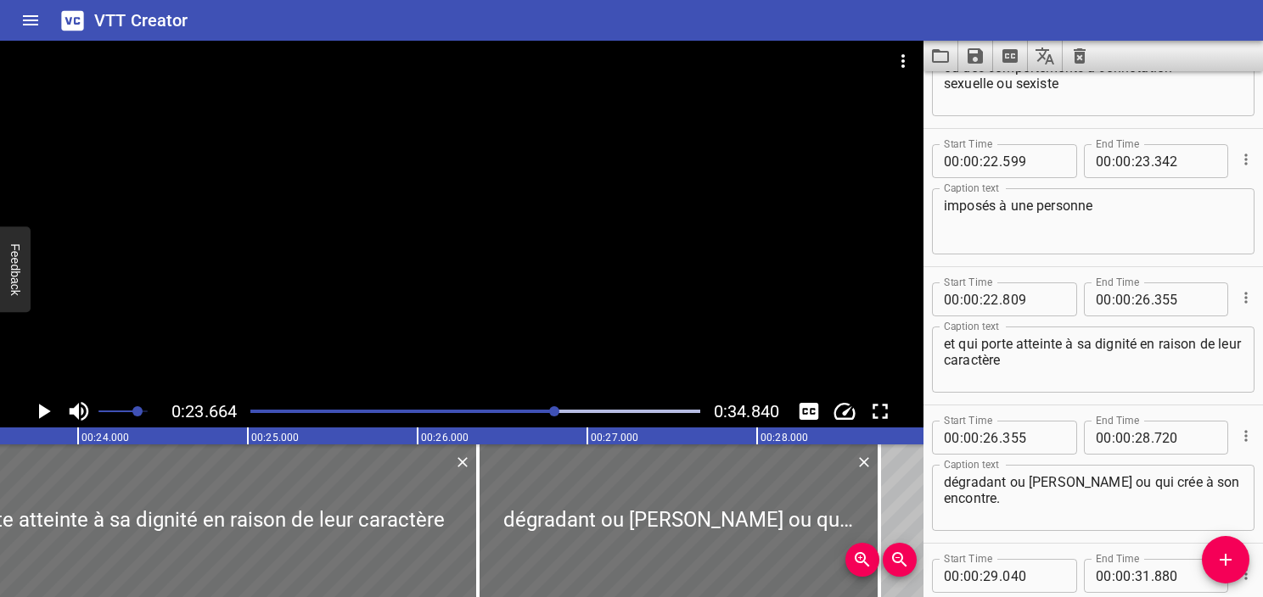
scroll to position [0, 4016]
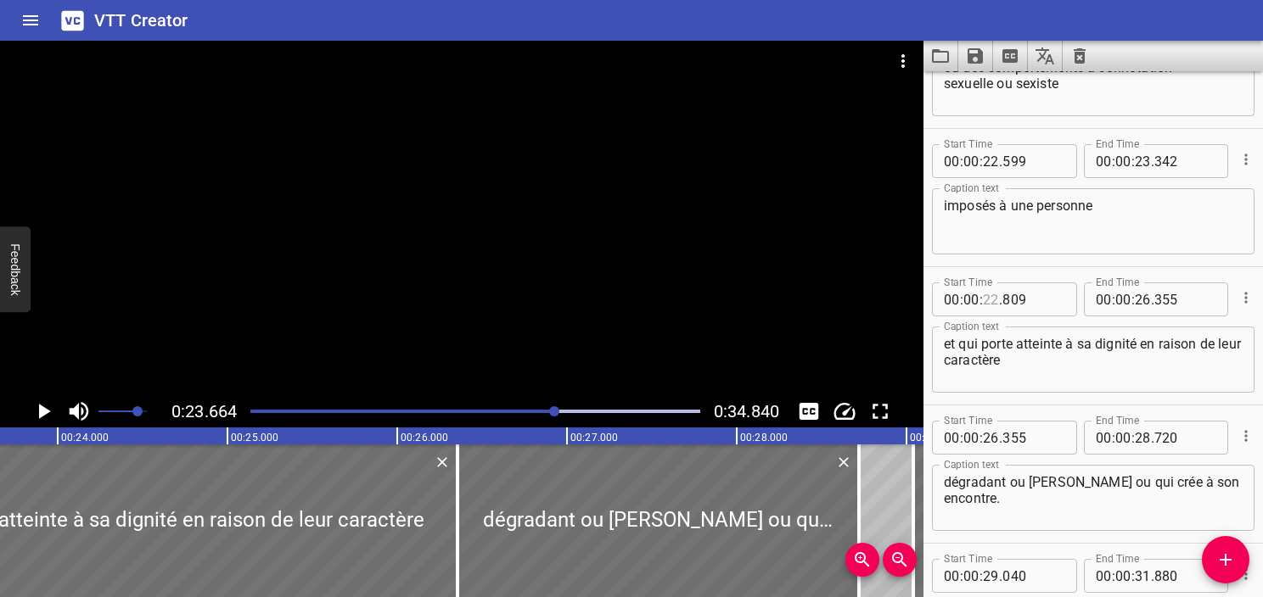
click at [993, 307] on input "number" at bounding box center [991, 300] width 16 height 34
type input "23"
type input "664"
click at [44, 416] on icon "Play/Pause" at bounding box center [43, 411] width 25 height 25
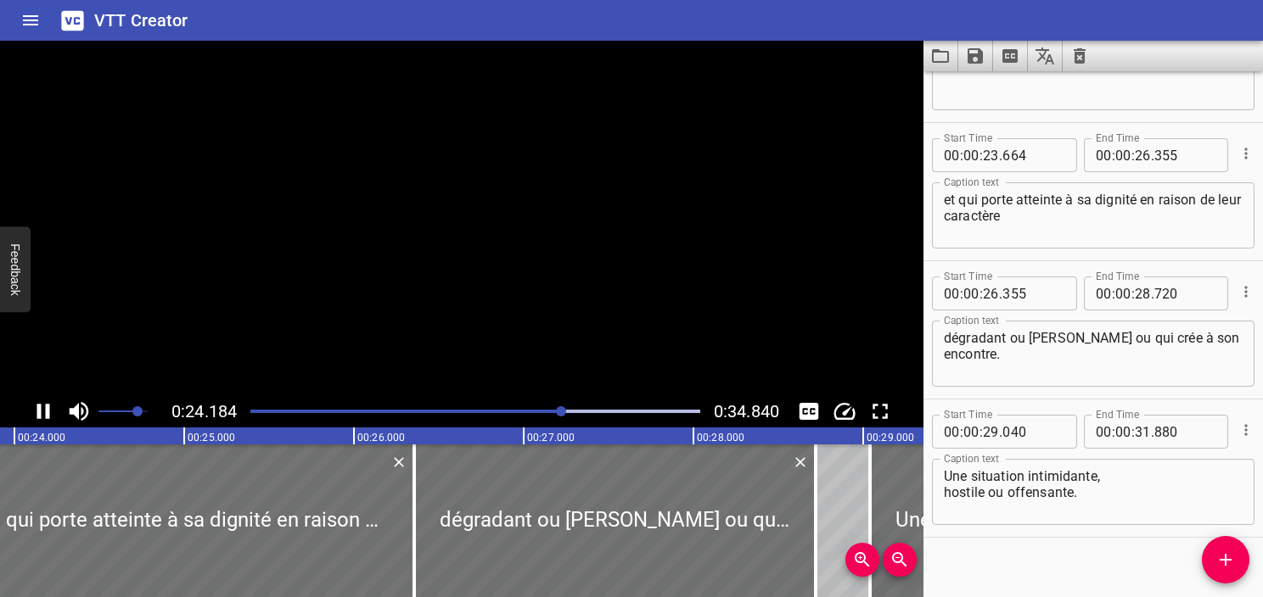
scroll to position [1351, 0]
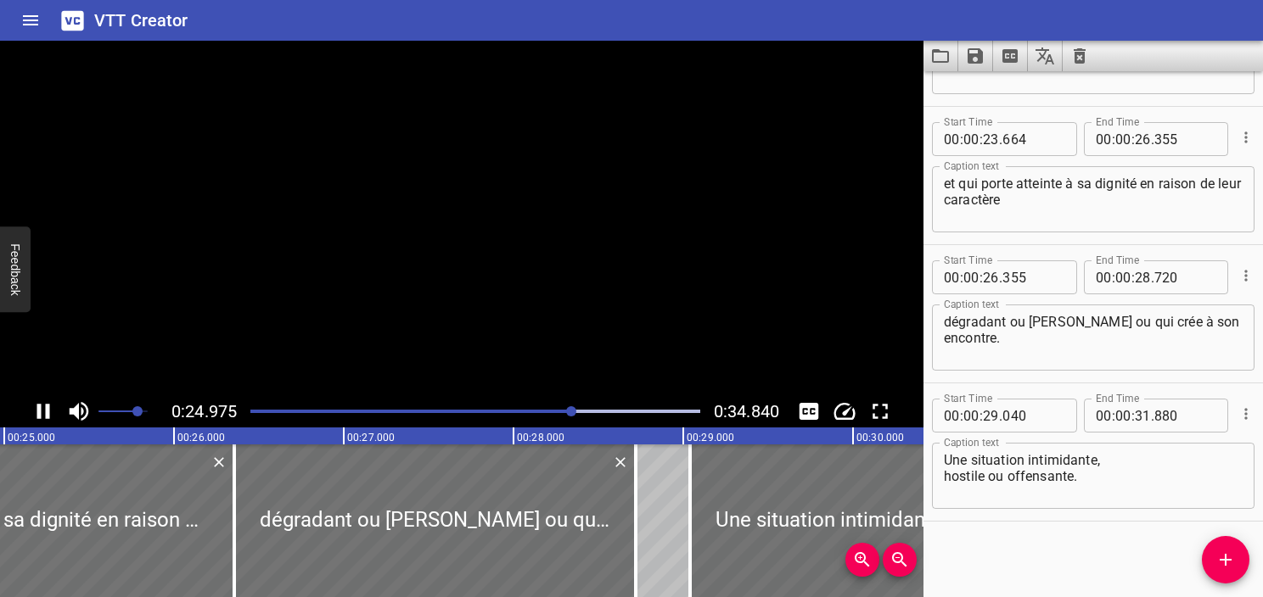
click at [44, 415] on icon "Play/Pause" at bounding box center [43, 411] width 25 height 25
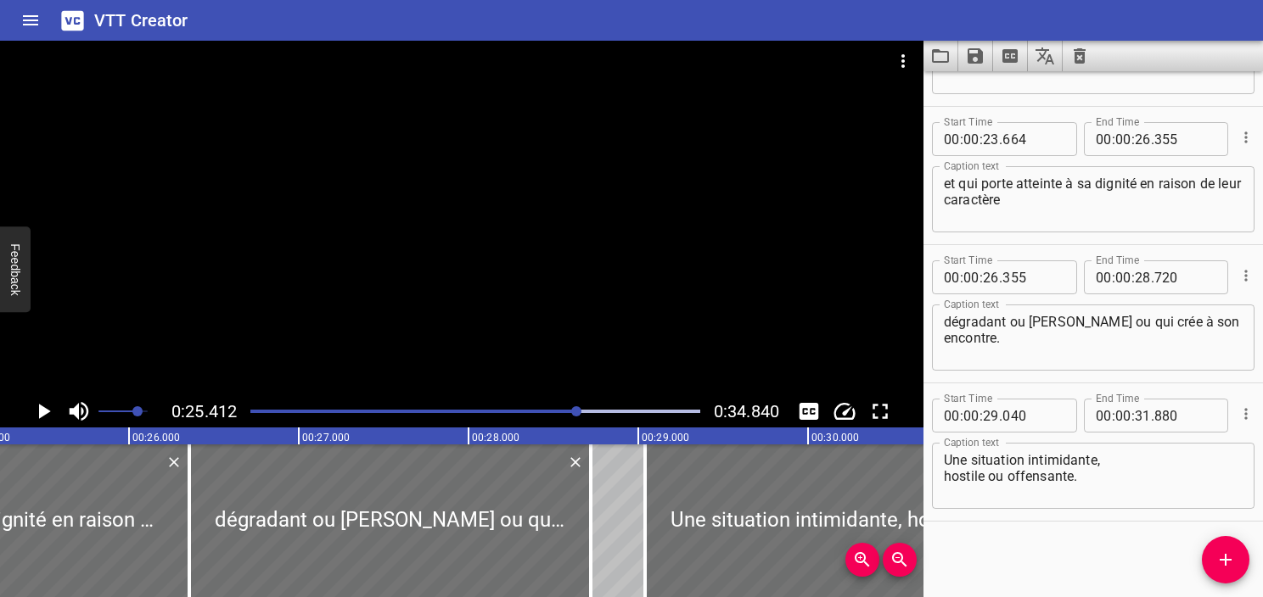
scroll to position [0, 4313]
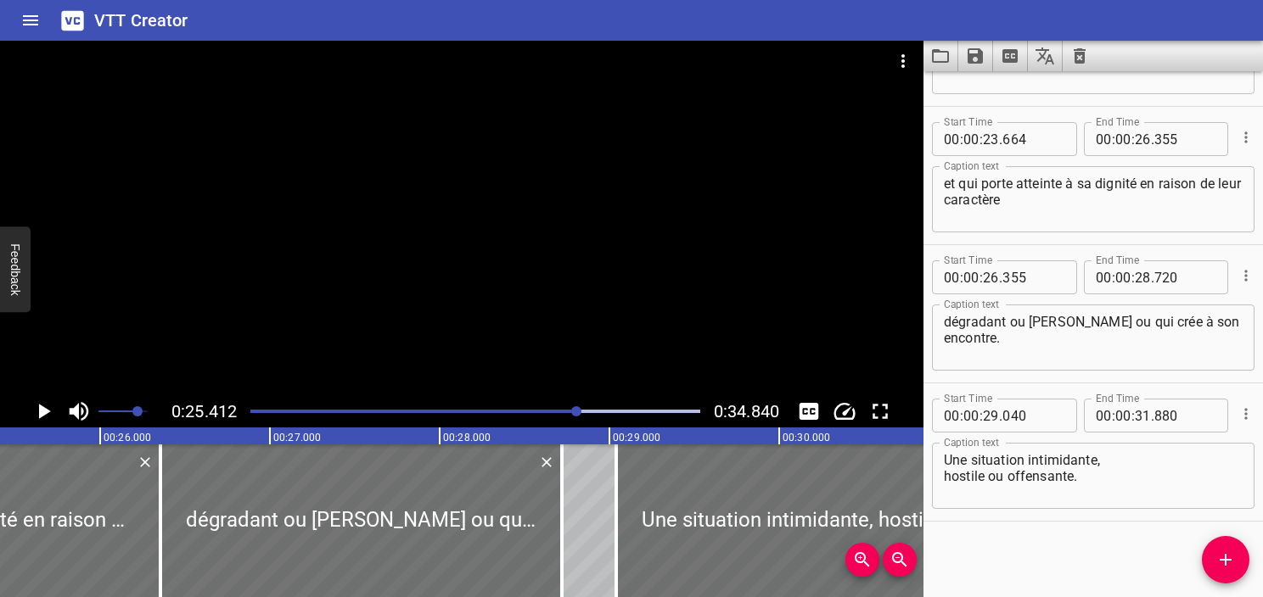
click at [1068, 210] on textarea "et qui porte atteinte à sa dignité en raison de leur caractère" at bounding box center [1093, 200] width 299 height 48
click at [1219, 558] on icon "Add Cue" at bounding box center [1225, 560] width 20 height 20
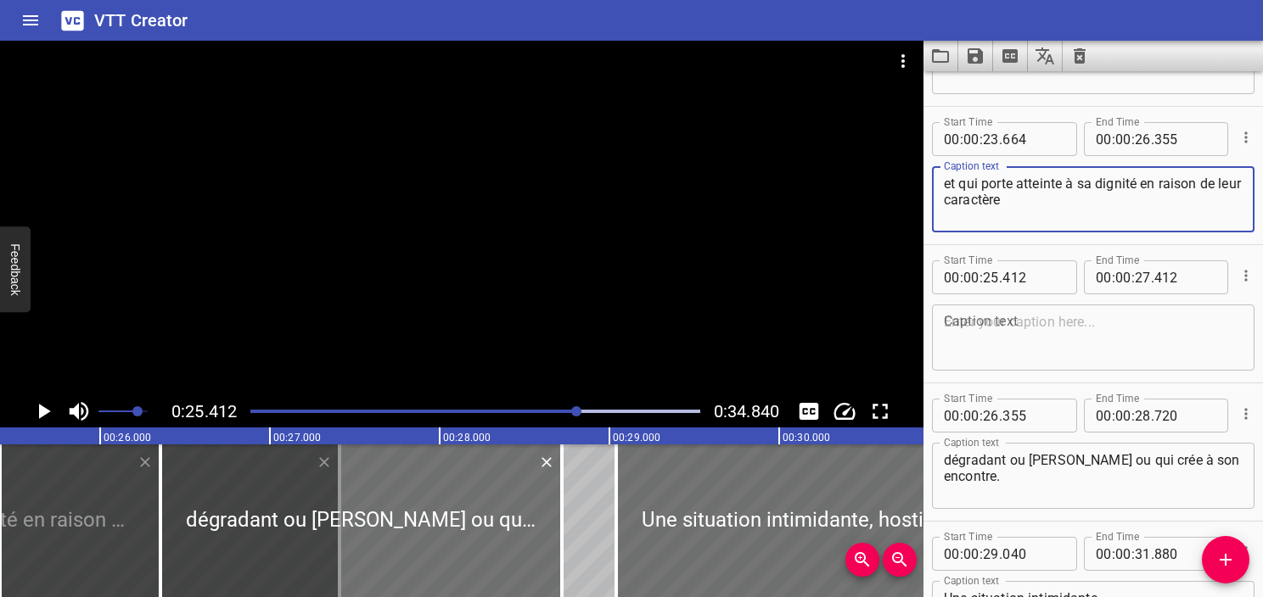
click at [1143, 185] on textarea "et qui porte atteinte à sa dignité en raison de leur caractère" at bounding box center [1093, 200] width 299 height 48
type textarea "et qui porte atteinte à sa dignité"
click at [996, 329] on textarea at bounding box center [1093, 338] width 299 height 48
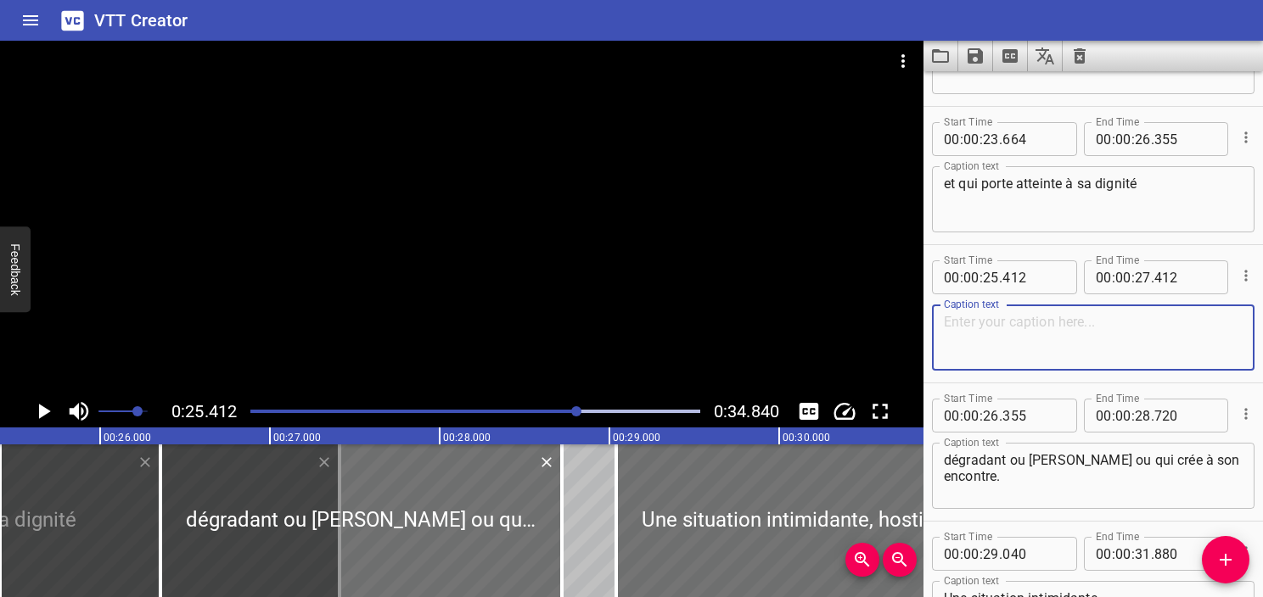
paste textarea "en raison de leur caractère"
type textarea "en raison de leur caractère"
click at [1153, 183] on textarea "et qui porte atteinte à sa dignité" at bounding box center [1093, 200] width 299 height 48
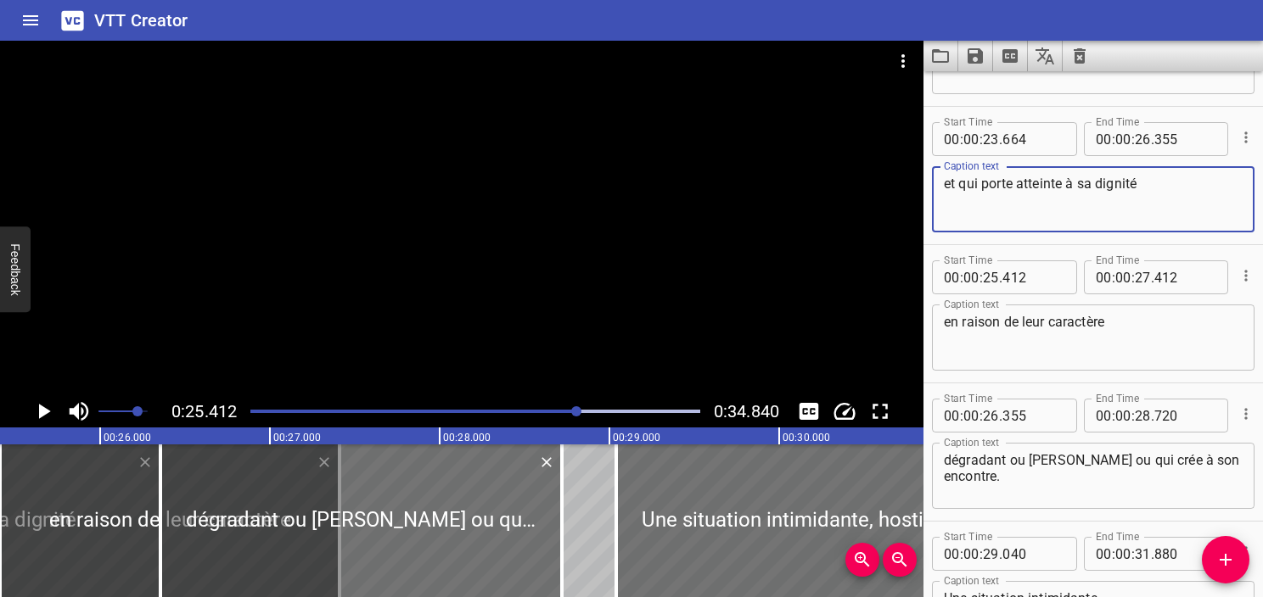
type textarea "et qui porte atteinte à sa dignité"
click at [570, 415] on div at bounding box center [475, 412] width 470 height 24
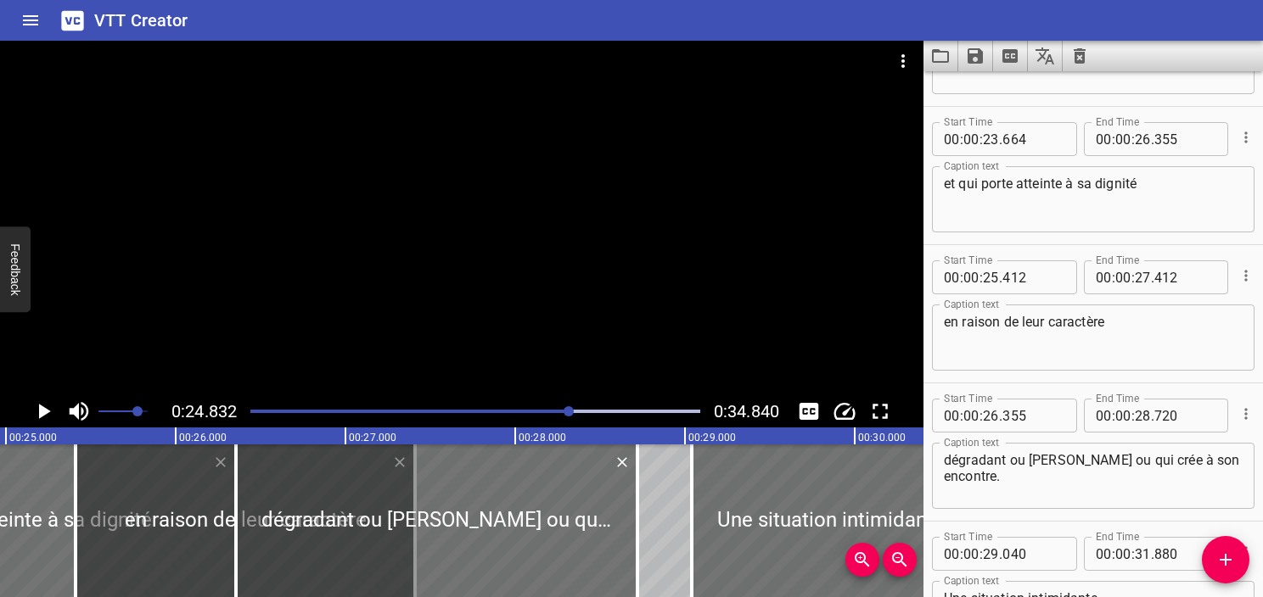
scroll to position [0, 4215]
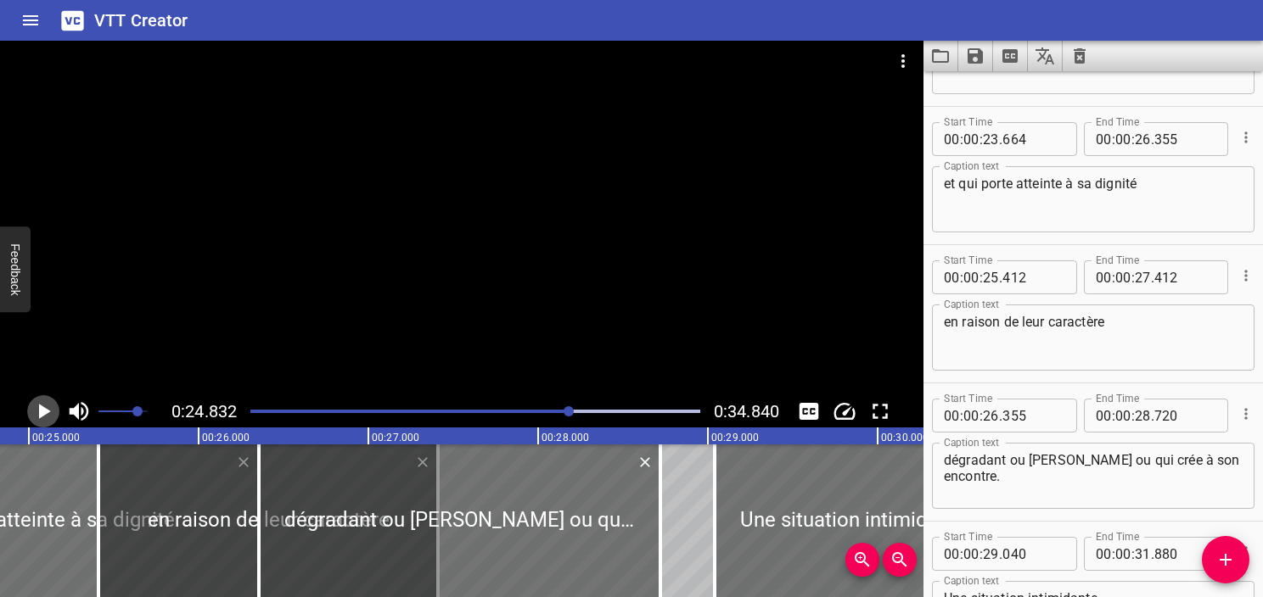
click at [44, 416] on icon "Play/Pause" at bounding box center [43, 411] width 25 height 25
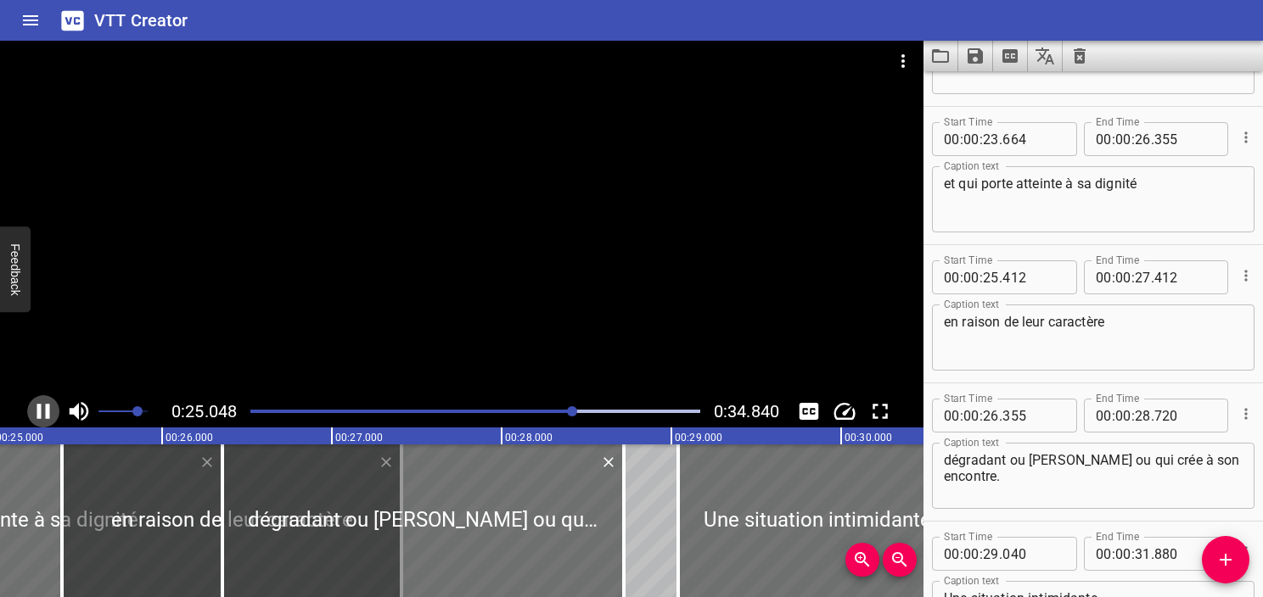
click at [44, 416] on icon "Play/Pause" at bounding box center [43, 411] width 25 height 25
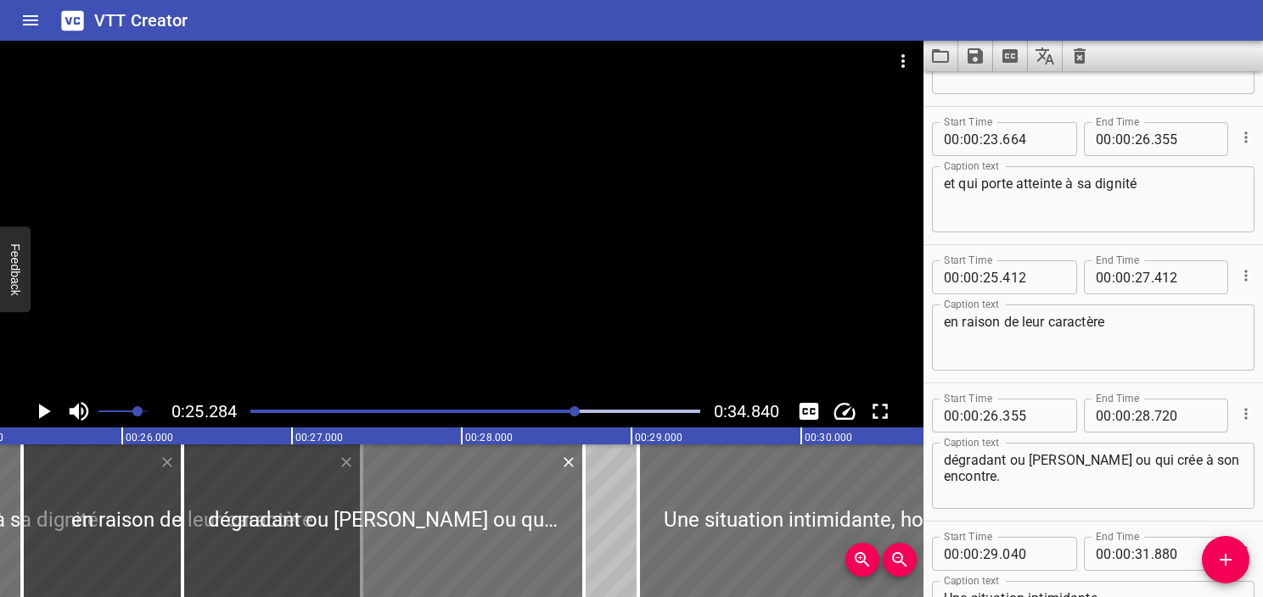
click at [567, 413] on div at bounding box center [475, 412] width 470 height 24
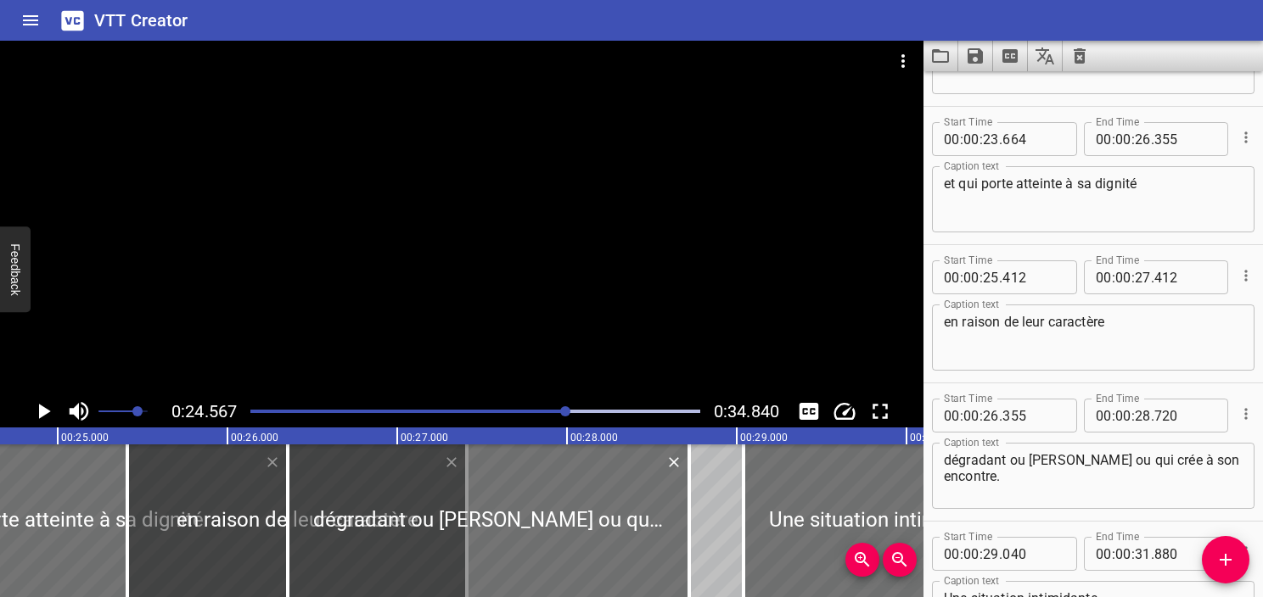
scroll to position [0, 4170]
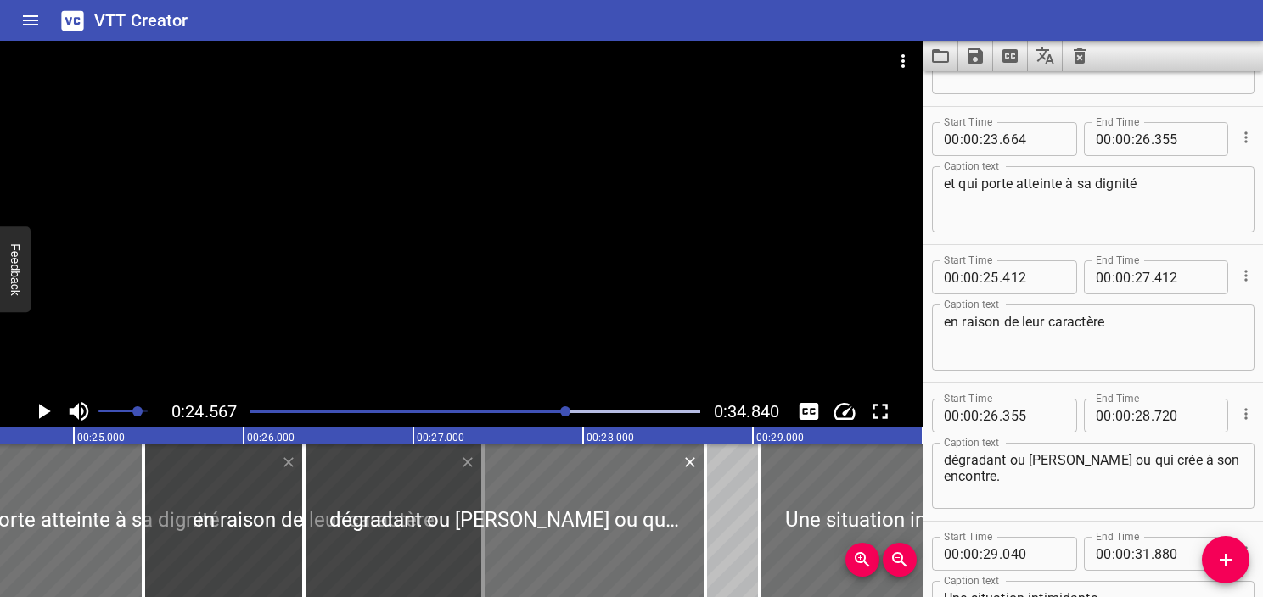
click at [35, 396] on div "0:24.567 0:34.840" at bounding box center [461, 411] width 923 height 32
click at [39, 407] on icon "Play/Pause" at bounding box center [45, 411] width 12 height 15
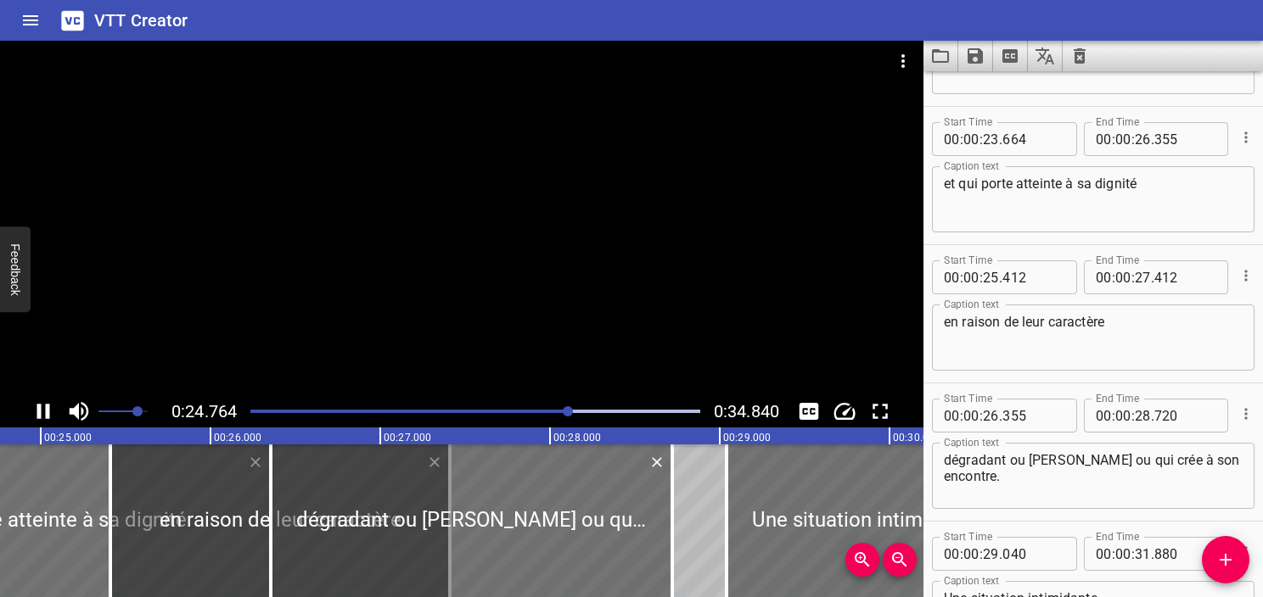
click at [39, 407] on icon "Play/Pause" at bounding box center [43, 411] width 13 height 15
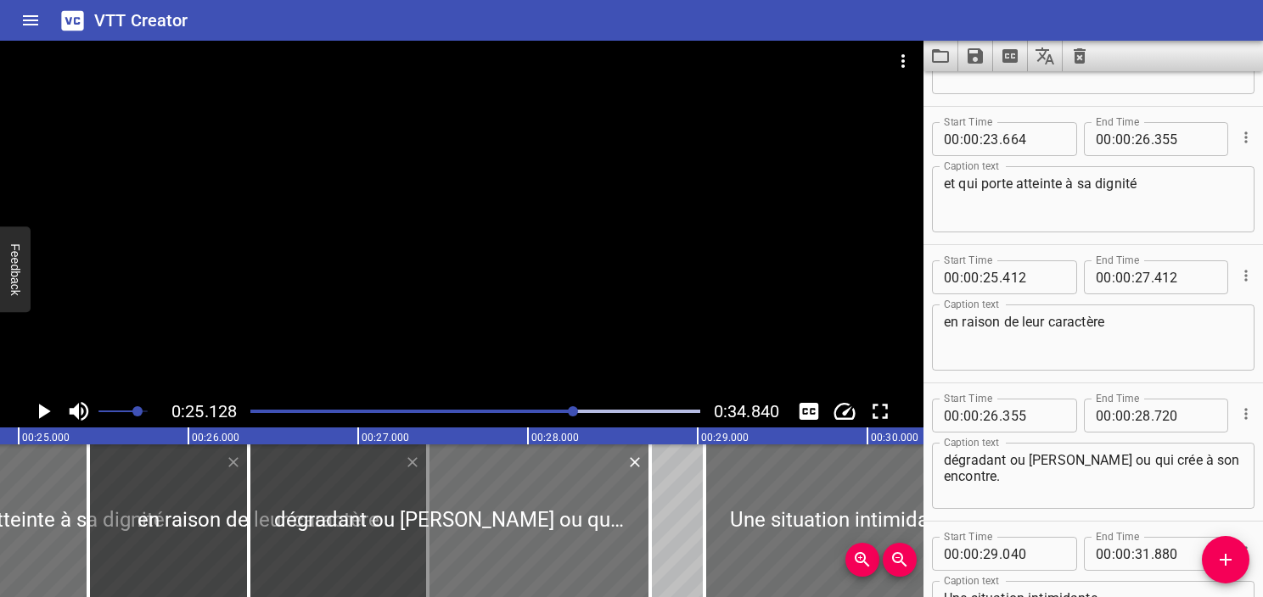
scroll to position [0, 4265]
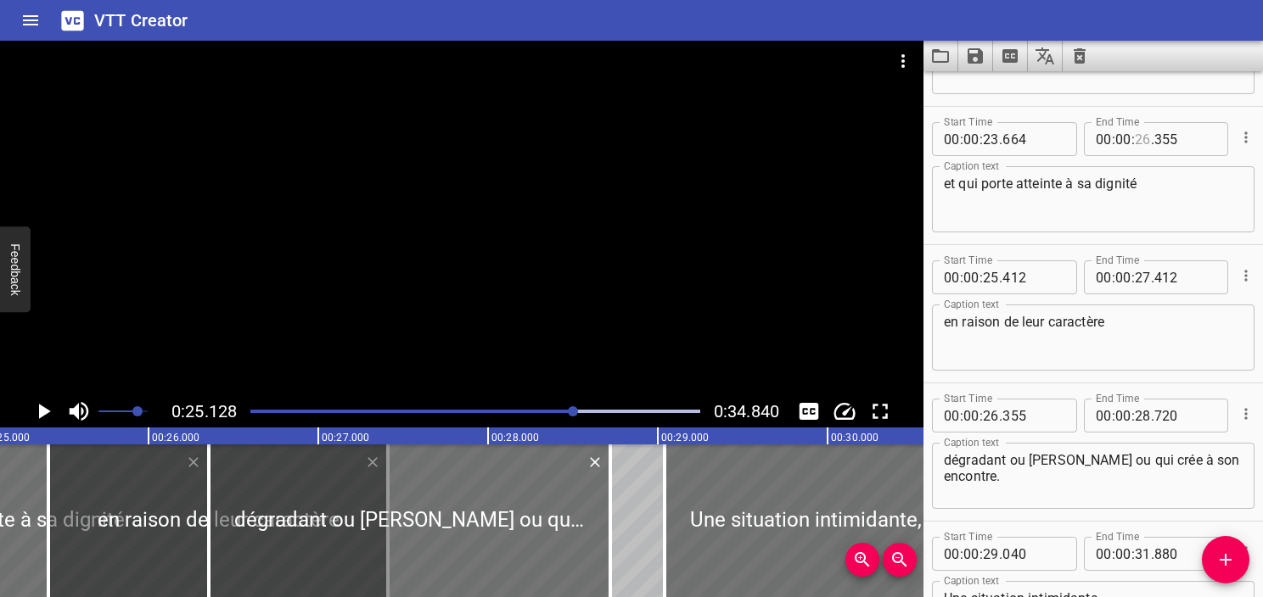
click at [1135, 138] on input "number" at bounding box center [1143, 139] width 16 height 34
type input "25"
type input "128"
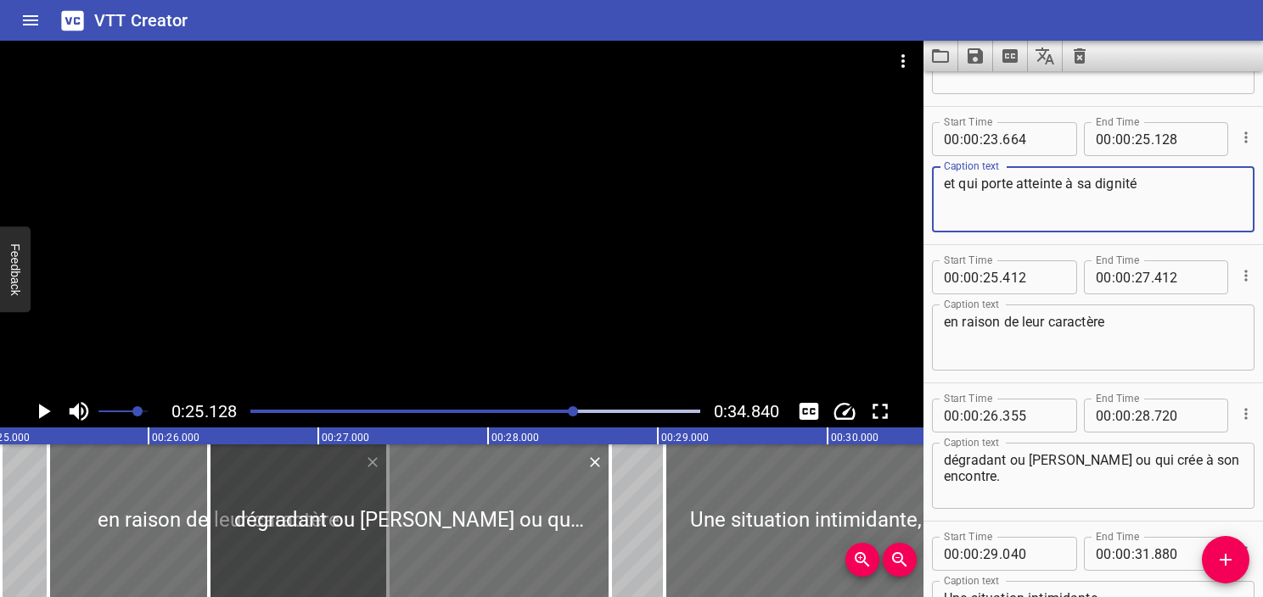
click at [1105, 207] on textarea "et qui porte atteinte à sa dignité" at bounding box center [1093, 200] width 299 height 48
click at [938, 326] on div "en raison de leur caractère Caption text" at bounding box center [1093, 338] width 322 height 66
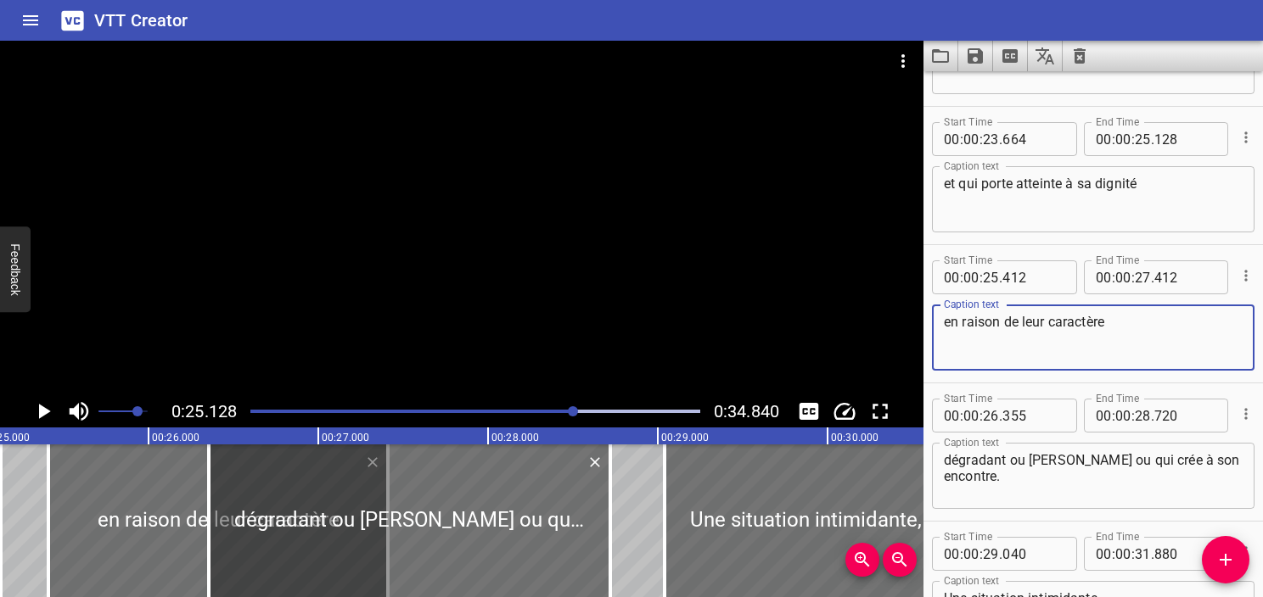
click at [947, 322] on textarea "en raison de leur caractère" at bounding box center [1093, 338] width 299 height 48
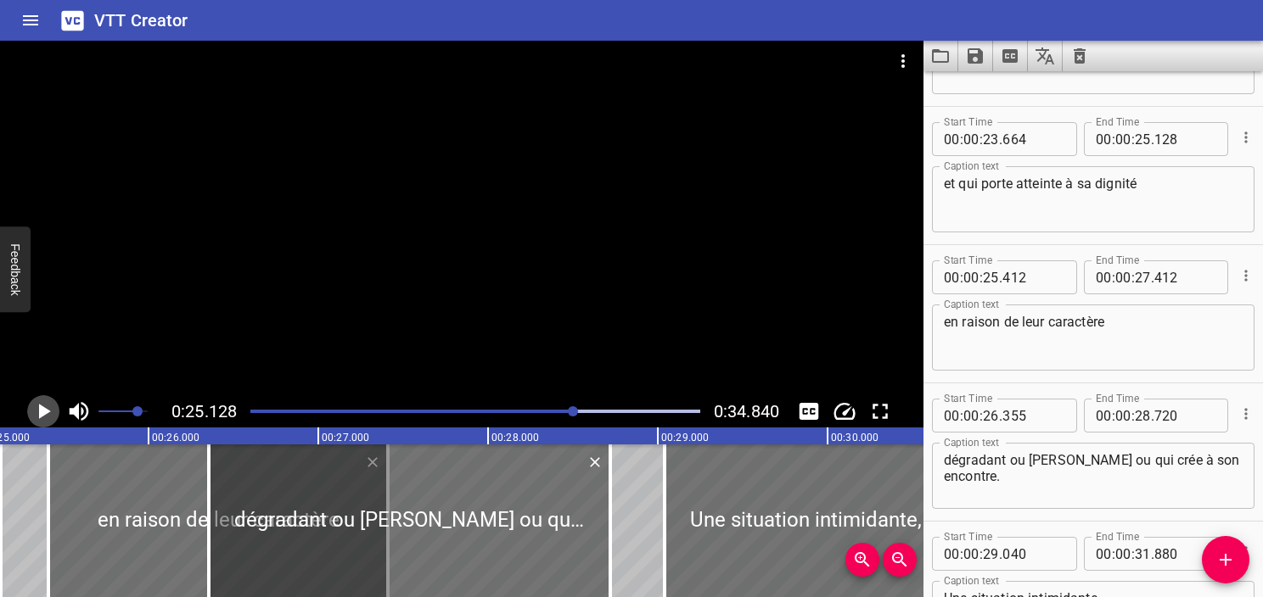
click at [44, 407] on icon "Play/Pause" at bounding box center [43, 411] width 25 height 25
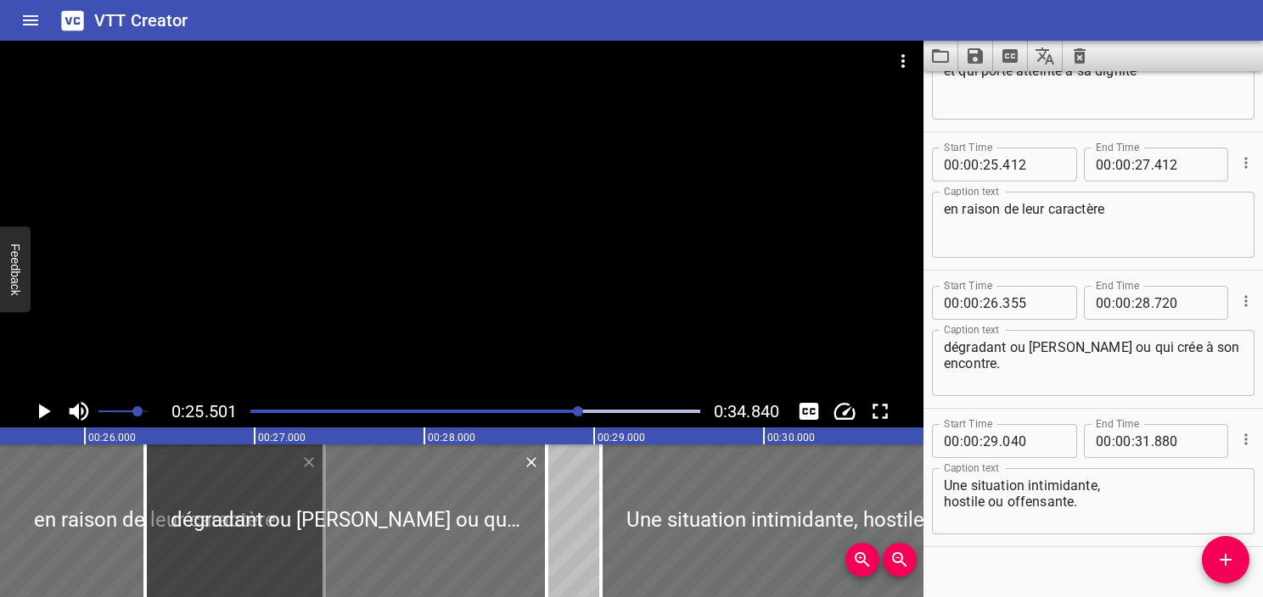
scroll to position [1490, 0]
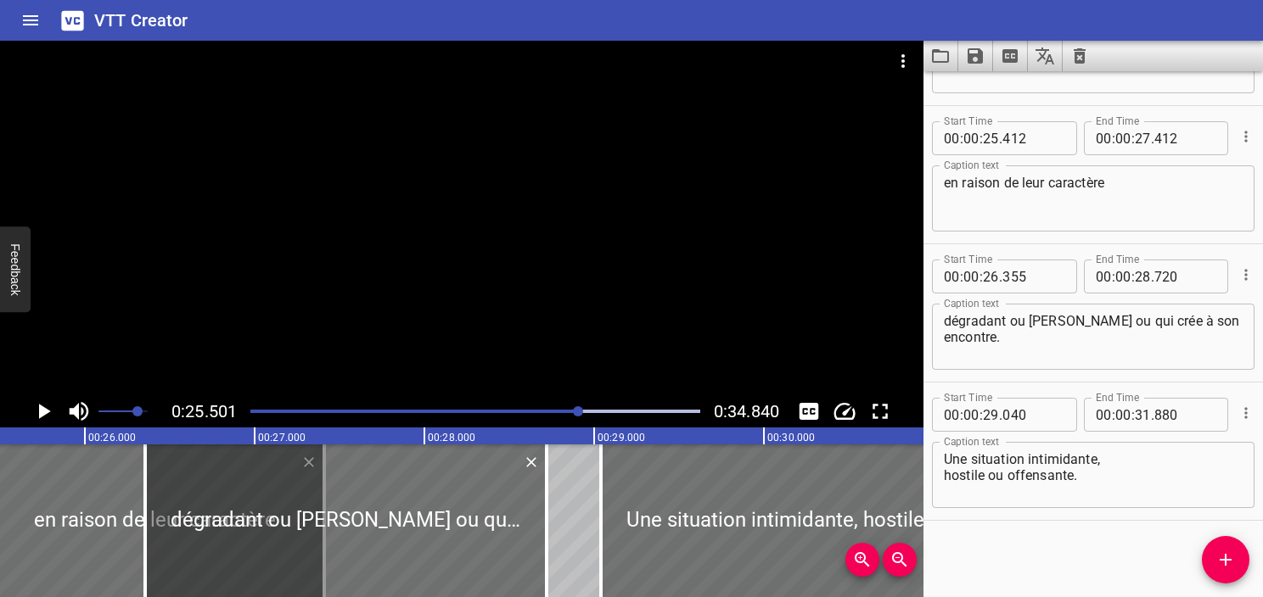
click at [567, 418] on div at bounding box center [475, 412] width 470 height 24
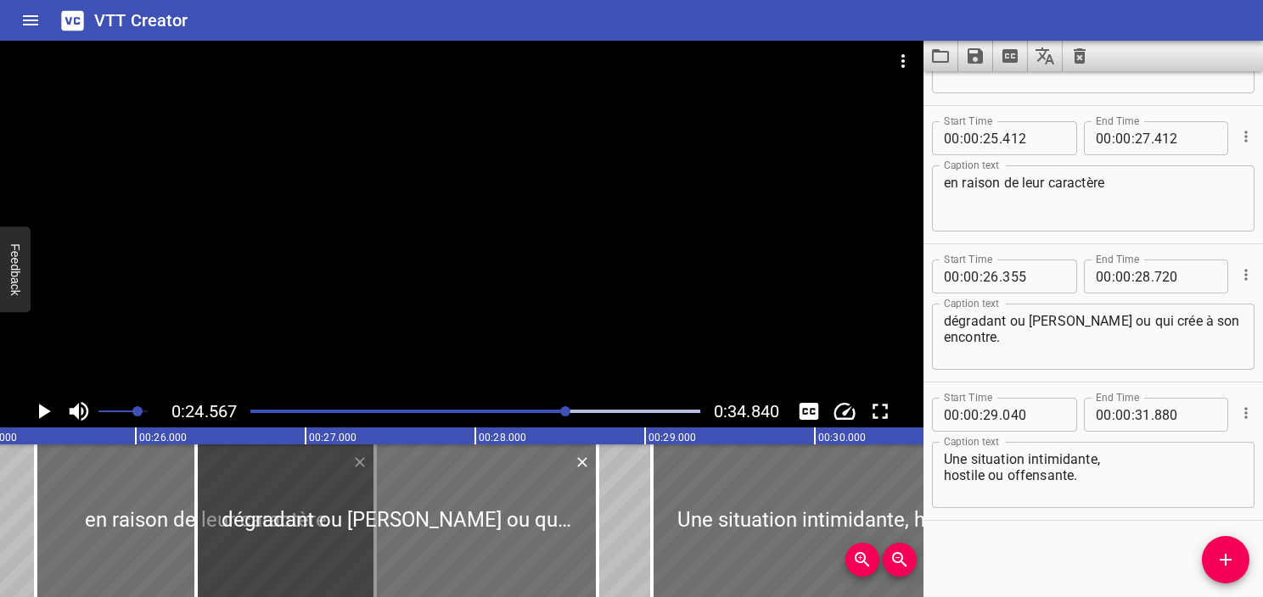
scroll to position [0, 4170]
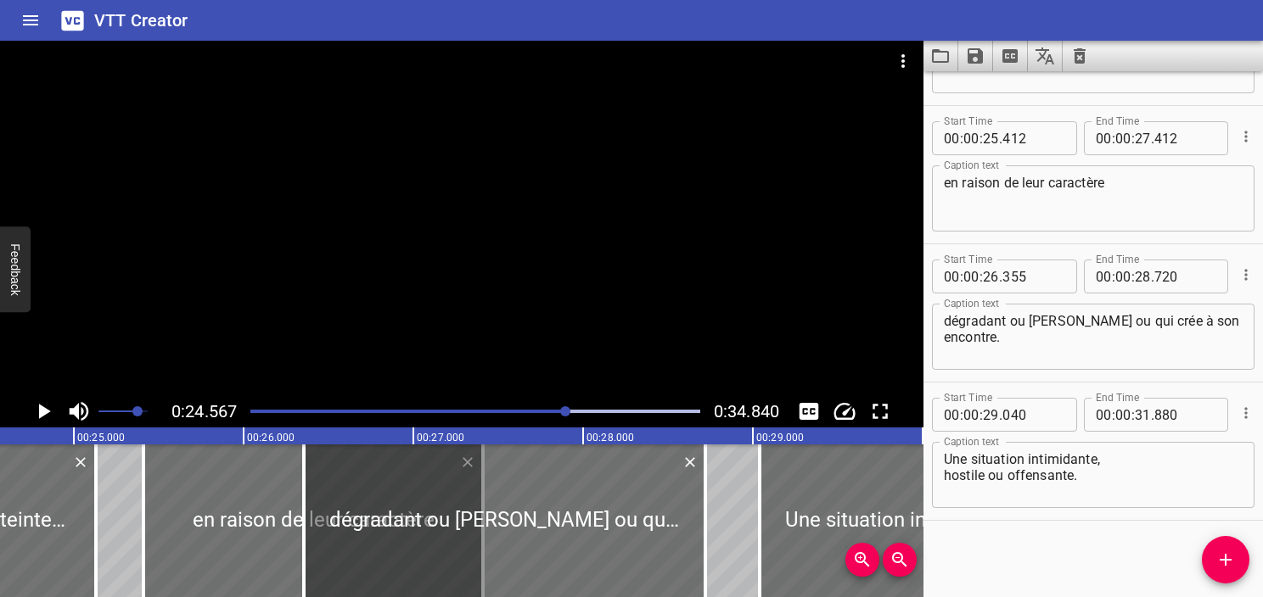
click at [37, 413] on icon "Play/Pause" at bounding box center [43, 411] width 25 height 25
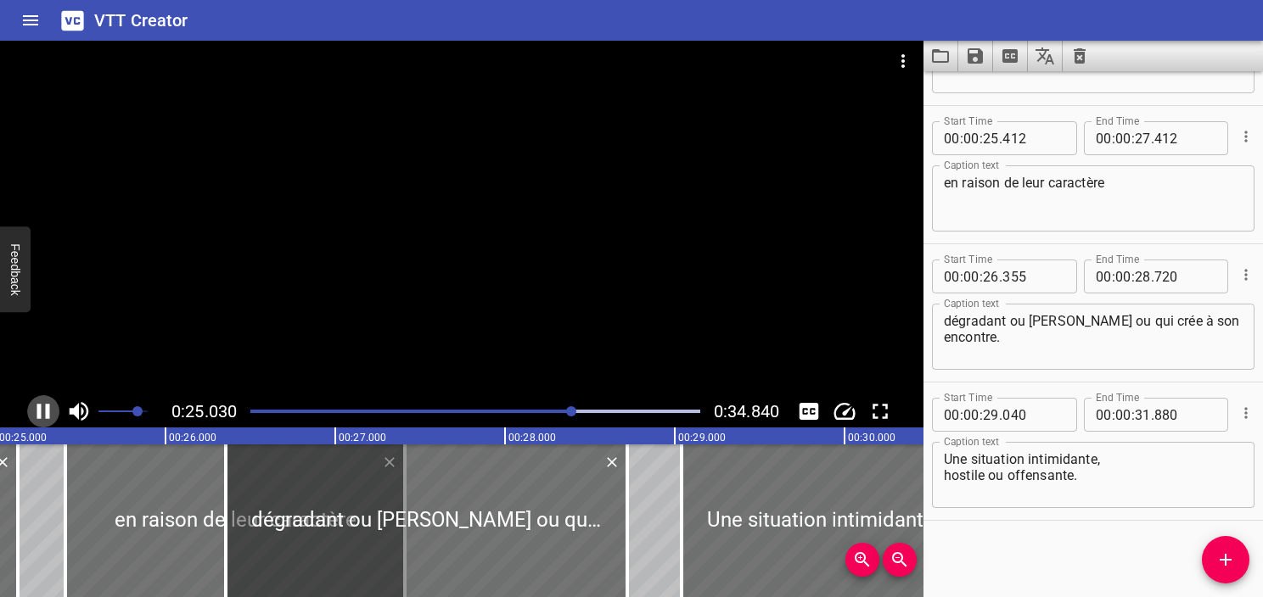
click at [39, 412] on icon "Play/Pause" at bounding box center [43, 411] width 13 height 15
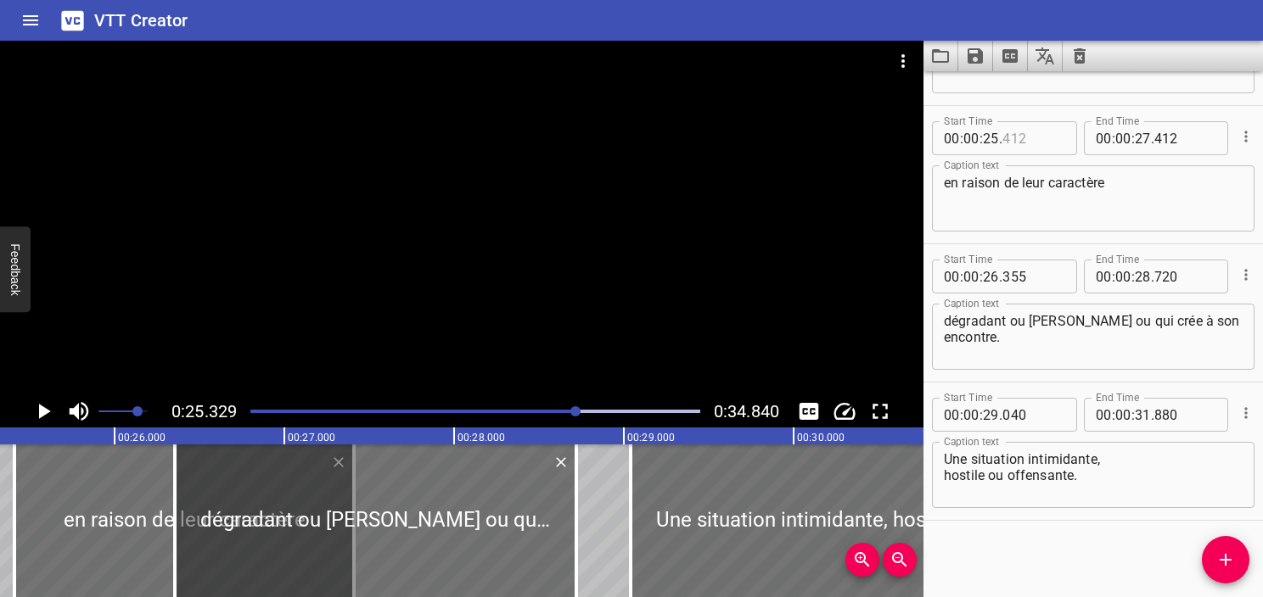
click at [1018, 139] on input "number" at bounding box center [1033, 138] width 62 height 34
type input "329"
click at [42, 418] on icon "Play/Pause" at bounding box center [43, 411] width 25 height 25
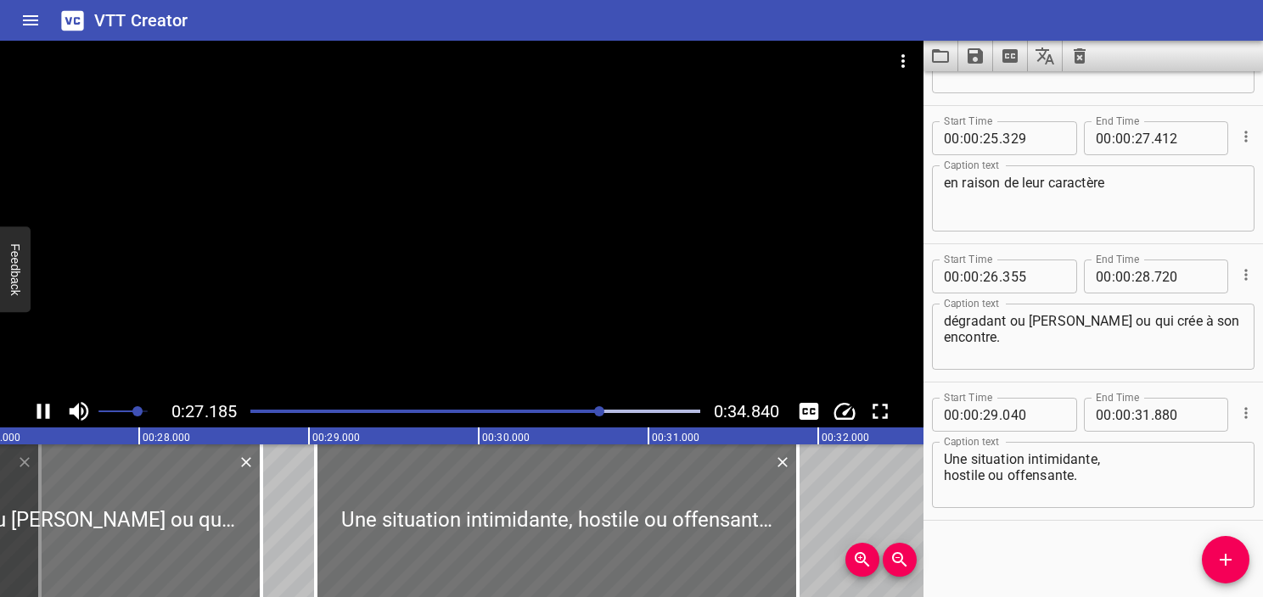
click at [43, 411] on icon "Play/Pause" at bounding box center [43, 411] width 25 height 25
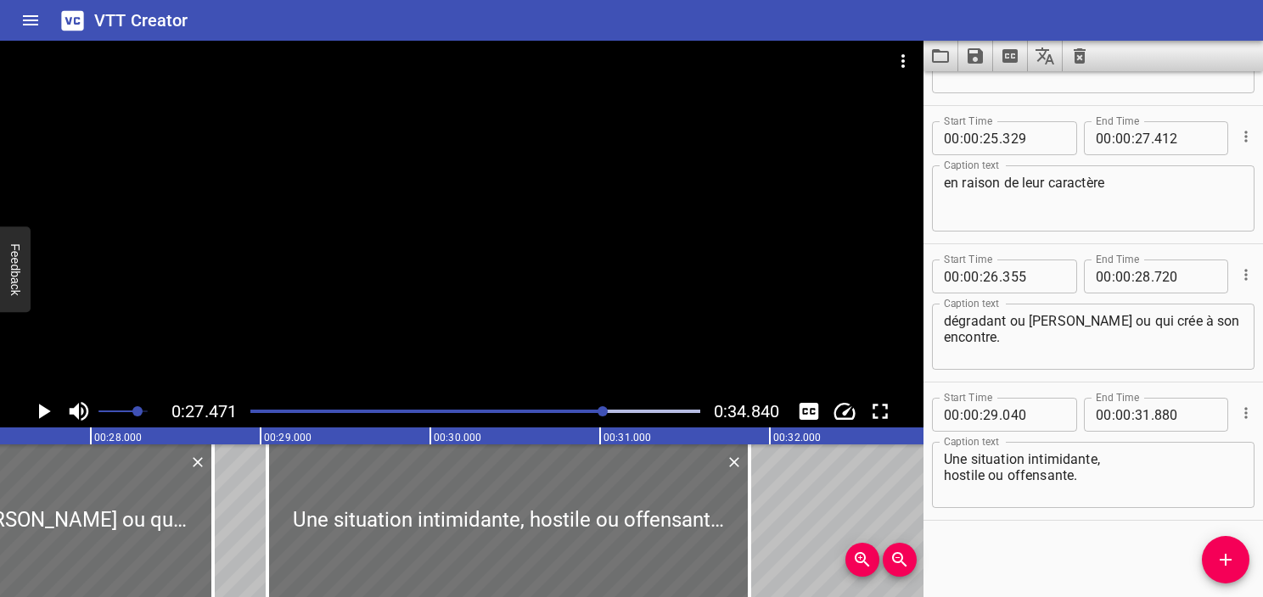
scroll to position [0, 4663]
click at [594, 414] on div at bounding box center [475, 412] width 470 height 24
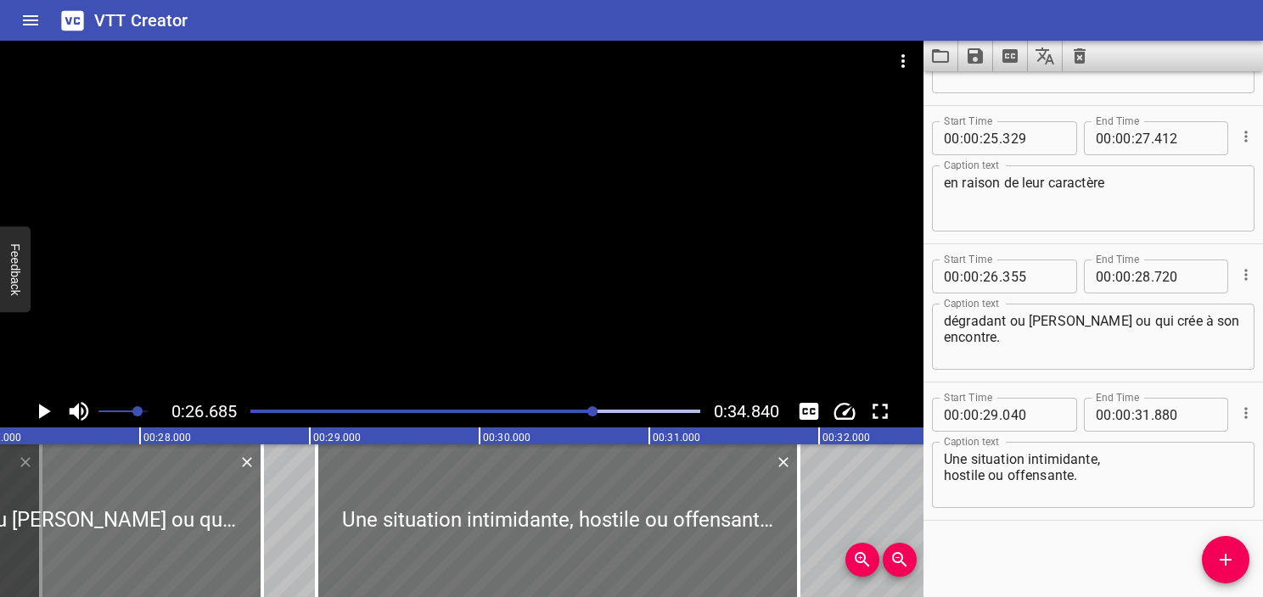
scroll to position [0, 4529]
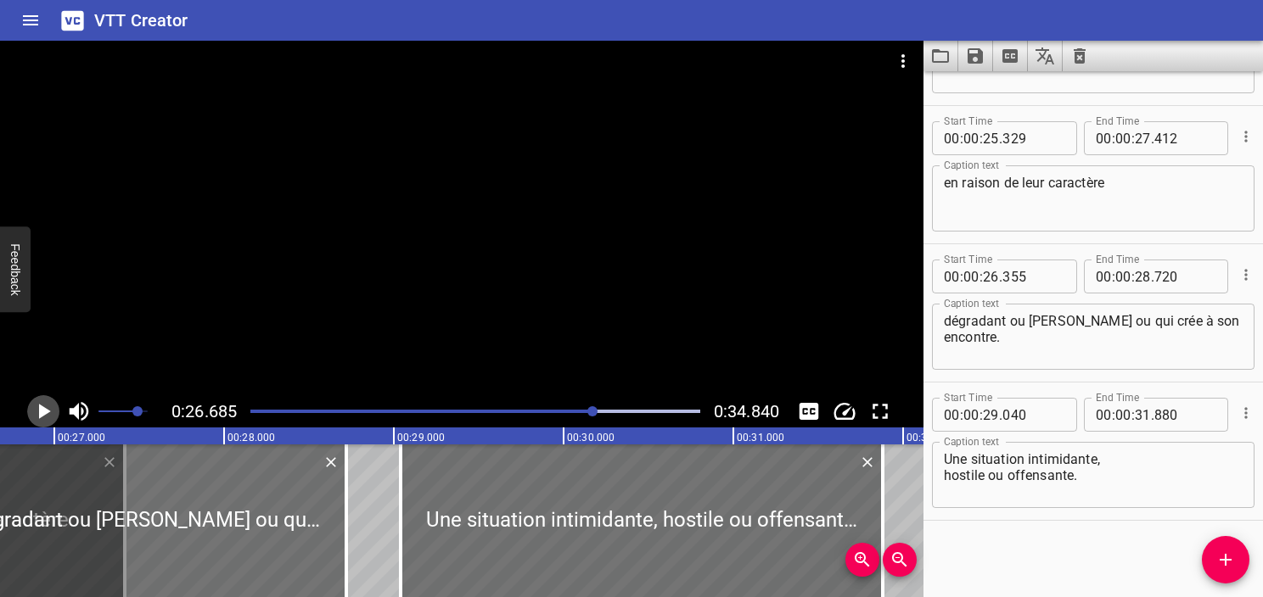
click at [42, 412] on icon "Play/Pause" at bounding box center [45, 411] width 12 height 15
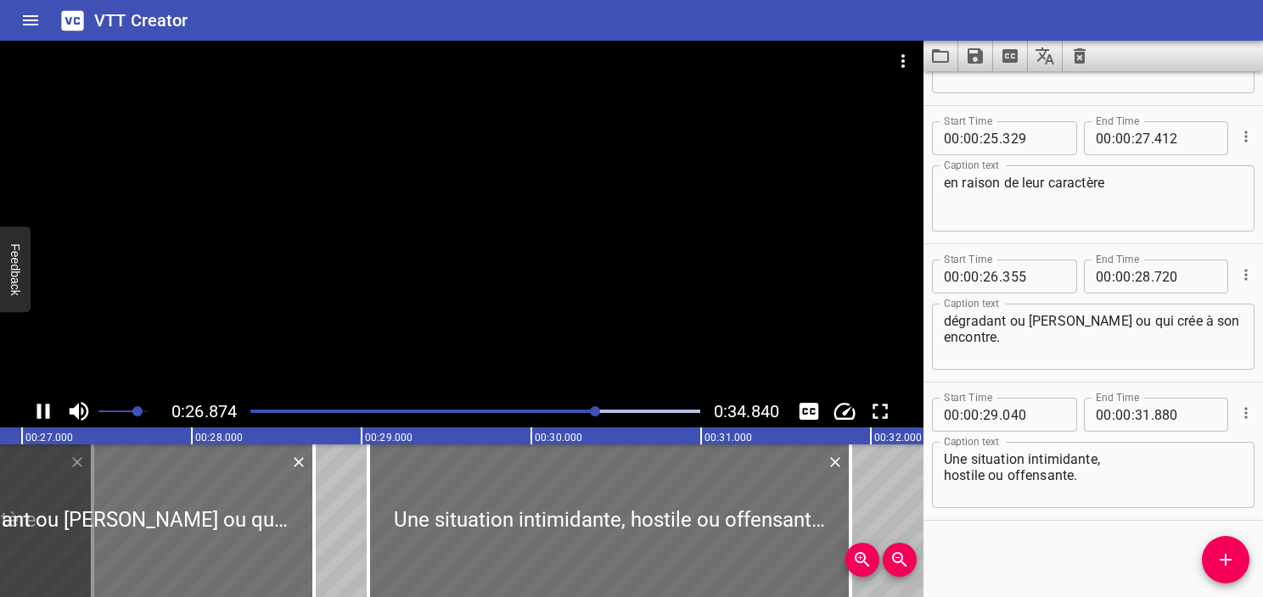
click at [42, 412] on icon "Play/Pause" at bounding box center [43, 411] width 25 height 25
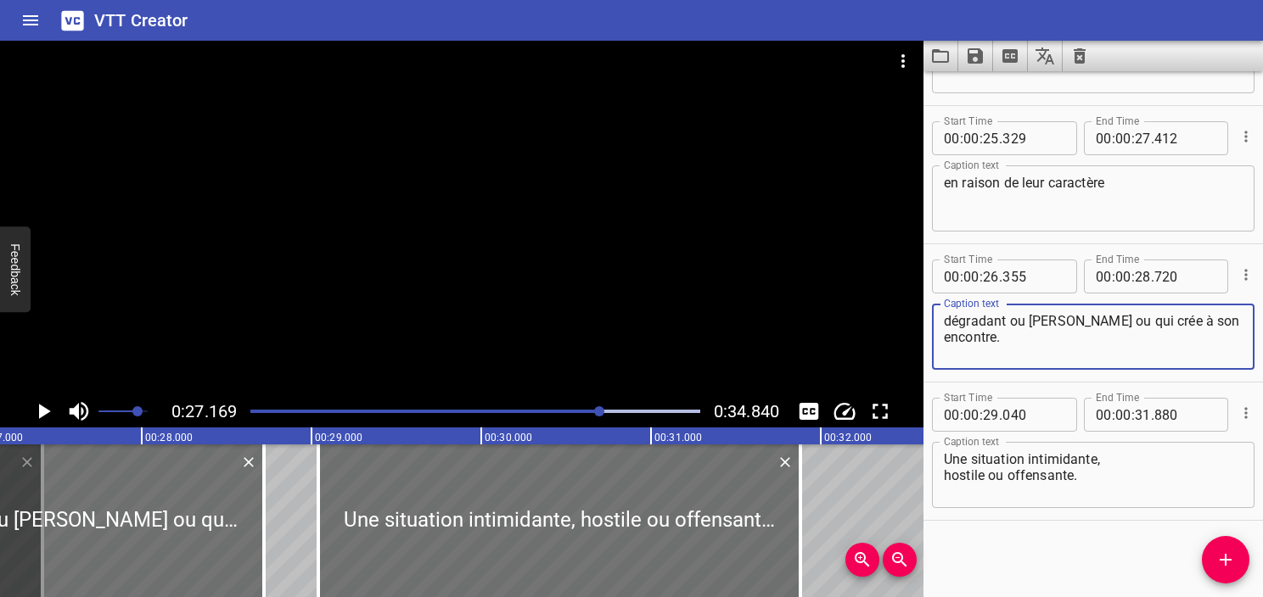
drag, startPoint x: 1066, startPoint y: 322, endPoint x: 899, endPoint y: 320, distance: 167.2
click at [899, 320] on main "0:27.169 0:34.840 00:00.000 00:01.000 00:02.000 00:03.000 00:04.000 00:05.000 0…" at bounding box center [631, 319] width 1263 height 557
type textarea "ou qui crée à son encontre."
click at [1111, 191] on textarea "en raison de leur caractère" at bounding box center [1093, 199] width 299 height 48
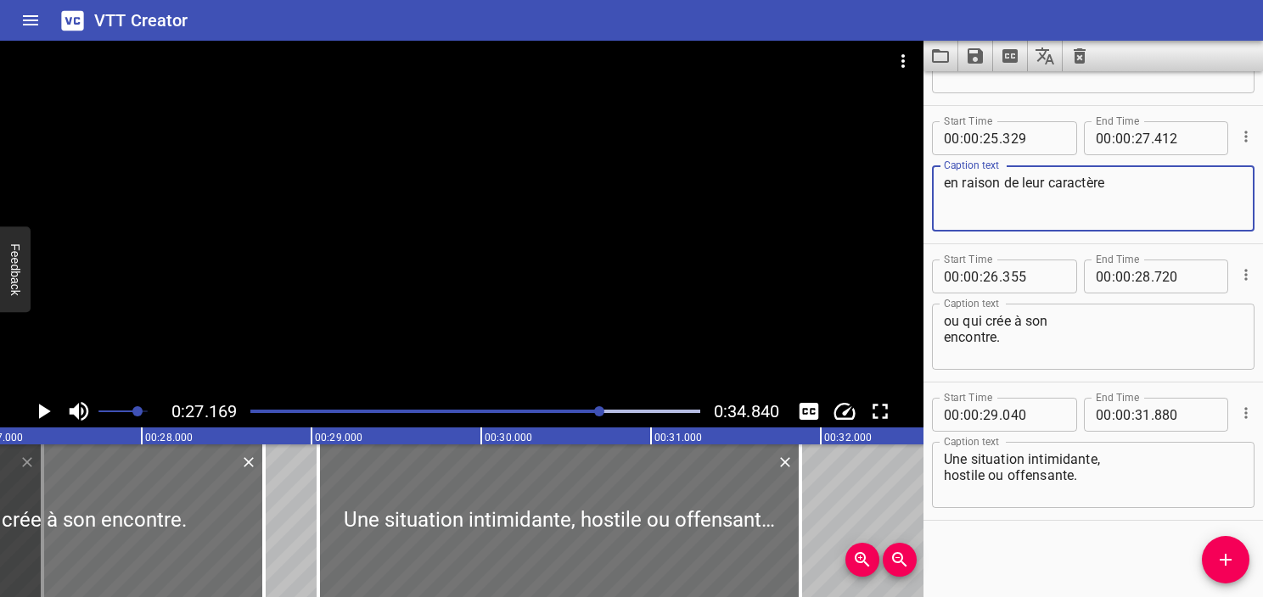
paste textarea "dégradant ou milian"
click at [973, 205] on textarea "en raison de leur caractère dégradant ou humilliant," at bounding box center [1093, 199] width 299 height 48
click at [1050, 218] on textarea "en raison de leur caractère dégradant ou humiliant," at bounding box center [1093, 199] width 299 height 48
type textarea "en raison de leur caractère dégradant ou humiliant,"
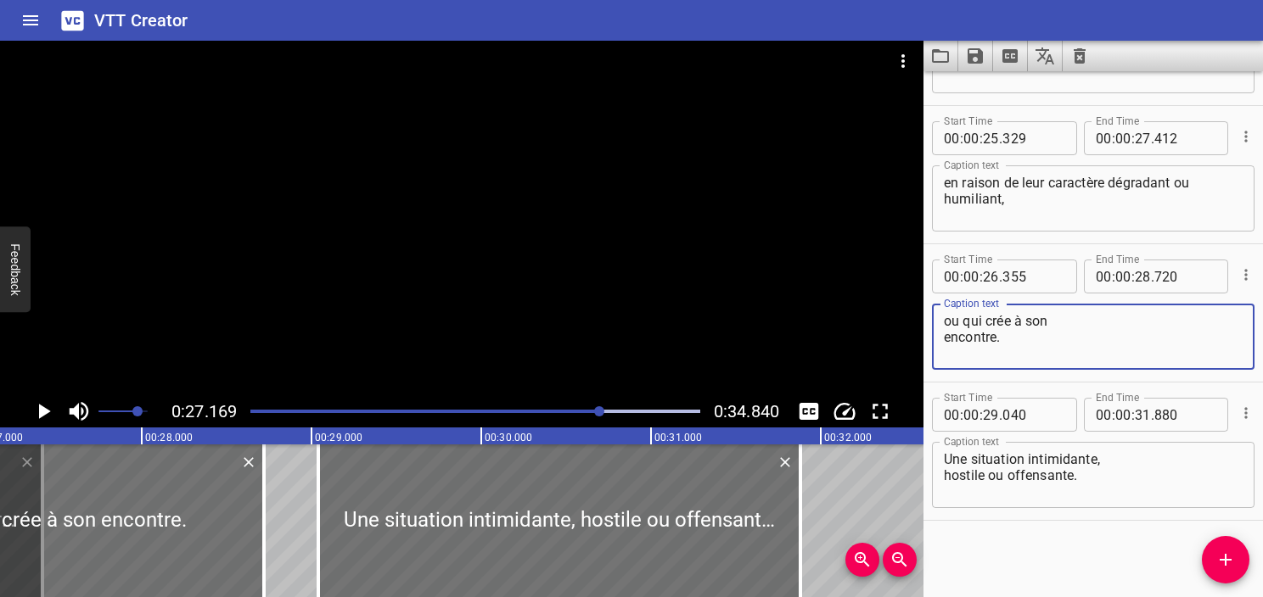
click at [947, 319] on textarea "ou qui crée à son encontre." at bounding box center [1093, 337] width 299 height 48
click at [949, 342] on textarea "ou qui crée à son encontre." at bounding box center [1093, 337] width 299 height 48
type textarea "ou qui crée à son encontre."
click at [1164, 135] on input "number" at bounding box center [1185, 138] width 62 height 34
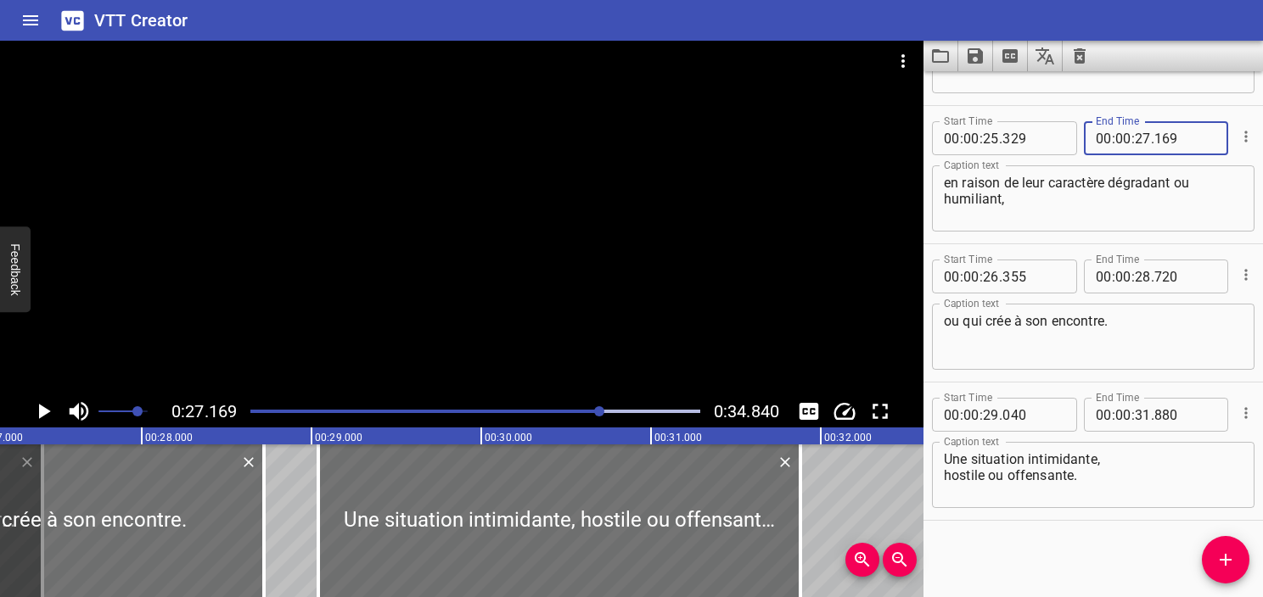
type input "169"
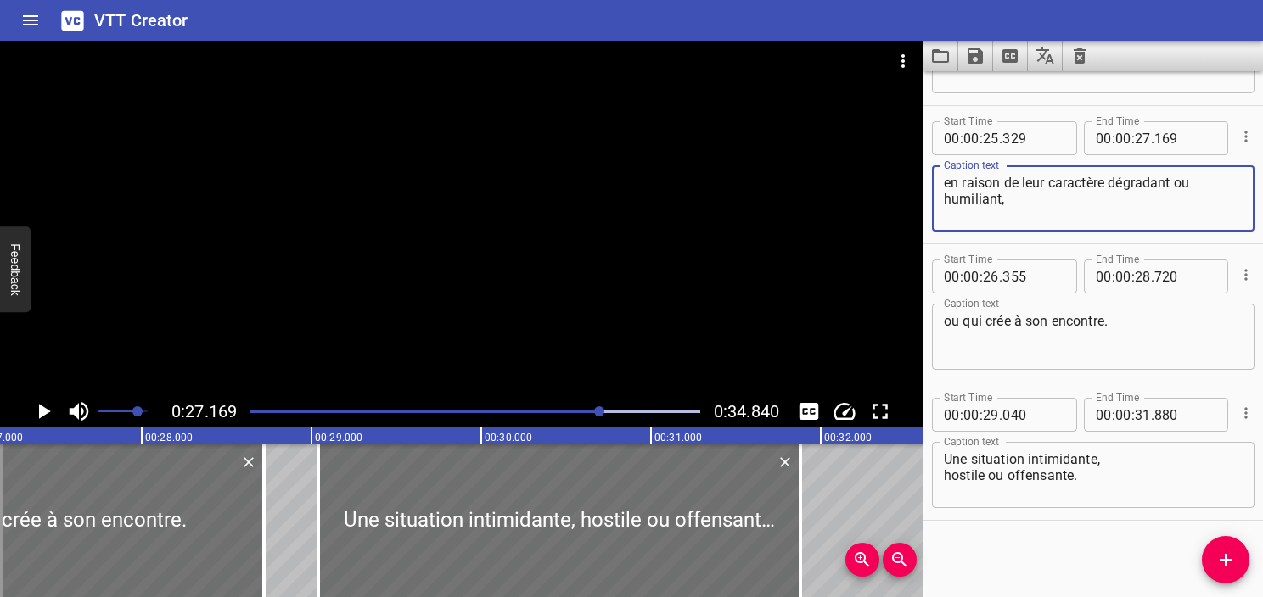
click at [1031, 220] on textarea "en raison de leur caractère dégradant ou humiliant," at bounding box center [1093, 199] width 299 height 48
click at [1018, 222] on textarea "en raison de leur caractère dégradant ou humiliant," at bounding box center [1093, 199] width 299 height 48
click at [41, 415] on icon "Play/Pause" at bounding box center [45, 411] width 12 height 15
click at [41, 415] on icon "Play/Pause" at bounding box center [43, 411] width 13 height 15
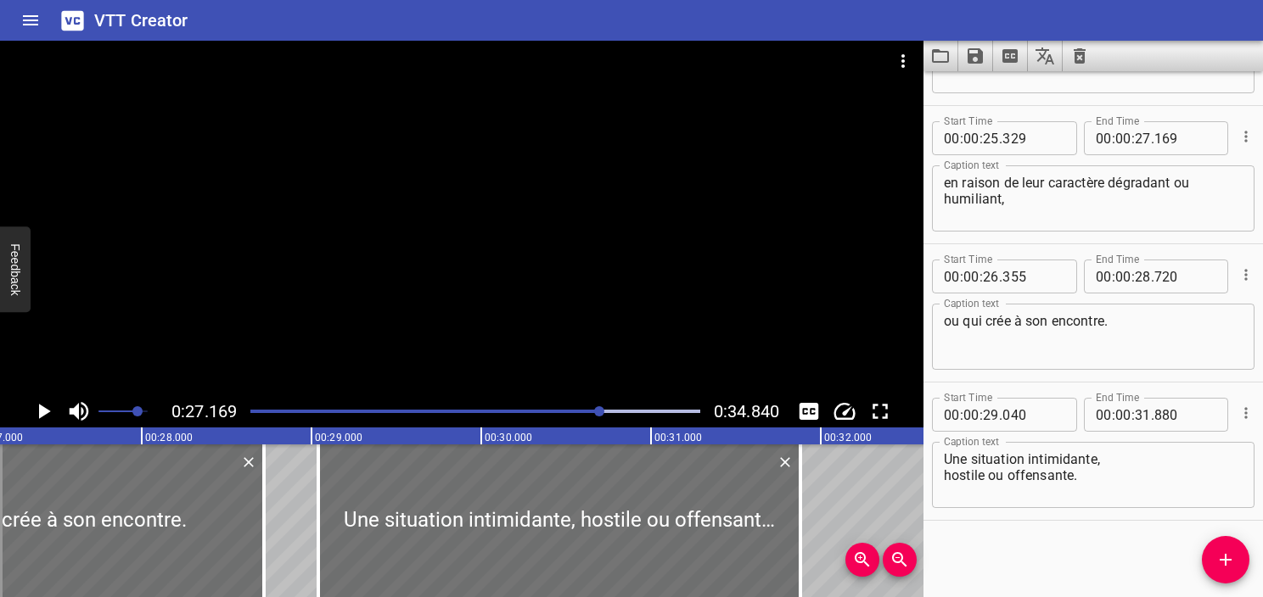
click at [41, 415] on icon "Play/Pause" at bounding box center [45, 411] width 12 height 15
click at [41, 415] on icon "Play/Pause" at bounding box center [43, 411] width 13 height 15
click at [40, 413] on icon "Play/Pause" at bounding box center [45, 411] width 12 height 15
click at [40, 413] on icon "Play/Pause" at bounding box center [43, 411] width 13 height 15
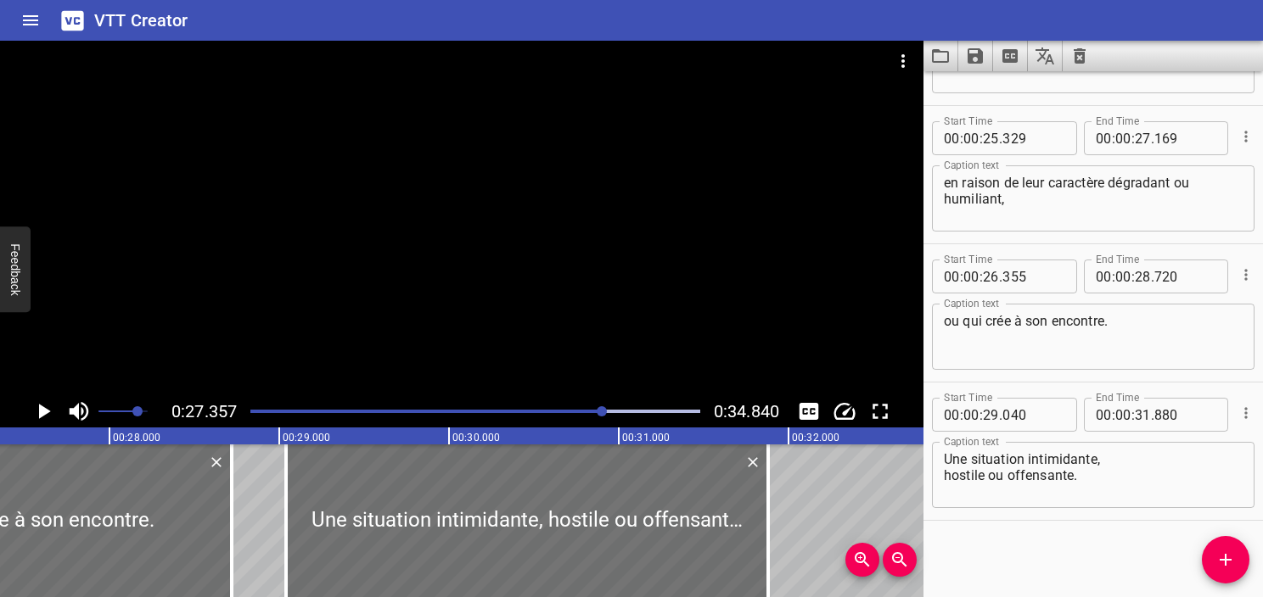
click at [39, 411] on icon "Play/Pause" at bounding box center [45, 411] width 12 height 15
click at [39, 411] on icon "Play/Pause" at bounding box center [43, 411] width 13 height 15
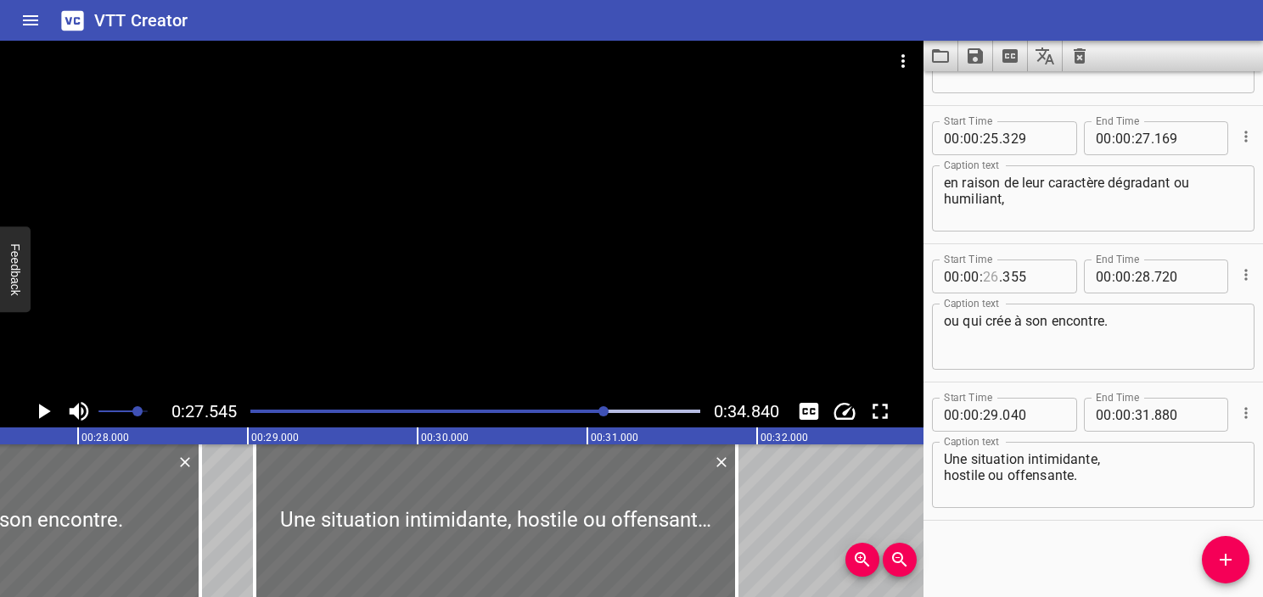
click at [986, 284] on input "number" at bounding box center [991, 277] width 16 height 34
type input "27"
type input "543"
click at [37, 412] on icon "Play/Pause" at bounding box center [43, 411] width 25 height 25
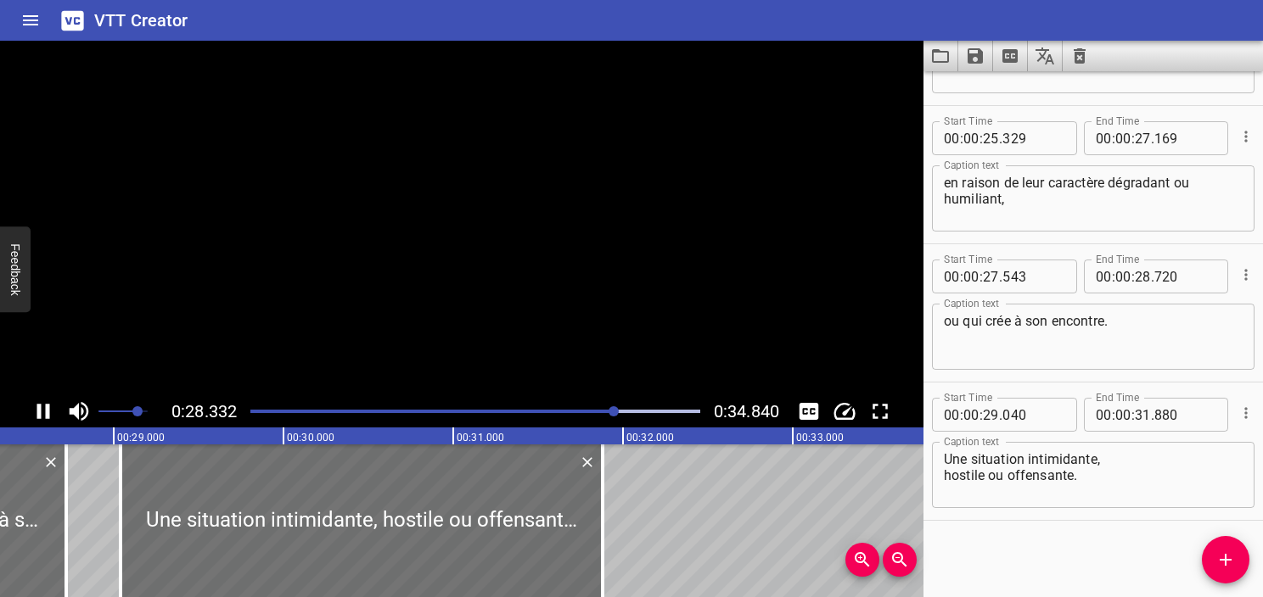
click at [37, 412] on icon "Play/Pause" at bounding box center [43, 411] width 13 height 15
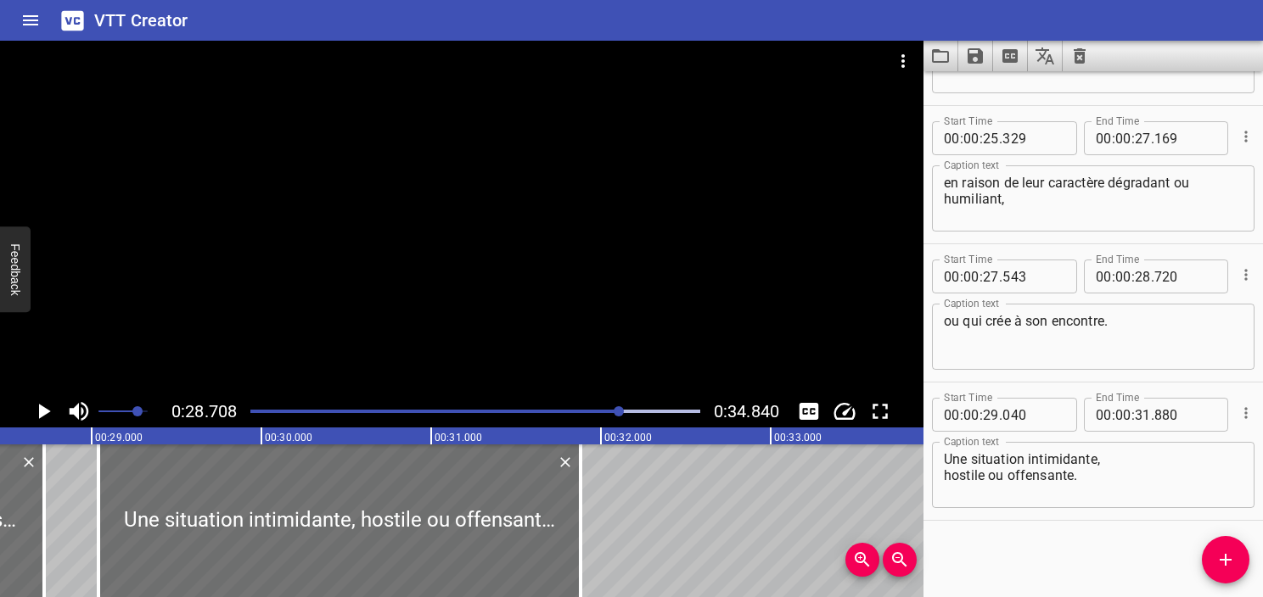
scroll to position [0, 4872]
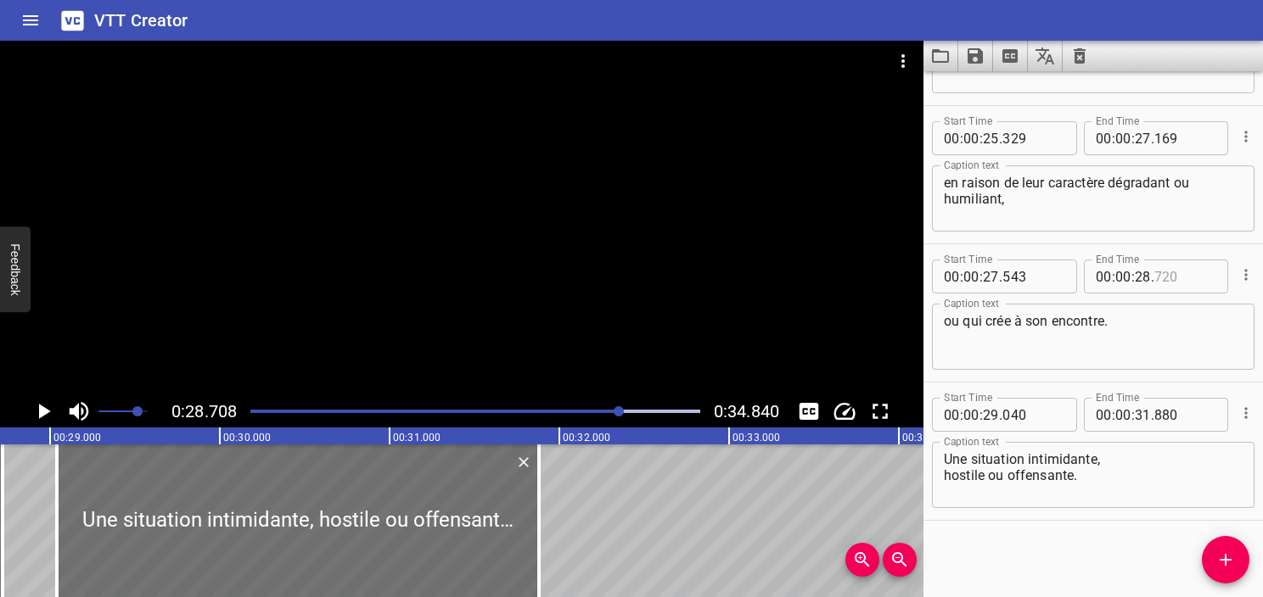
click at [1158, 283] on input "number" at bounding box center [1185, 277] width 62 height 34
type input "708"
click at [1158, 319] on textarea "ou qui crée à son encontre." at bounding box center [1093, 337] width 299 height 48
click at [951, 459] on textarea "Une situation intimidante, hostile ou offensante." at bounding box center [1093, 475] width 299 height 48
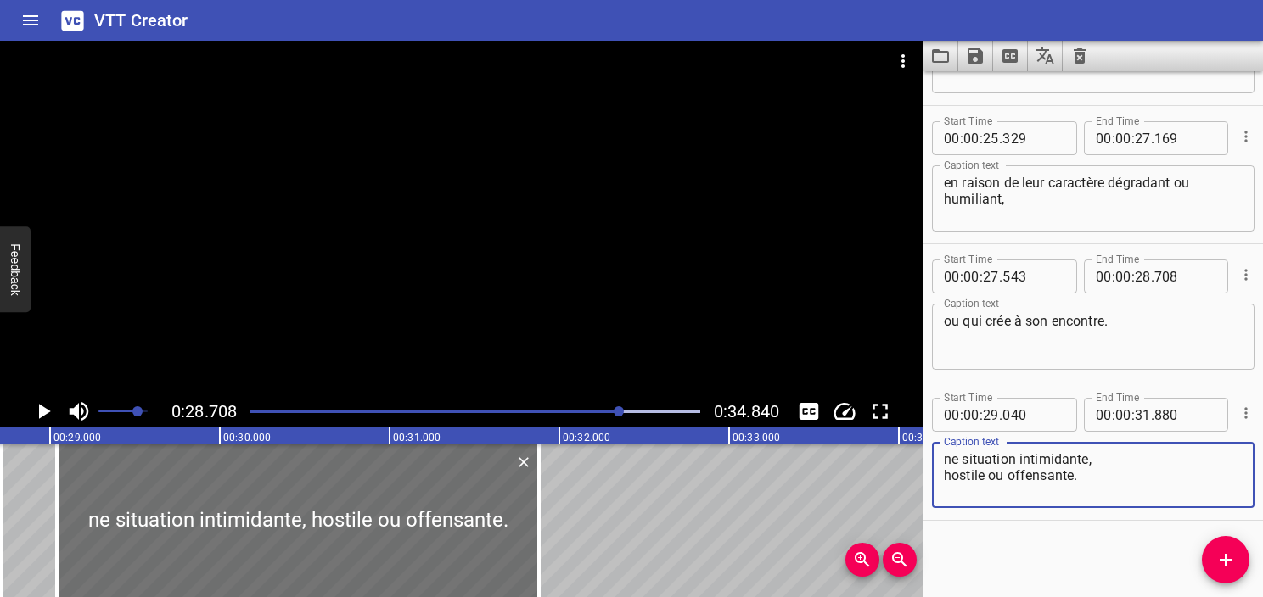
type textarea "ne situation intimidante, hostile ou offensante."
click at [1147, 314] on textarea "ou qui crée à son encontre." at bounding box center [1093, 337] width 299 height 48
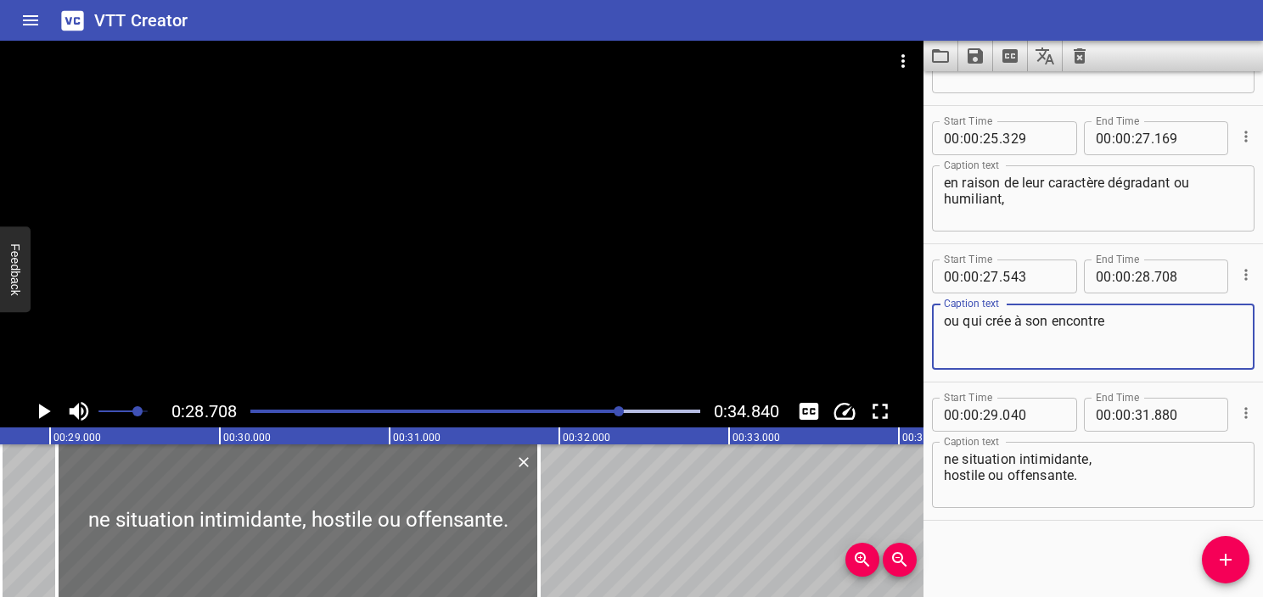
type textarea "ou qui crée à son encontre"
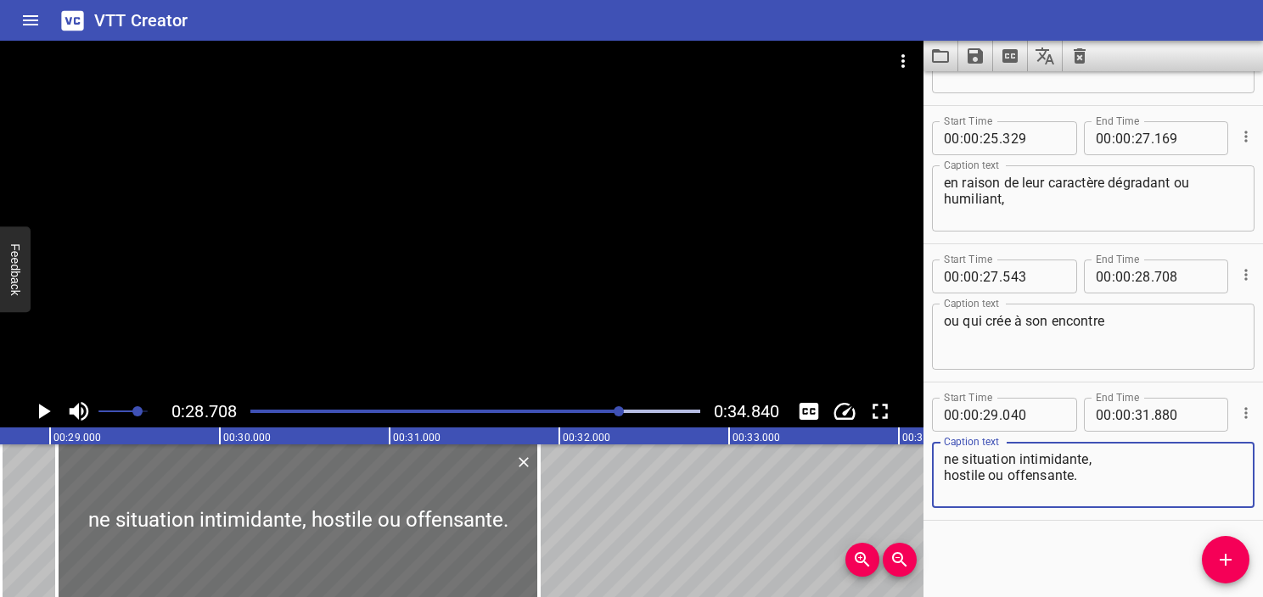
click at [945, 459] on textarea "ne situation intimidante, hostile ou offensante." at bounding box center [1093, 475] width 299 height 48
click at [948, 475] on textarea "une situation intimidante, hostile ou offensante." at bounding box center [1093, 475] width 299 height 48
type textarea "une situation intimidante, hostile ou offensante."
click at [49, 413] on icon "Play/Pause" at bounding box center [43, 411] width 25 height 25
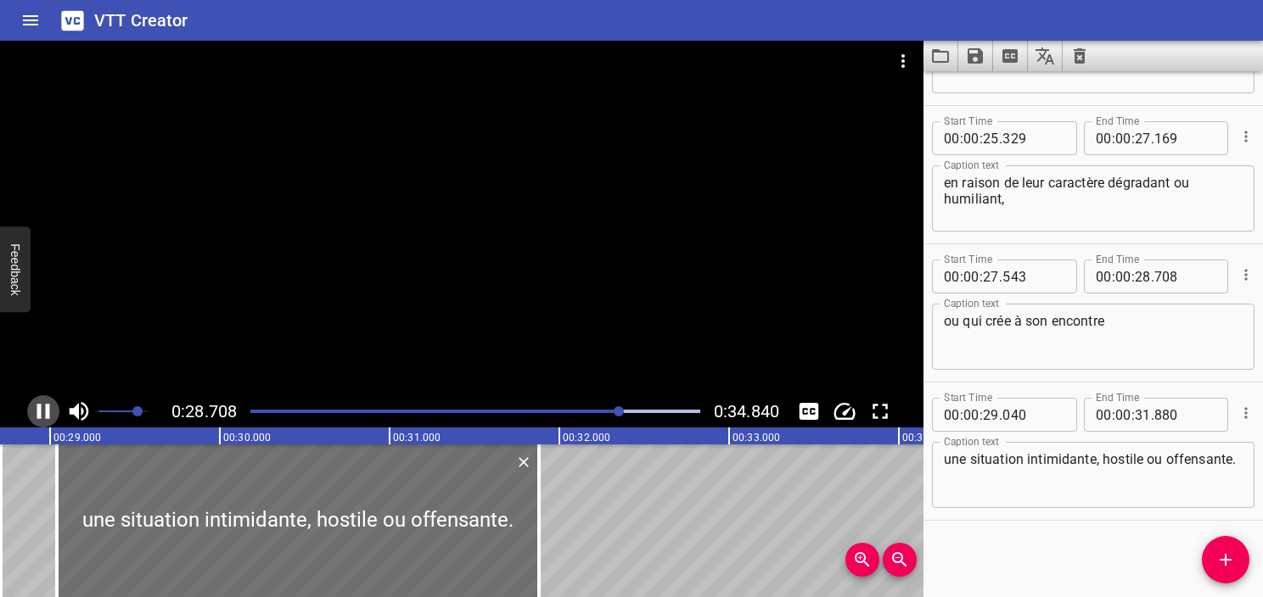
click at [49, 412] on icon "Play/Pause" at bounding box center [43, 411] width 13 height 15
click at [49, 412] on icon "Play/Pause" at bounding box center [43, 411] width 25 height 25
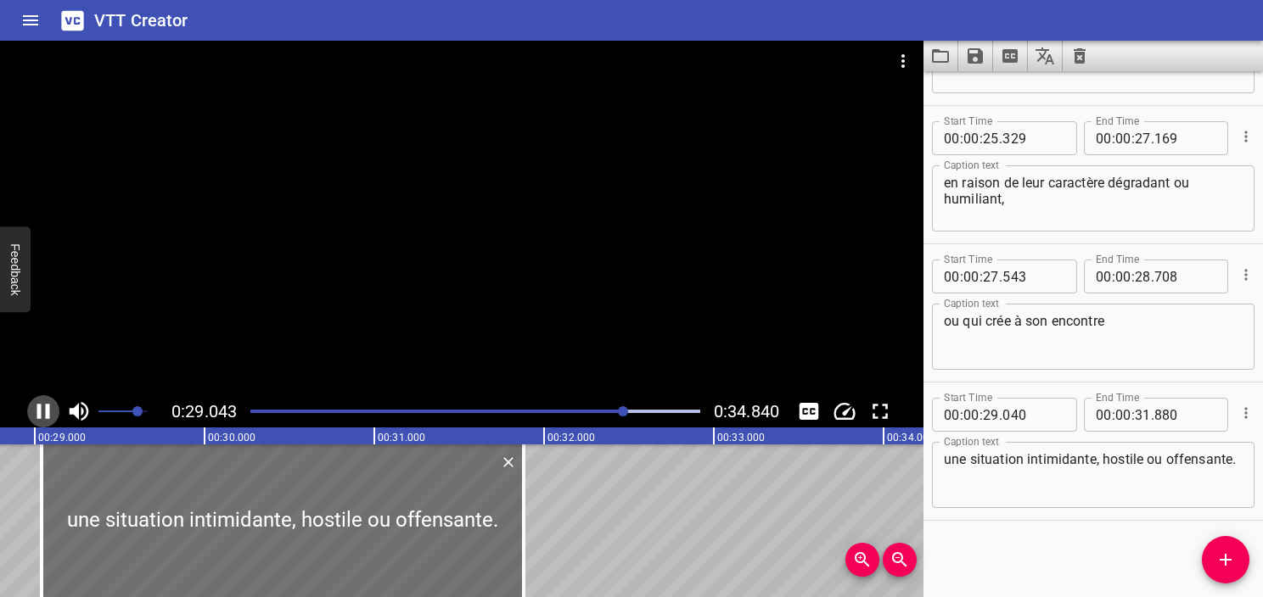
click at [49, 412] on icon "Play/Pause" at bounding box center [43, 411] width 13 height 15
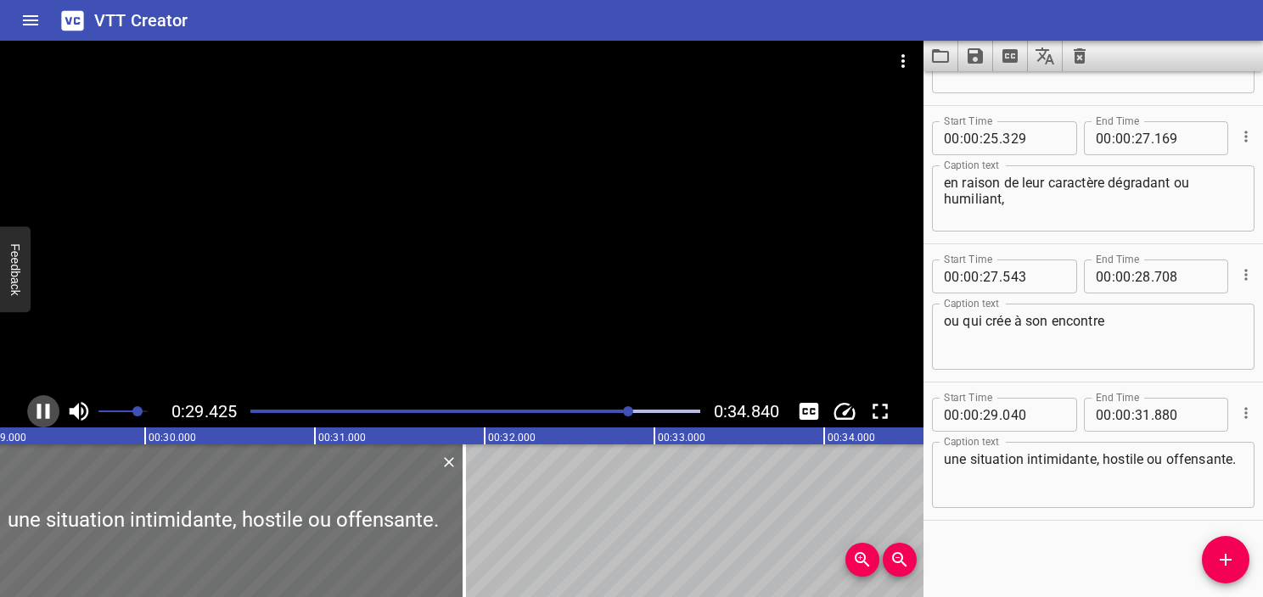
click at [49, 412] on icon "Play/Pause" at bounding box center [43, 411] width 13 height 15
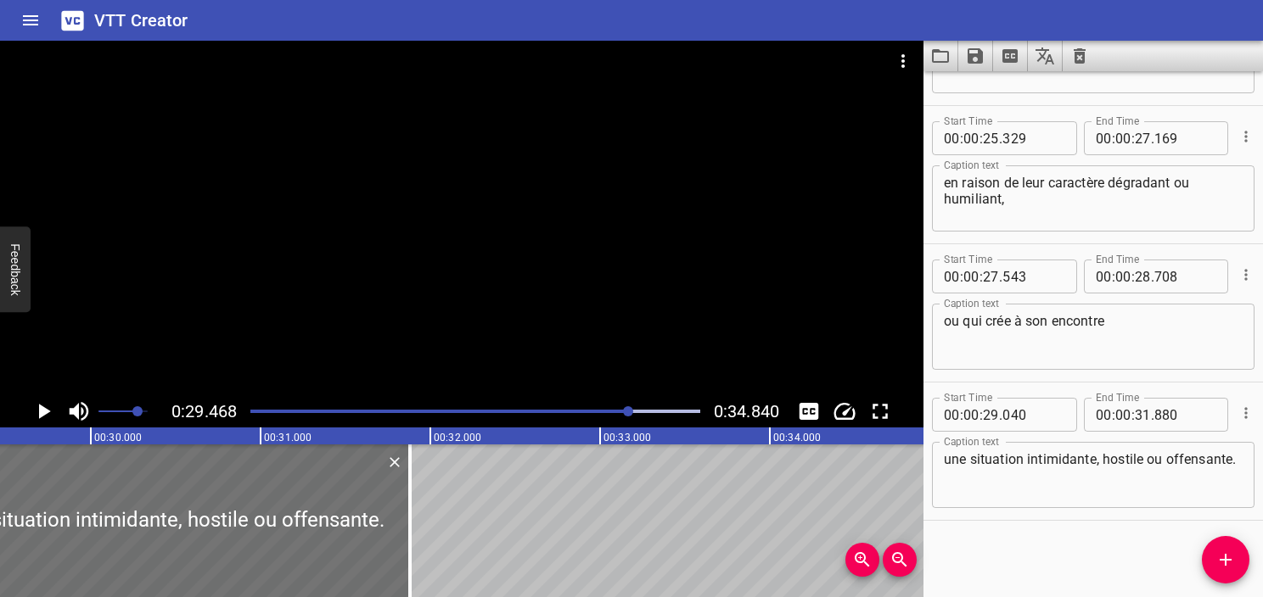
click at [620, 405] on div at bounding box center [475, 412] width 470 height 24
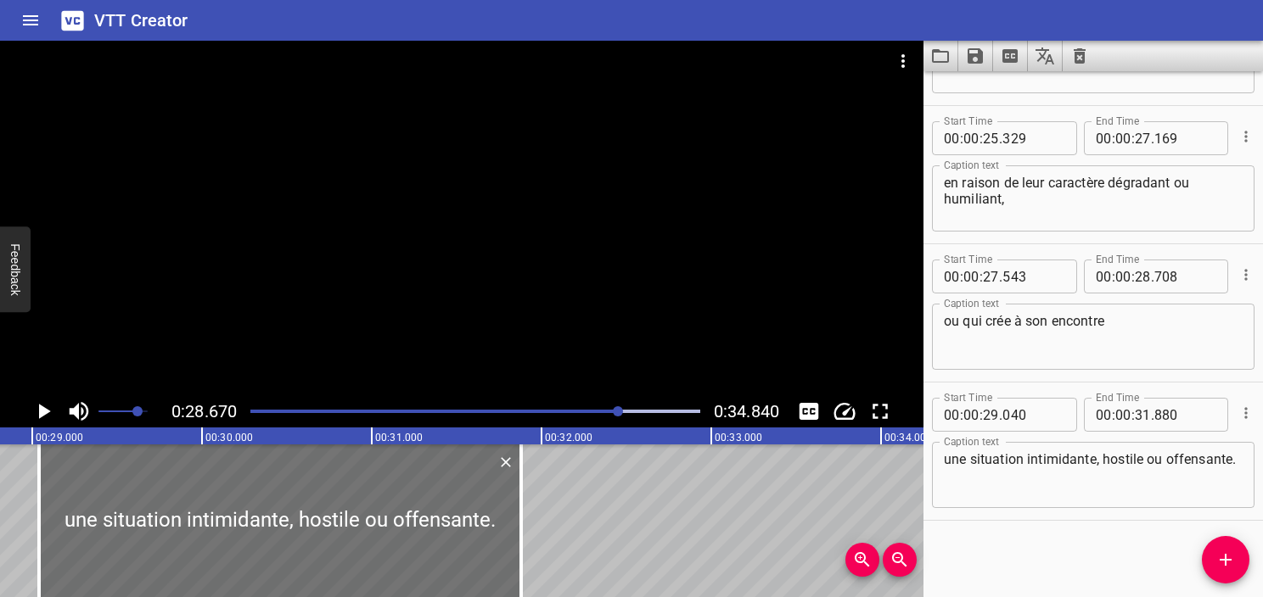
scroll to position [0, 4866]
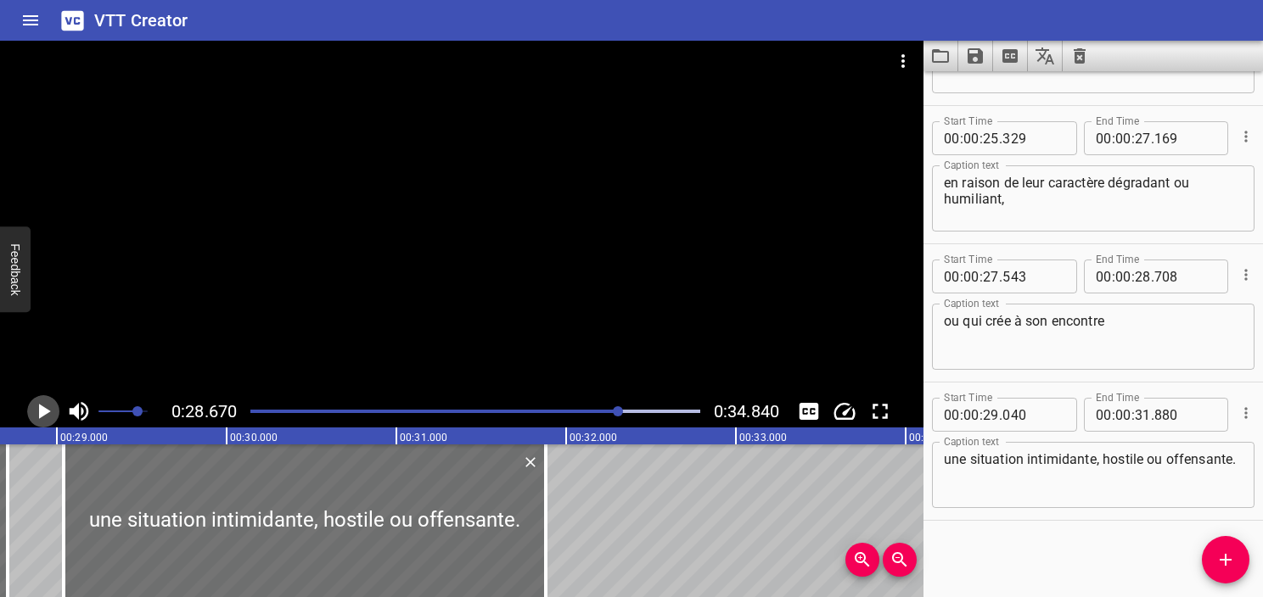
click at [48, 421] on icon "Play/Pause" at bounding box center [43, 411] width 25 height 25
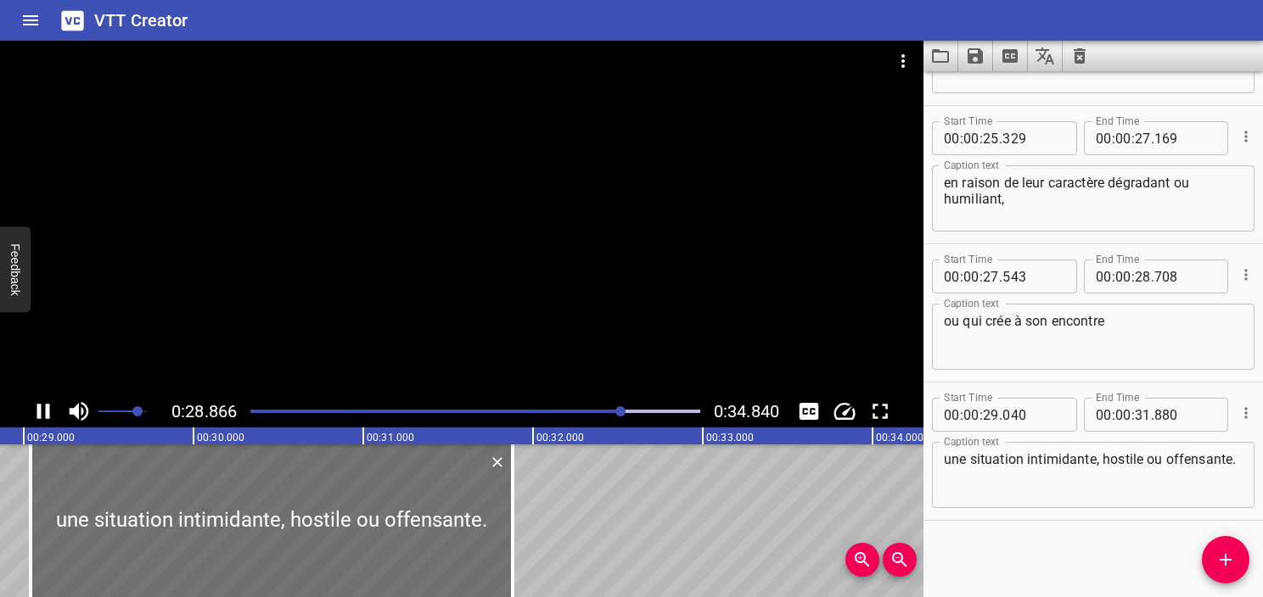
click at [48, 414] on icon "Play/Pause" at bounding box center [43, 411] width 13 height 15
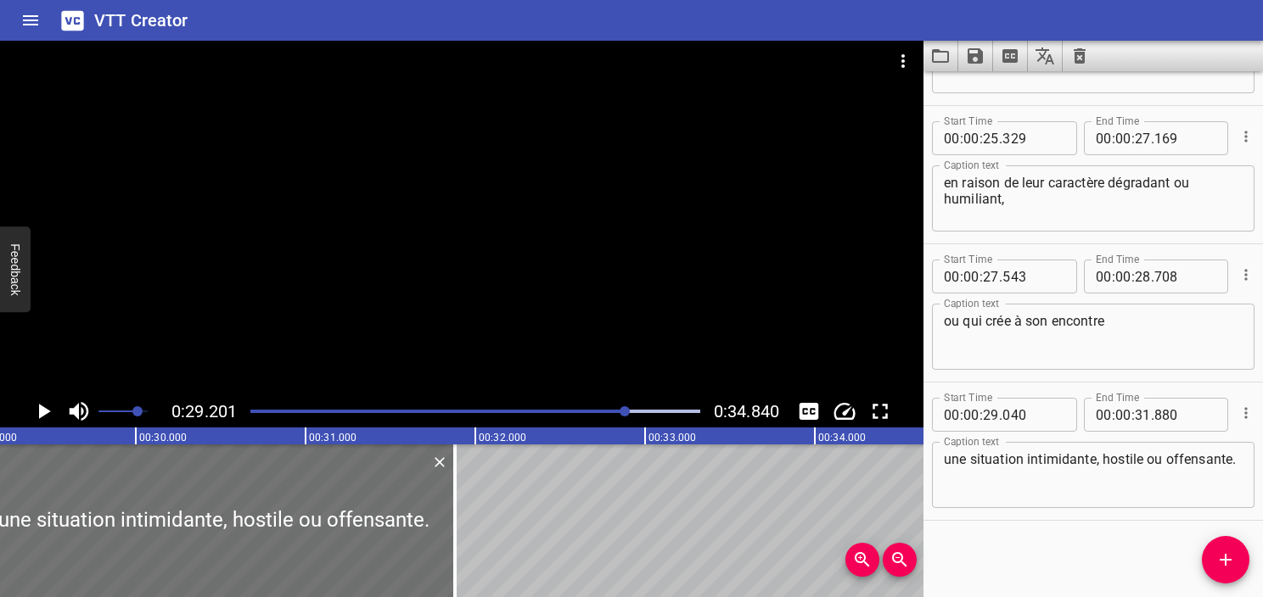
click at [621, 418] on div at bounding box center [475, 412] width 470 height 24
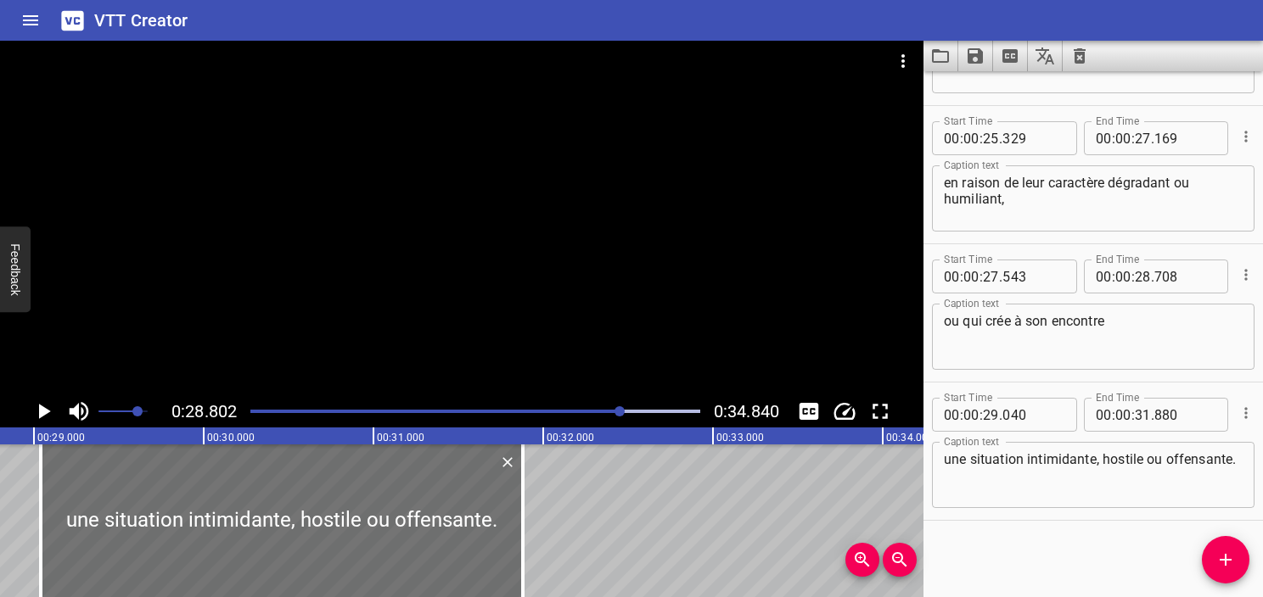
click at [36, 418] on icon "Play/Pause" at bounding box center [43, 411] width 25 height 25
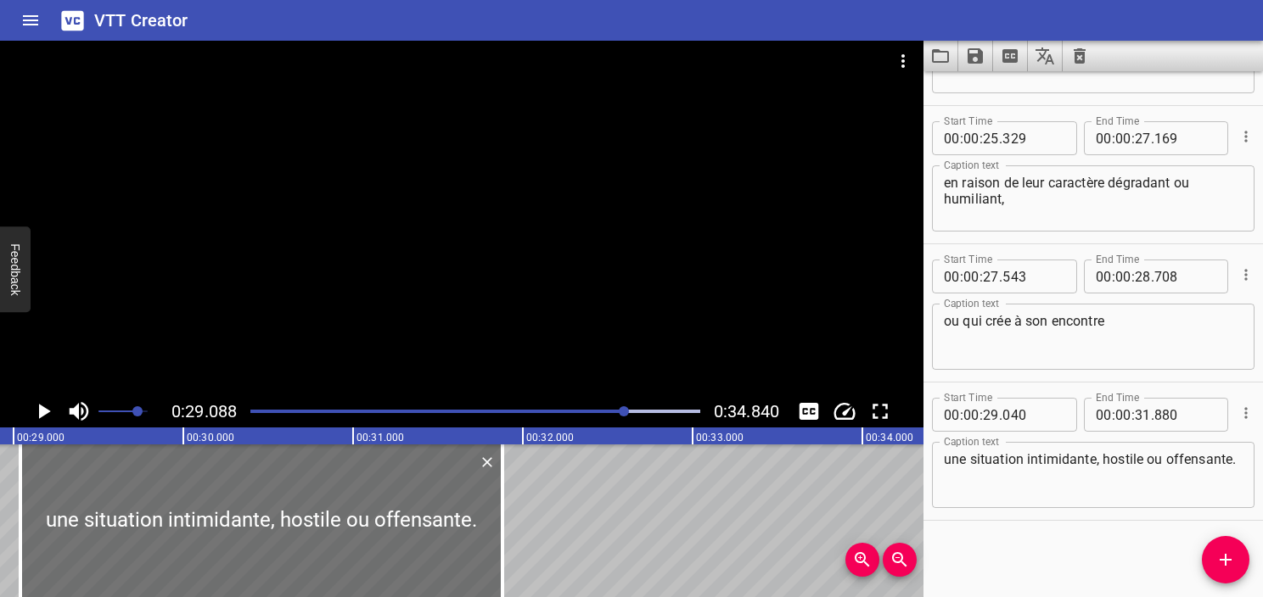
scroll to position [0, 4937]
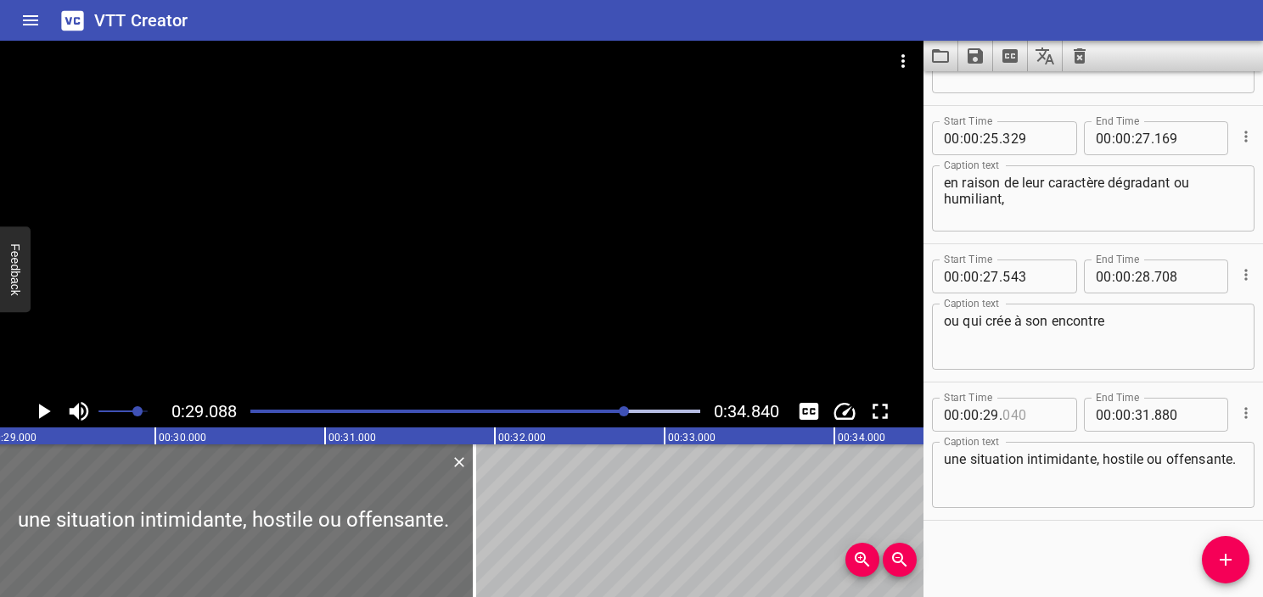
click at [1015, 415] on input "number" at bounding box center [1033, 415] width 62 height 34
type input "088"
click at [47, 409] on icon "Play/Pause" at bounding box center [45, 411] width 12 height 15
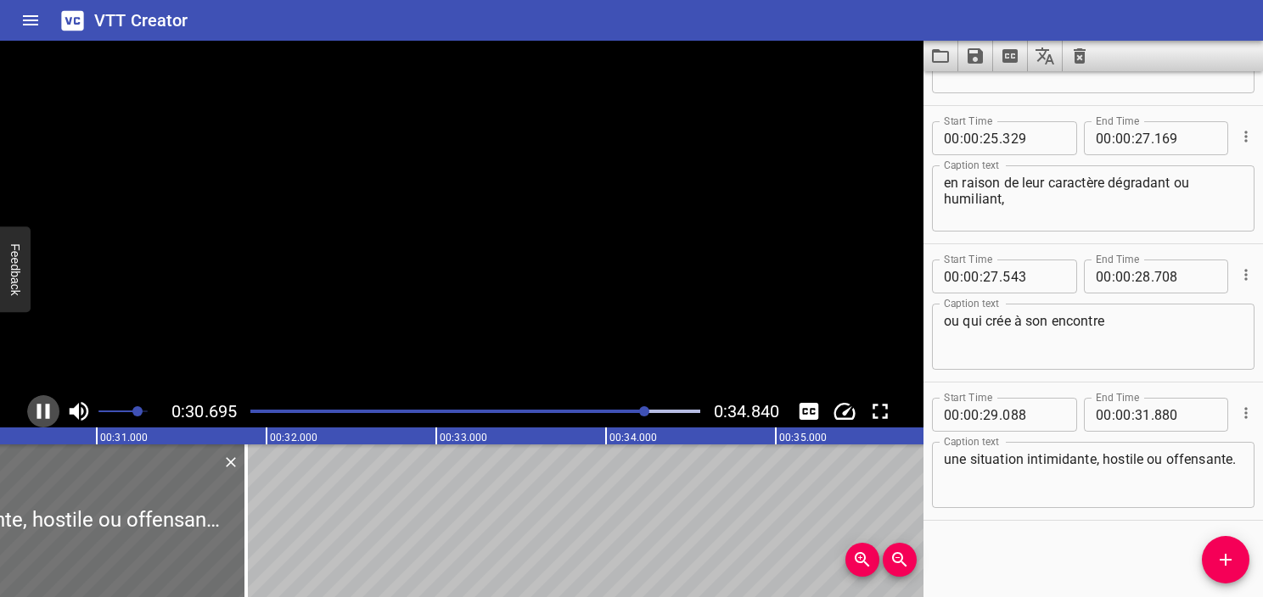
click at [47, 409] on icon "Play/Pause" at bounding box center [43, 411] width 13 height 15
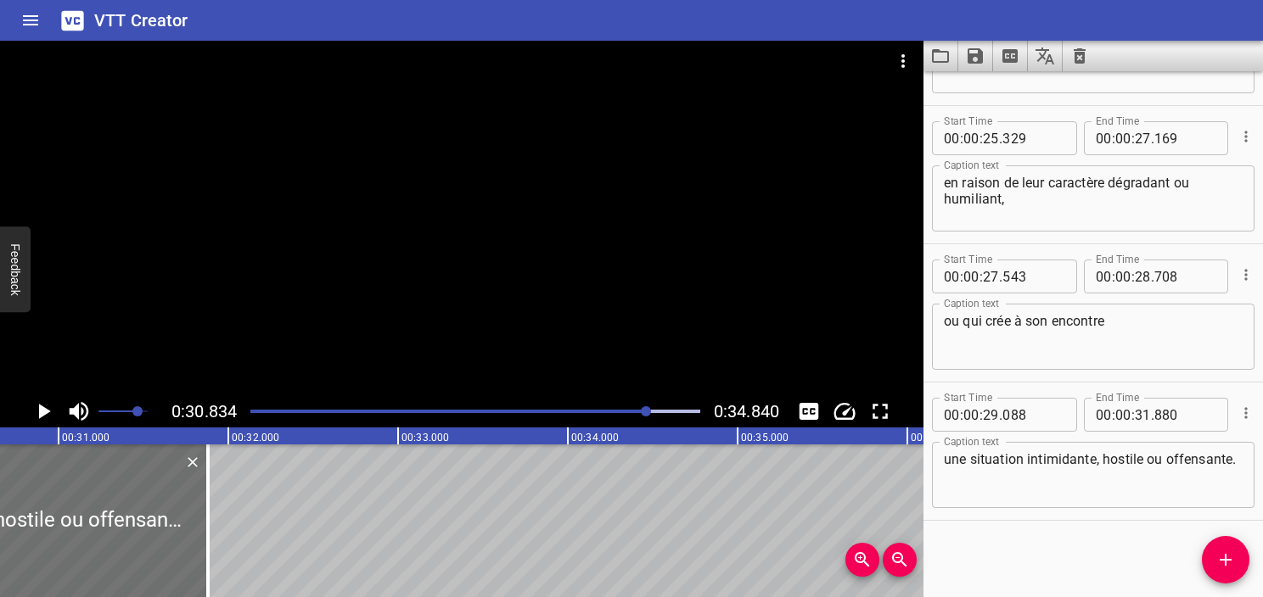
scroll to position [0, 5234]
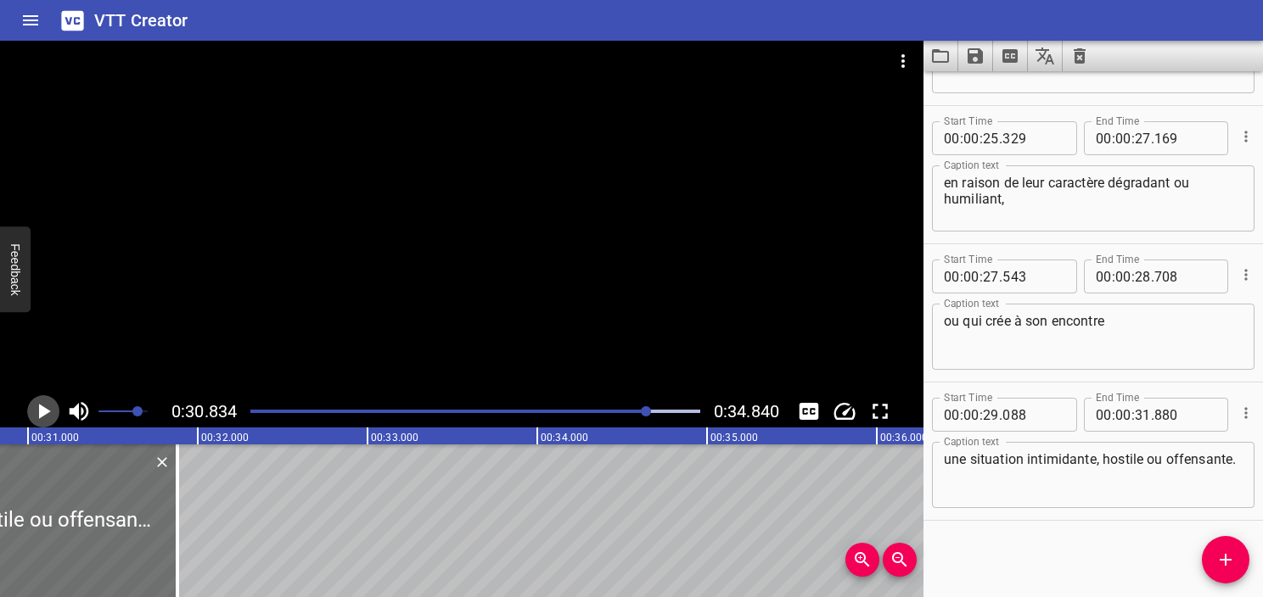
click at [47, 409] on icon "Play/Pause" at bounding box center [45, 411] width 12 height 15
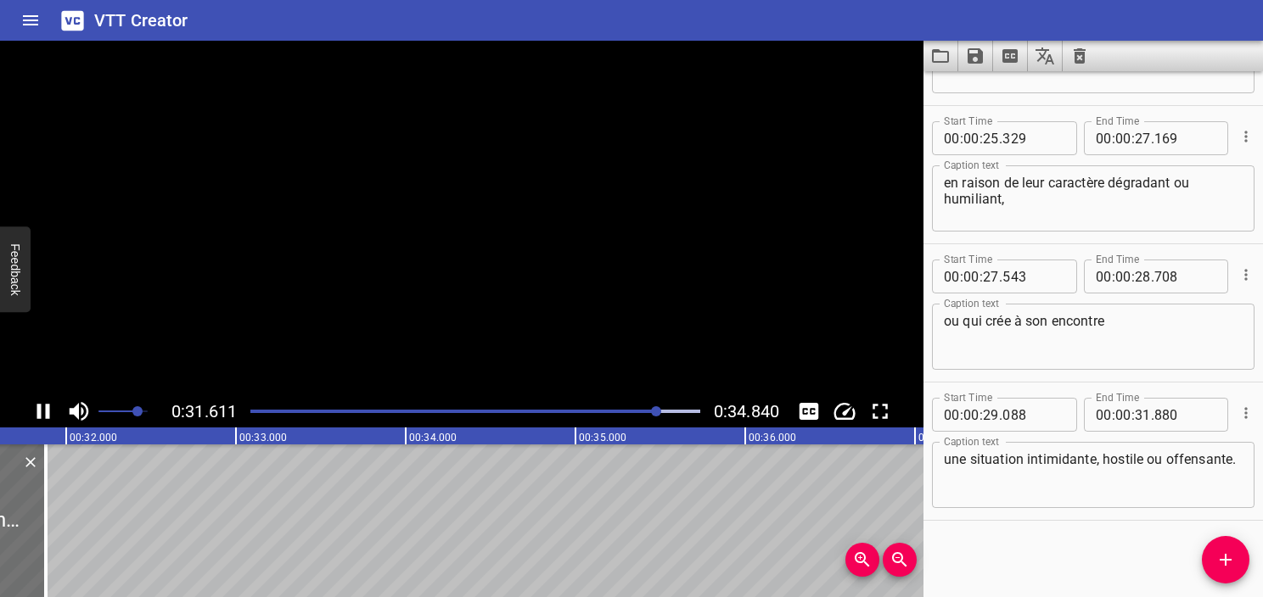
click at [47, 409] on icon "Play/Pause" at bounding box center [43, 411] width 13 height 15
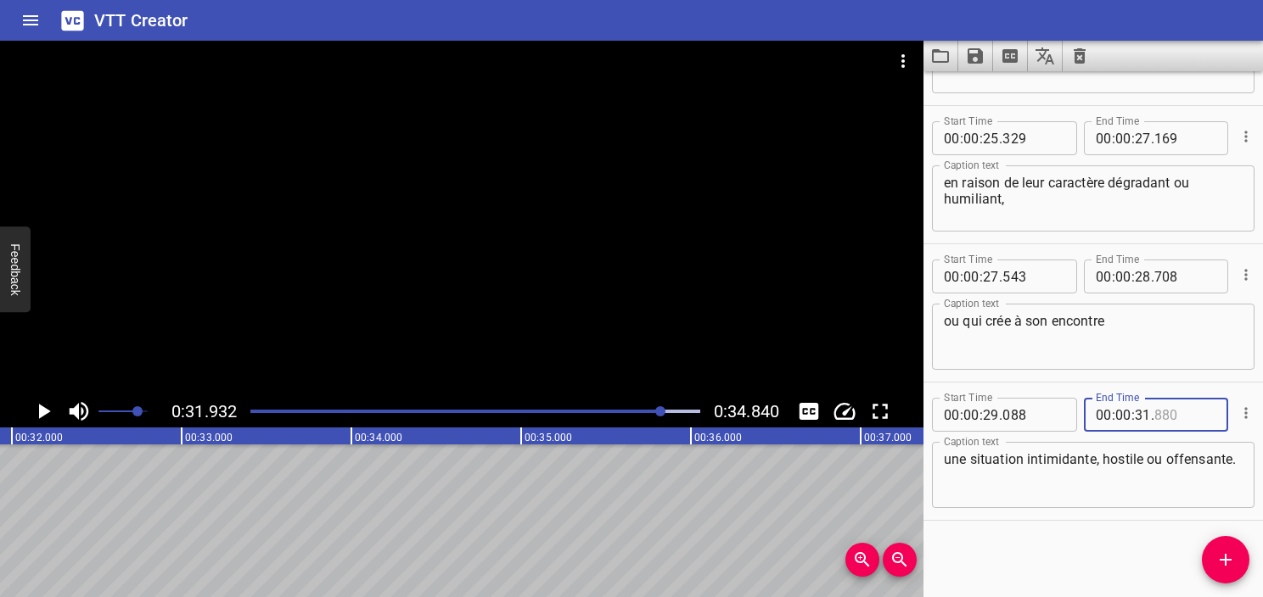
click at [1159, 421] on input "number" at bounding box center [1185, 415] width 62 height 34
type input "932"
click at [1041, 485] on textarea "une situation intimidante, hostile ou offensante." at bounding box center [1093, 475] width 299 height 48
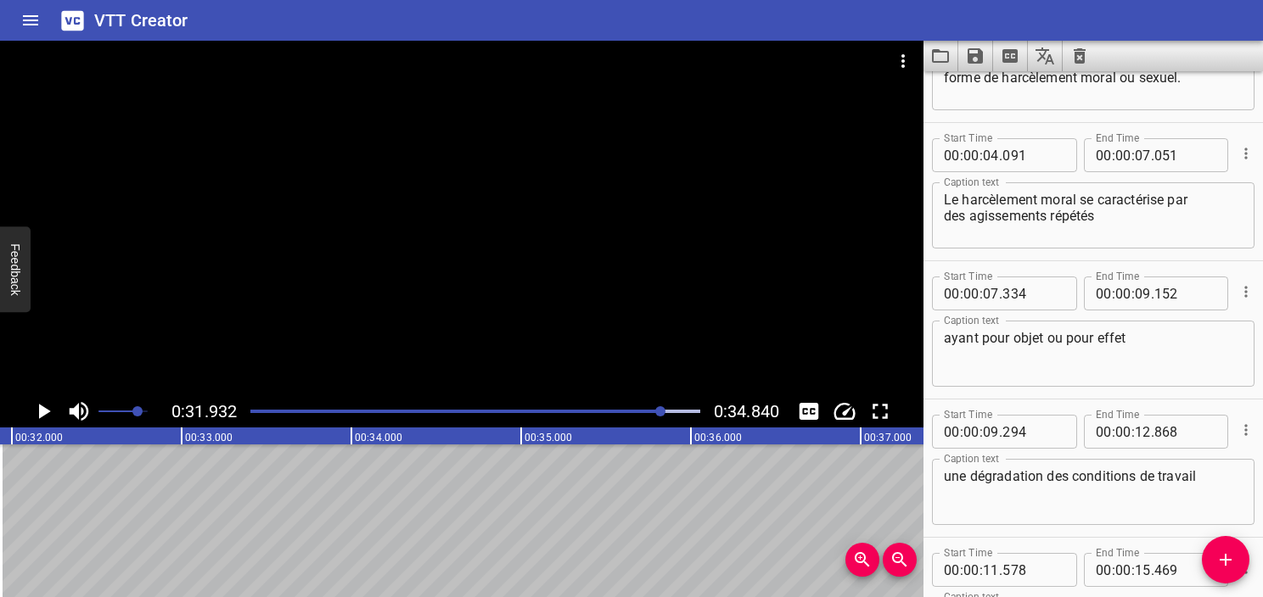
scroll to position [0, 0]
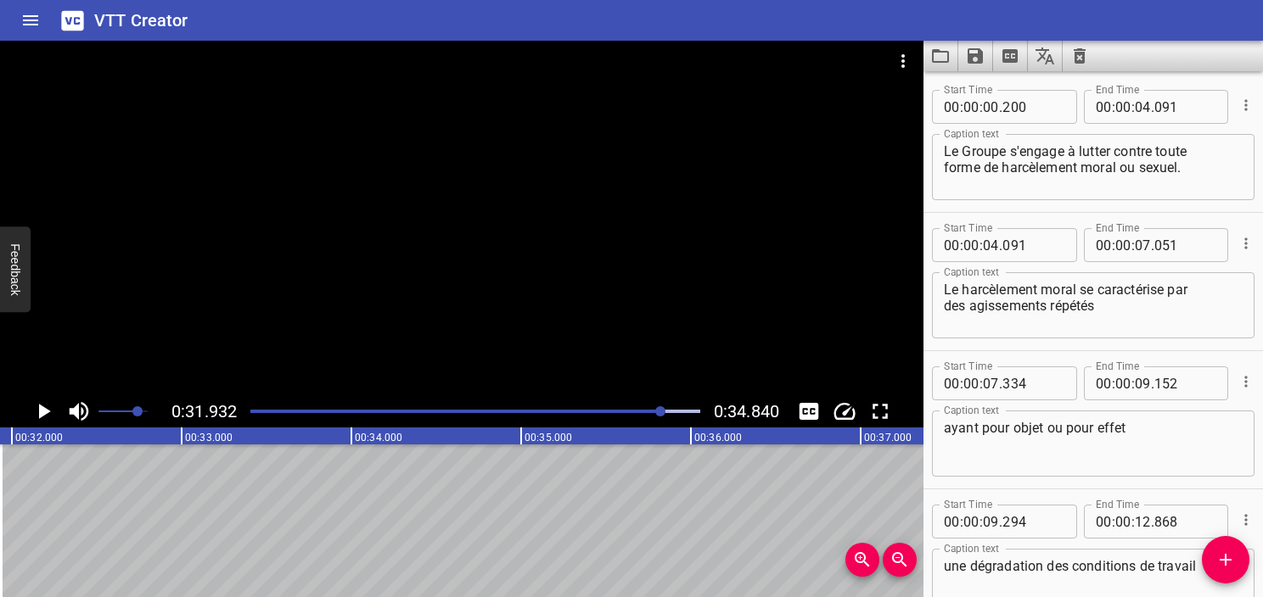
click at [256, 412] on div "Play progress" at bounding box center [438, 411] width 450 height 3
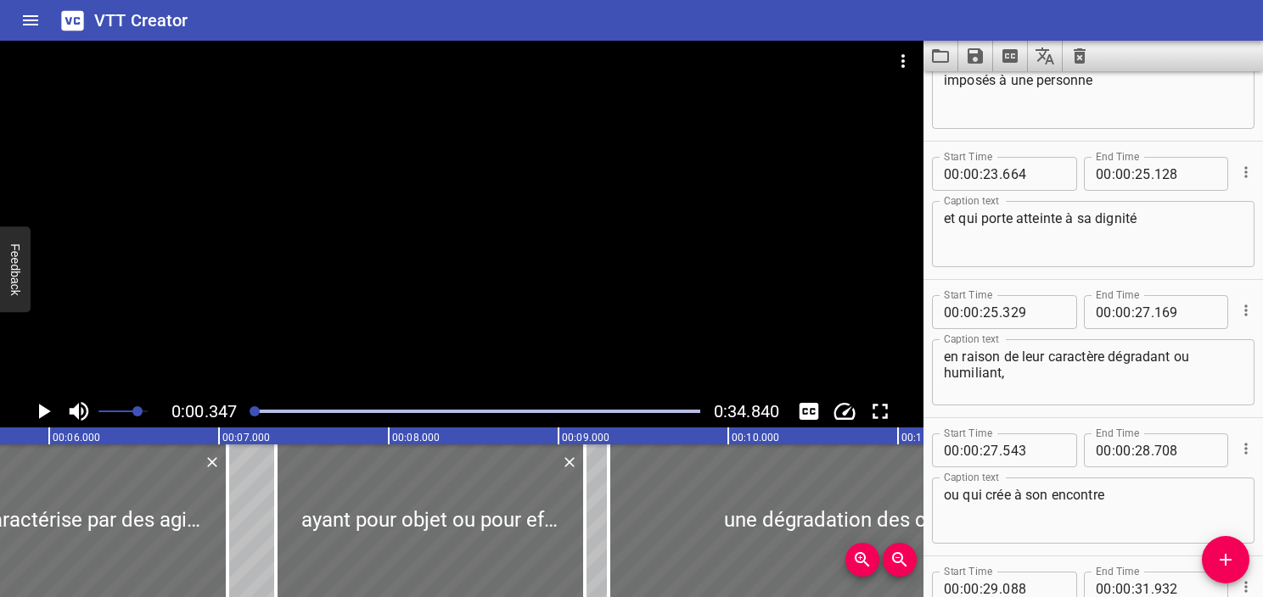
scroll to position [1490, 0]
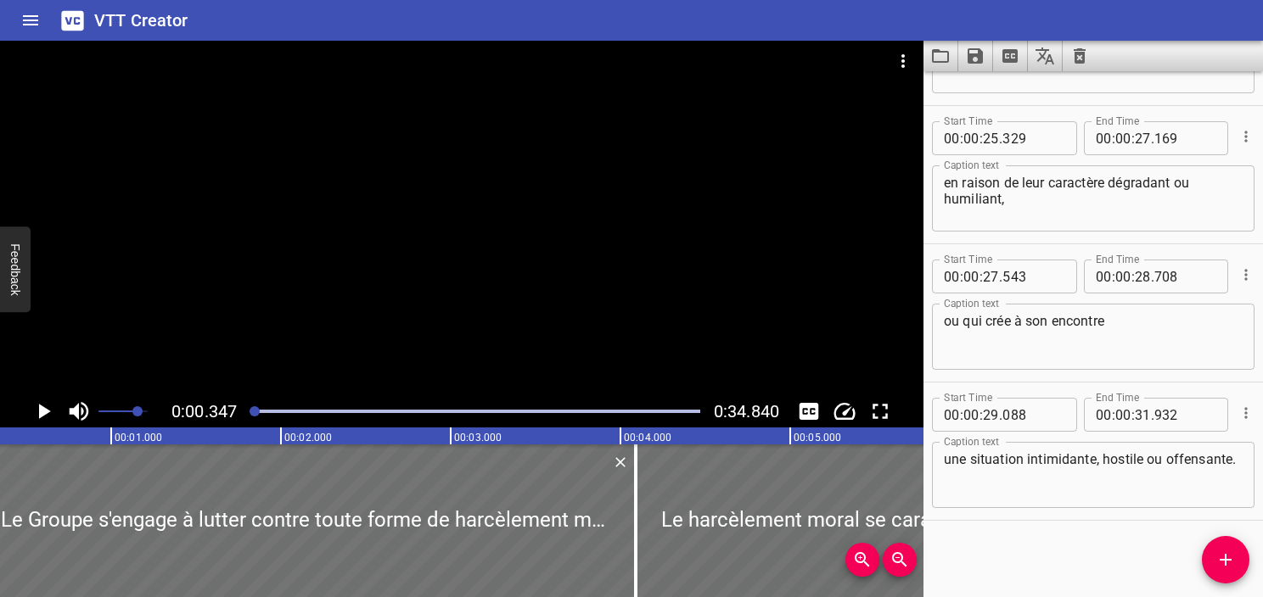
click at [40, 411] on icon "Play/Pause" at bounding box center [45, 411] width 12 height 15
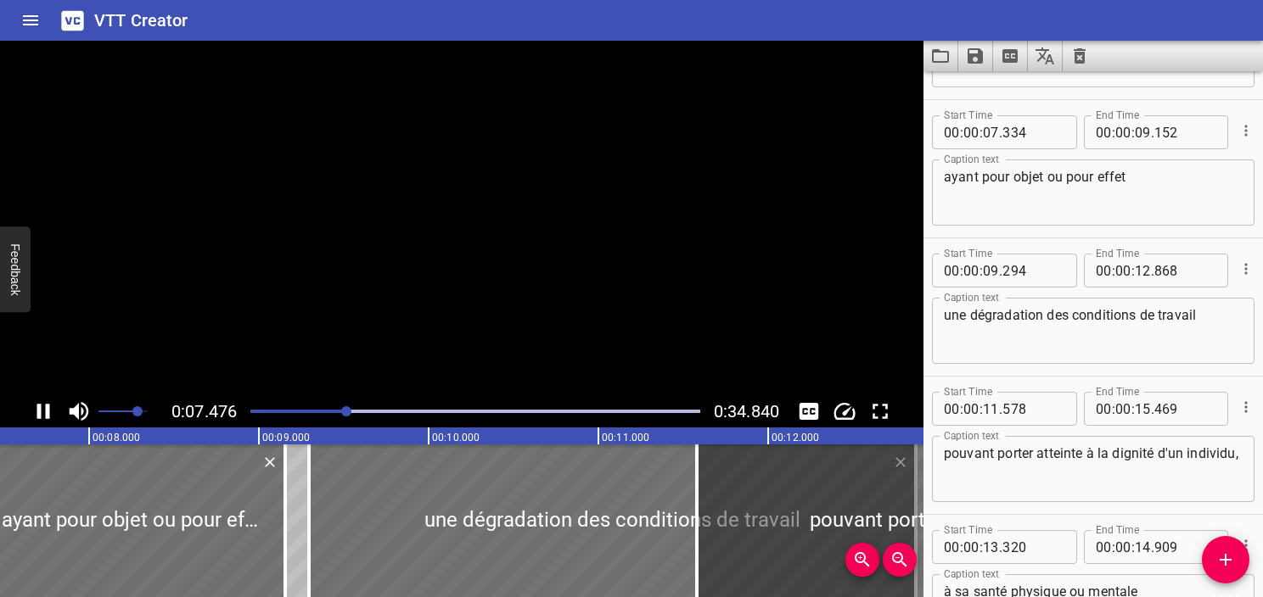
scroll to position [277, 0]
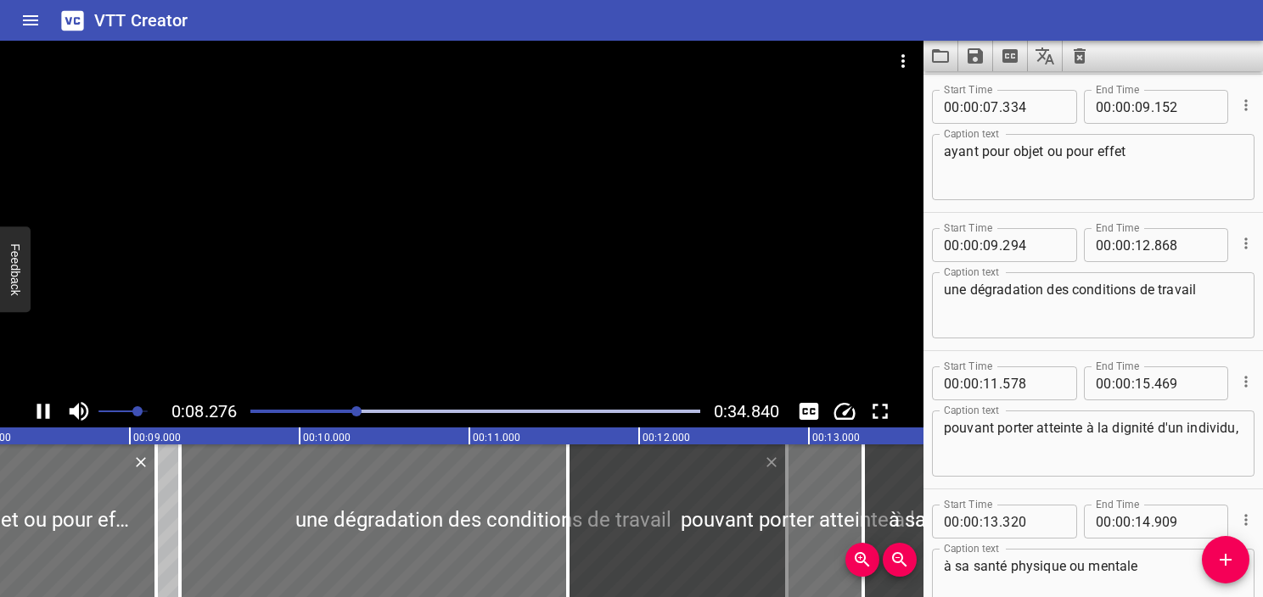
click at [476, 145] on div at bounding box center [461, 218] width 923 height 355
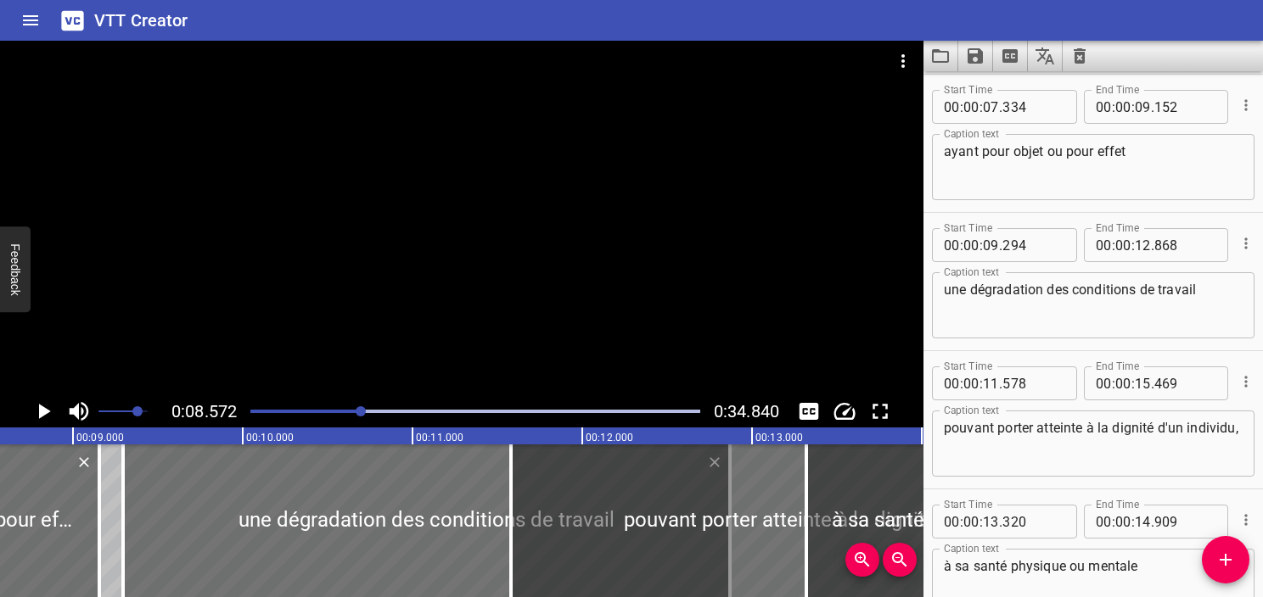
scroll to position [0, 0]
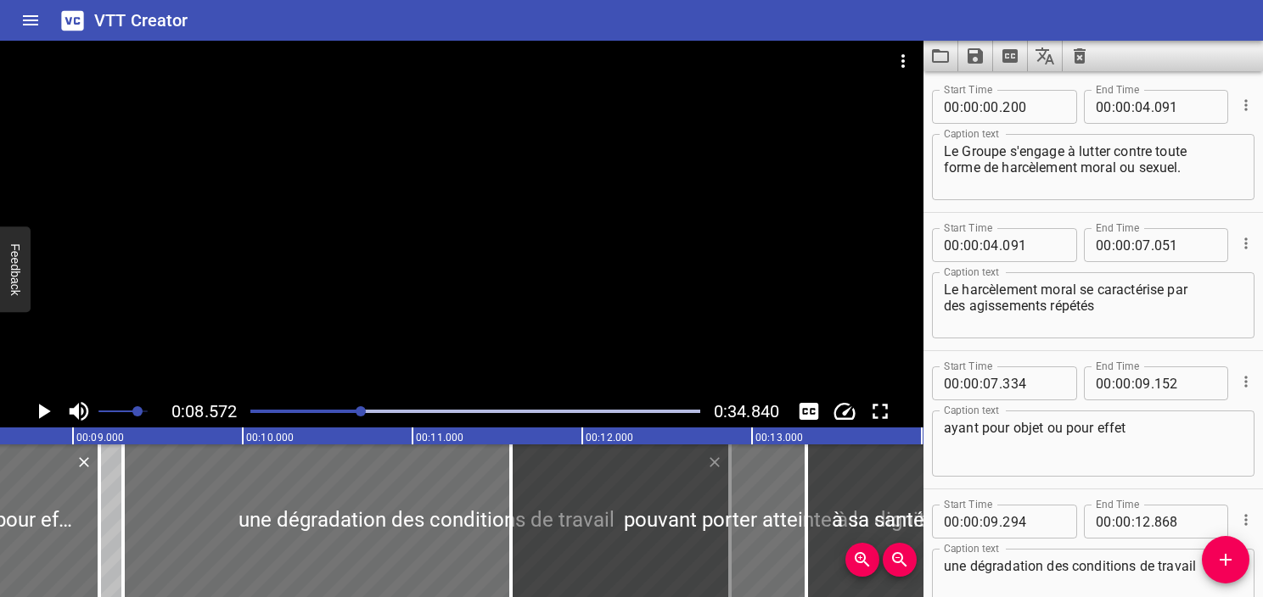
click at [547, 199] on div at bounding box center [461, 218] width 923 height 355
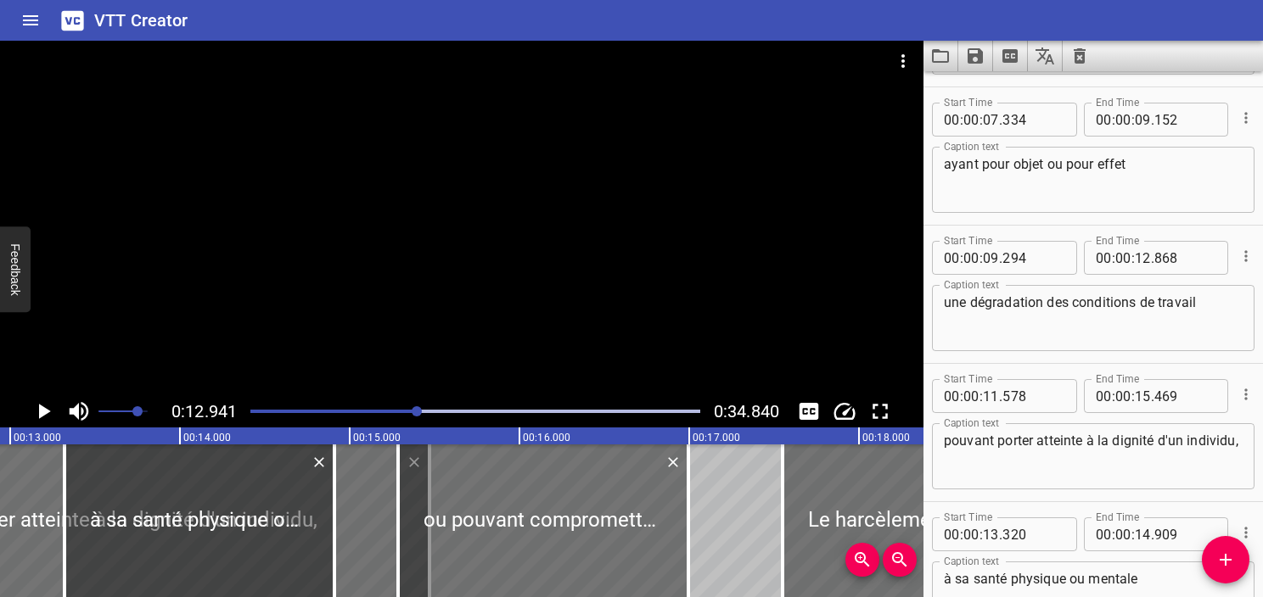
click at [1092, 328] on textarea "une dégradation des conditions de travail" at bounding box center [1093, 318] width 299 height 48
click at [403, 414] on div at bounding box center [475, 412] width 470 height 24
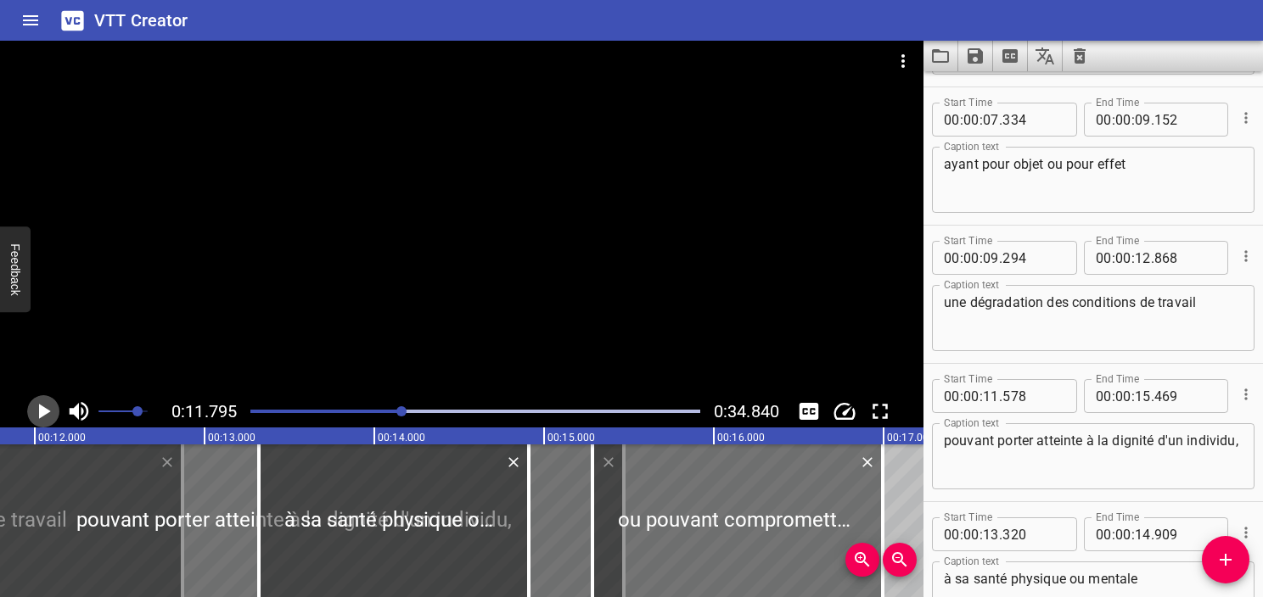
click at [39, 414] on icon "Play/Pause" at bounding box center [45, 411] width 12 height 15
click at [39, 414] on icon "Play/Pause" at bounding box center [43, 411] width 13 height 15
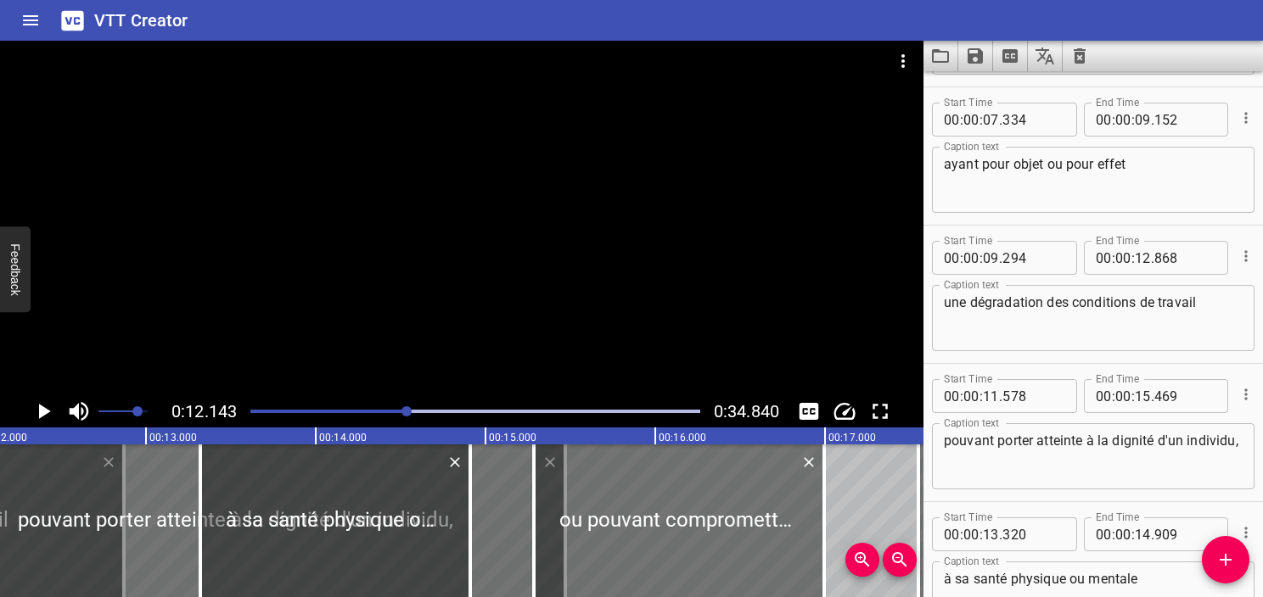
click at [395, 414] on div at bounding box center [475, 412] width 470 height 24
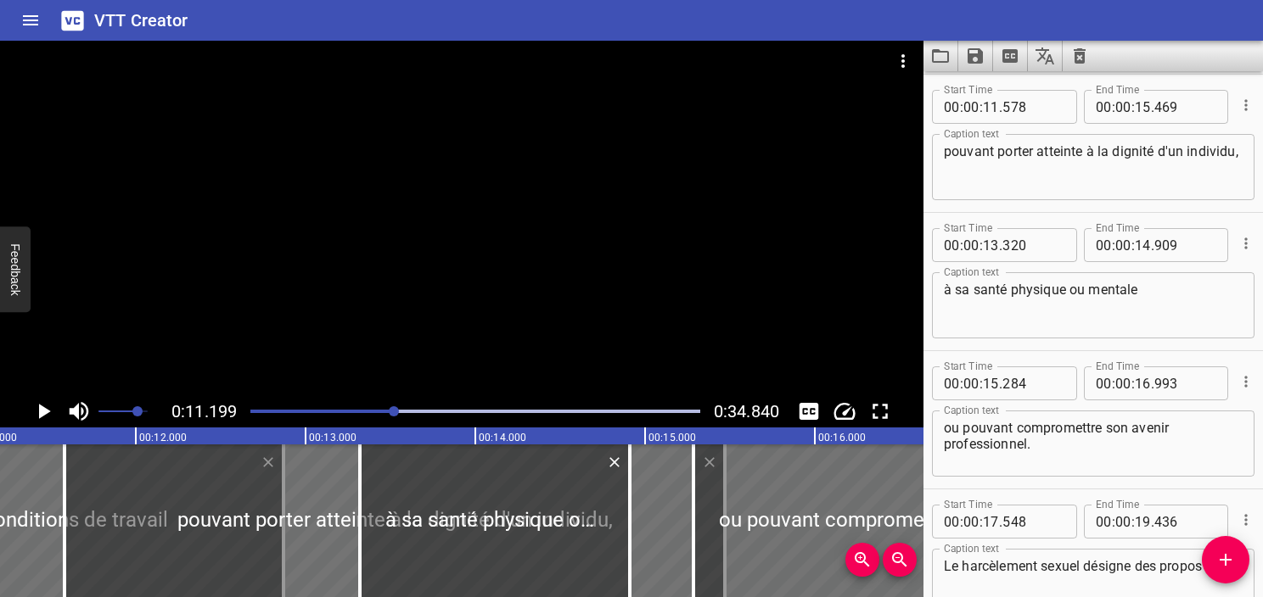
click at [42, 412] on icon "Play/Pause" at bounding box center [45, 411] width 12 height 15
click at [42, 412] on icon "Play/Pause" at bounding box center [43, 411] width 25 height 25
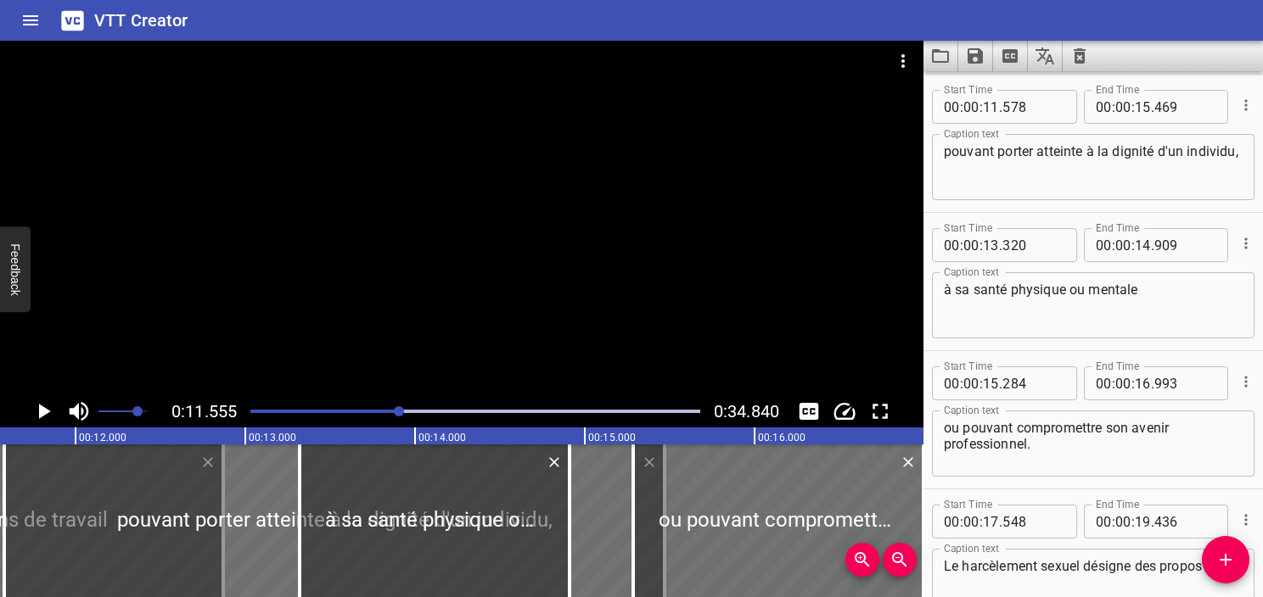
click at [42, 414] on icon "Play/Pause" at bounding box center [45, 411] width 12 height 15
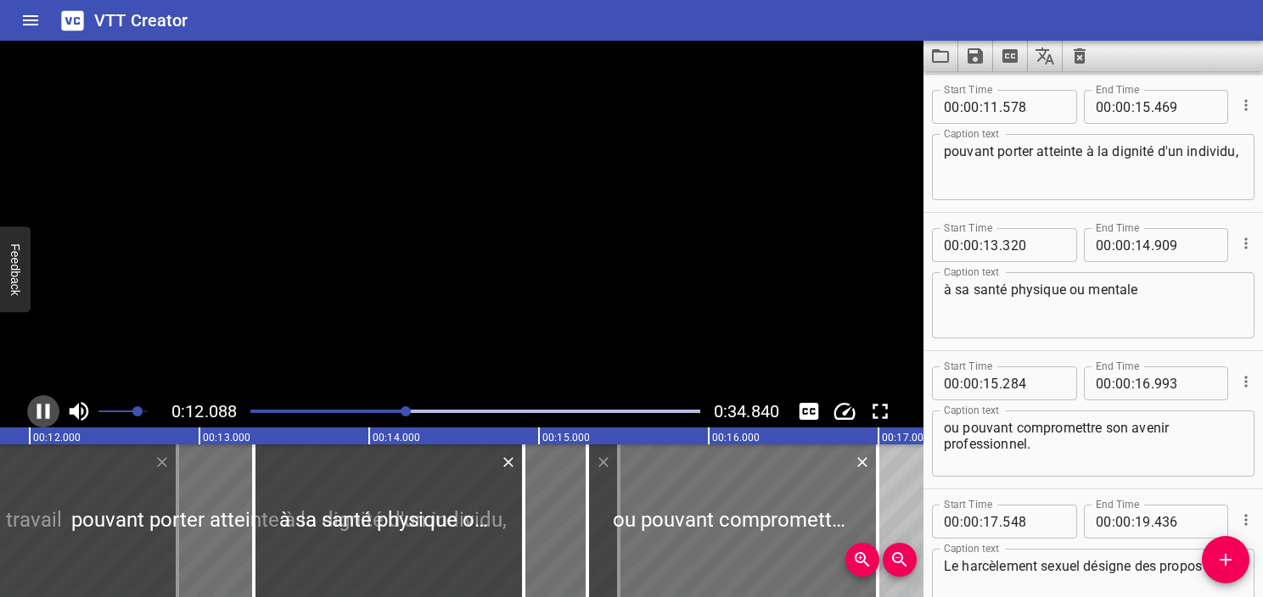
click at [42, 414] on icon "Play/Pause" at bounding box center [43, 411] width 25 height 25
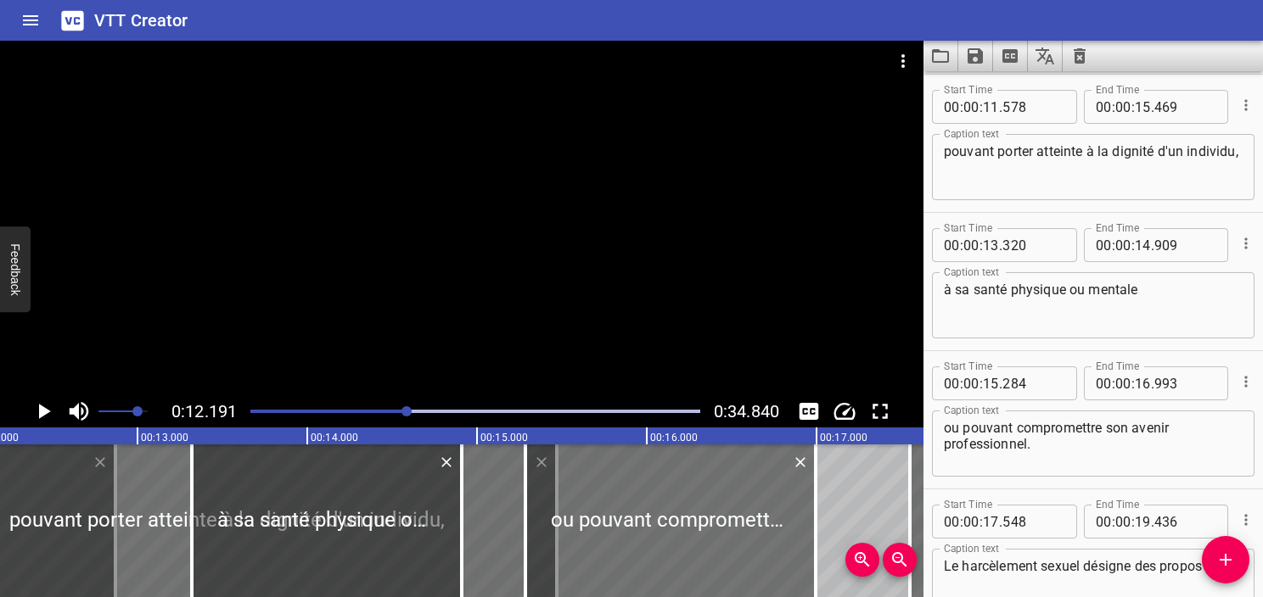
click at [347, 418] on div at bounding box center [475, 412] width 470 height 24
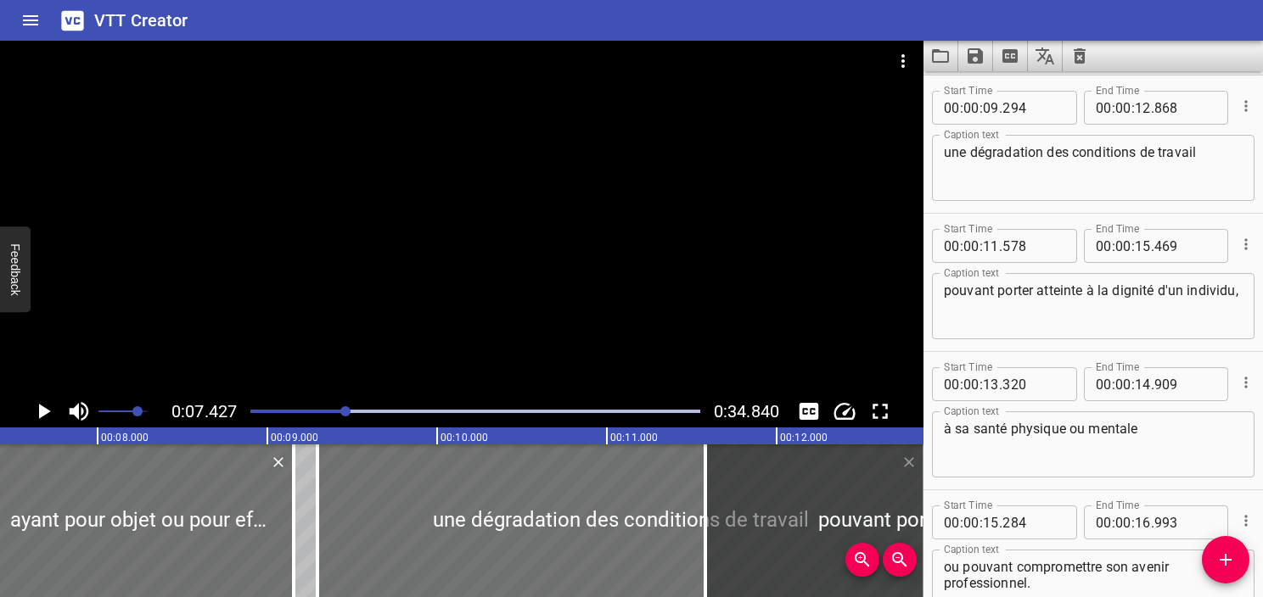
click at [48, 414] on icon "Play/Pause" at bounding box center [43, 411] width 25 height 25
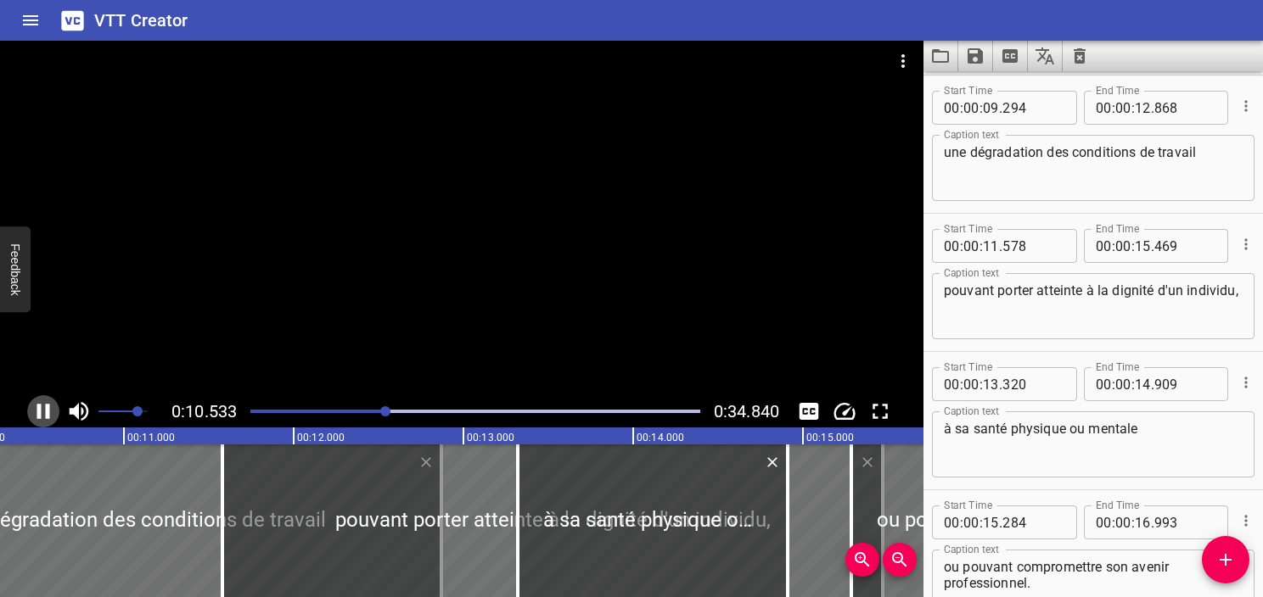
click at [45, 414] on icon "Play/Pause" at bounding box center [43, 411] width 13 height 15
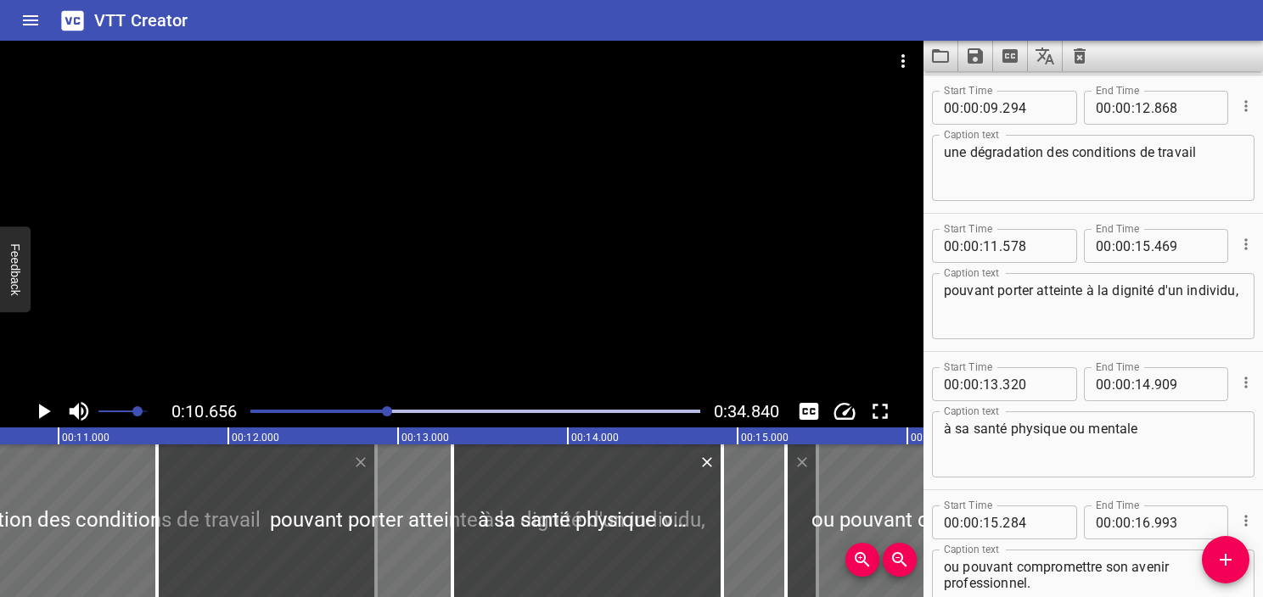
click at [1151, 110] on span "." at bounding box center [1152, 108] width 3 height 34
click at [1142, 111] on input "number" at bounding box center [1143, 108] width 16 height 34
type input "10"
type input "656"
click at [1095, 182] on textarea "une dégradation des conditions de travail" at bounding box center [1093, 168] width 299 height 48
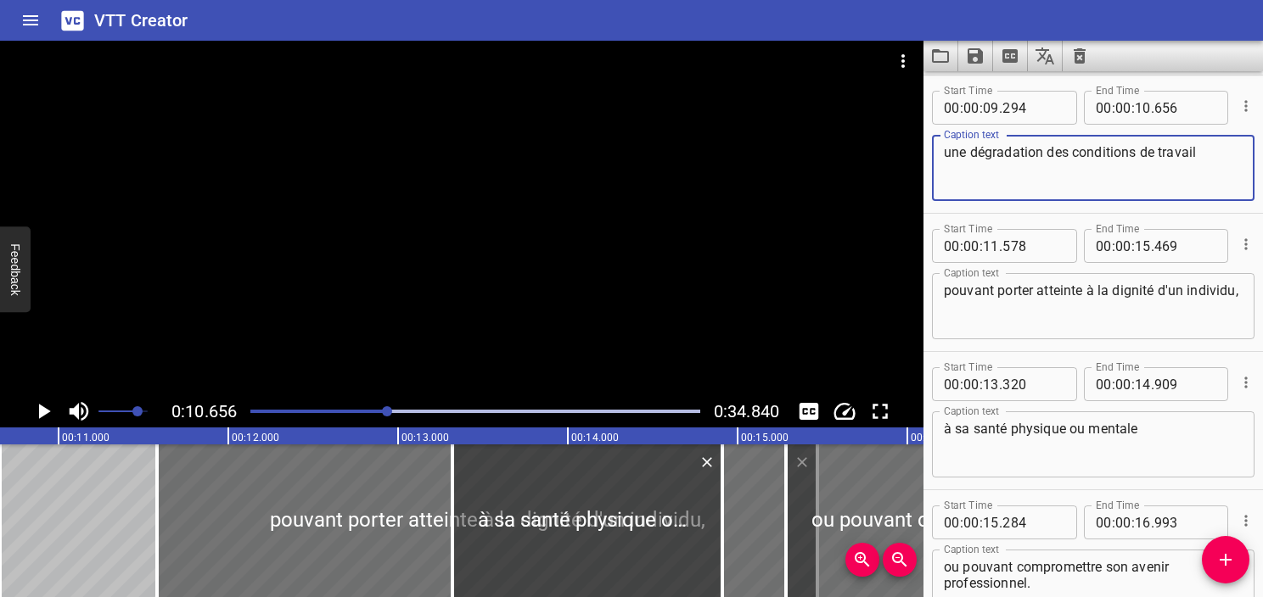
click at [43, 412] on icon "Play/Pause" at bounding box center [45, 411] width 12 height 15
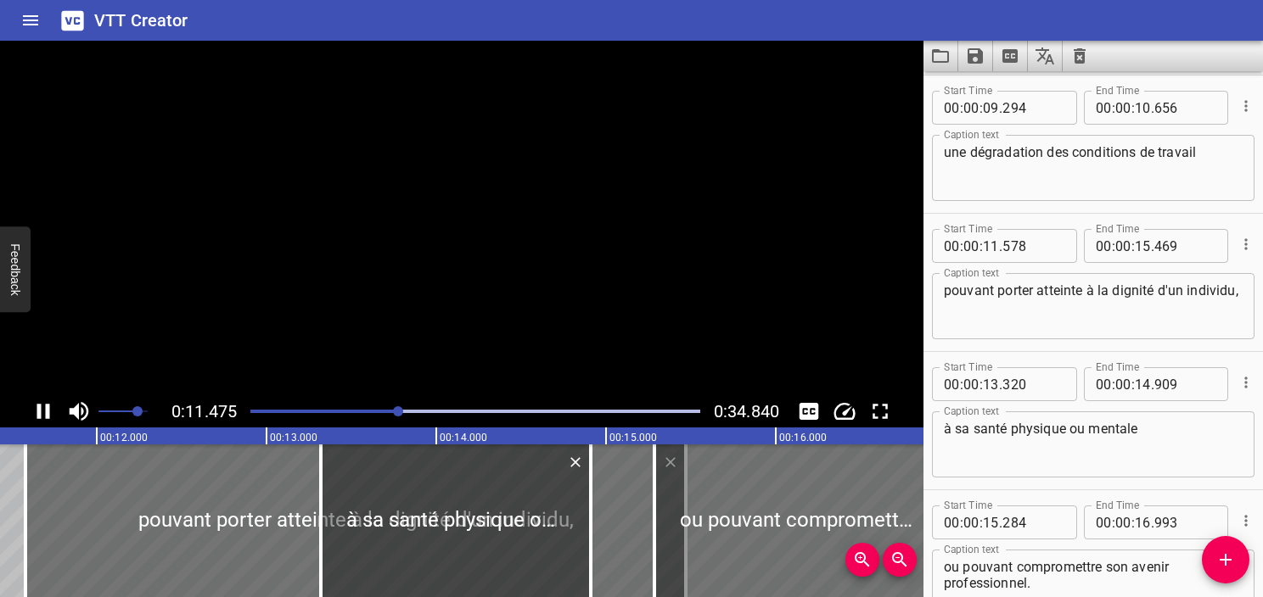
click at [43, 412] on icon "Play/Pause" at bounding box center [43, 411] width 25 height 25
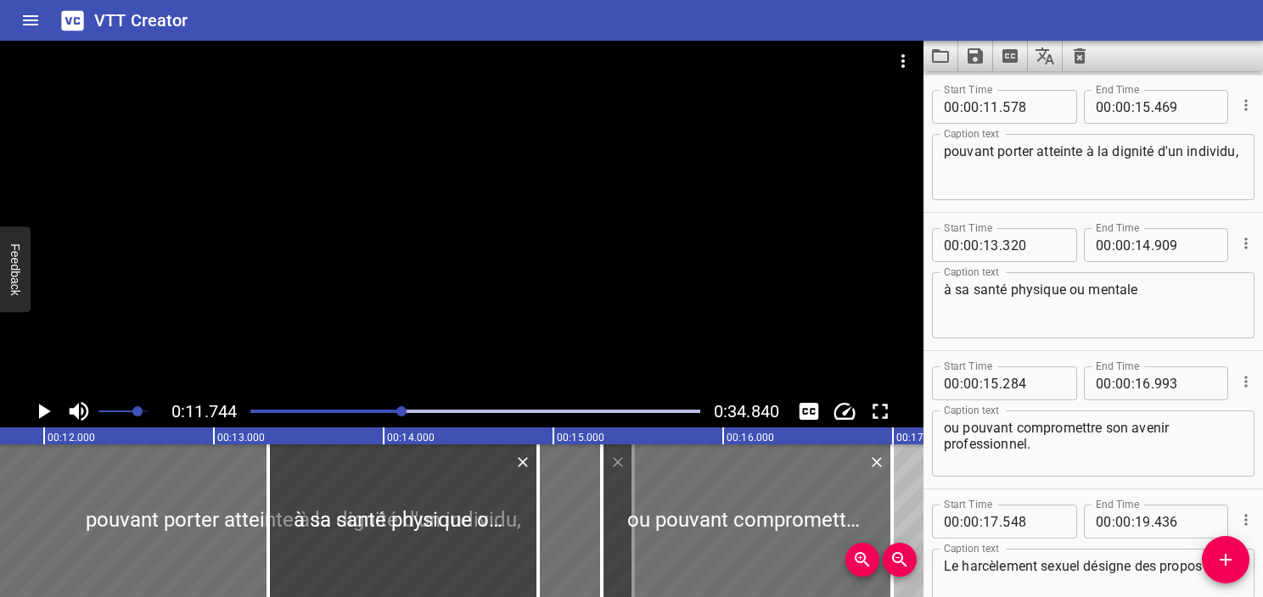
click at [395, 410] on div "Play progress" at bounding box center [177, 411] width 450 height 3
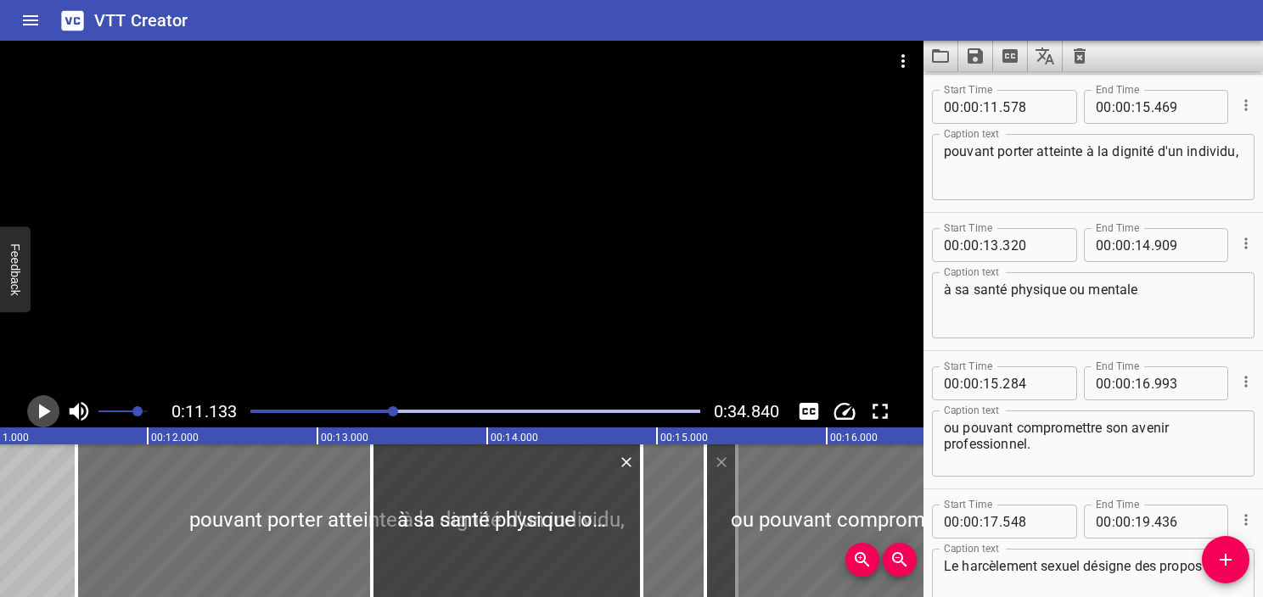
click at [44, 412] on icon "Play/Pause" at bounding box center [45, 411] width 12 height 15
click at [44, 412] on icon "Play/Pause" at bounding box center [43, 411] width 25 height 25
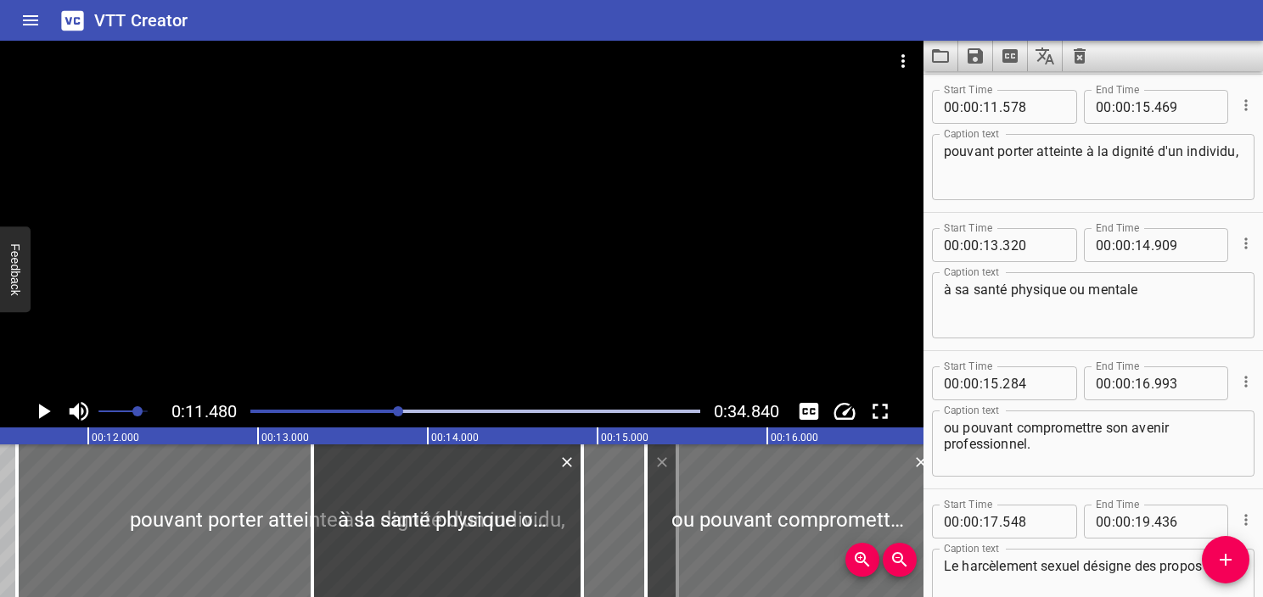
click at [379, 416] on div at bounding box center [475, 412] width 470 height 24
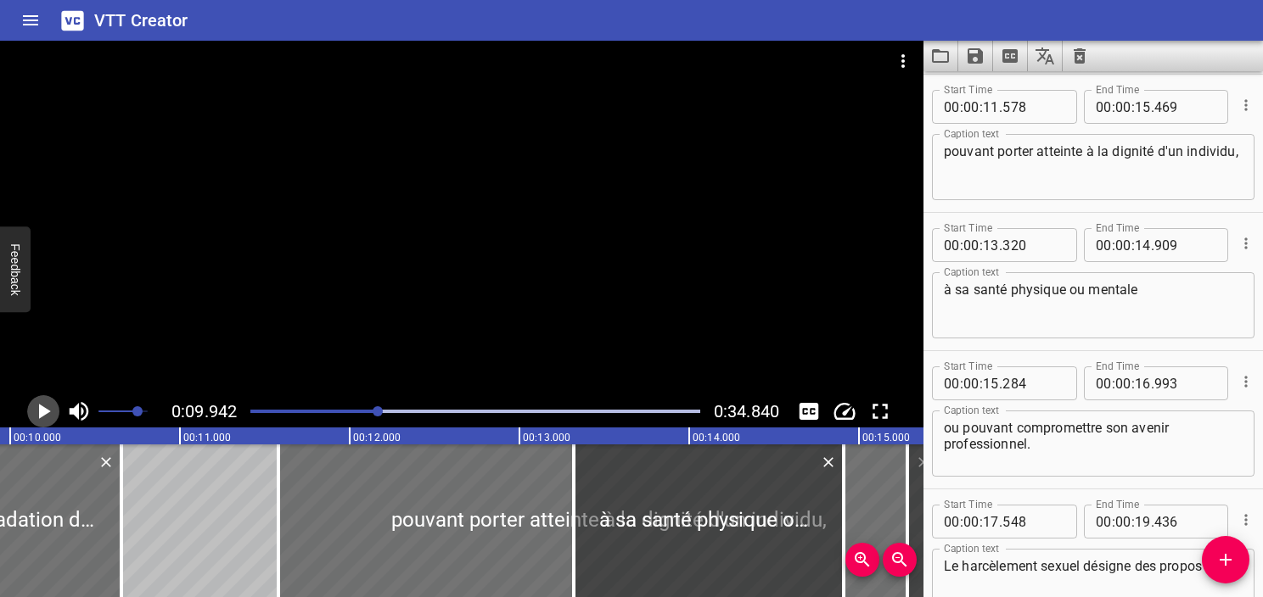
click at [44, 412] on icon "Play/Pause" at bounding box center [45, 411] width 12 height 15
click at [44, 412] on icon "Play/Pause" at bounding box center [43, 411] width 25 height 25
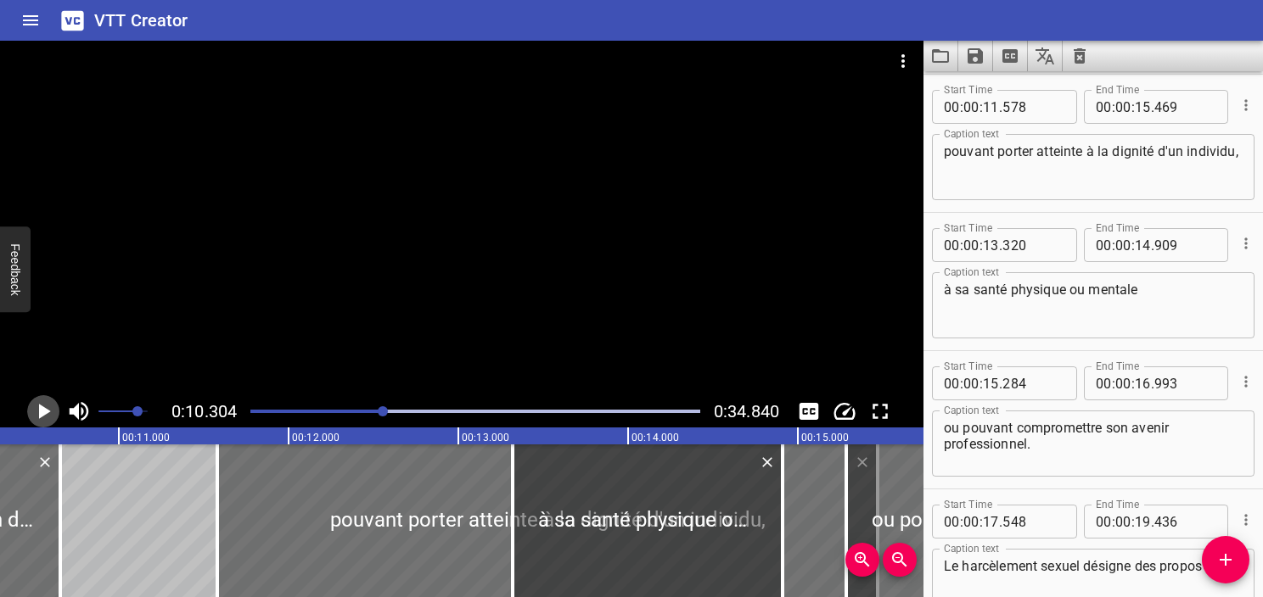
click at [44, 412] on icon "Play/Pause" at bounding box center [45, 411] width 12 height 15
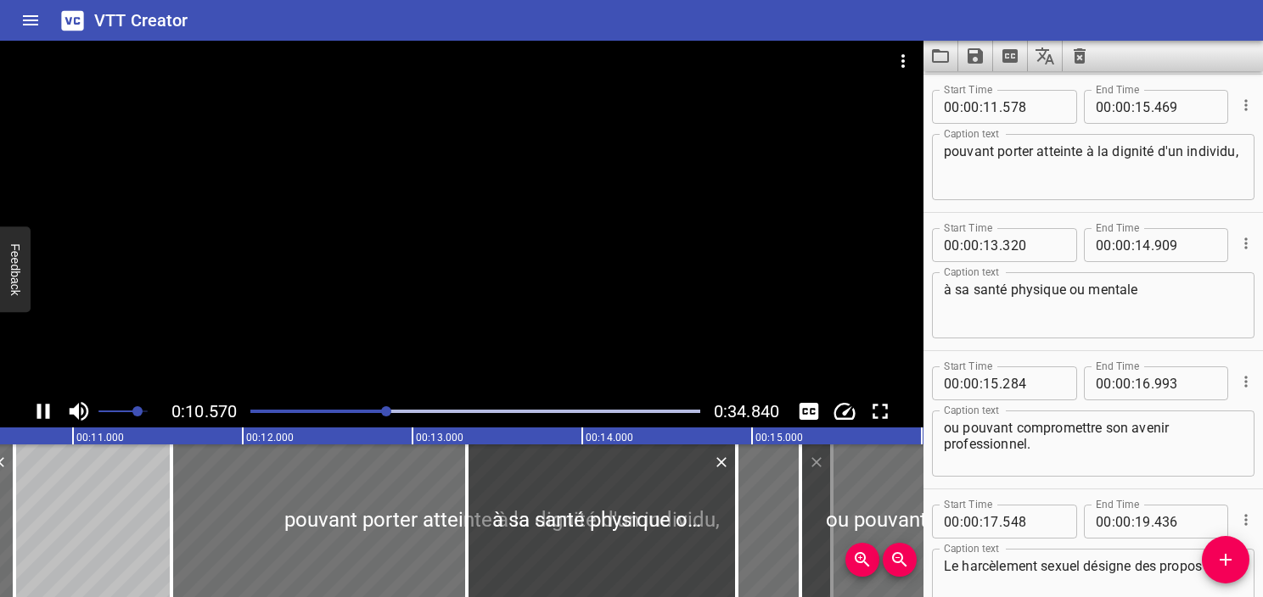
click at [44, 412] on icon "Play/Pause" at bounding box center [43, 411] width 25 height 25
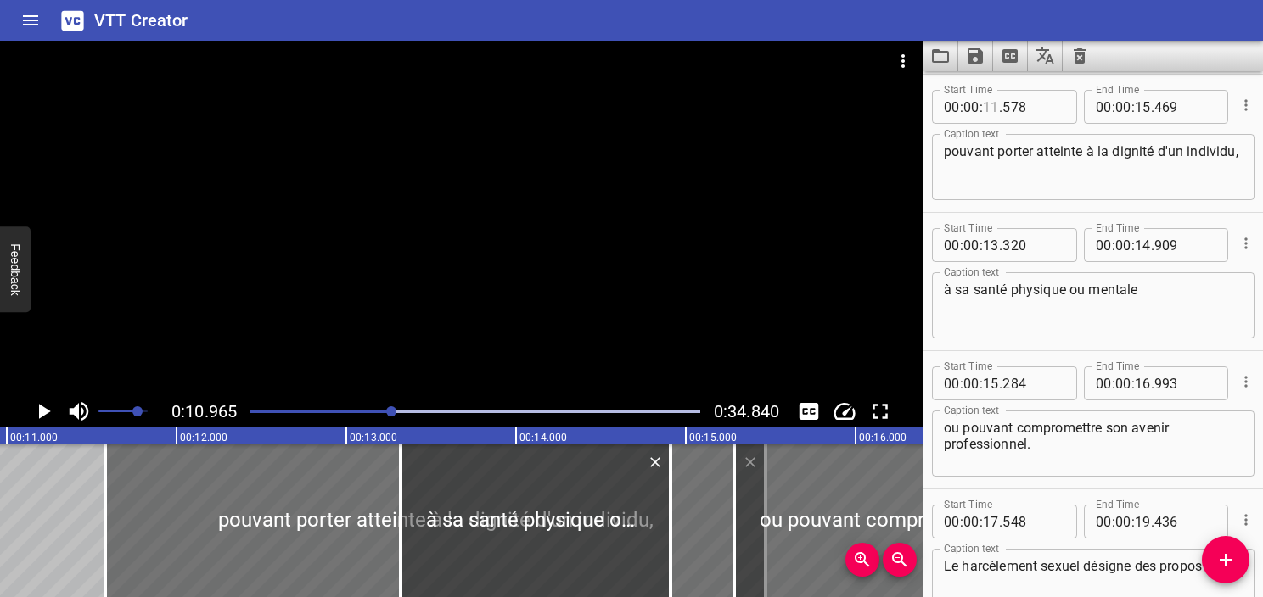
click at [989, 112] on input "number" at bounding box center [991, 107] width 16 height 34
type input "10"
type input "963"
click at [1056, 172] on textarea "pouvant porter atteinte à la dignité d'un individu," at bounding box center [1093, 167] width 299 height 48
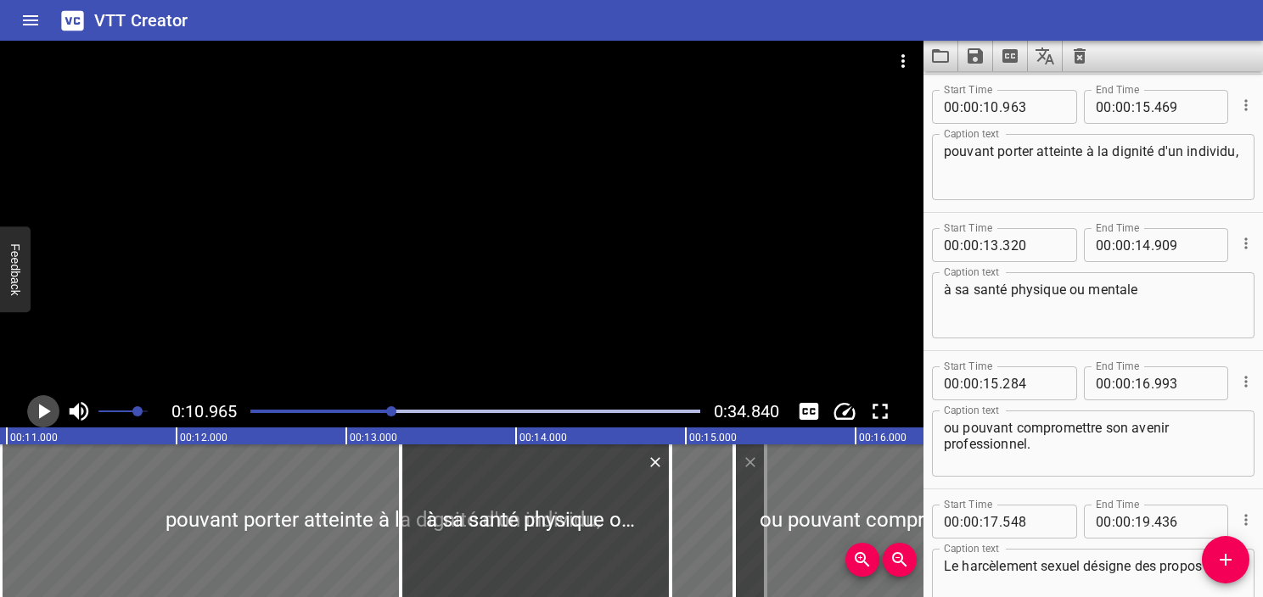
click at [41, 412] on icon "Play/Pause" at bounding box center [45, 411] width 12 height 15
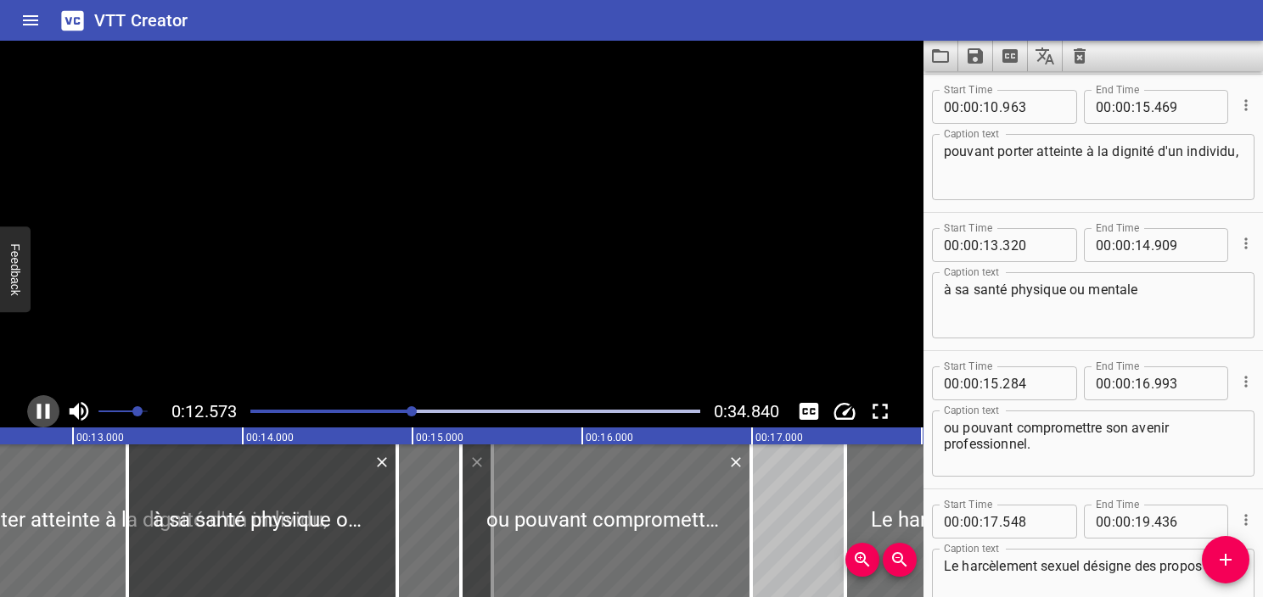
click at [41, 412] on icon "Play/Pause" at bounding box center [43, 411] width 13 height 15
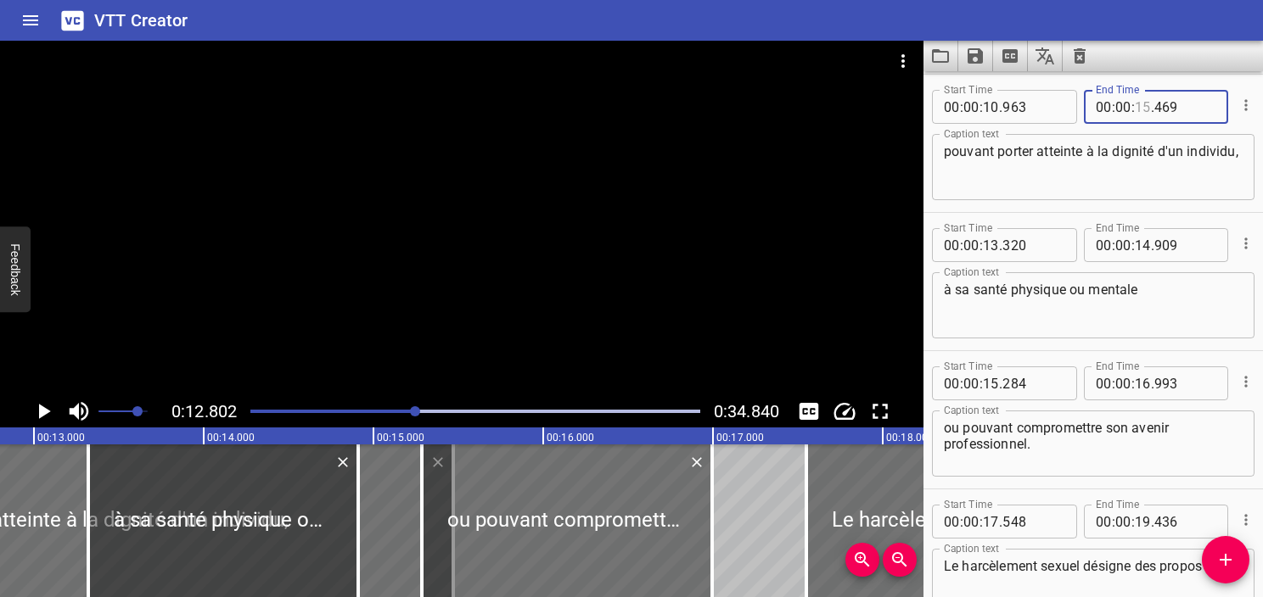
click at [1139, 112] on input "number" at bounding box center [1143, 107] width 16 height 34
type input "12"
type input "802"
click at [1054, 292] on textarea "à sa santé physique ou mentale" at bounding box center [1093, 306] width 299 height 48
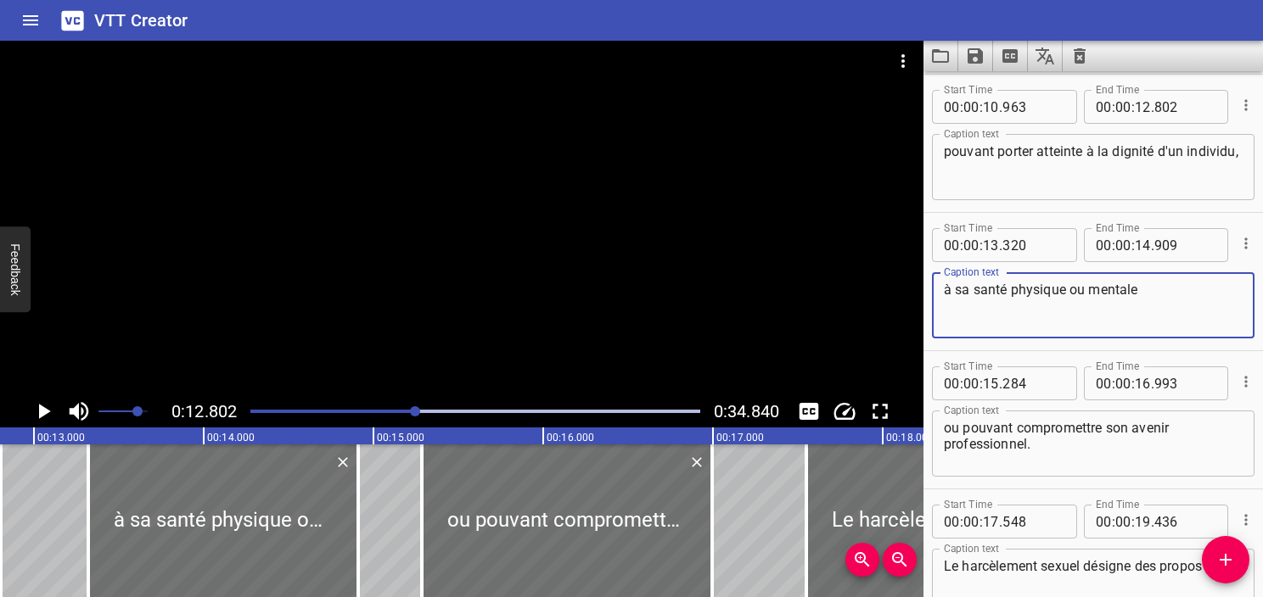
click at [307, 411] on div "Play progress" at bounding box center [191, 411] width 450 height 3
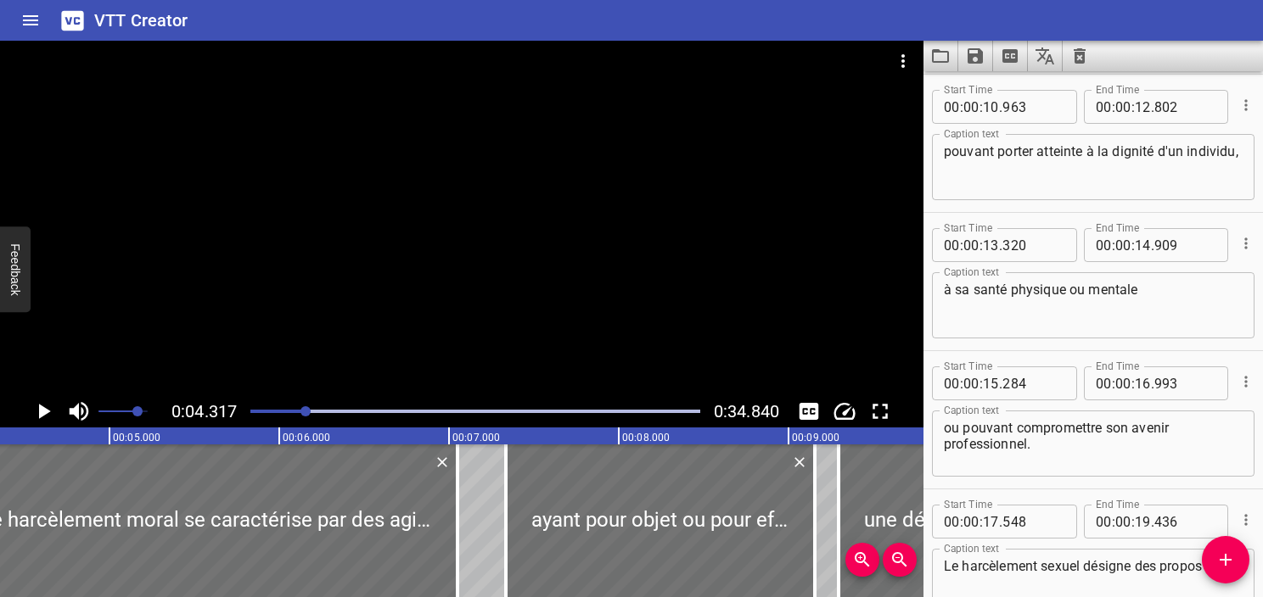
click at [41, 419] on icon "Play/Pause" at bounding box center [43, 411] width 25 height 25
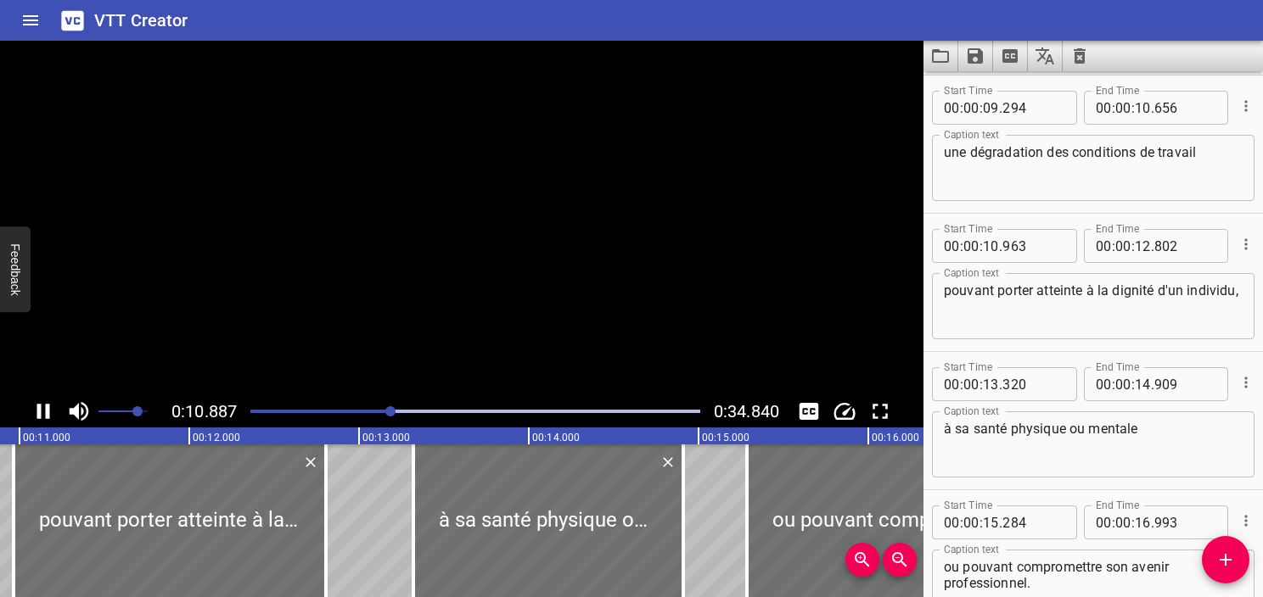
scroll to position [527, 0]
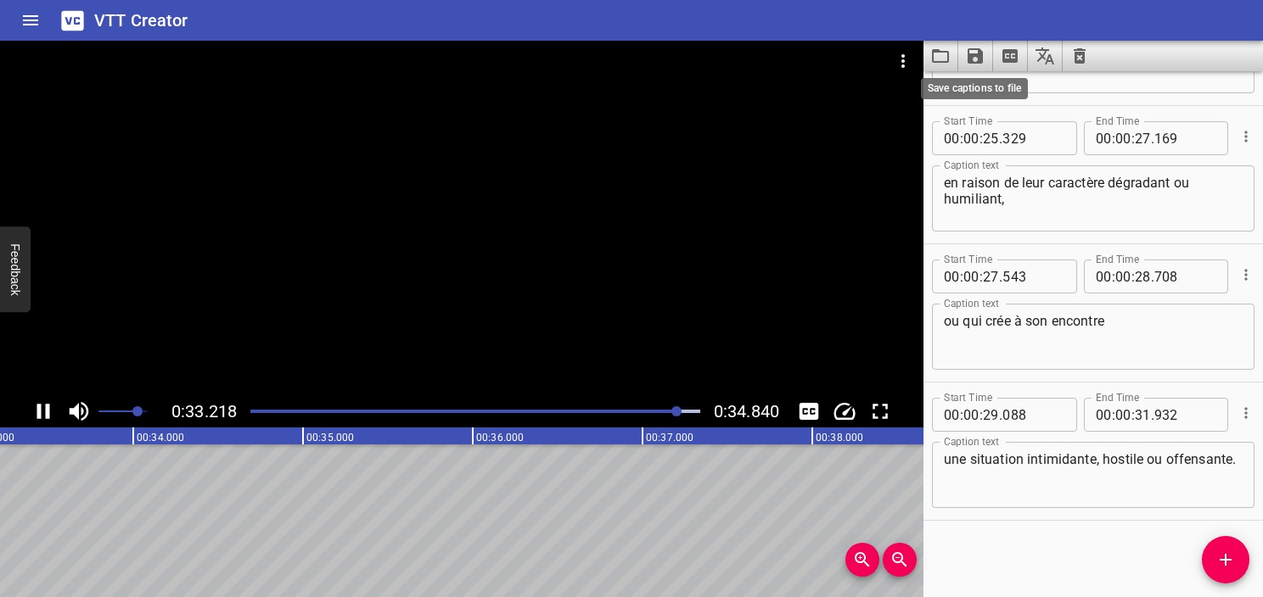
click at [978, 52] on icon "Save captions to file" at bounding box center [974, 55] width 15 height 15
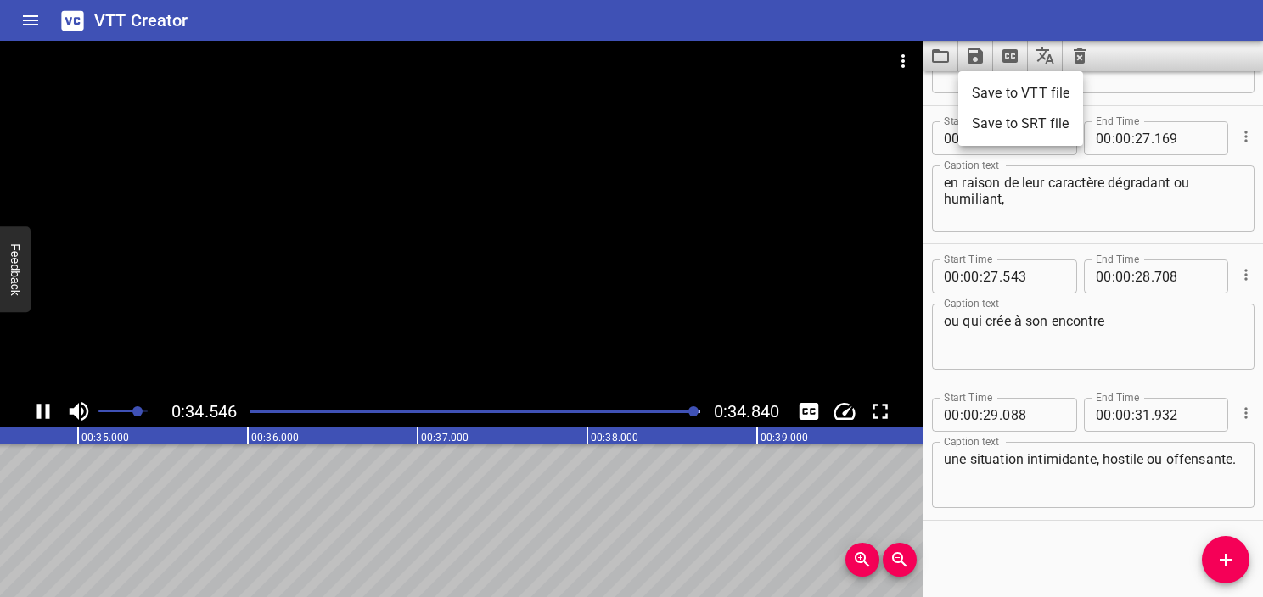
click at [996, 94] on li "Save to VTT file" at bounding box center [1020, 93] width 125 height 31
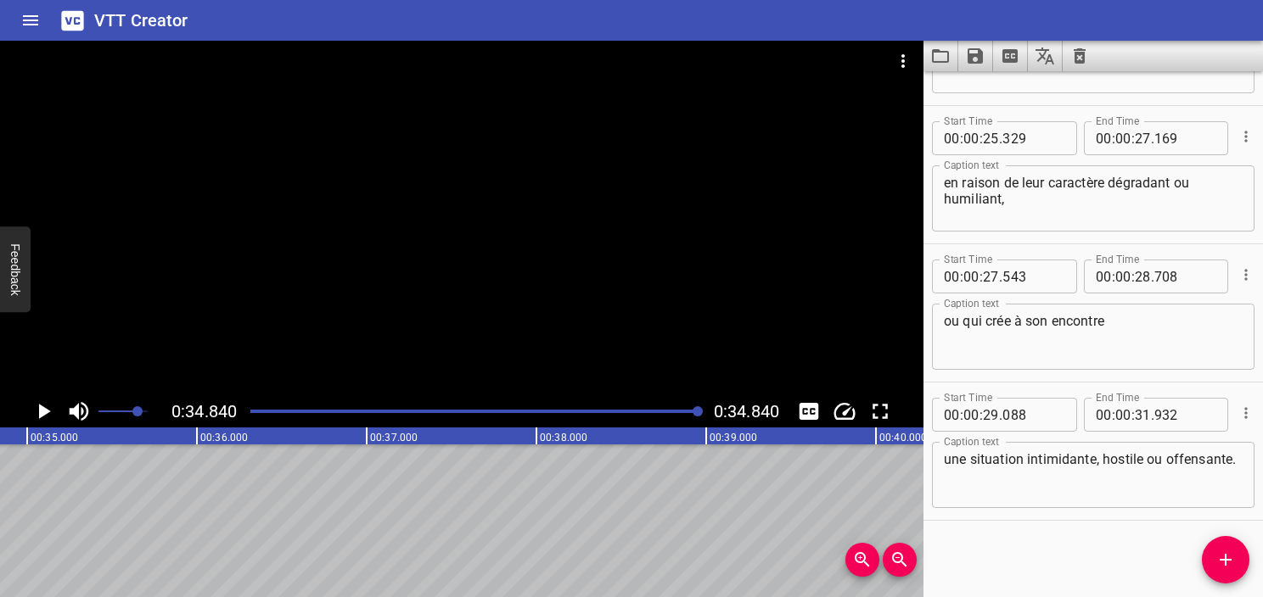
click at [1050, 61] on icon "Translate captions" at bounding box center [1044, 56] width 19 height 17
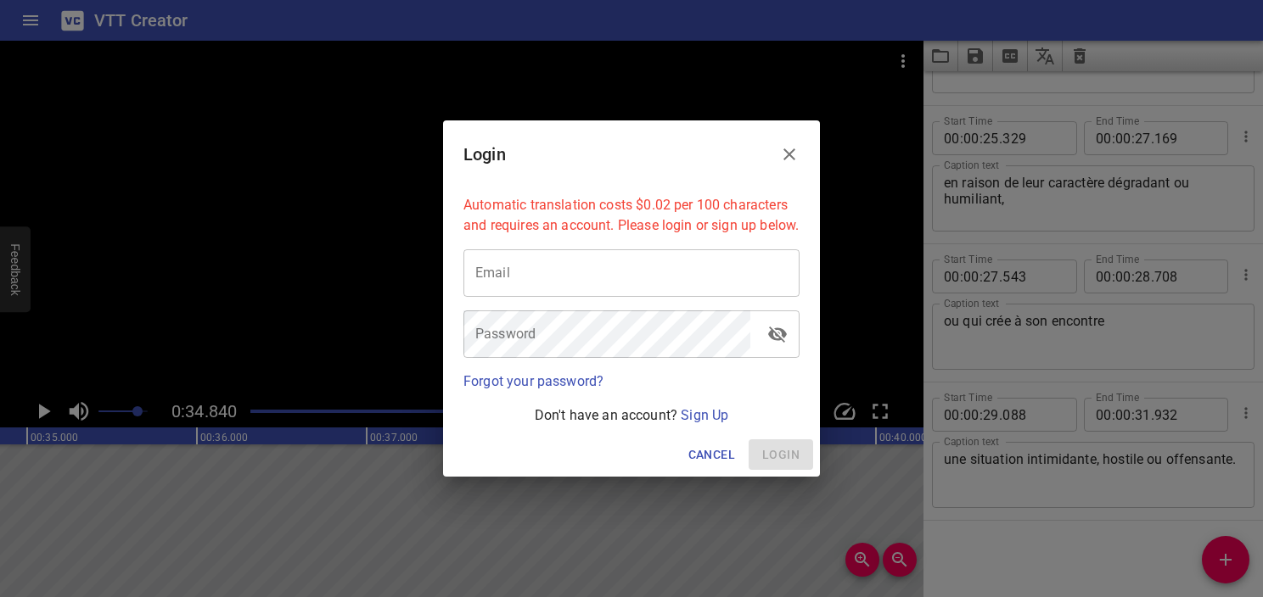
click at [669, 289] on input "email" at bounding box center [631, 274] width 336 height 48
click at [794, 144] on icon "Close" at bounding box center [789, 154] width 20 height 20
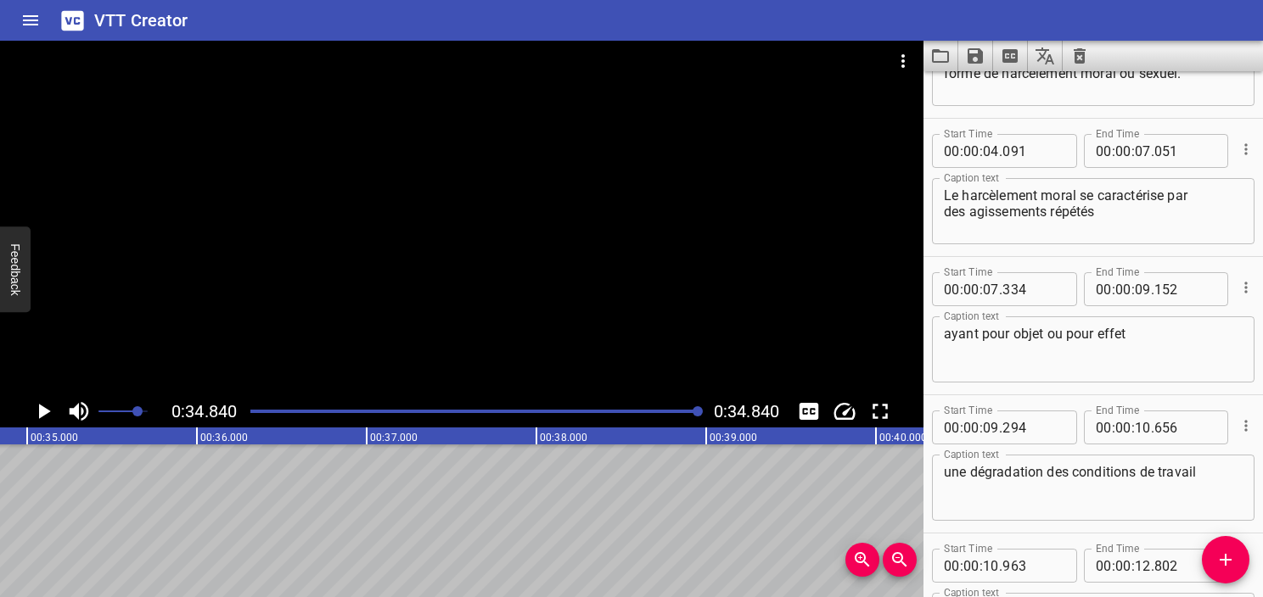
scroll to position [0, 0]
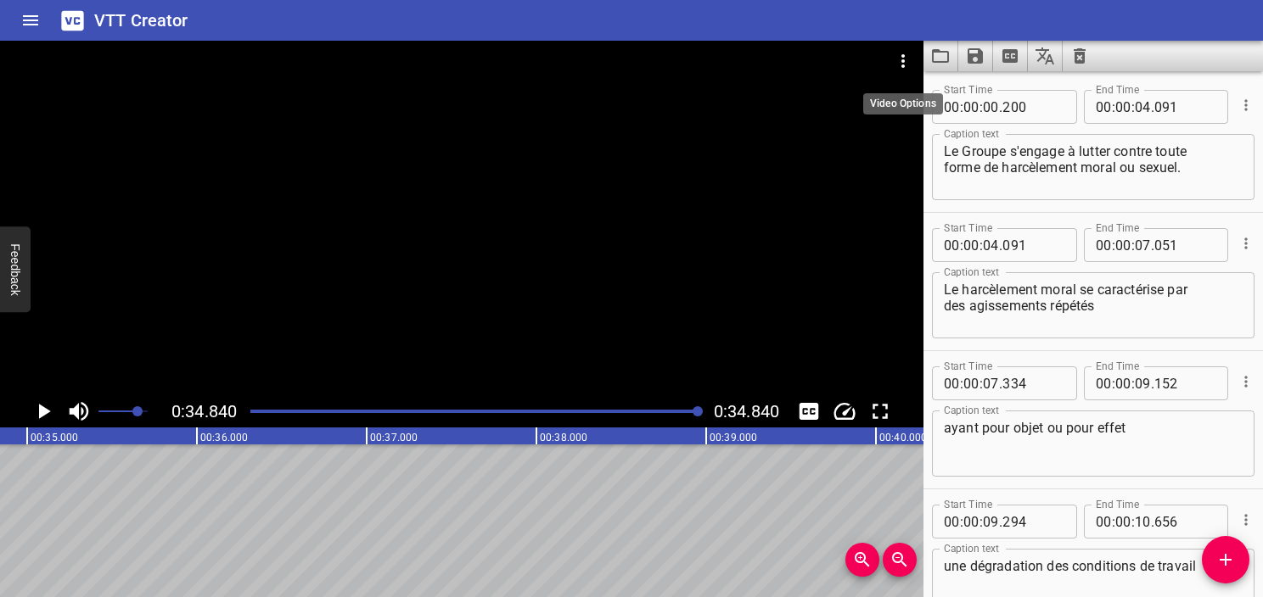
click at [895, 58] on icon "Video Options" at bounding box center [903, 61] width 20 height 20
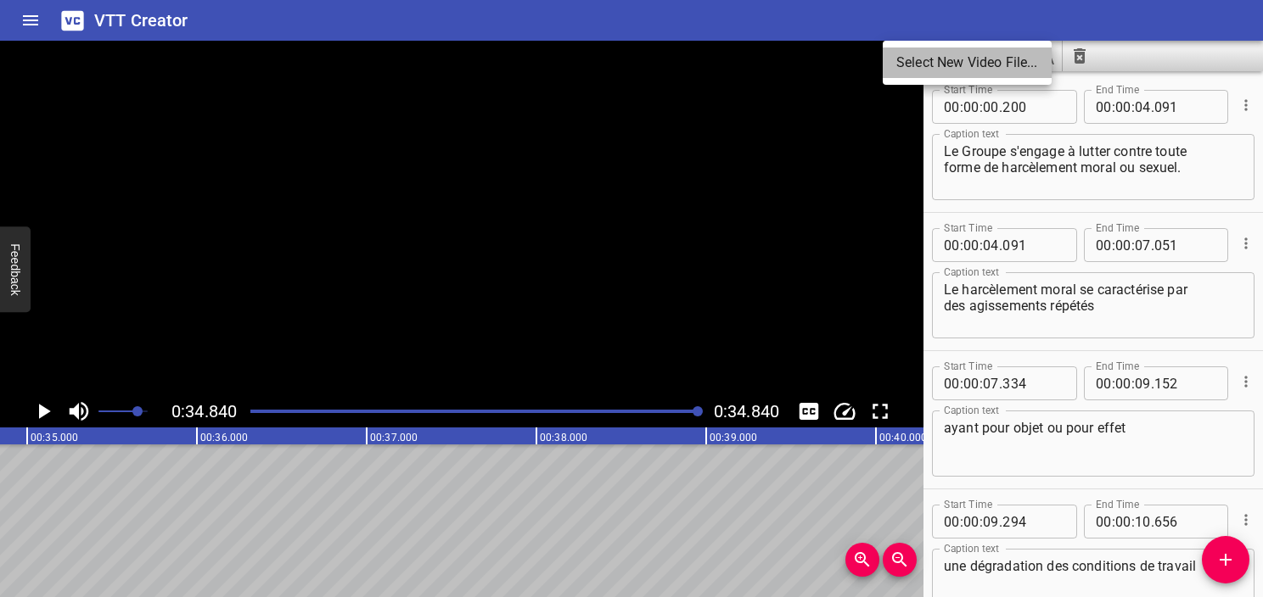
click at [917, 65] on li "Select New Video File..." at bounding box center [967, 63] width 169 height 31
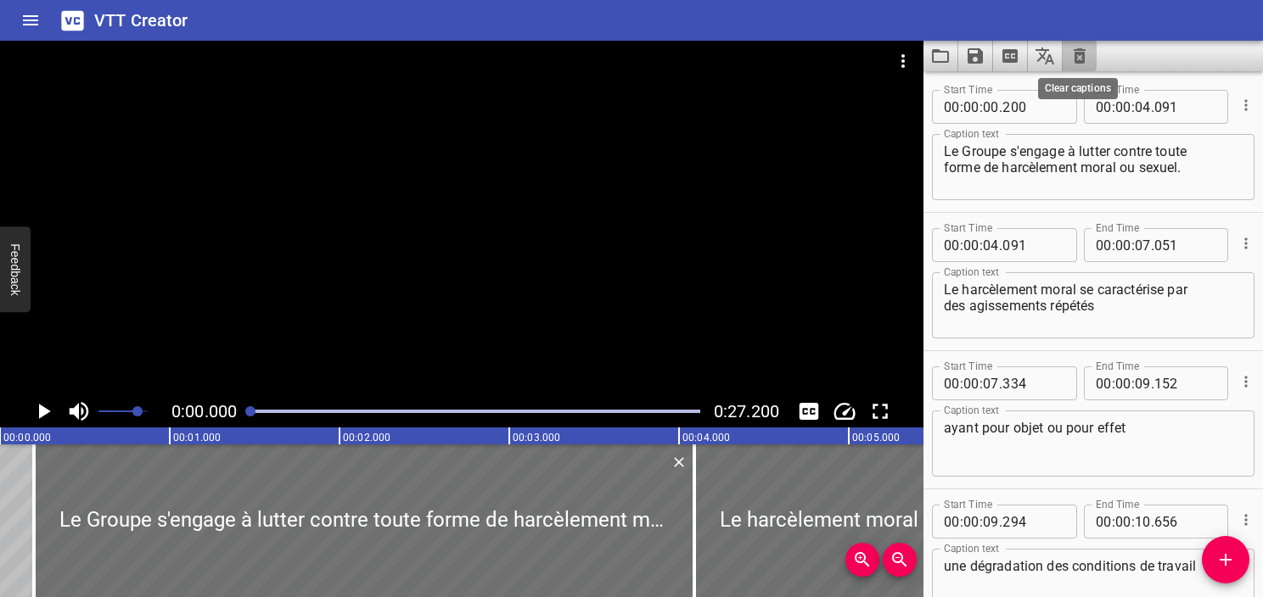
click at [1074, 59] on icon "Clear captions" at bounding box center [1080, 55] width 12 height 15
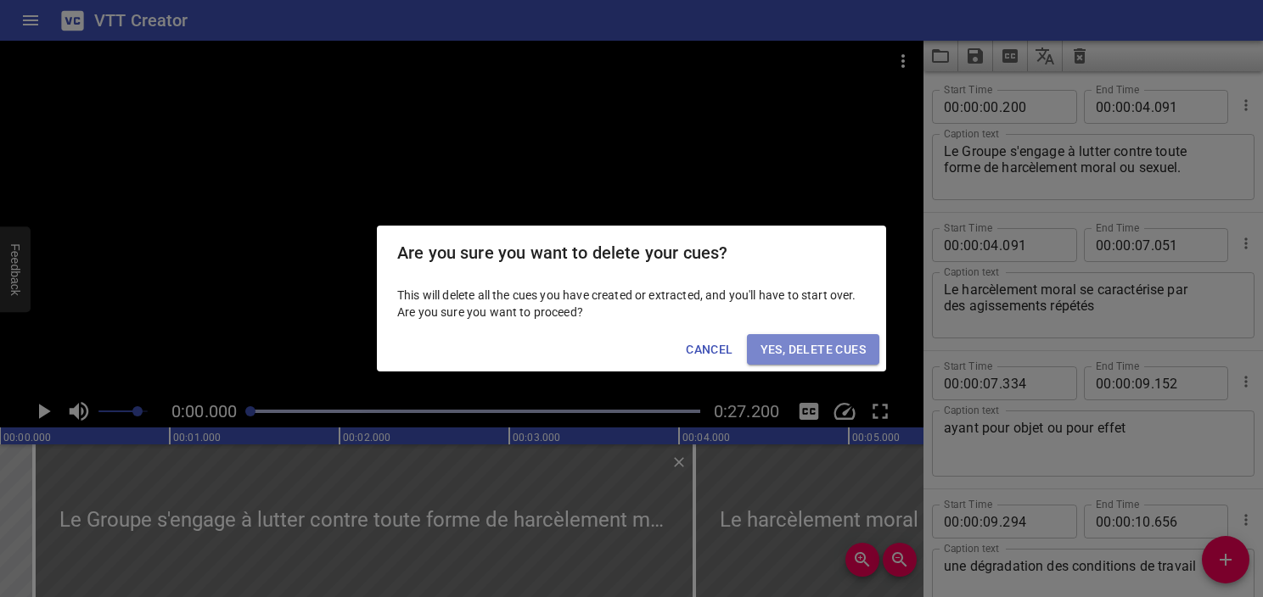
click at [838, 345] on span "Yes, Delete Cues" at bounding box center [812, 349] width 105 height 21
